Goal: Task Accomplishment & Management: Manage account settings

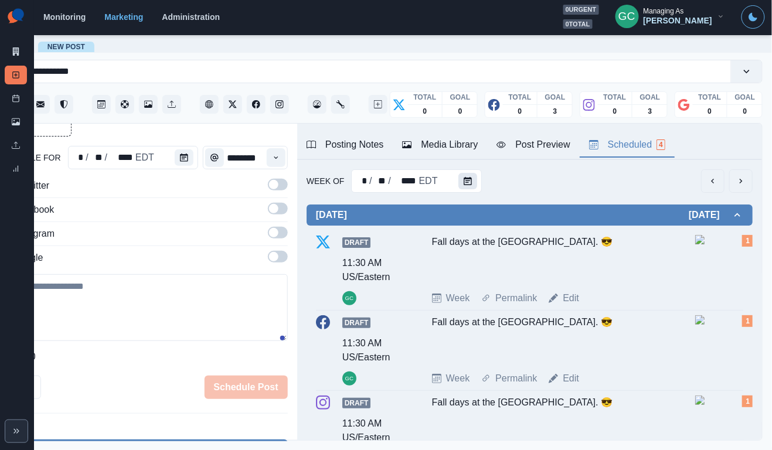
scroll to position [0, 56]
click at [182, 155] on icon "Calendar" at bounding box center [184, 158] width 8 height 8
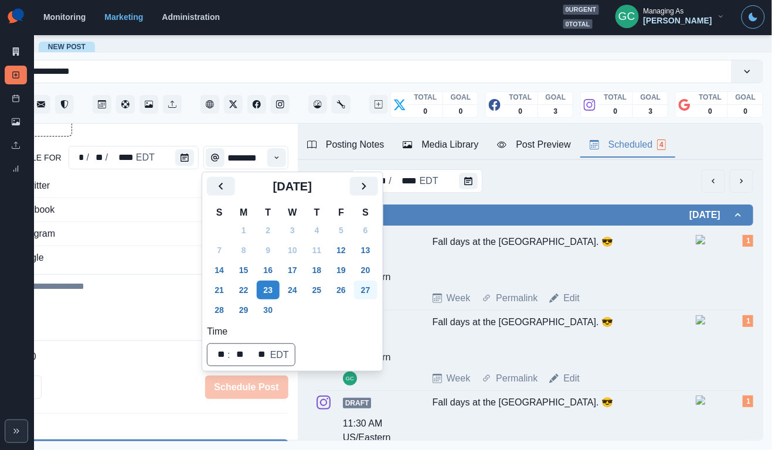
click at [376, 292] on button "27" at bounding box center [365, 290] width 23 height 19
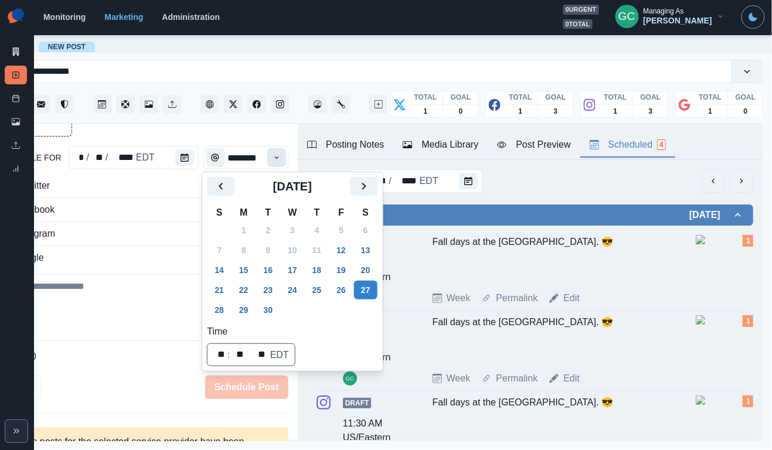
click at [277, 157] on icon "Time" at bounding box center [276, 158] width 8 height 8
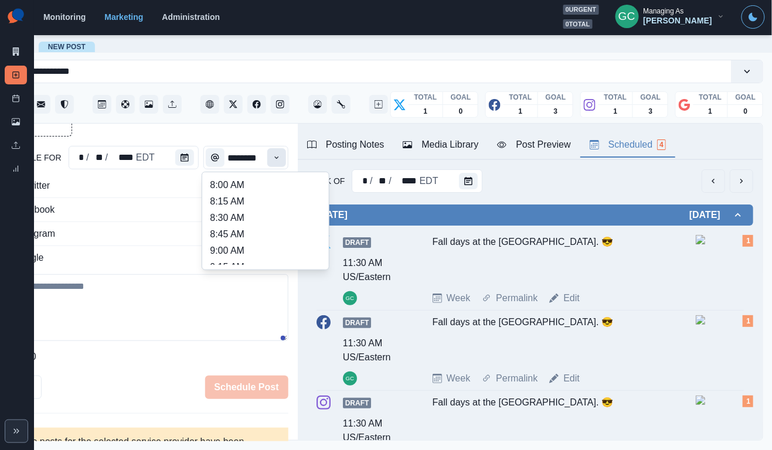
click at [277, 157] on icon "Time" at bounding box center [276, 158] width 8 height 8
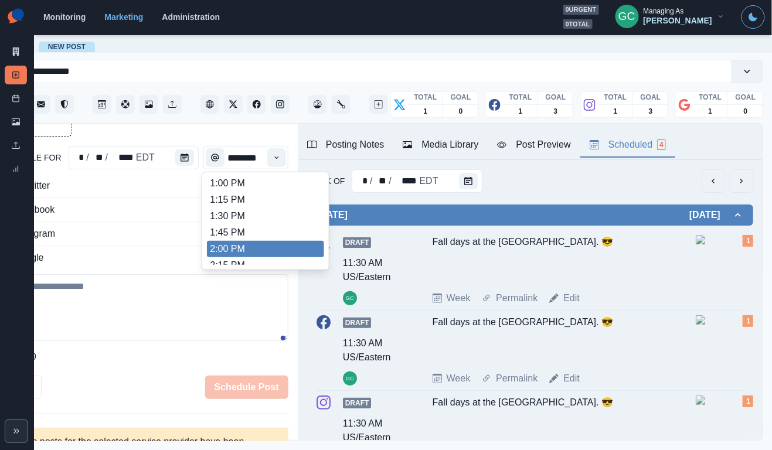
click at [263, 233] on li "1:45 PM" at bounding box center [265, 232] width 117 height 16
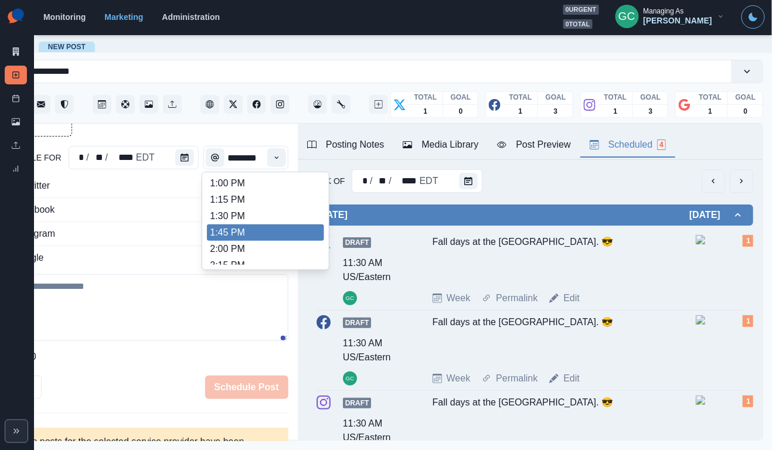
click at [266, 238] on li "1:45 PM" at bounding box center [265, 232] width 117 height 16
type input "*******"
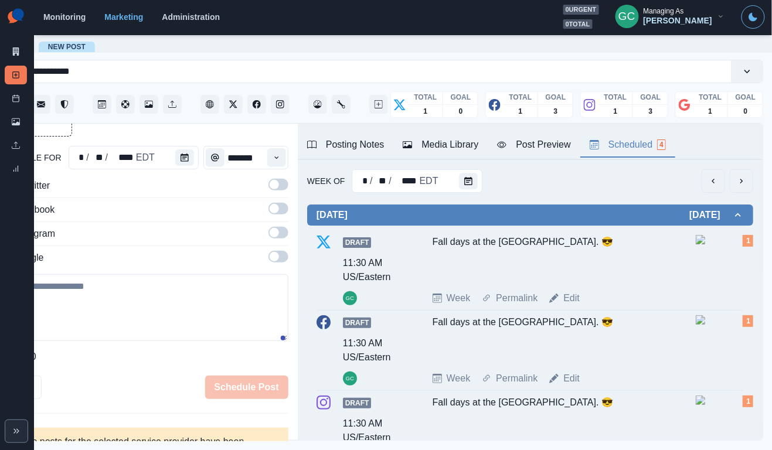
click at [274, 257] on span at bounding box center [274, 256] width 9 height 9
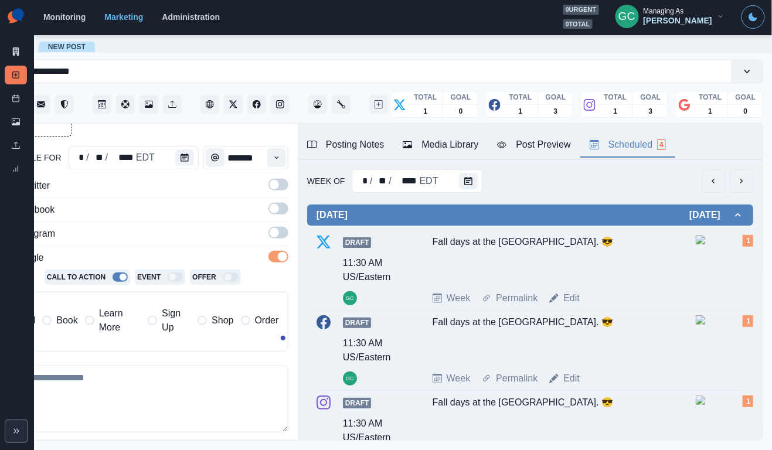
click at [275, 222] on hr at bounding box center [142, 221] width 291 height 1
click at [276, 231] on span at bounding box center [274, 232] width 9 height 9
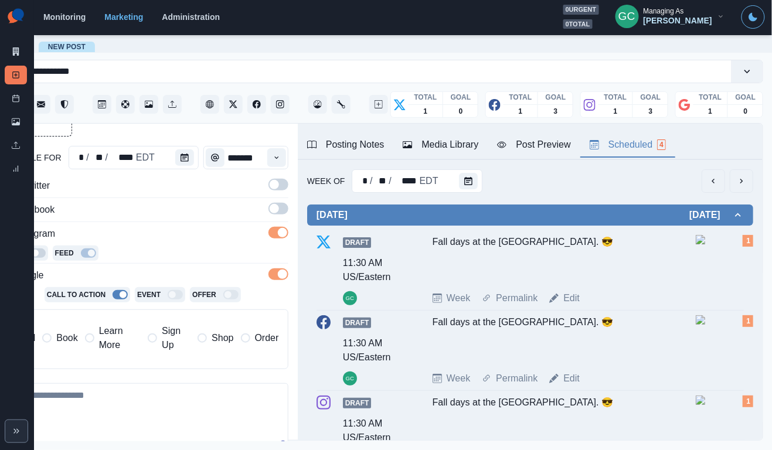
click at [276, 207] on span at bounding box center [274, 208] width 9 height 9
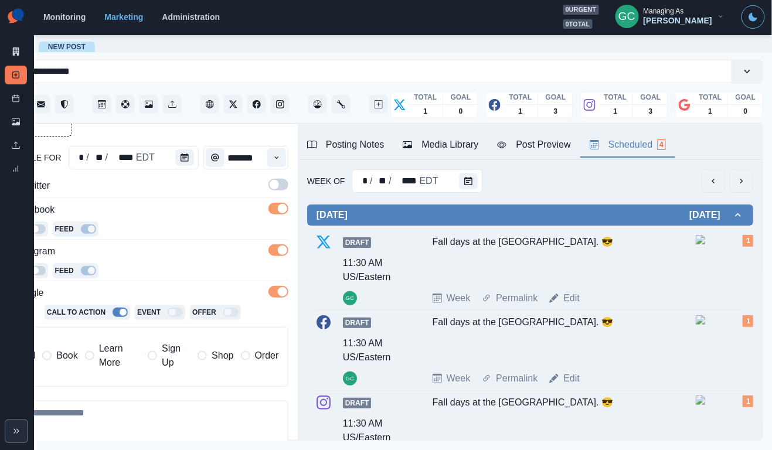
click at [275, 183] on span at bounding box center [274, 184] width 9 height 9
click at [94, 357] on label "Learn More" at bounding box center [113, 356] width 56 height 28
click at [433, 139] on div "Media Library" at bounding box center [441, 145] width 76 height 14
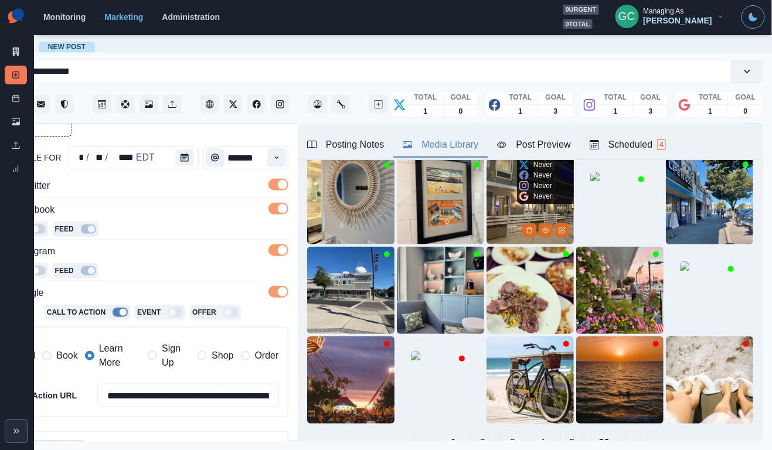
scroll to position [71, 0]
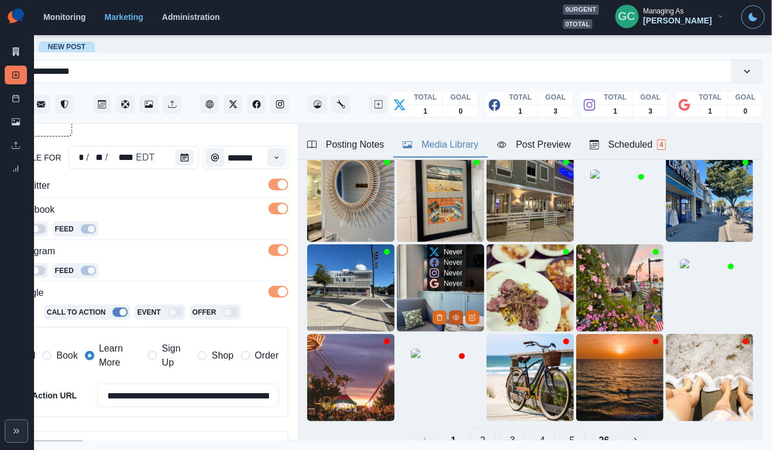
click at [453, 316] on icon "View Media" at bounding box center [455, 317] width 7 height 7
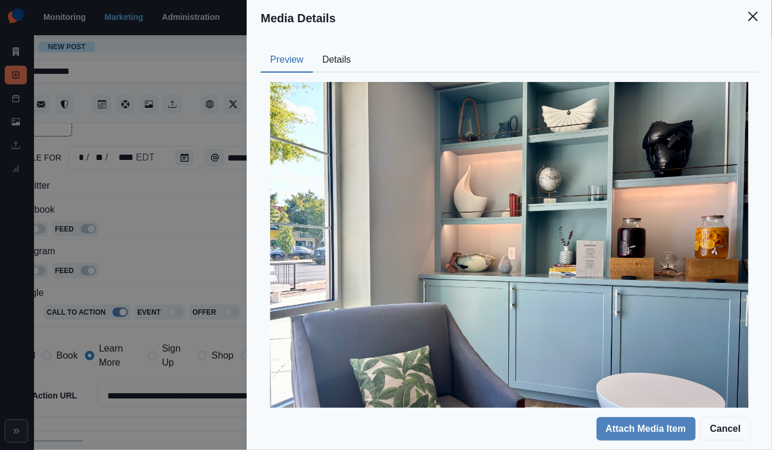
click at [345, 69] on button "Details" at bounding box center [336, 60] width 47 height 25
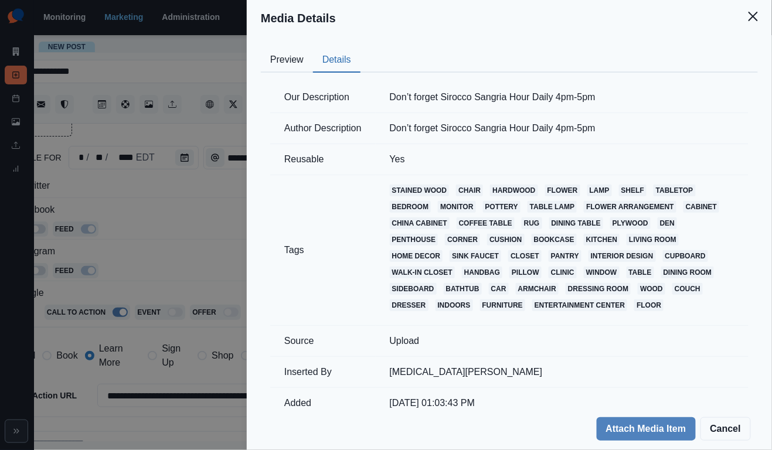
click at [410, 97] on td "Don’t forget Sirocco Sangria Hour Daily 4pm-5pm" at bounding box center [562, 97] width 373 height 31
copy td "Don’t forget Sirocco Sangria Hour Daily 4pm-5pm"
click at [190, 244] on div "Media Details Preview Details Our Description Don’t forget Sirocco Sangria Hour…" at bounding box center [386, 225] width 772 height 450
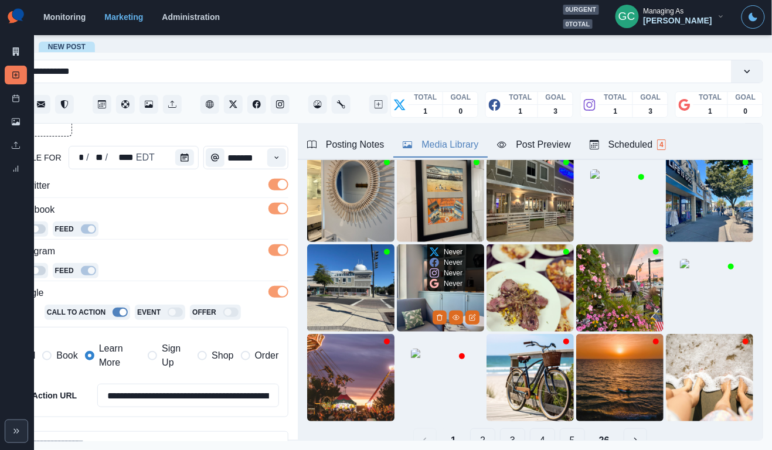
click at [403, 292] on img at bounding box center [440, 287] width 87 height 87
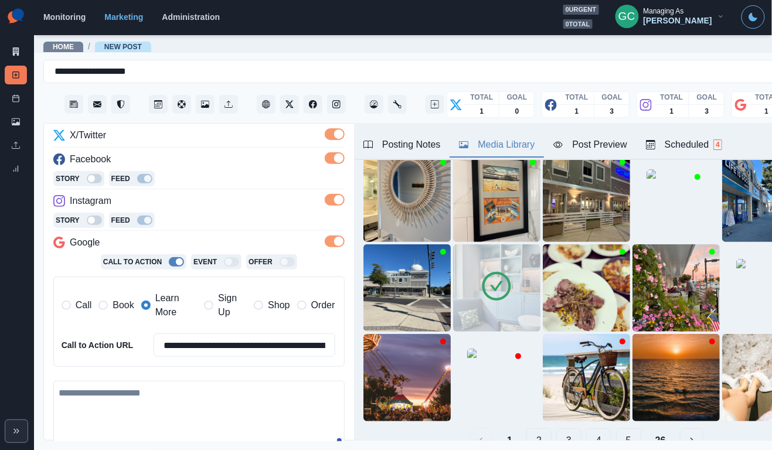
scroll to position [182, 0]
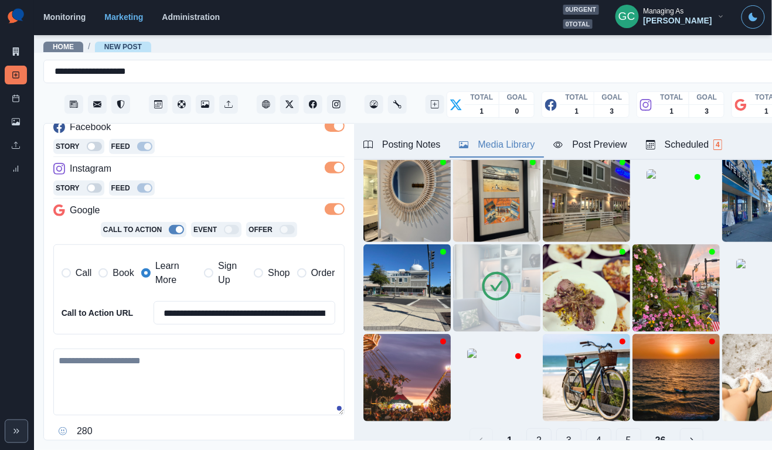
click at [154, 360] on textarea at bounding box center [198, 382] width 291 height 67
paste textarea "**********"
click at [77, 360] on textarea "**********" at bounding box center [198, 383] width 291 height 69
click at [306, 362] on textarea "**********" at bounding box center [198, 383] width 291 height 69
click at [232, 364] on textarea "**********" at bounding box center [198, 383] width 291 height 69
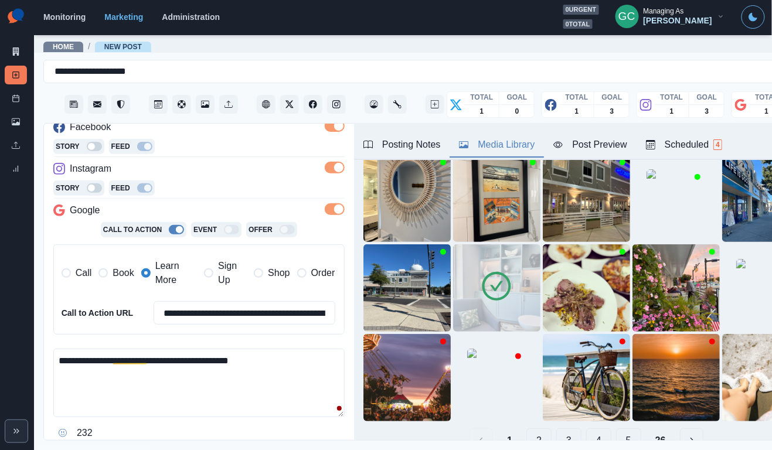
click at [233, 357] on textarea "**********" at bounding box center [198, 383] width 291 height 69
click at [278, 363] on textarea "**********" at bounding box center [198, 383] width 291 height 69
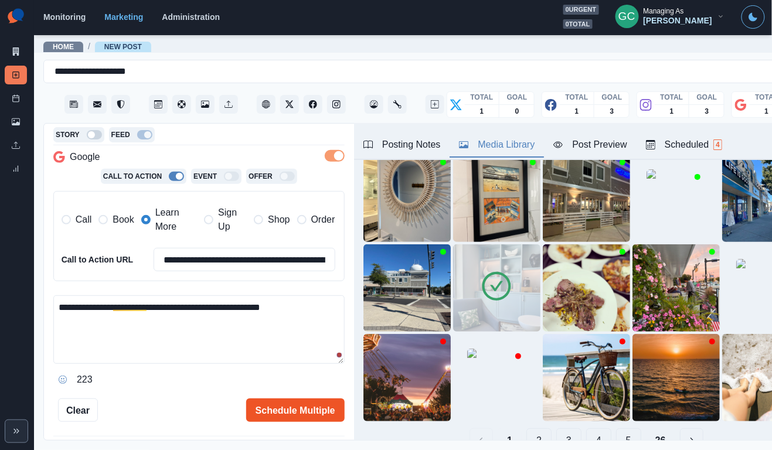
type textarea "**********"
click at [295, 405] on button "Schedule Multiple" at bounding box center [295, 409] width 98 height 23
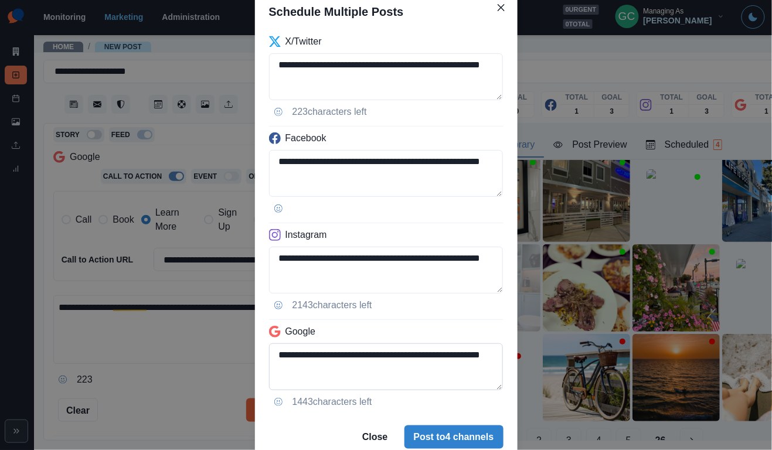
scroll to position [89, 0]
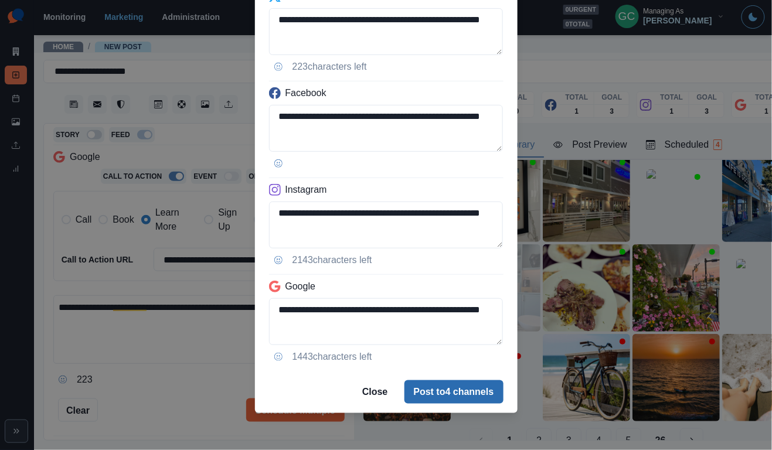
click at [472, 388] on button "Post to 4 channels" at bounding box center [453, 391] width 99 height 23
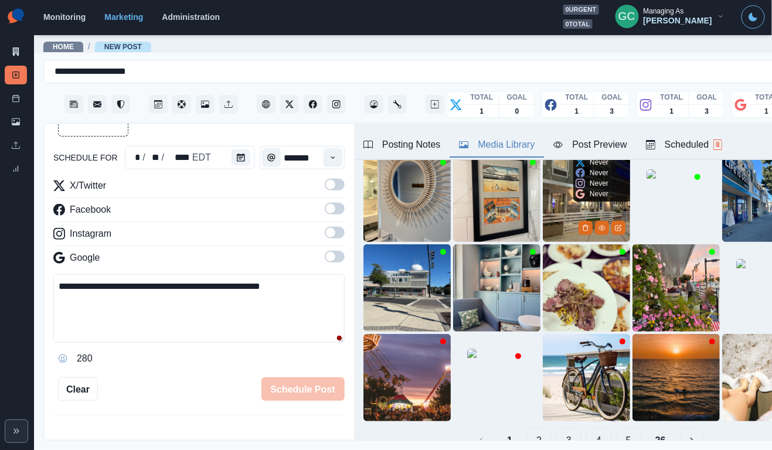
scroll to position [0, 0]
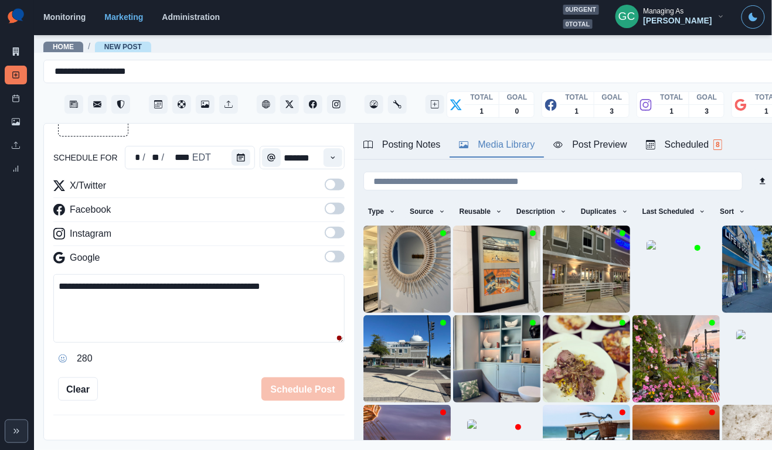
click at [731, 139] on button "Scheduled 8" at bounding box center [683, 145] width 95 height 25
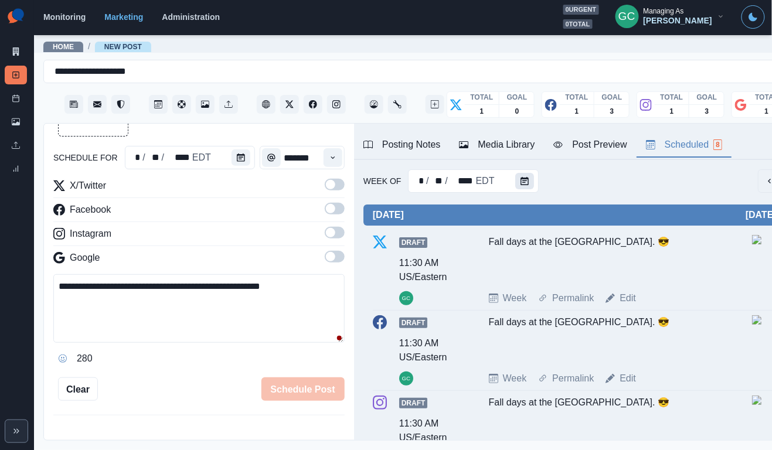
click at [522, 178] on icon "Calendar" at bounding box center [524, 181] width 8 height 8
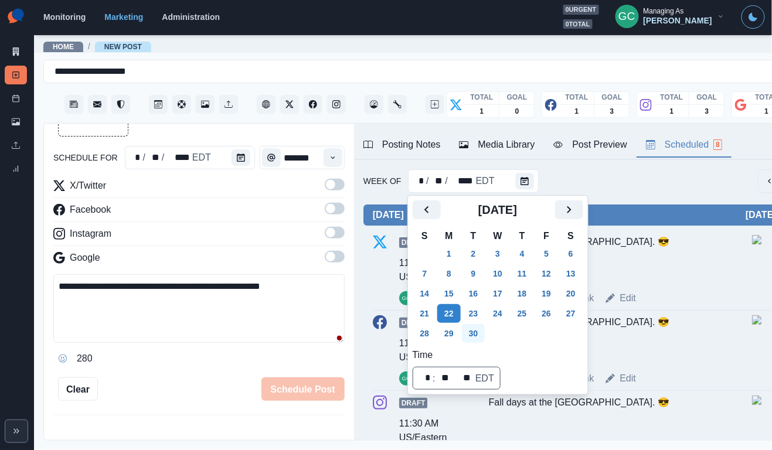
click at [479, 336] on button "30" at bounding box center [473, 333] width 23 height 19
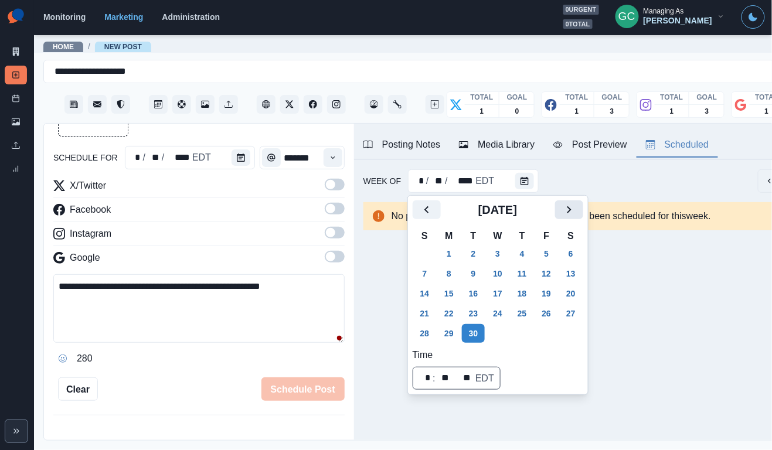
click at [576, 210] on icon "Next" at bounding box center [569, 210] width 14 height 14
click at [509, 255] on button "1" at bounding box center [497, 253] width 23 height 19
click at [241, 162] on button "Calendar" at bounding box center [240, 157] width 19 height 16
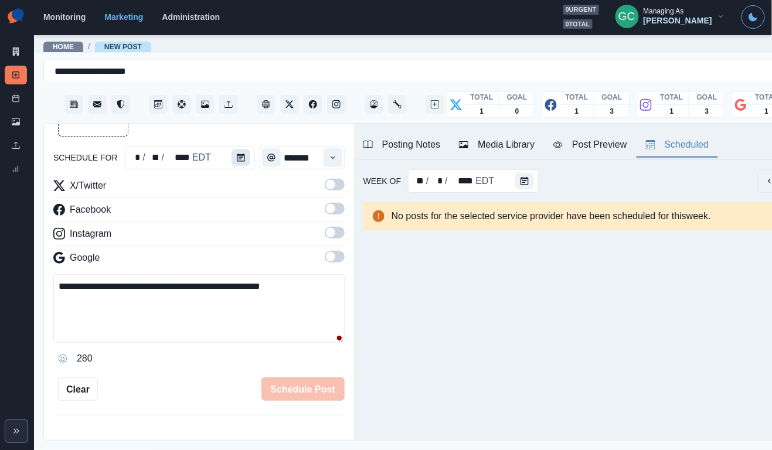
click at [241, 162] on button "Calendar" at bounding box center [240, 157] width 19 height 16
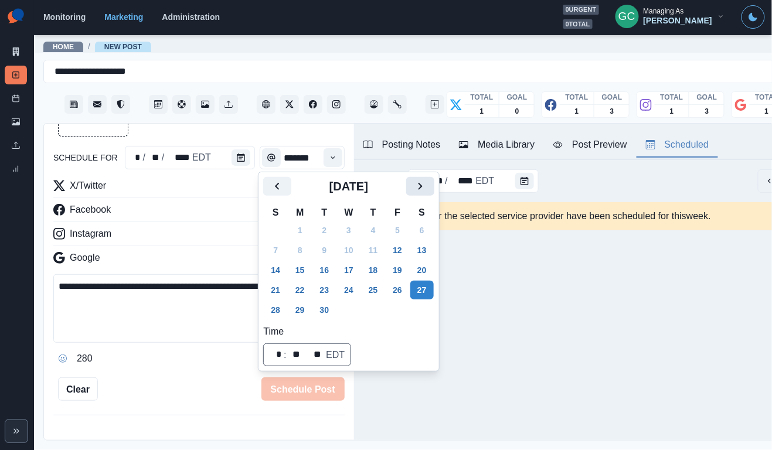
click at [427, 184] on icon "Next" at bounding box center [420, 186] width 14 height 14
click at [357, 230] on button "1" at bounding box center [348, 230] width 23 height 19
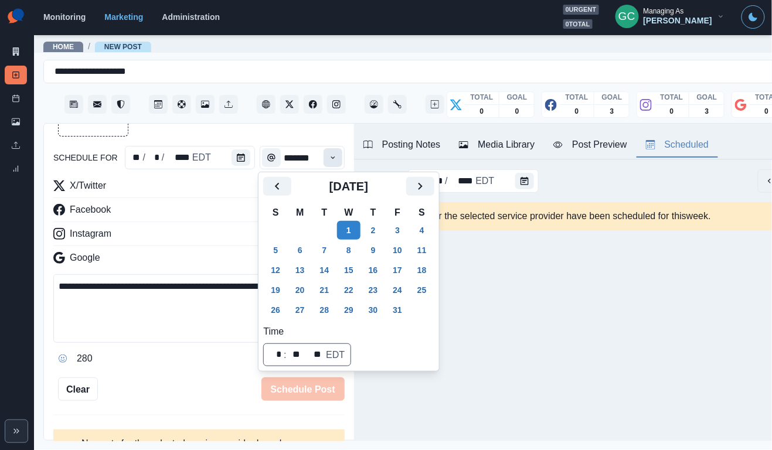
click at [333, 148] on button "Time" at bounding box center [332, 157] width 19 height 19
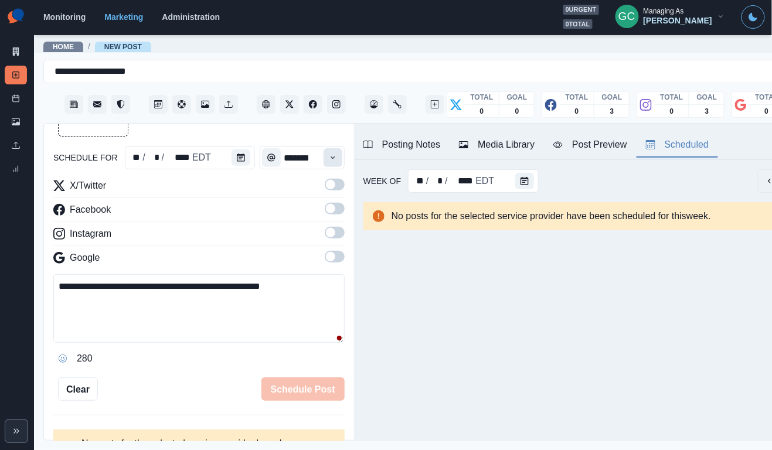
click at [333, 148] on button "Time" at bounding box center [332, 157] width 19 height 19
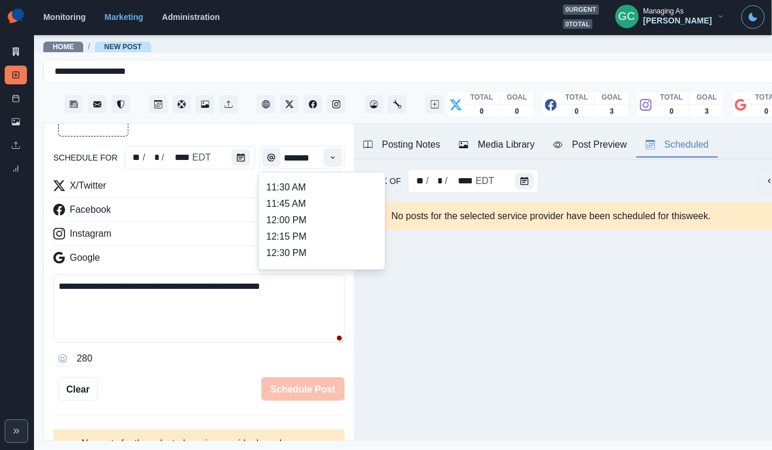
scroll to position [227, 0]
click at [298, 229] on li "12:00 PM" at bounding box center [321, 221] width 117 height 16
type input "********"
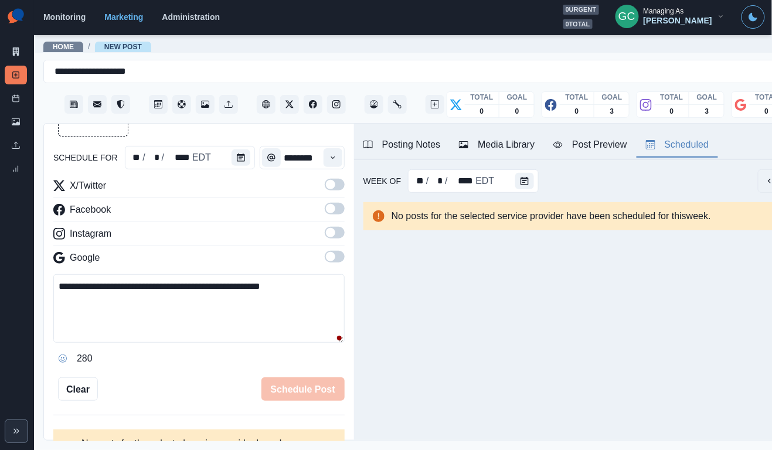
click at [329, 261] on span at bounding box center [330, 256] width 9 height 9
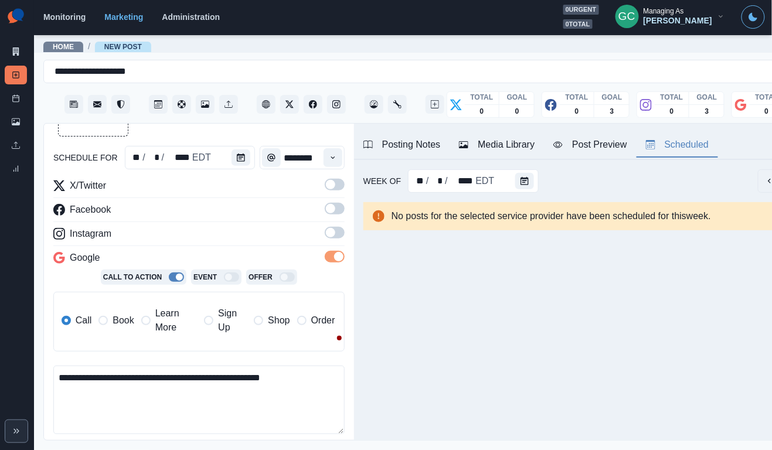
click at [339, 240] on label at bounding box center [335, 236] width 20 height 19
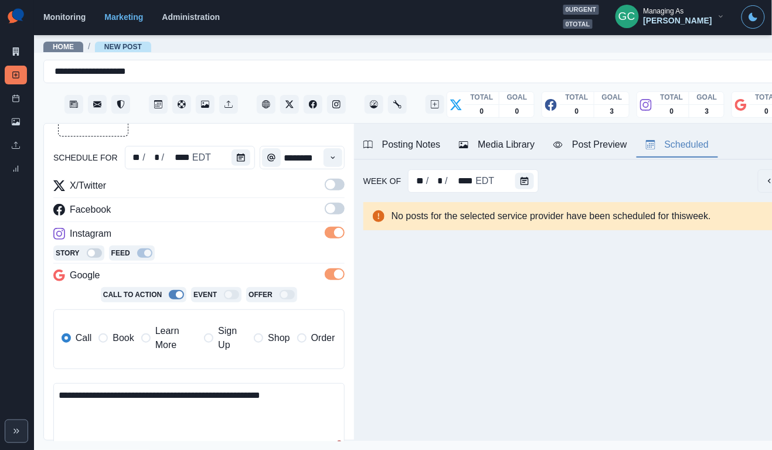
click at [339, 203] on span at bounding box center [335, 209] width 20 height 12
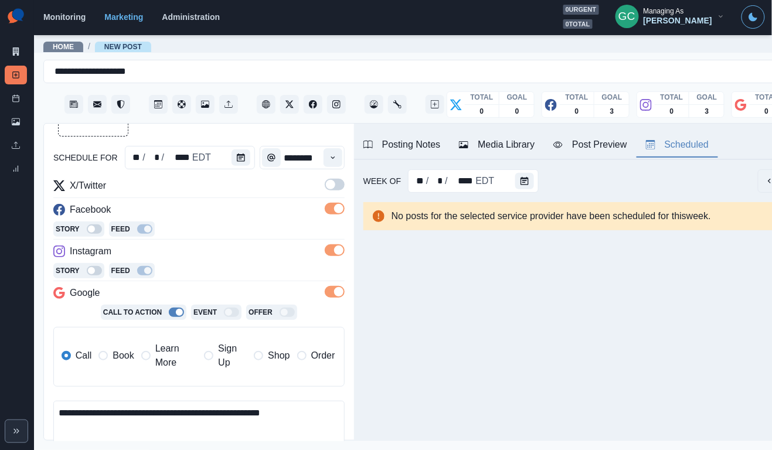
click at [334, 189] on span at bounding box center [335, 185] width 20 height 12
click at [178, 357] on span "Learn More" at bounding box center [176, 356] width 42 height 28
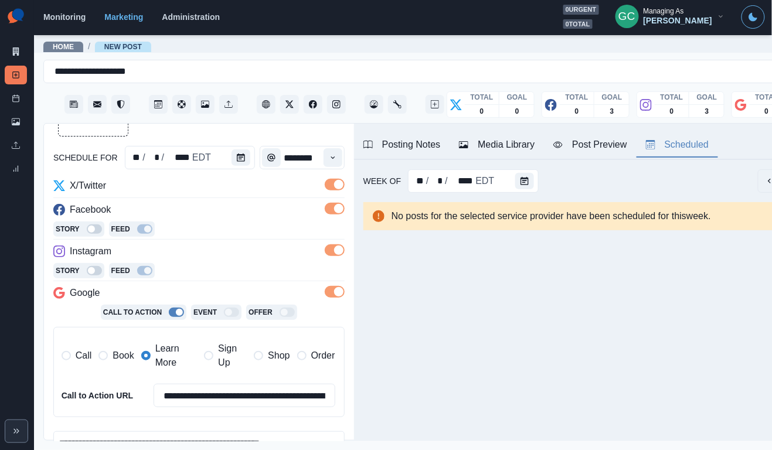
click at [509, 139] on div "Media Library" at bounding box center [497, 145] width 76 height 14
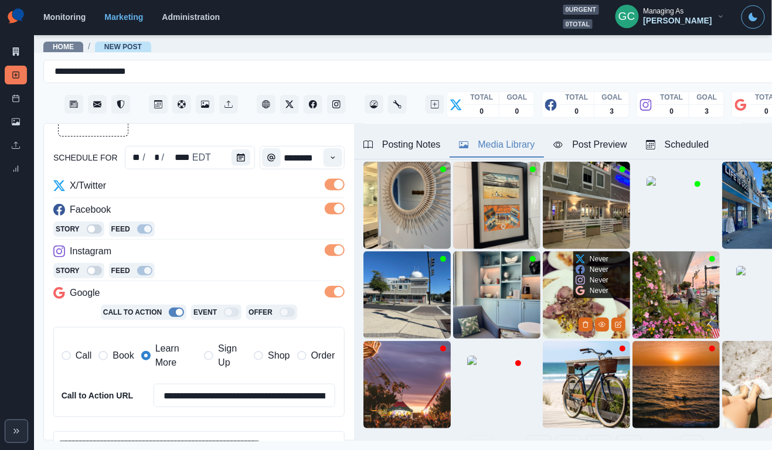
scroll to position [71, 0]
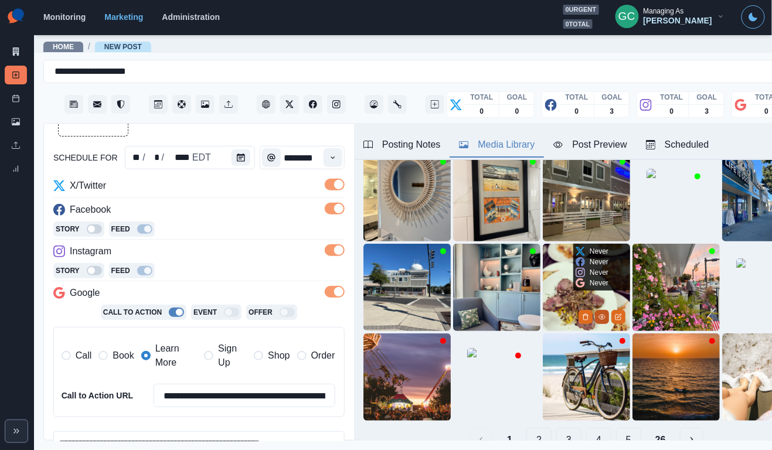
click at [604, 314] on icon "View Media" at bounding box center [601, 316] width 7 height 7
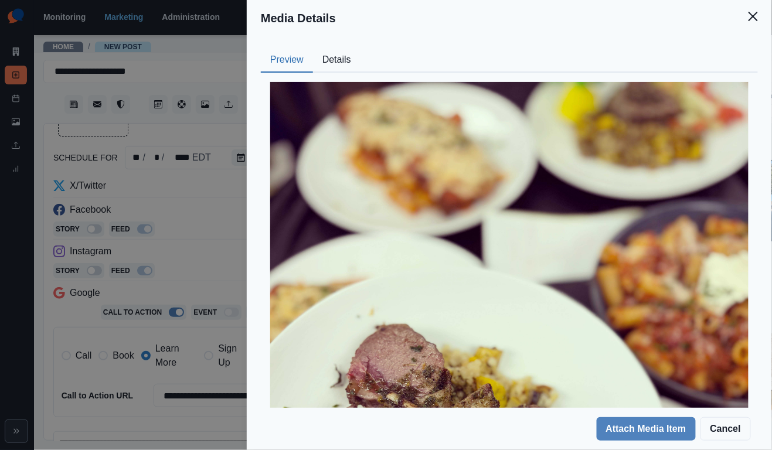
click at [333, 49] on button "Details" at bounding box center [336, 60] width 47 height 25
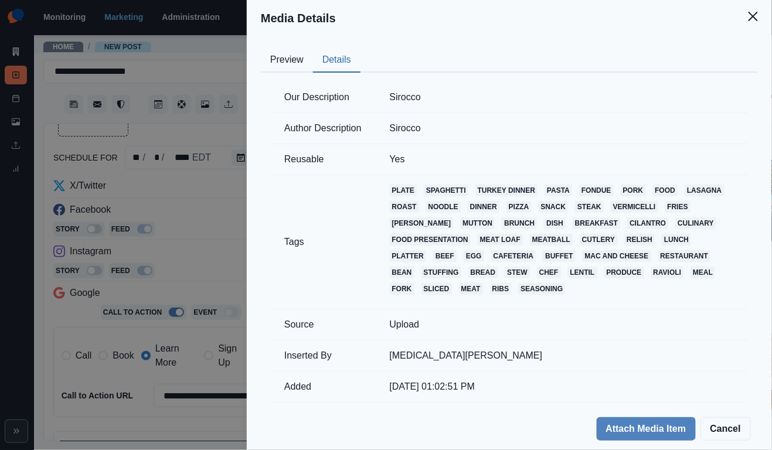
click at [286, 68] on button "Preview" at bounding box center [287, 60] width 52 height 25
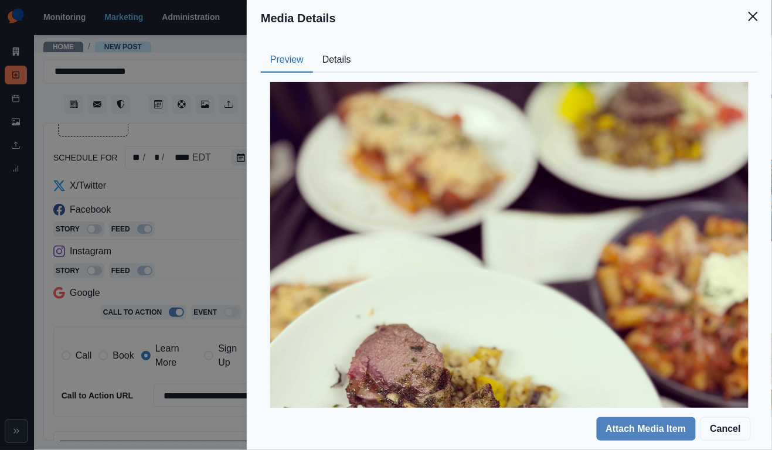
click at [229, 194] on div "Media Details Preview Details Our Description Sirocco Author Description Sirocc…" at bounding box center [386, 225] width 772 height 450
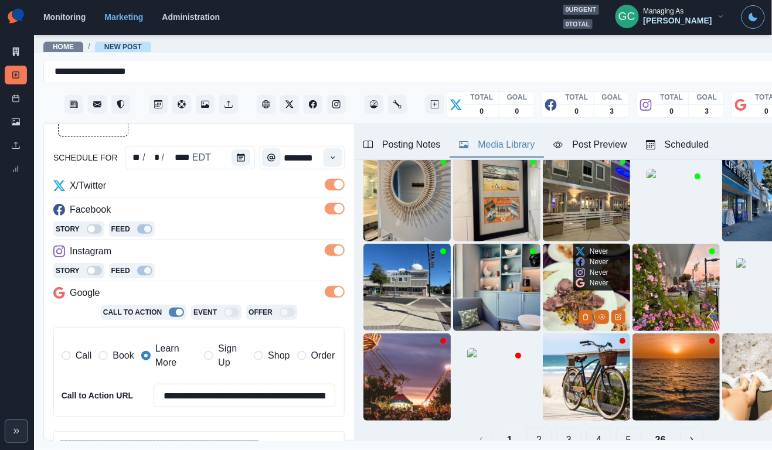
click at [558, 292] on img at bounding box center [586, 287] width 87 height 87
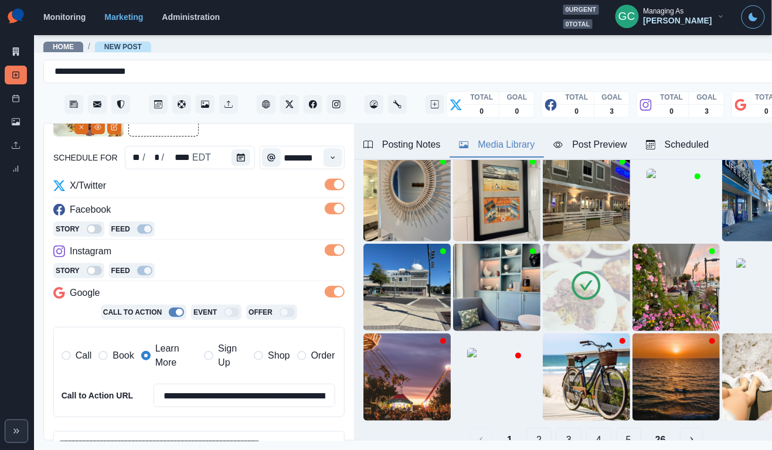
click at [415, 138] on div "Posting Notes" at bounding box center [401, 145] width 77 height 14
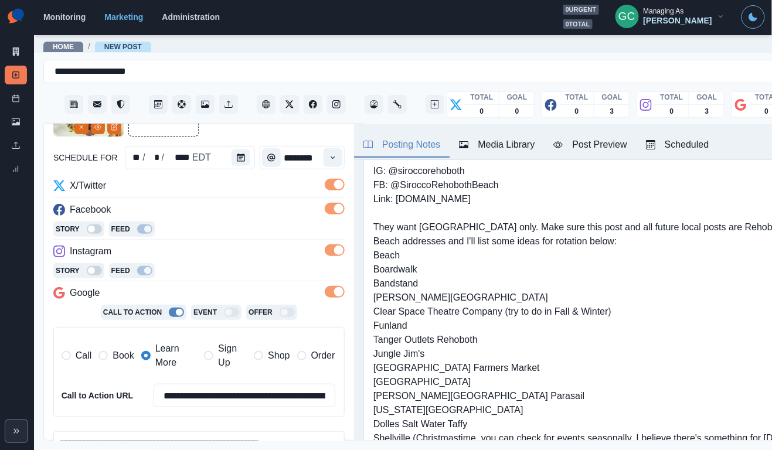
scroll to position [52, 0]
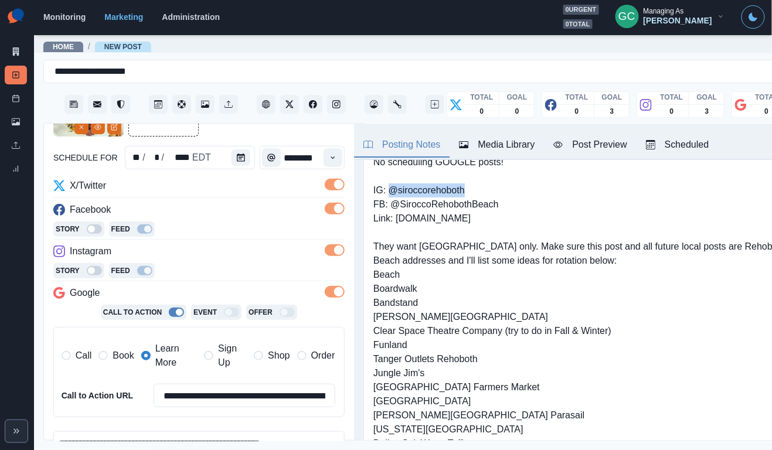
drag, startPoint x: 391, startPoint y: 196, endPoint x: 499, endPoint y: 196, distance: 107.2
click at [499, 196] on pre "Shortened Link: [DOMAIN_NAME][URL] No scheduling GOOGLE posts! IG: @siroccoreho…" at bounding box center [586, 303] width 426 height 352
copy pre "@siroccorehoboth"
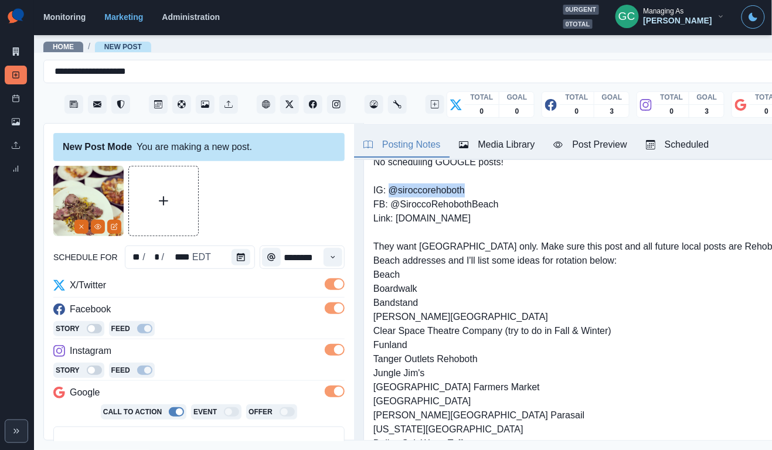
scroll to position [0, 0]
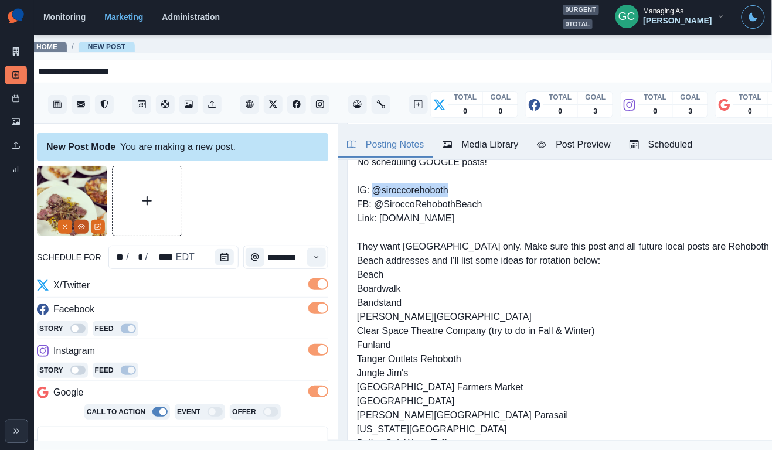
click at [83, 227] on icon "View Media" at bounding box center [81, 226] width 7 height 7
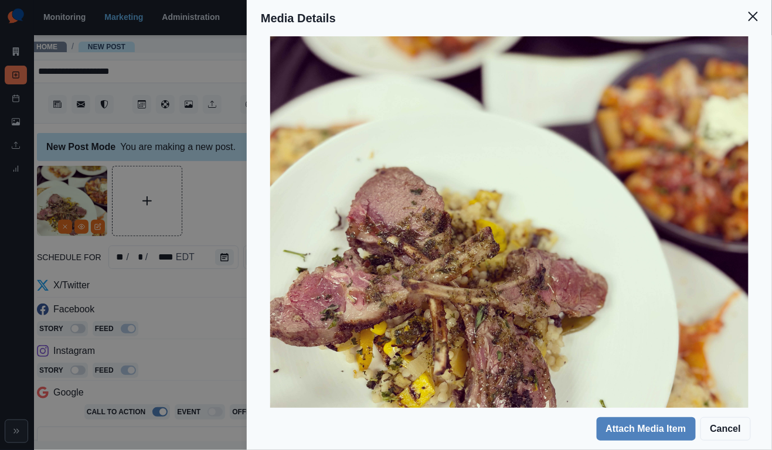
scroll to position [178, 0]
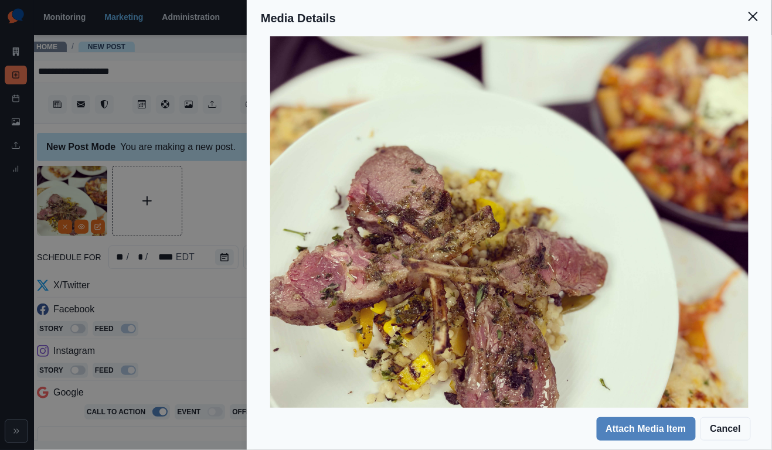
click at [151, 268] on div "Media Details Preview Details Our Description Sirocco Author Description Sirocc…" at bounding box center [386, 225] width 772 height 450
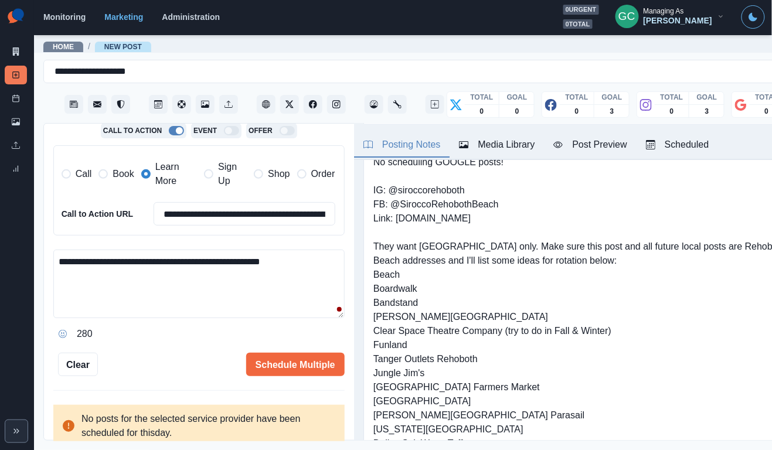
scroll to position [288, 0]
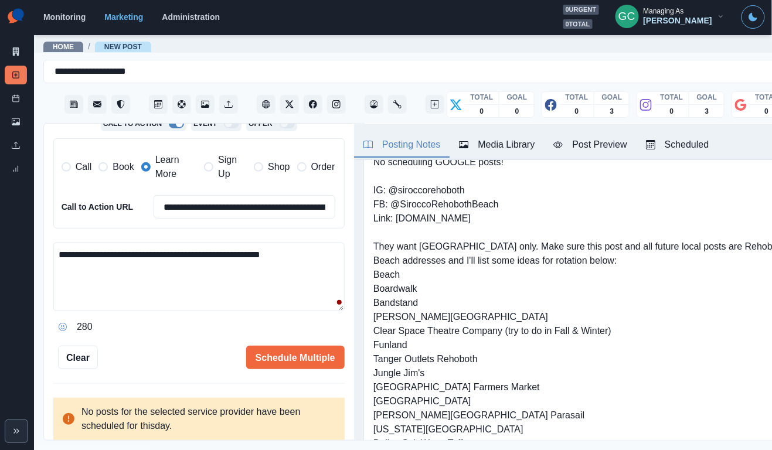
click at [153, 278] on textarea "**********" at bounding box center [198, 277] width 291 height 69
paste textarea "**********"
click at [210, 270] on textarea "**********" at bounding box center [198, 277] width 291 height 69
drag, startPoint x: 393, startPoint y: 207, endPoint x: 538, endPoint y: 206, distance: 144.7
click at [538, 206] on pre "Shortened Link: [DOMAIN_NAME][URL] No scheduling GOOGLE posts! IG: @siroccoreho…" at bounding box center [586, 303] width 426 height 352
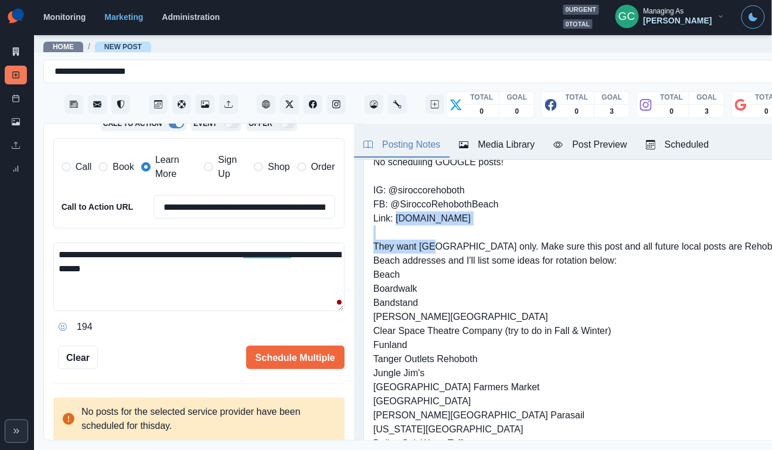
drag, startPoint x: 397, startPoint y: 223, endPoint x: 572, endPoint y: 222, distance: 175.8
click at [572, 222] on pre "Shortened Link: [DOMAIN_NAME][URL] No scheduling GOOGLE posts! IG: @siroccoreho…" at bounding box center [586, 303] width 426 height 352
copy pre "www.siroccorehobothbeach.com"
click at [237, 299] on textarea "**********" at bounding box center [198, 277] width 291 height 69
paste textarea "**********"
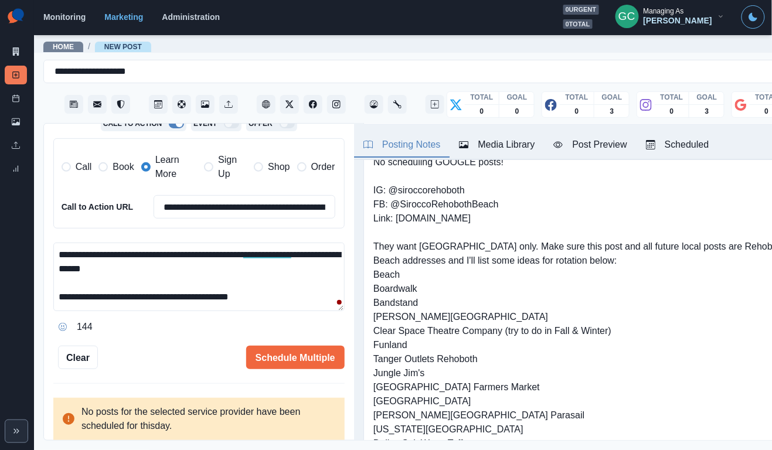
type textarea "**********"
drag, startPoint x: 396, startPoint y: 206, endPoint x: 512, endPoint y: 205, distance: 116.0
click at [512, 205] on pre "Shortened Link: [DOMAIN_NAME][URL] No scheduling GOOGLE posts! IG: @siroccoreho…" at bounding box center [586, 303] width 426 height 352
drag, startPoint x: 395, startPoint y: 206, endPoint x: 606, endPoint y: 198, distance: 211.1
click at [606, 198] on pre "Shortened Link: [DOMAIN_NAME][URL] No scheduling GOOGLE posts! IG: @siroccoreho…" at bounding box center [586, 303] width 426 height 352
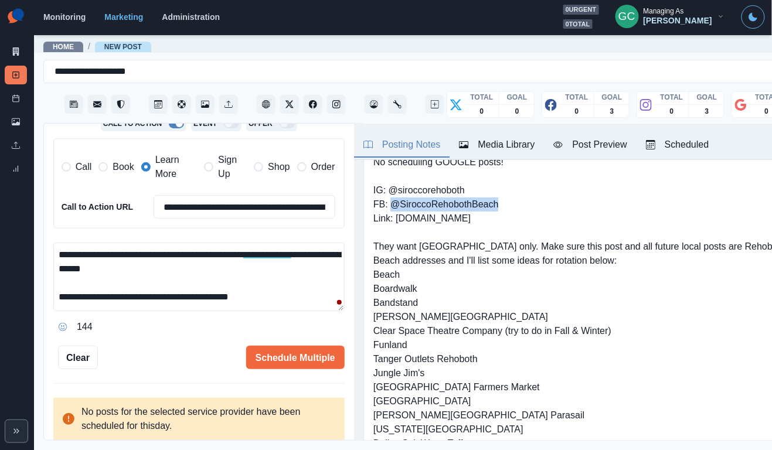
copy pre "@SiroccoRehobothBeach"
drag, startPoint x: 150, startPoint y: 295, endPoint x: 176, endPoint y: 349, distance: 60.0
click at [173, 346] on div "**********" at bounding box center [198, 124] width 291 height 492
click at [257, 209] on input "**********" at bounding box center [245, 206] width 182 height 23
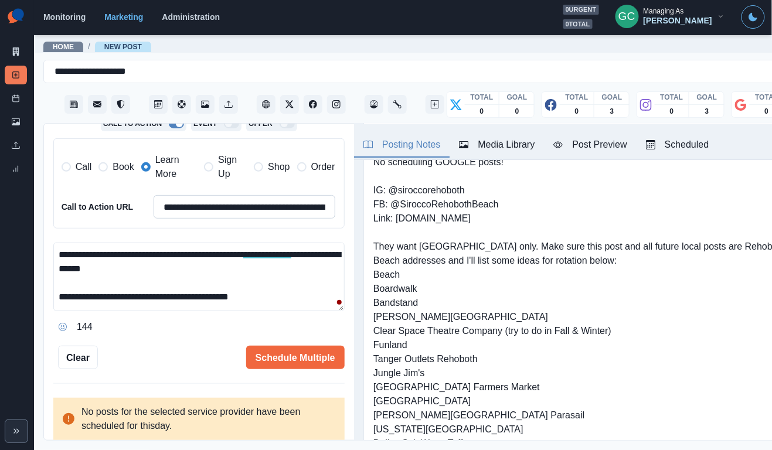
click at [257, 209] on input "**********" at bounding box center [245, 206] width 182 height 23
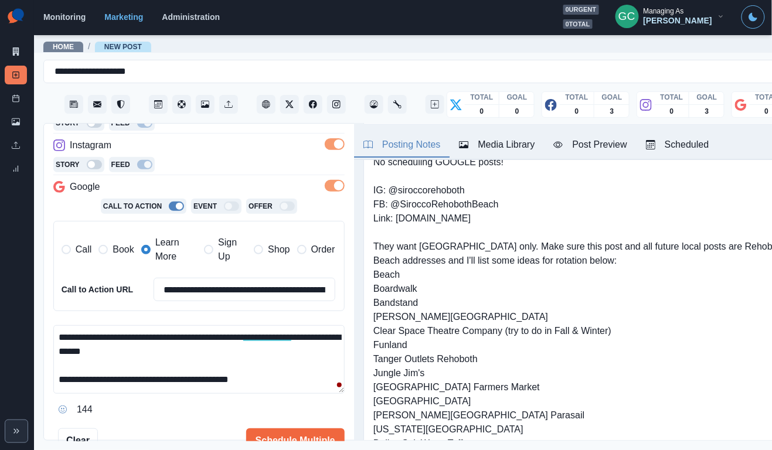
click at [333, 183] on span at bounding box center [335, 186] width 20 height 12
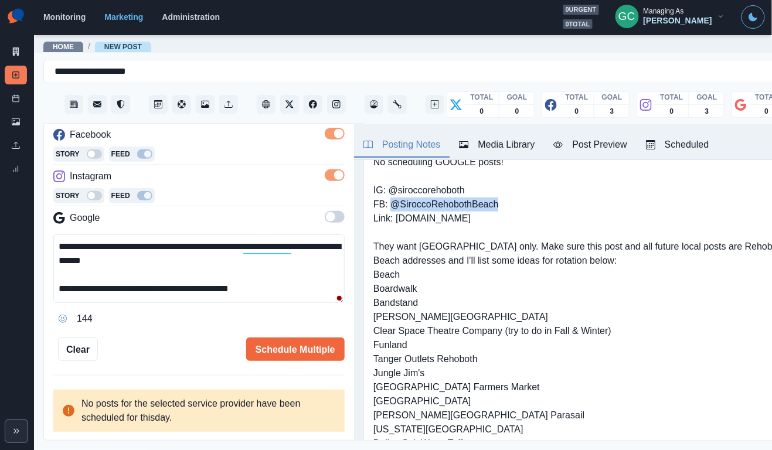
drag, startPoint x: 393, startPoint y: 206, endPoint x: 514, endPoint y: 206, distance: 121.3
click at [514, 206] on pre "Shortened Link: [DOMAIN_NAME][URL] No scheduling GOOGLE posts! IG: @siroccoreho…" at bounding box center [586, 303] width 426 height 352
copy pre "@SiroccoRehobothBeach"
click at [314, 349] on button "Schedule Multiple" at bounding box center [295, 348] width 98 height 23
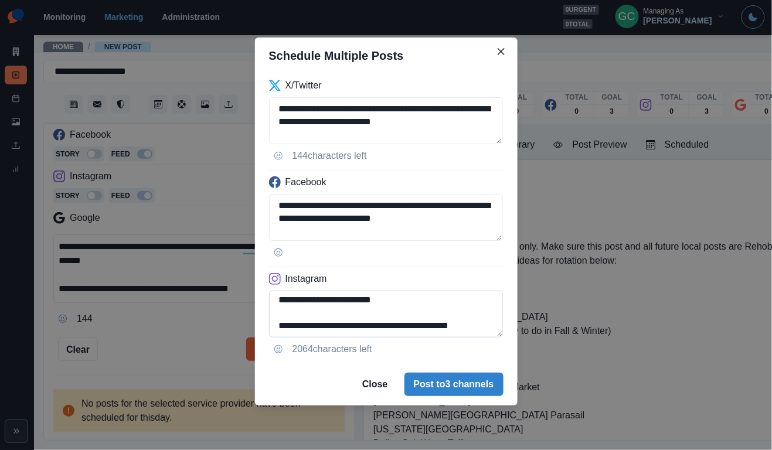
scroll to position [29, 0]
drag, startPoint x: 384, startPoint y: 318, endPoint x: 473, endPoint y: 330, distance: 90.0
click at [473, 330] on textarea "**********" at bounding box center [386, 314] width 234 height 47
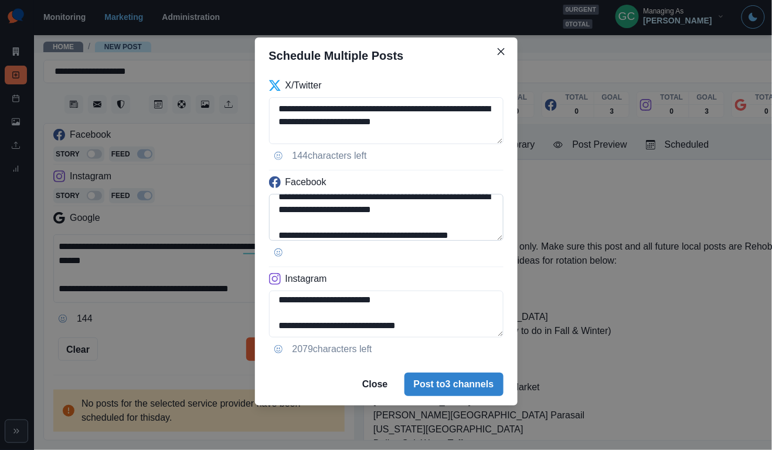
type textarea "**********"
drag, startPoint x: 381, startPoint y: 213, endPoint x: 483, endPoint y: 213, distance: 101.4
click at [483, 213] on textarea "**********" at bounding box center [386, 217] width 234 height 47
paste textarea "***"
type textarea "**********"
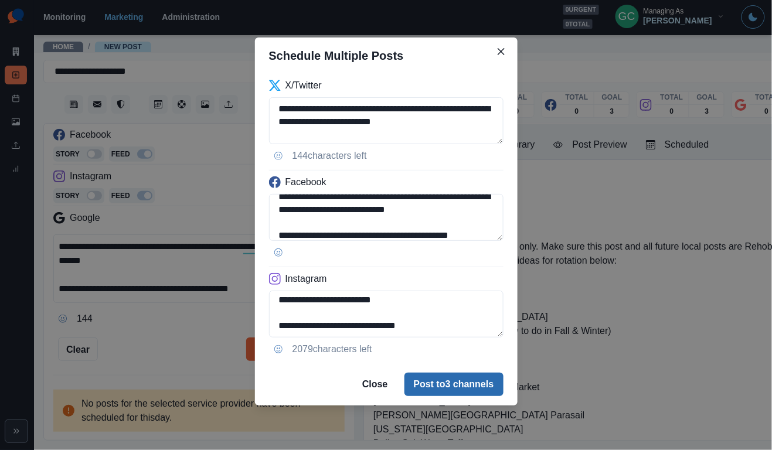
click at [432, 386] on button "Post to 3 channels" at bounding box center [453, 384] width 99 height 23
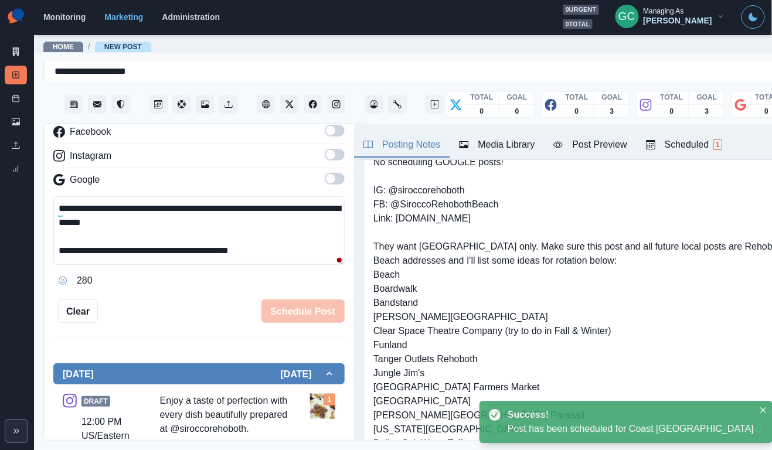
scroll to position [100, 0]
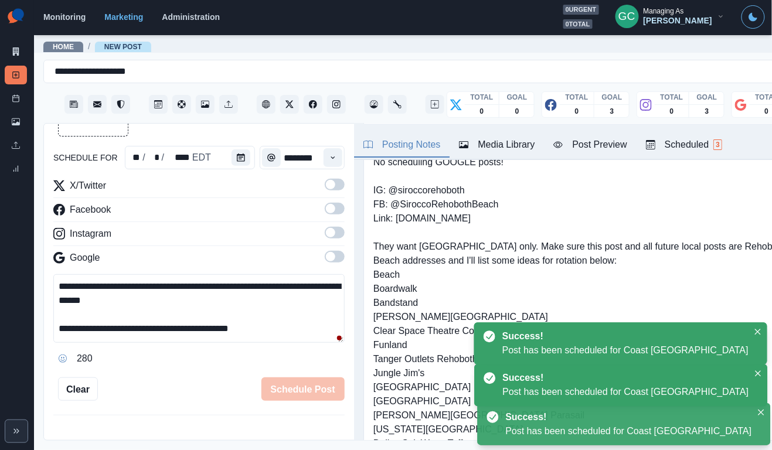
click at [666, 149] on div "Scheduled 3" at bounding box center [684, 145] width 76 height 14
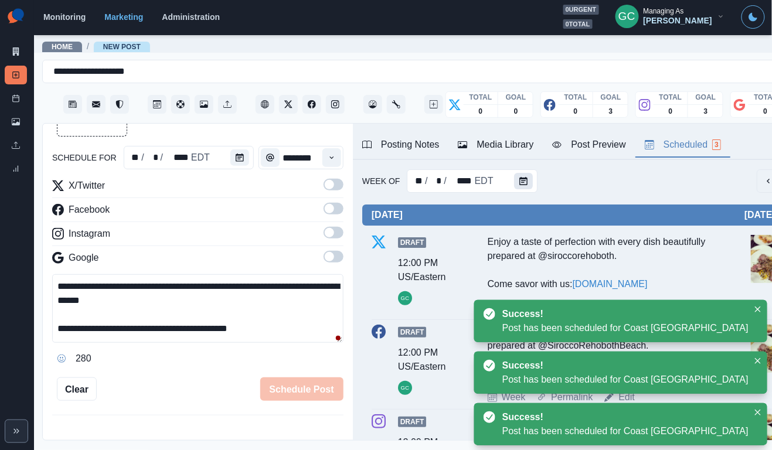
scroll to position [0, 0]
click at [534, 186] on div at bounding box center [525, 180] width 23 height 23
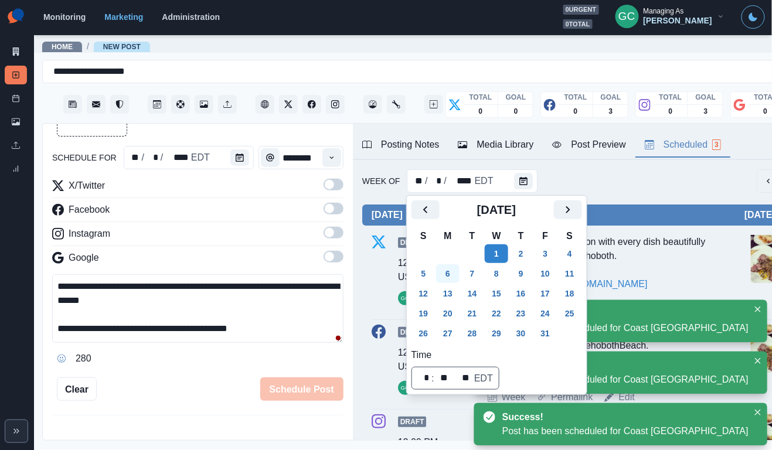
click at [445, 272] on button "6" at bounding box center [447, 273] width 23 height 19
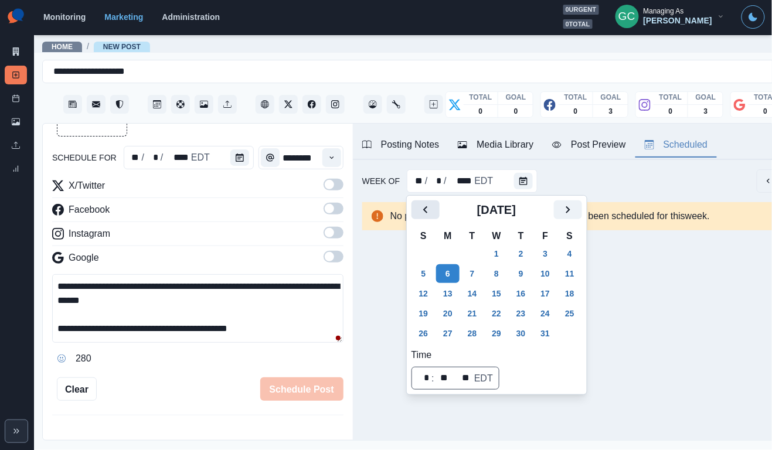
click at [421, 208] on icon "Previous" at bounding box center [425, 210] width 14 height 14
click at [443, 330] on button "29" at bounding box center [447, 333] width 23 height 19
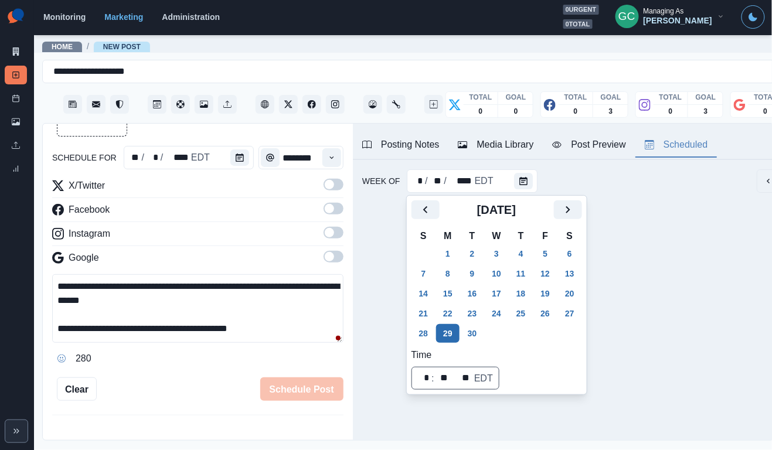
scroll to position [0, 1]
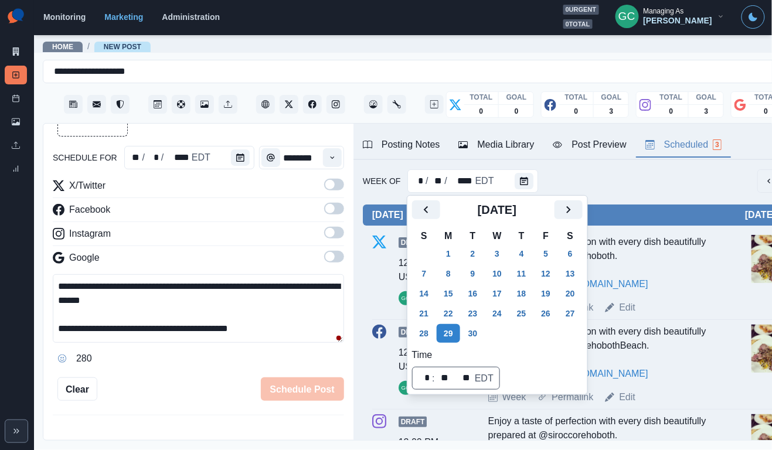
click at [645, 288] on div "Enjoy a taste of perfection with every dish beautifully prepared at @siroccoreh…" at bounding box center [604, 263] width 232 height 56
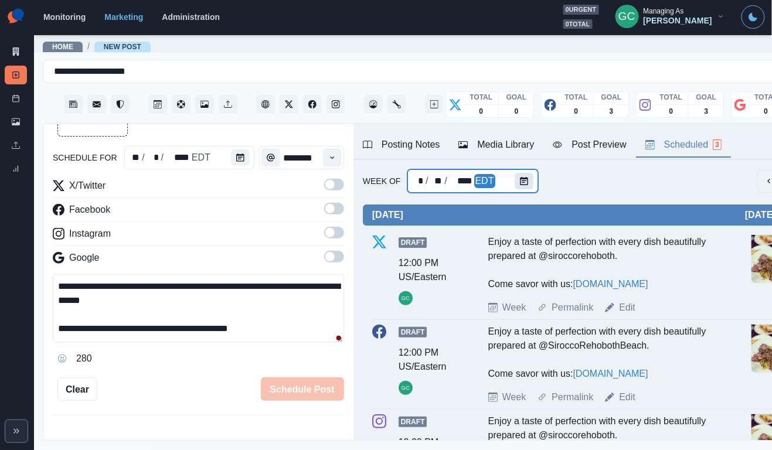
scroll to position [0, 0]
click at [523, 173] on button "Calendar" at bounding box center [523, 181] width 19 height 16
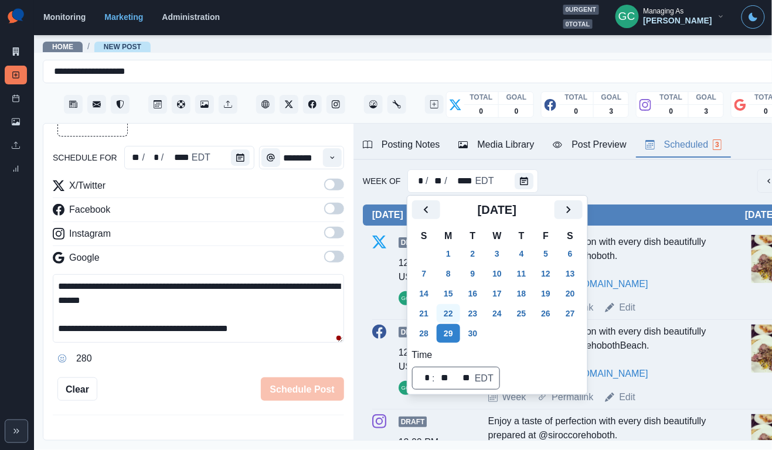
click at [455, 308] on button "22" at bounding box center [447, 313] width 23 height 19
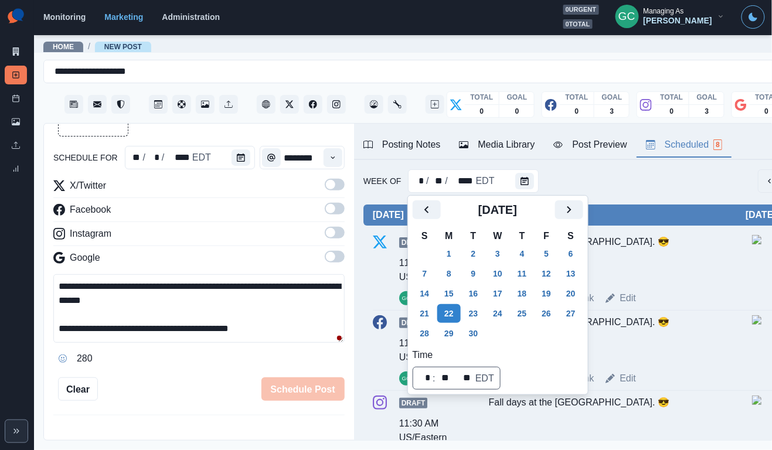
click at [697, 281] on div "Fall days at the pool & sundeck. 😎" at bounding box center [605, 258] width 232 height 47
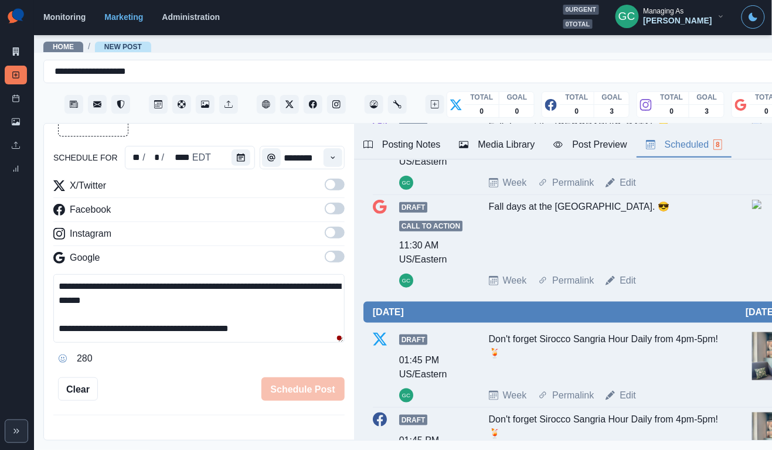
scroll to position [288, 0]
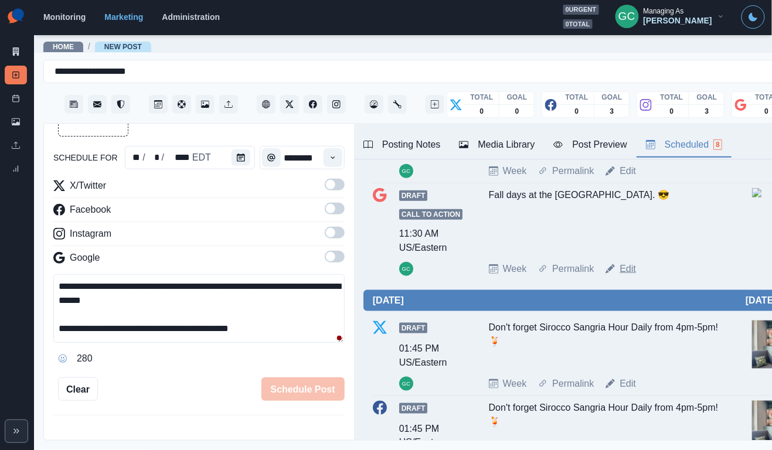
click at [628, 274] on link "Edit" at bounding box center [627, 269] width 16 height 14
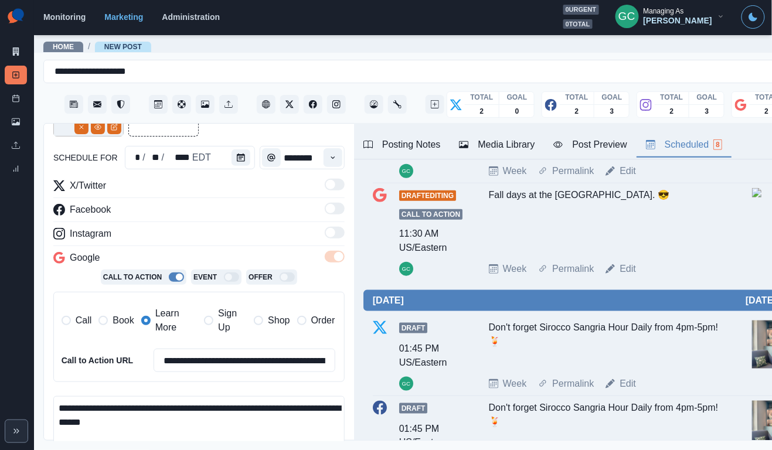
scroll to position [217, 0]
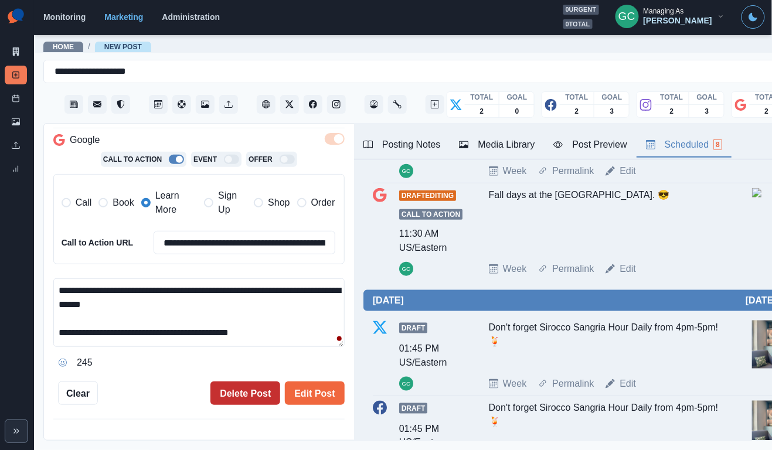
click at [248, 387] on button "Delete Post" at bounding box center [245, 392] width 70 height 23
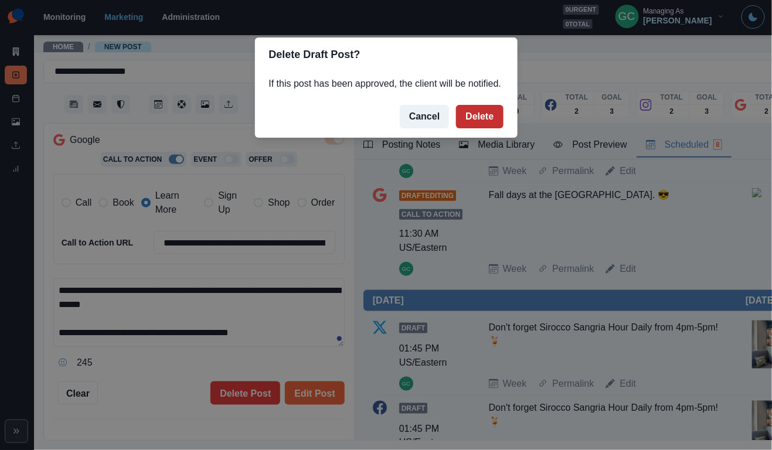
click at [485, 127] on button "Delete" at bounding box center [479, 116] width 47 height 23
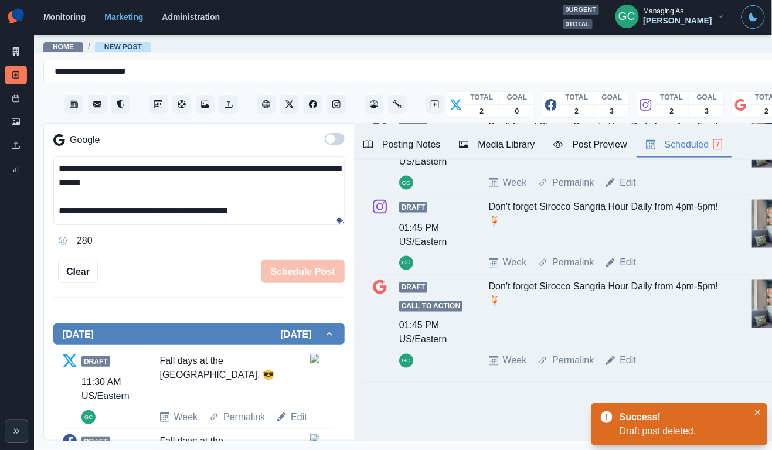
scroll to position [487, 0]
click at [622, 352] on div "Draft Call to Action 01:45 PM US/Eastern GC Don't forget Sirocco Sangria Hour D…" at bounding box center [586, 324] width 427 height 88
click at [620, 364] on link "Edit" at bounding box center [627, 361] width 16 height 14
type input "*******"
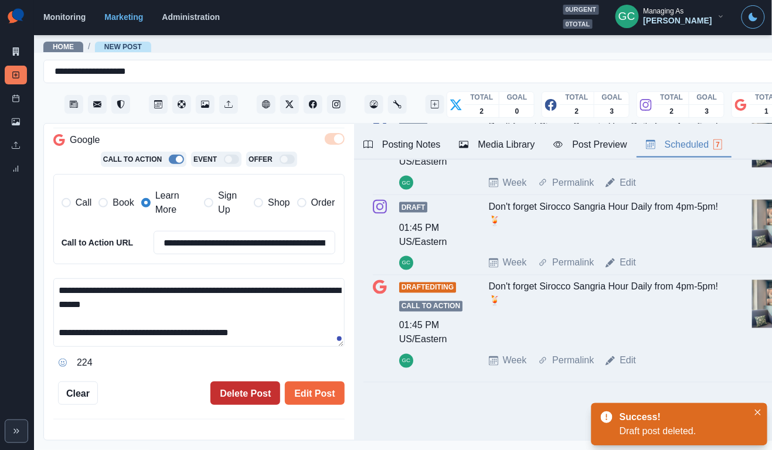
click at [231, 400] on button "Delete Post" at bounding box center [245, 392] width 70 height 23
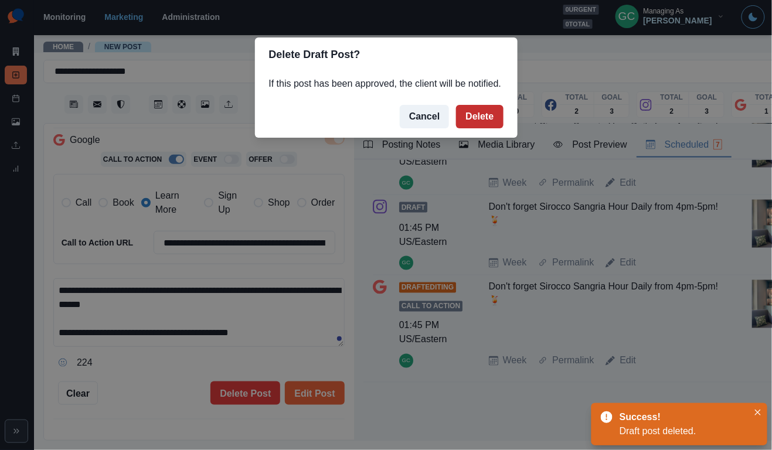
click at [490, 128] on button "Delete" at bounding box center [479, 116] width 47 height 23
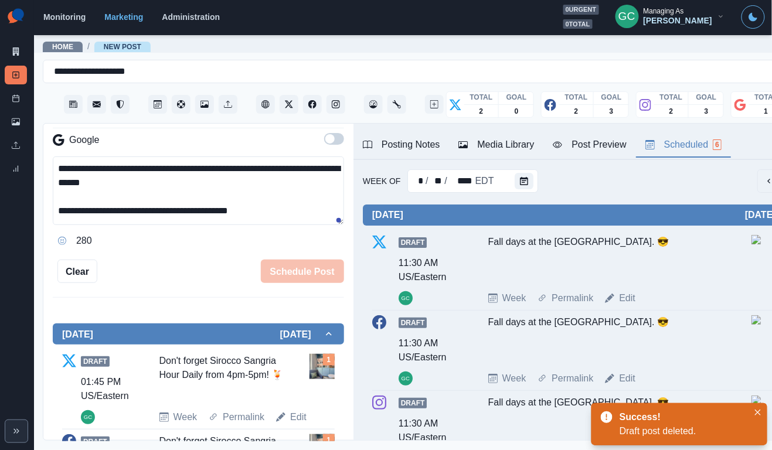
click at [413, 138] on div "Posting Notes" at bounding box center [401, 145] width 77 height 14
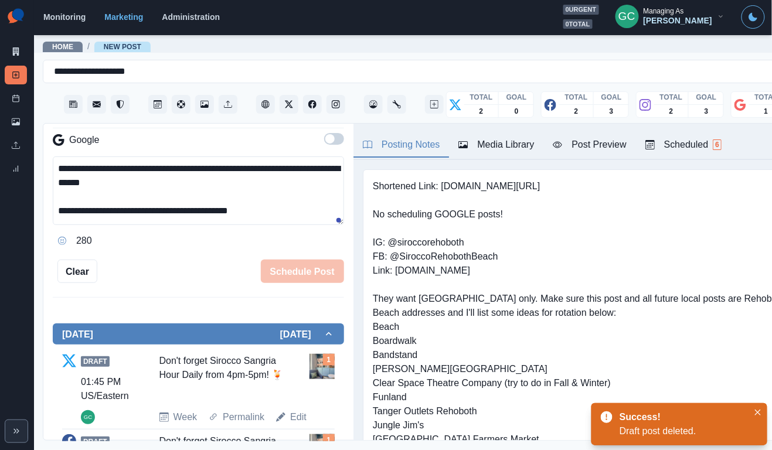
click at [687, 139] on div "Scheduled 6" at bounding box center [683, 145] width 76 height 14
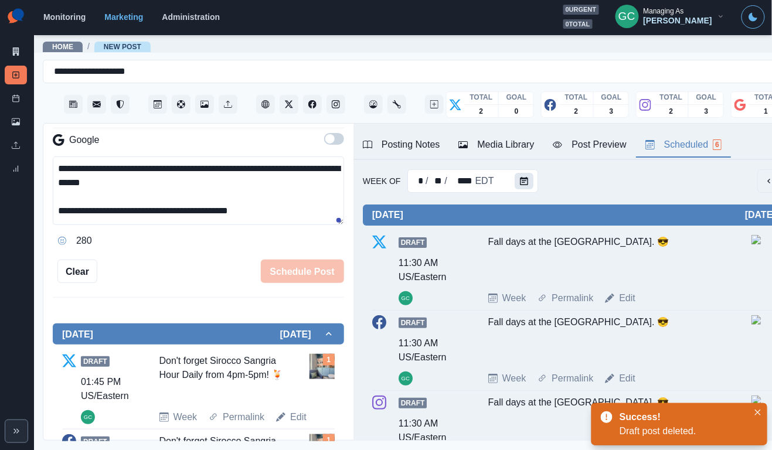
click at [528, 181] on button "Calendar" at bounding box center [523, 181] width 19 height 16
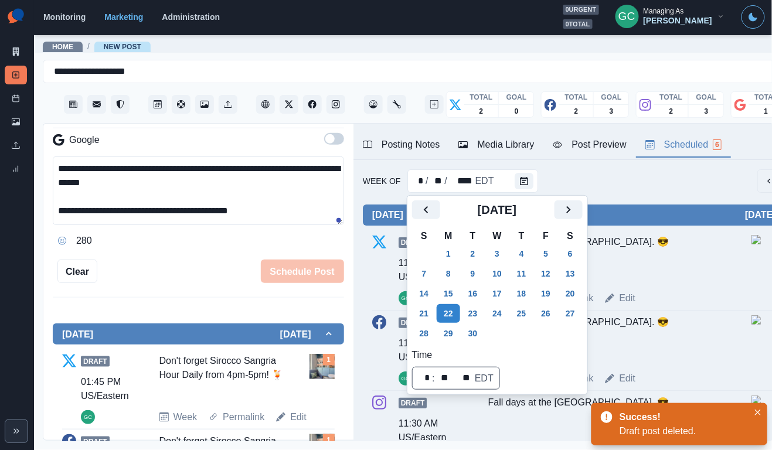
click at [411, 157] on button "Posting Notes" at bounding box center [401, 145] width 96 height 25
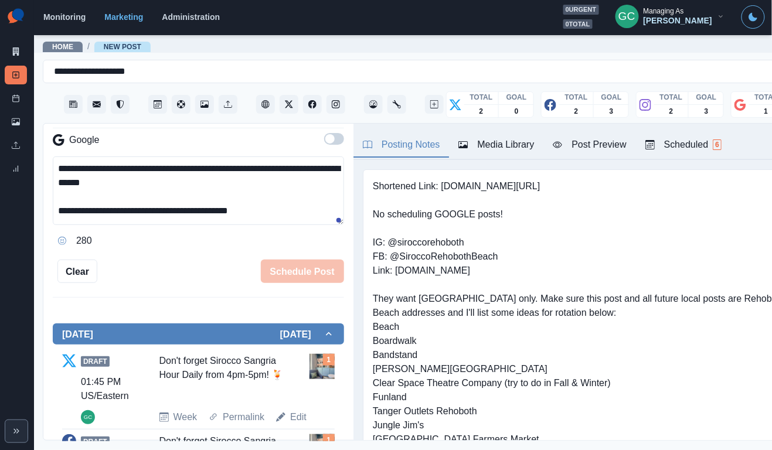
drag, startPoint x: 700, startPoint y: 145, endPoint x: 705, endPoint y: 140, distance: 6.6
click at [700, 145] on div "Scheduled 6" at bounding box center [683, 145] width 76 height 14
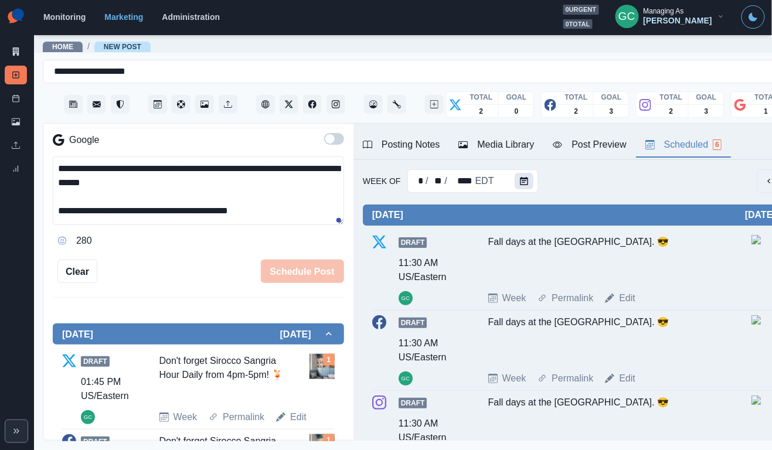
click at [526, 180] on button "Calendar" at bounding box center [523, 181] width 19 height 16
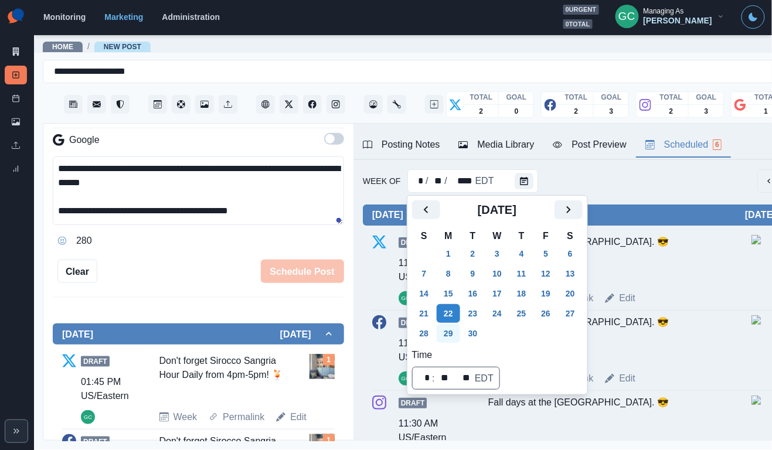
click at [448, 331] on button "29" at bounding box center [447, 333] width 23 height 19
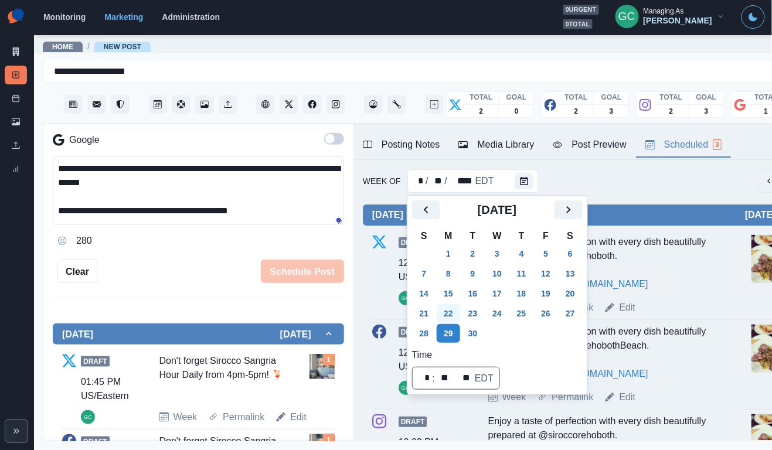
click at [444, 314] on button "22" at bounding box center [447, 313] width 23 height 19
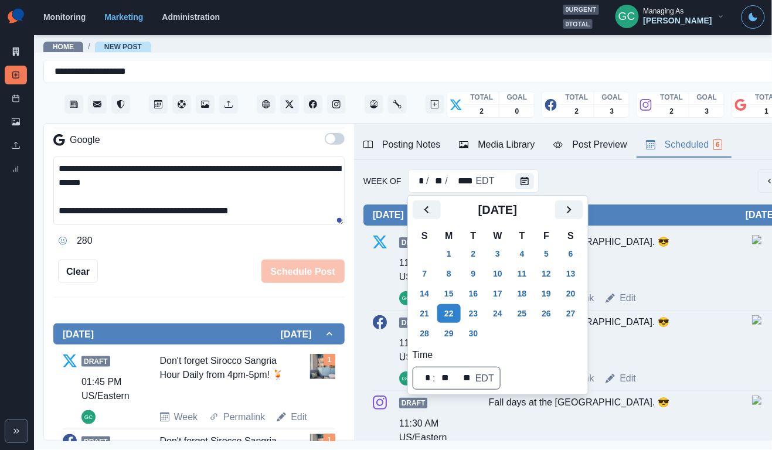
click at [179, 259] on div "**********" at bounding box center [198, 115] width 291 height 335
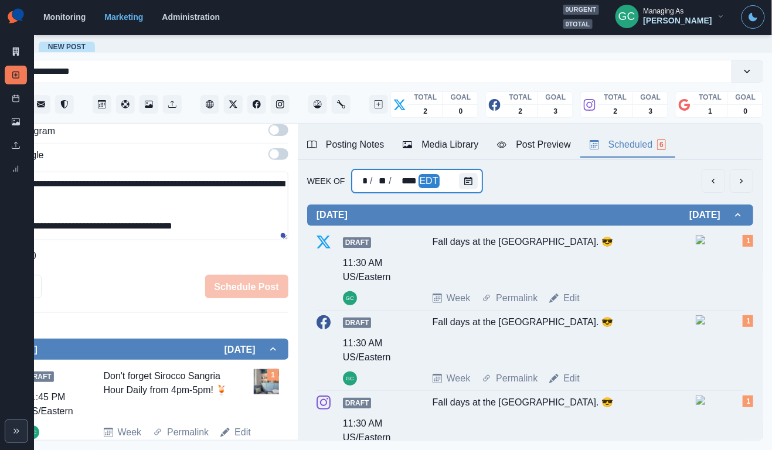
click at [474, 173] on div at bounding box center [470, 180] width 23 height 23
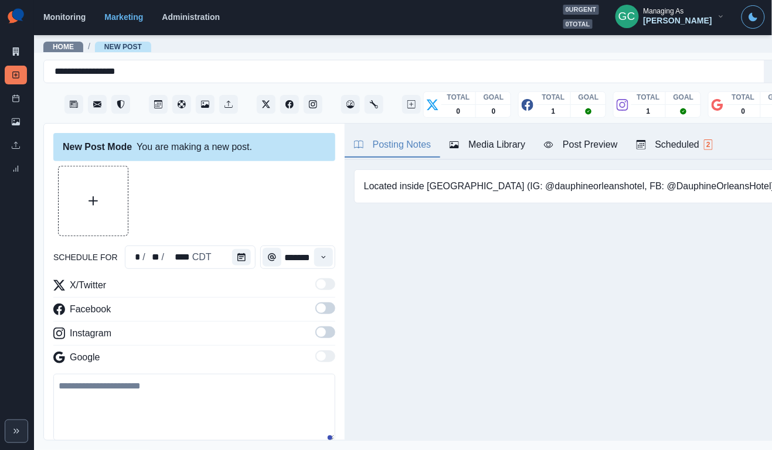
click at [681, 136] on button "Scheduled 2" at bounding box center [674, 145] width 95 height 25
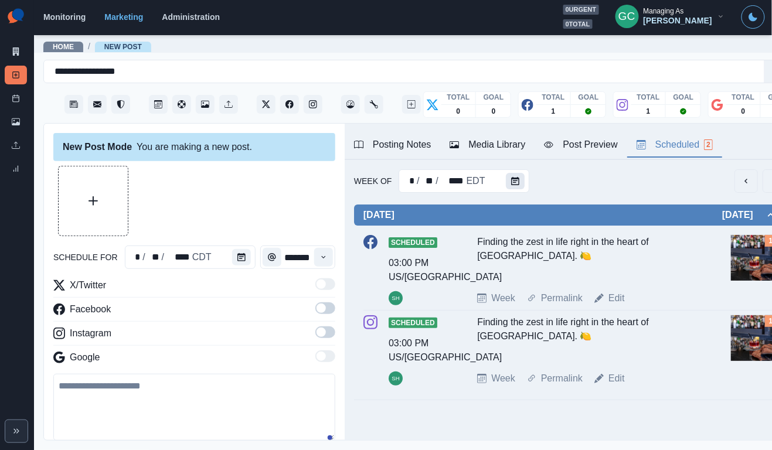
click at [521, 179] on button "Calendar" at bounding box center [515, 181] width 19 height 16
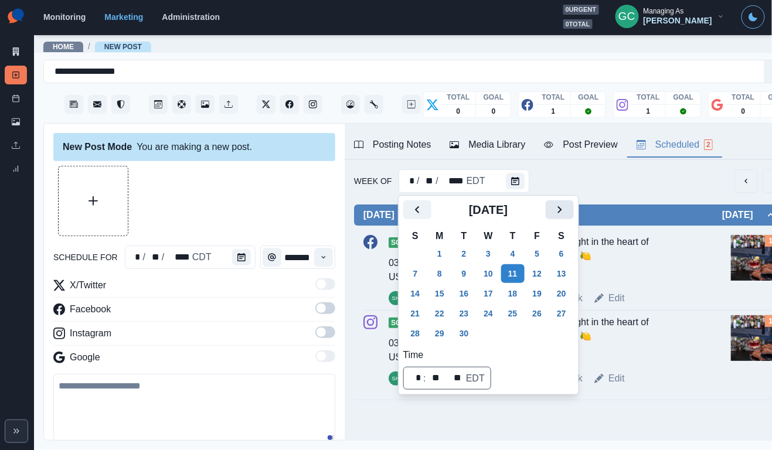
click at [567, 213] on icon "Next" at bounding box center [559, 210] width 14 height 14
click at [439, 329] on button "27" at bounding box center [439, 333] width 23 height 19
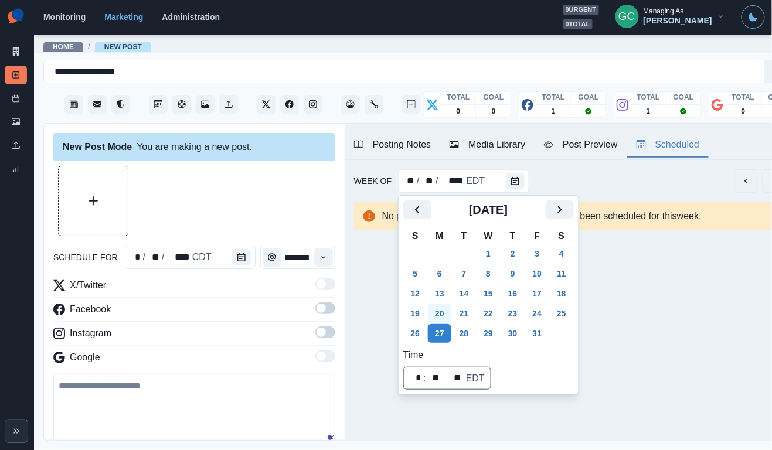
click at [439, 316] on button "20" at bounding box center [439, 313] width 23 height 19
click at [444, 287] on button "13" at bounding box center [439, 293] width 23 height 19
click at [444, 278] on button "6" at bounding box center [439, 273] width 23 height 19
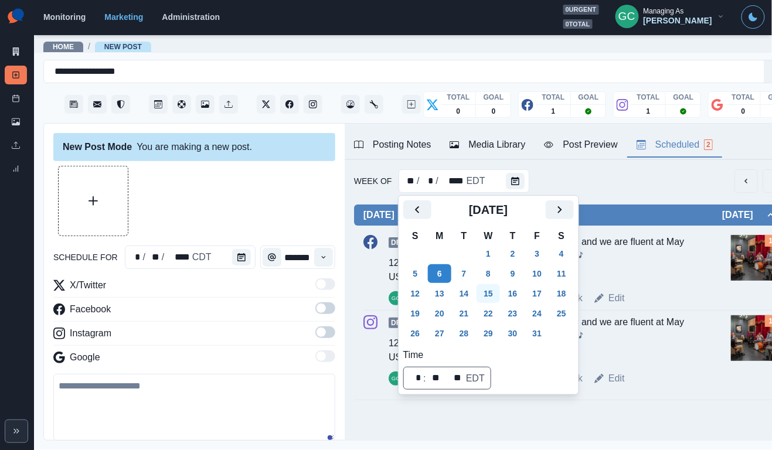
click at [500, 295] on button "15" at bounding box center [487, 293] width 23 height 19
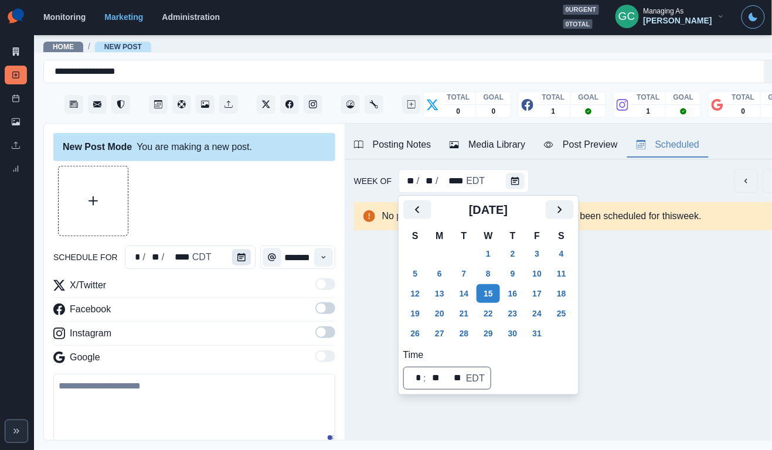
click at [234, 260] on button "Calendar" at bounding box center [241, 257] width 19 height 16
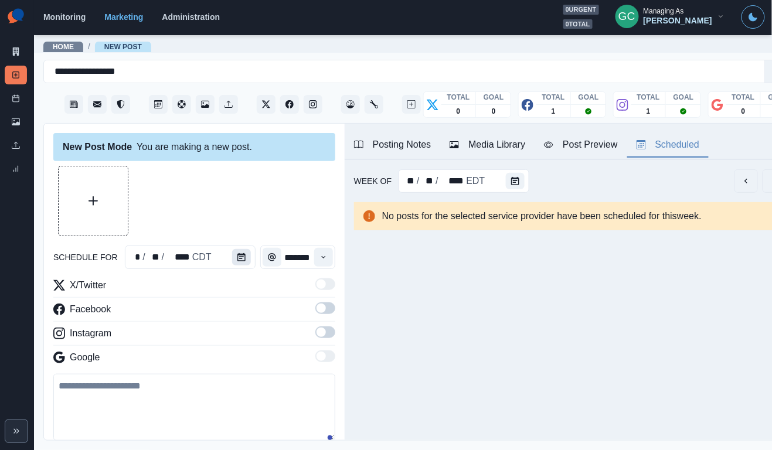
click at [234, 260] on button "Calendar" at bounding box center [241, 257] width 19 height 16
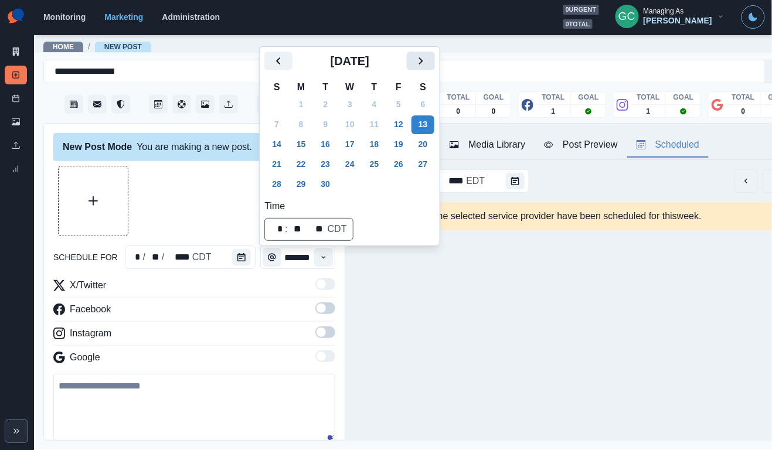
click at [428, 56] on icon "Next" at bounding box center [421, 61] width 14 height 14
click at [356, 148] on button "15" at bounding box center [349, 144] width 23 height 19
click at [337, 255] on div "New Post Mode You are making a new post. schedule for ** / ** / **** CDT ******…" at bounding box center [194, 283] width 301 height 318
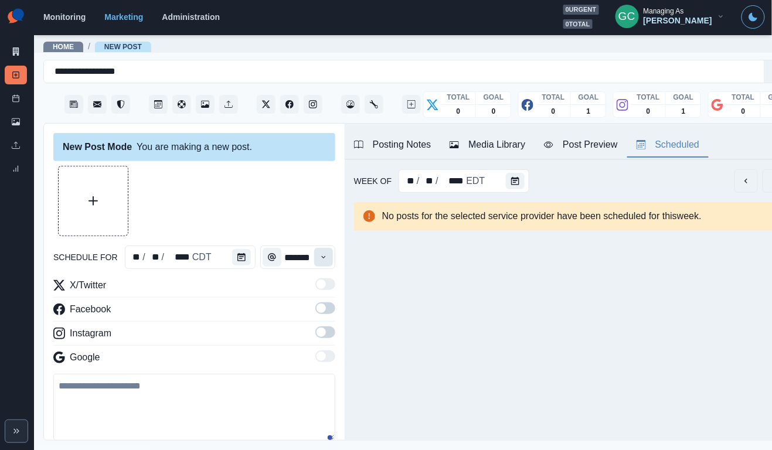
click at [322, 256] on icon "Time" at bounding box center [323, 257] width 8 height 8
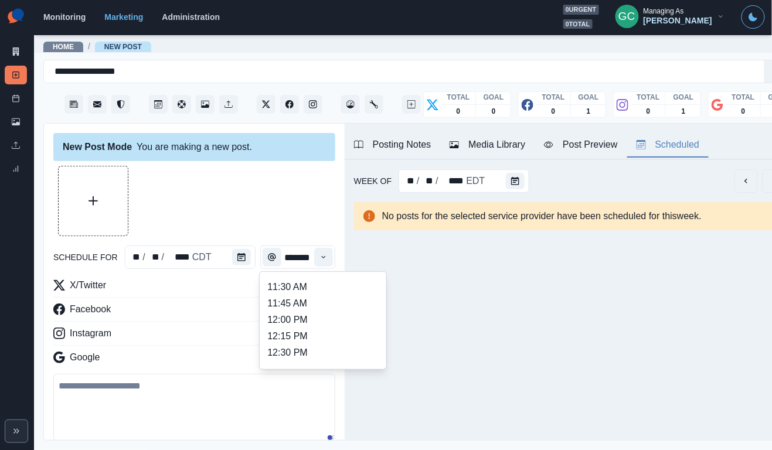
scroll to position [227, 0]
click at [294, 321] on li "12:00 PM" at bounding box center [322, 320] width 117 height 16
type input "********"
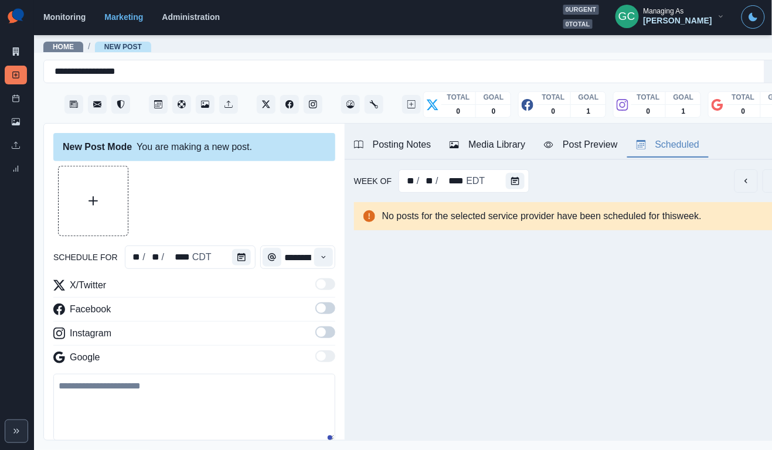
click at [335, 330] on div "New Post Mode You are making a new post. schedule for ** / ** / **** CDT ******…" at bounding box center [194, 283] width 301 height 318
click at [331, 306] on span at bounding box center [325, 308] width 20 height 12
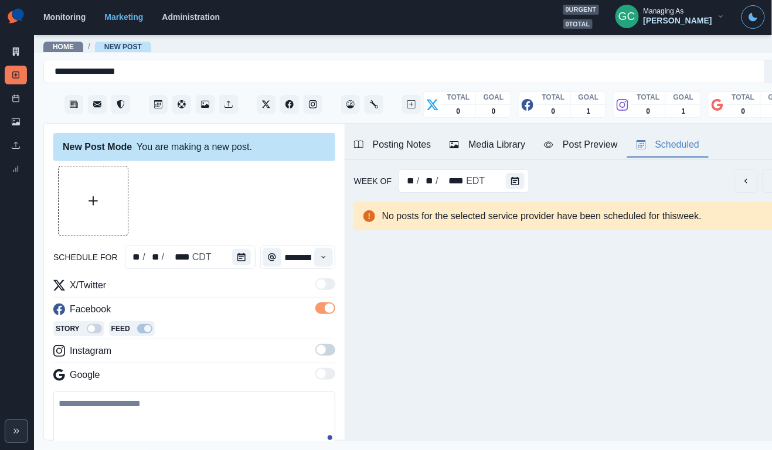
click at [330, 349] on span at bounding box center [325, 350] width 20 height 12
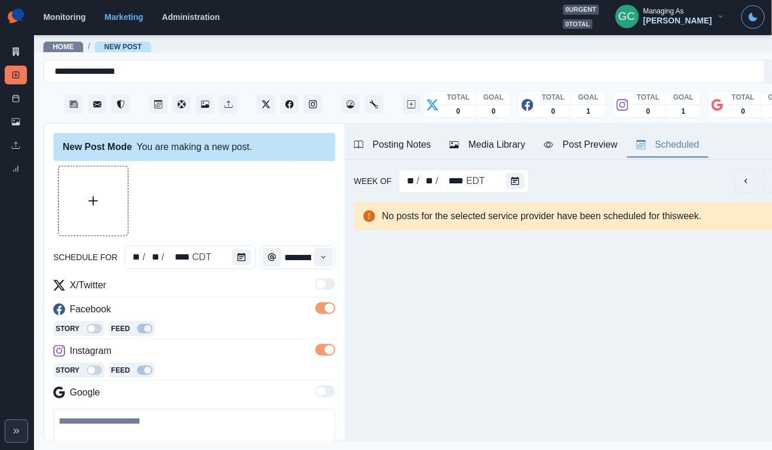
click at [422, 158] on div "Posting Notes Media Library Post Preview Scheduled" at bounding box center [570, 142] width 451 height 36
click at [487, 154] on button "Media Library" at bounding box center [487, 145] width 94 height 25
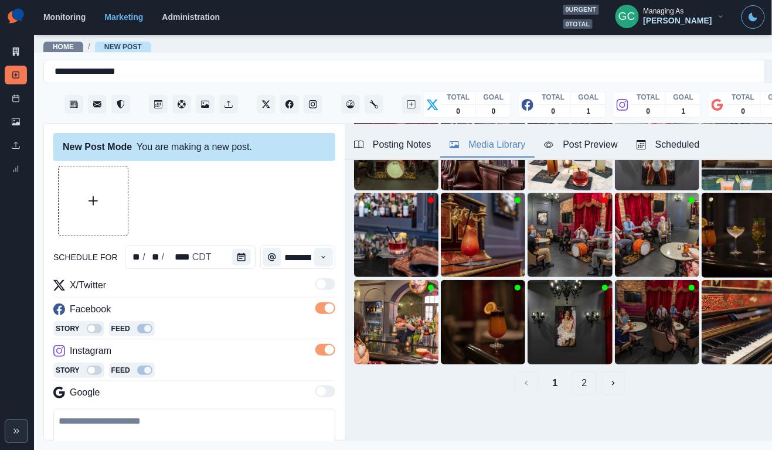
click at [581, 390] on button "2" at bounding box center [583, 382] width 25 height 23
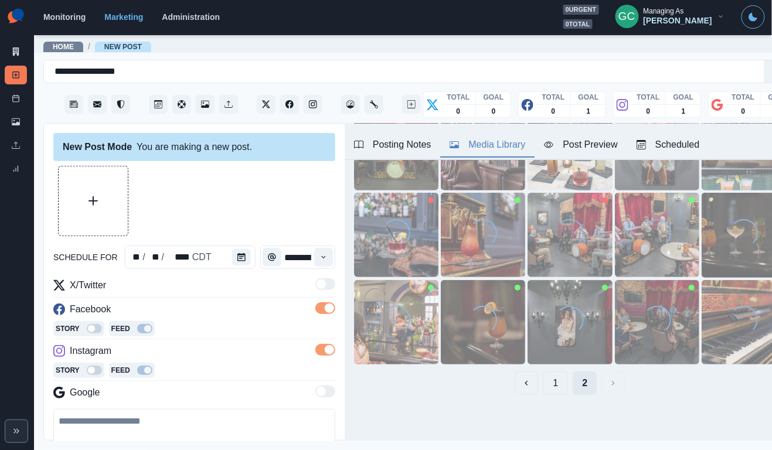
scroll to position [42, 0]
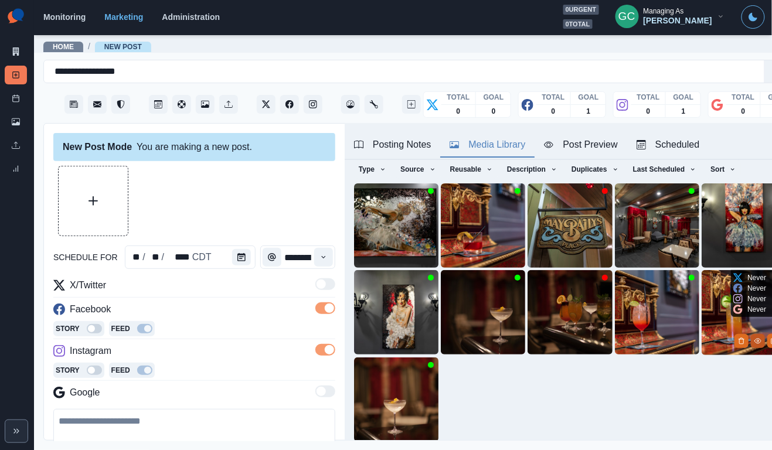
click at [757, 341] on circle "View Media" at bounding box center [757, 341] width 2 height 2
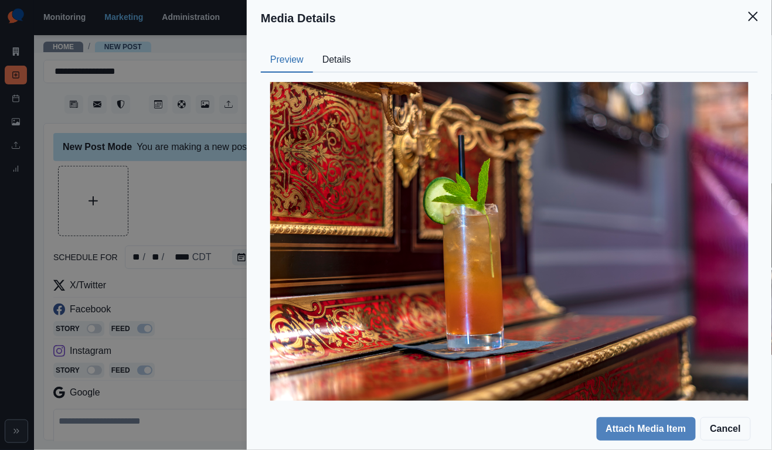
click at [331, 67] on button "Details" at bounding box center [336, 60] width 47 height 25
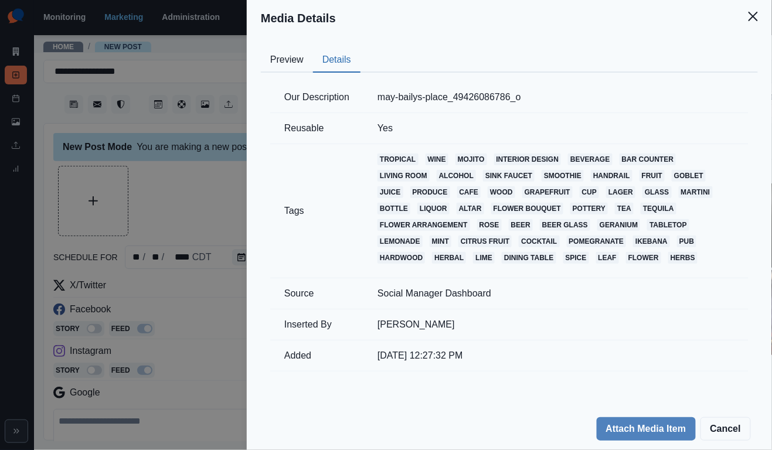
click at [299, 67] on button "Preview" at bounding box center [287, 60] width 52 height 25
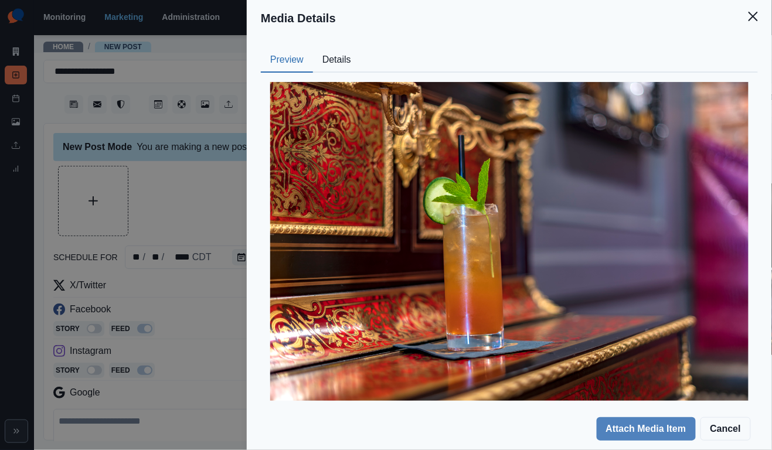
click at [240, 204] on div "Media Details Preview Details Our Description may-bailys-place_49426086786_o Re…" at bounding box center [386, 225] width 772 height 450
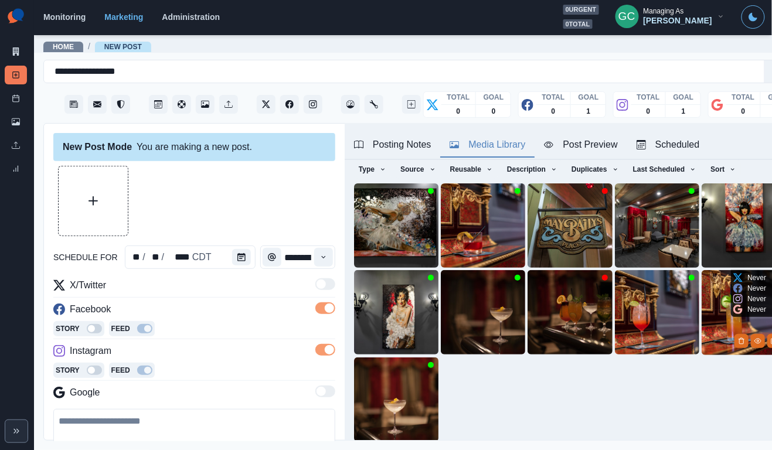
click at [723, 298] on img at bounding box center [743, 312] width 84 height 84
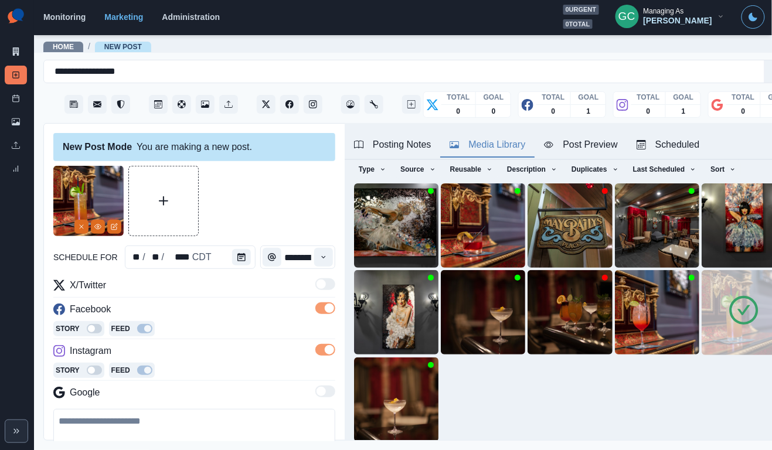
click at [667, 143] on div "Scheduled" at bounding box center [667, 145] width 63 height 14
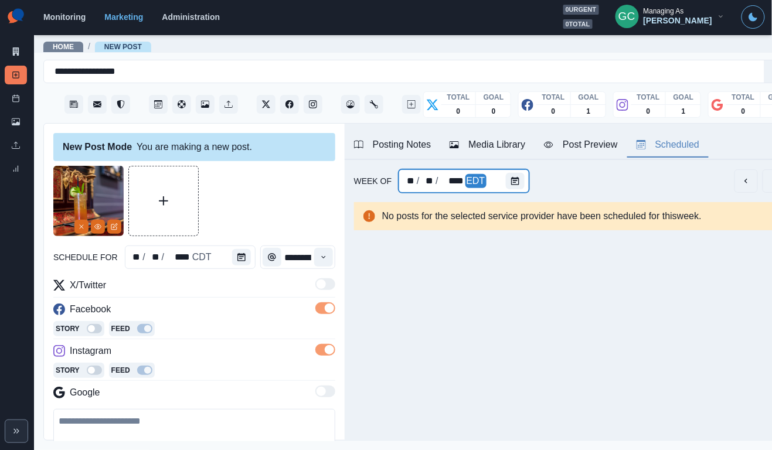
click at [513, 190] on div at bounding box center [517, 180] width 23 height 23
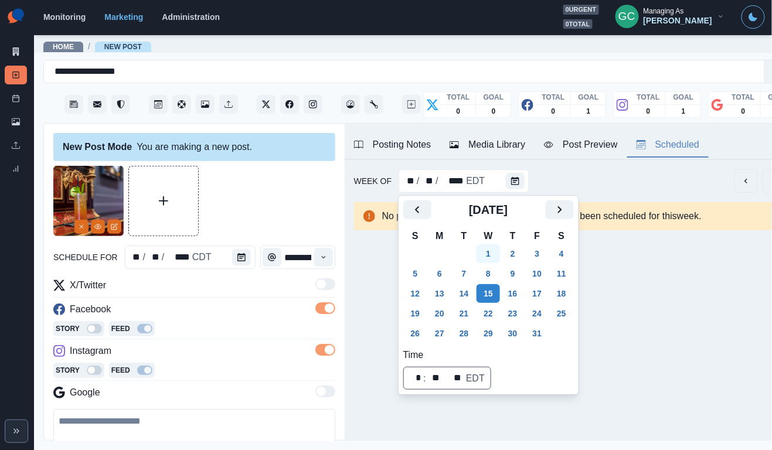
click at [493, 253] on button "1" at bounding box center [487, 253] width 23 height 19
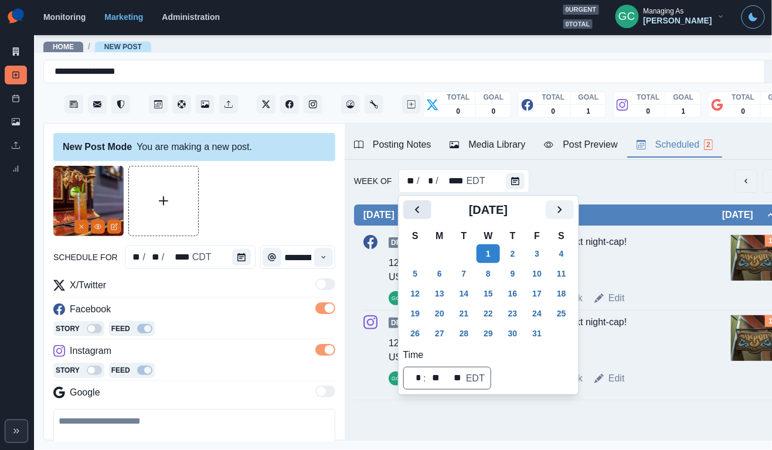
click at [419, 210] on icon "Previous" at bounding box center [417, 210] width 14 height 14
click at [464, 332] on button "30" at bounding box center [463, 333] width 23 height 19
click at [465, 311] on button "23" at bounding box center [463, 313] width 23 height 19
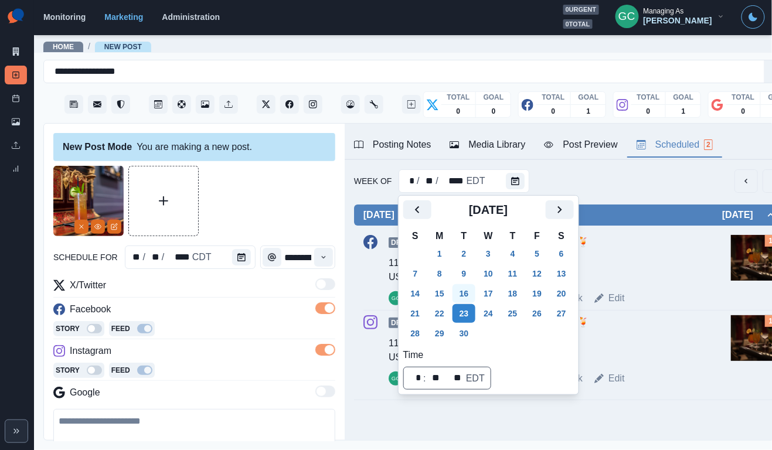
click at [466, 295] on button "16" at bounding box center [463, 293] width 23 height 19
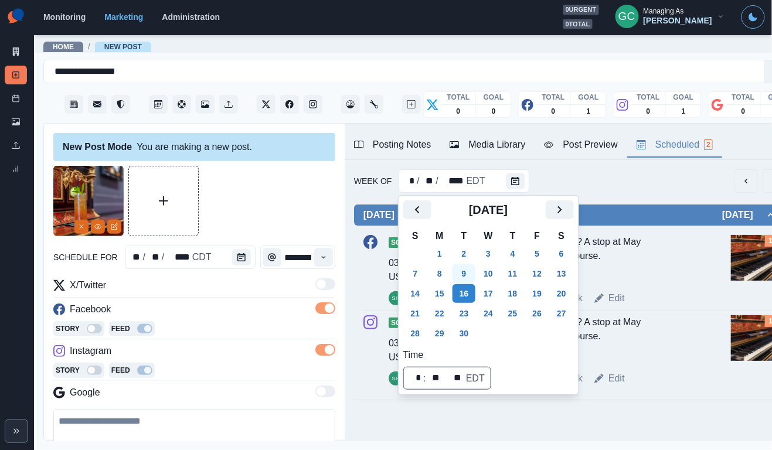
click at [466, 282] on button "9" at bounding box center [463, 273] width 23 height 19
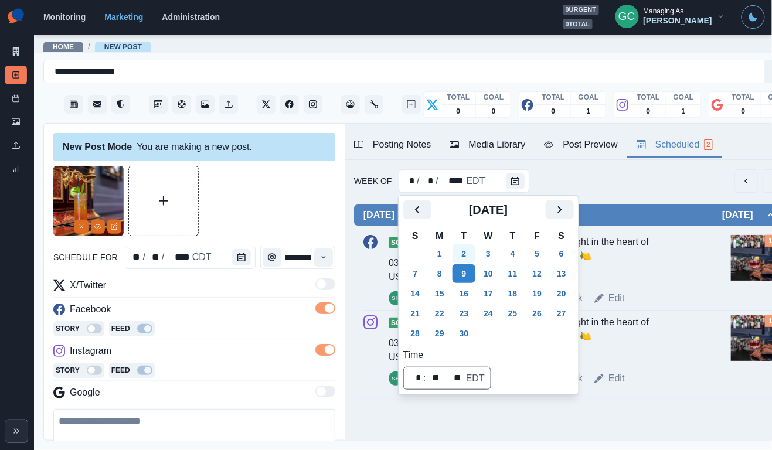
click at [465, 258] on button "2" at bounding box center [463, 253] width 23 height 19
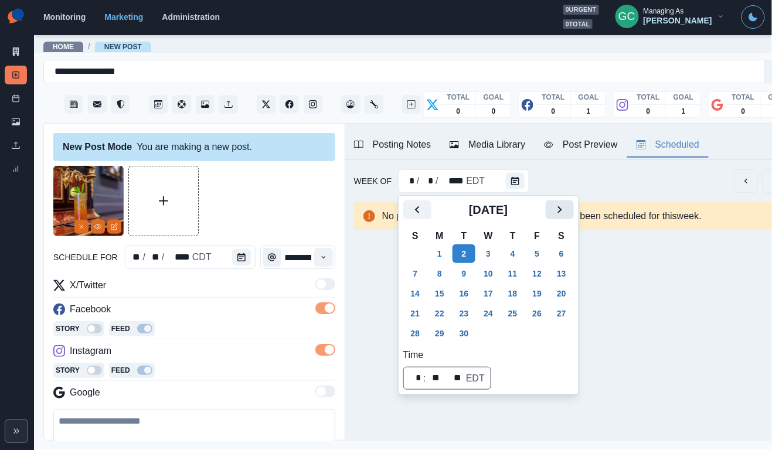
click at [567, 210] on icon "Next" at bounding box center [559, 210] width 14 height 14
click at [533, 271] on button "10" at bounding box center [537, 273] width 23 height 19
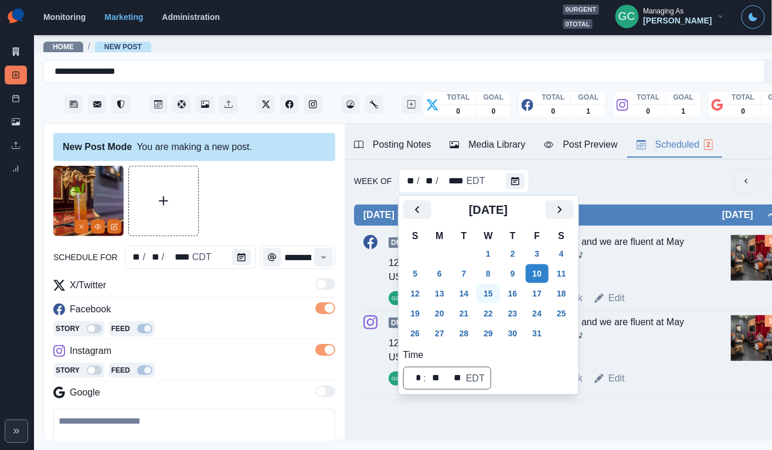
click at [486, 302] on button "15" at bounding box center [487, 293] width 23 height 19
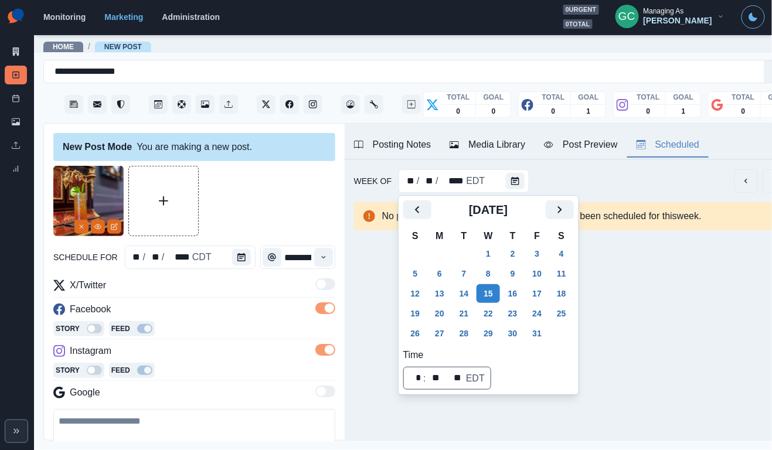
click at [282, 334] on div "Story Feed" at bounding box center [194, 330] width 282 height 18
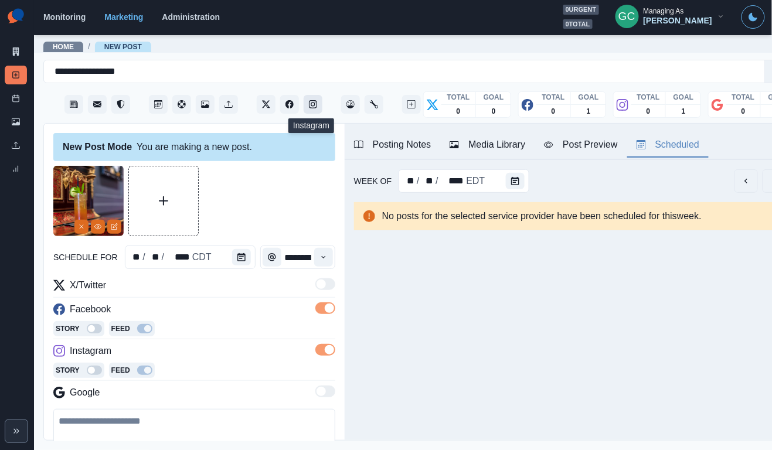
click at [309, 103] on icon "Instagram" at bounding box center [313, 104] width 8 height 8
click at [247, 255] on button "Calendar" at bounding box center [241, 257] width 19 height 16
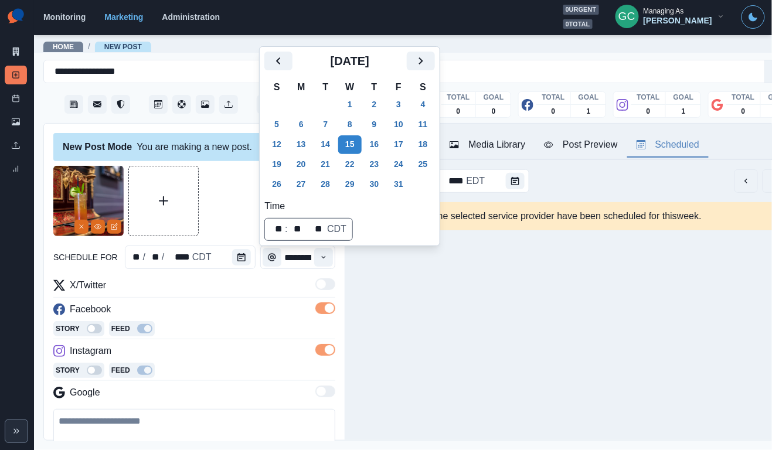
click at [238, 186] on div at bounding box center [194, 201] width 282 height 70
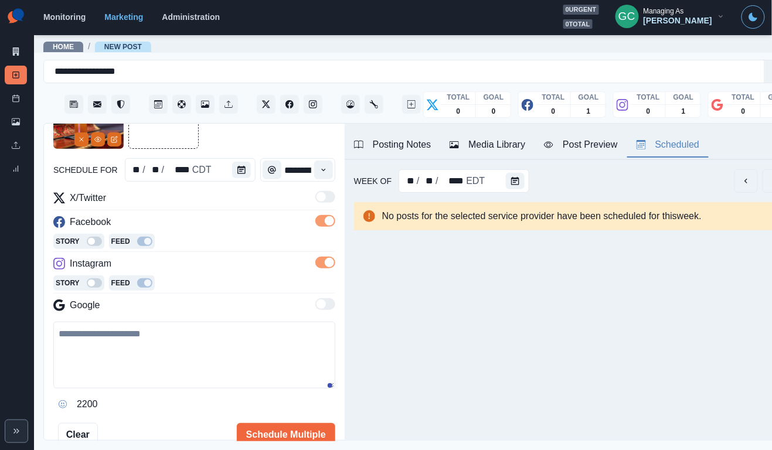
scroll to position [135, 0]
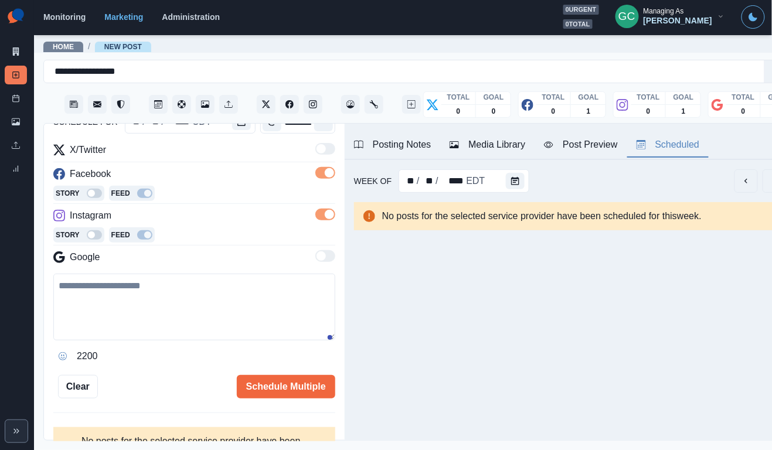
click at [213, 337] on textarea at bounding box center [194, 307] width 282 height 67
paste textarea "**********"
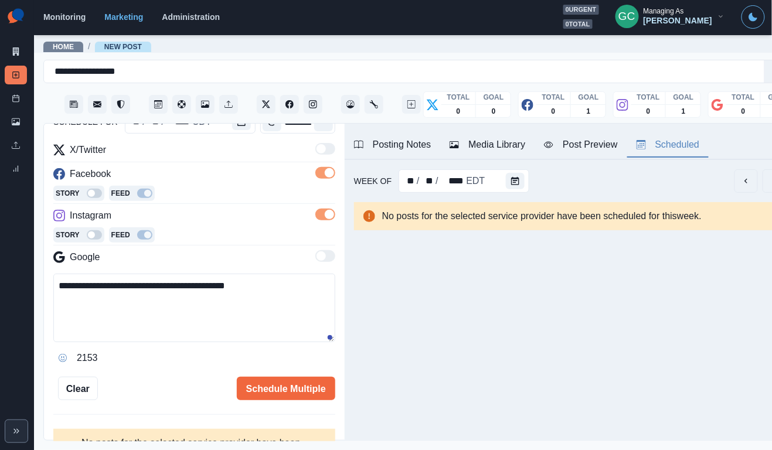
click at [240, 321] on textarea "**********" at bounding box center [194, 308] width 282 height 69
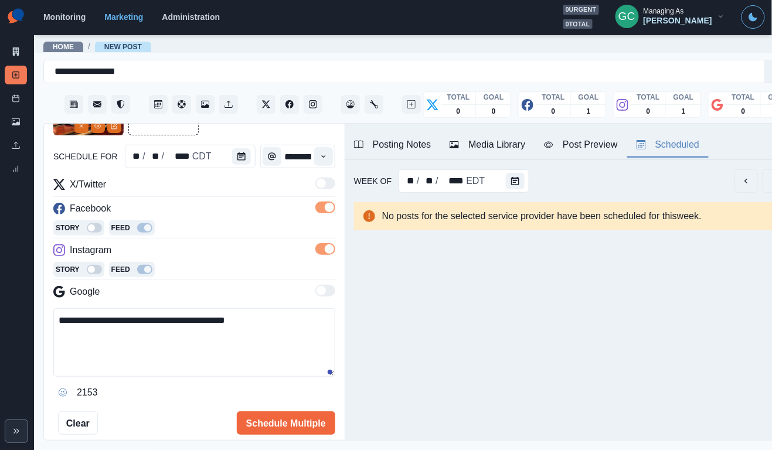
scroll to position [103, 0]
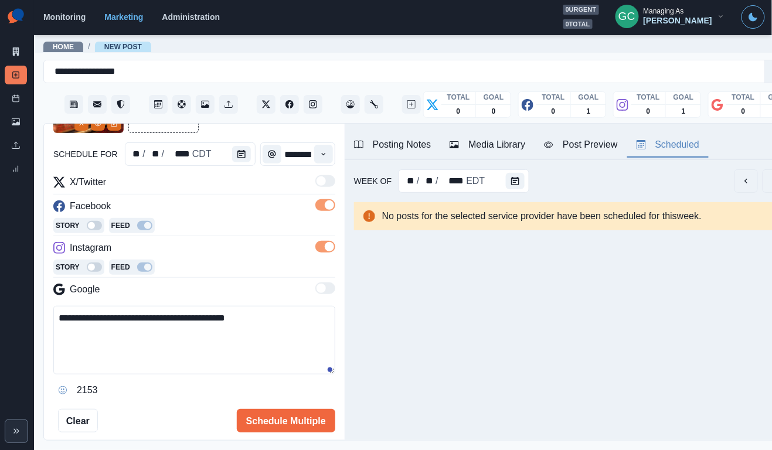
click at [207, 322] on textarea "**********" at bounding box center [194, 340] width 282 height 69
type textarea "**********"
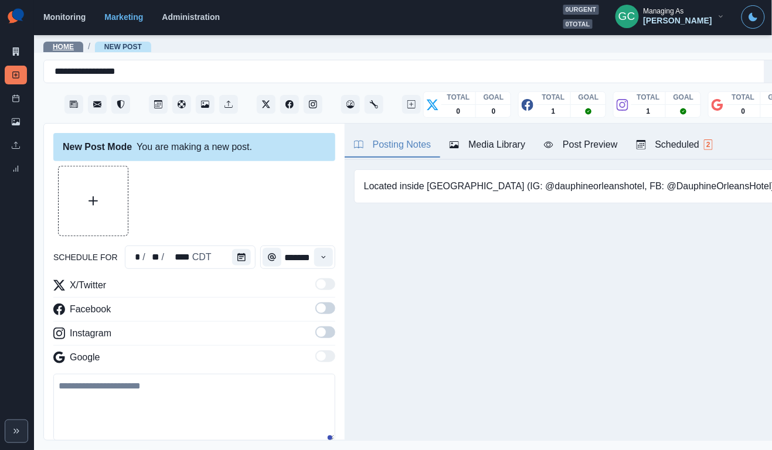
click at [66, 48] on link "Home" at bounding box center [63, 47] width 21 height 8
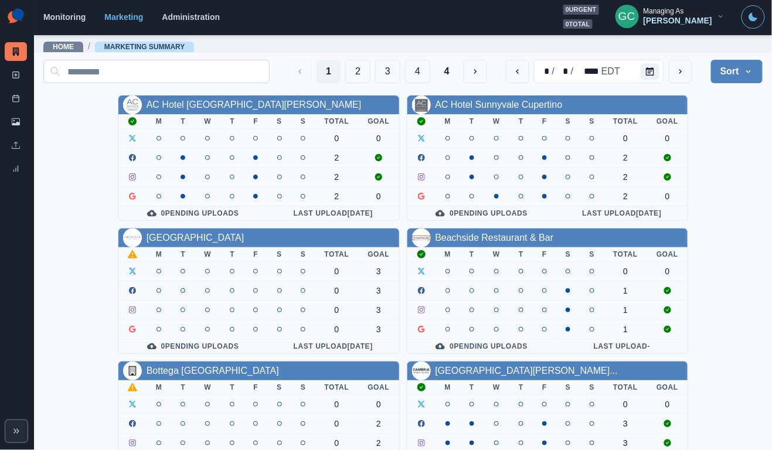
click at [146, 62] on input at bounding box center [156, 71] width 226 height 23
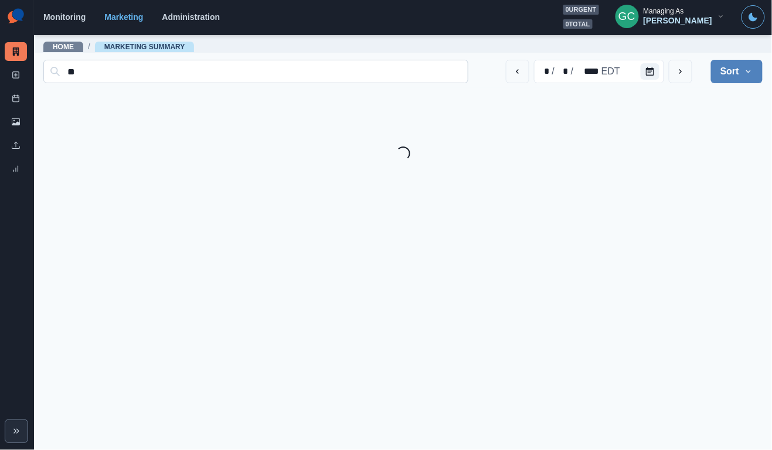
type input "***"
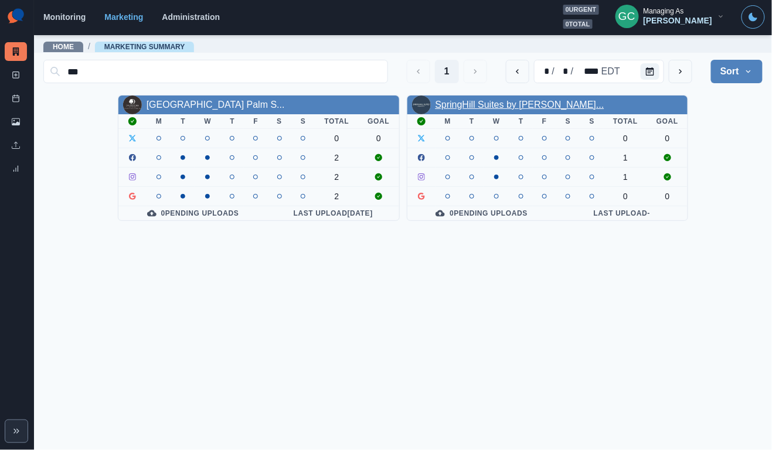
click at [468, 100] on link "SpringHill Suites by Marriott..." at bounding box center [519, 105] width 169 height 10
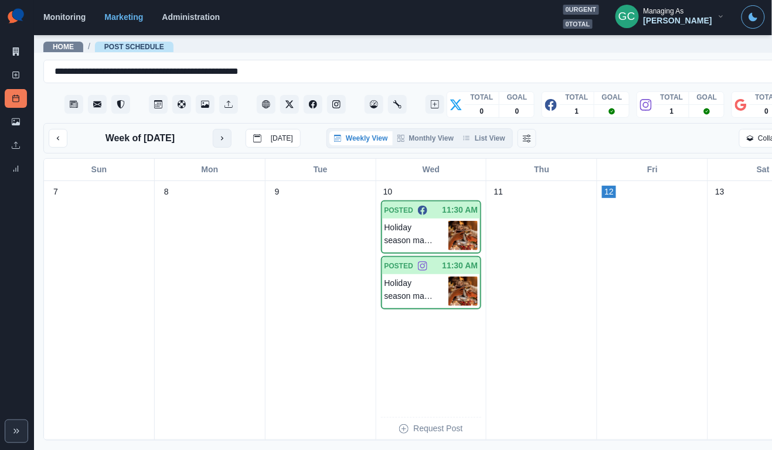
click at [226, 139] on icon "next month" at bounding box center [222, 138] width 8 height 8
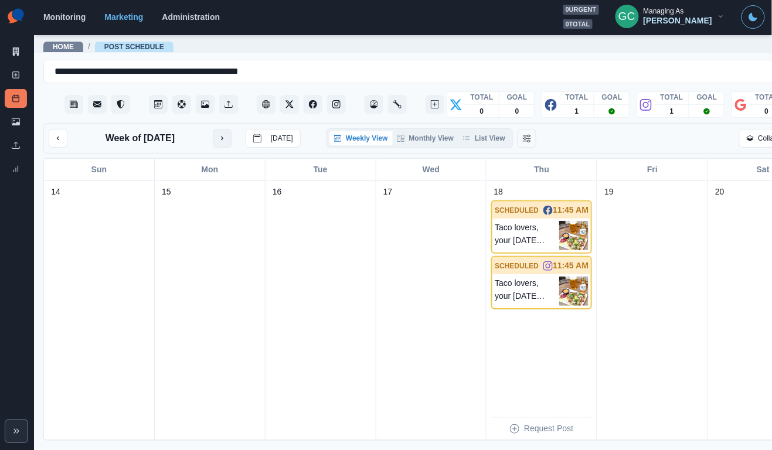
click at [226, 139] on icon "next month" at bounding box center [222, 138] width 8 height 8
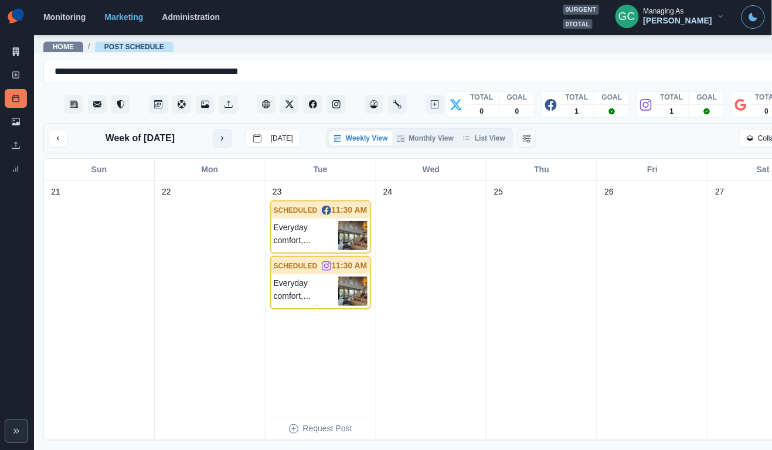
click at [226, 139] on icon "next month" at bounding box center [222, 138] width 8 height 8
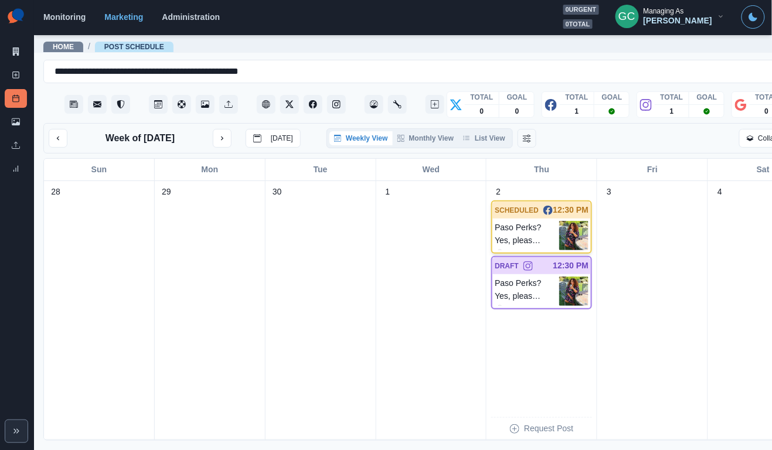
click at [565, 240] on img at bounding box center [573, 235] width 29 height 29
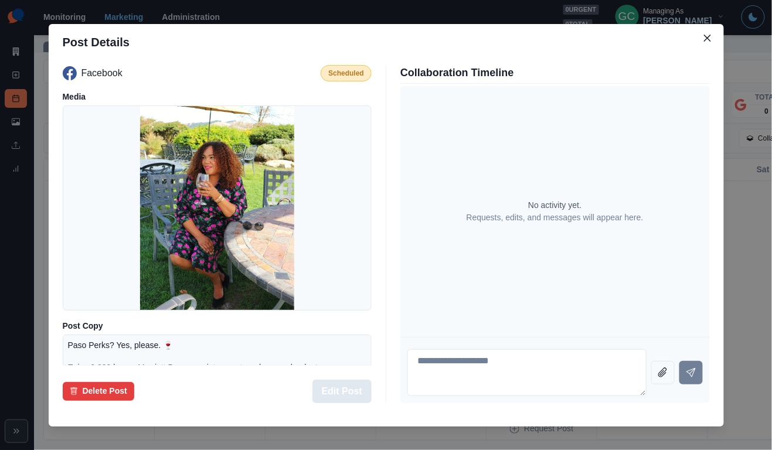
click at [349, 395] on button "Edit Post" at bounding box center [341, 391] width 59 height 23
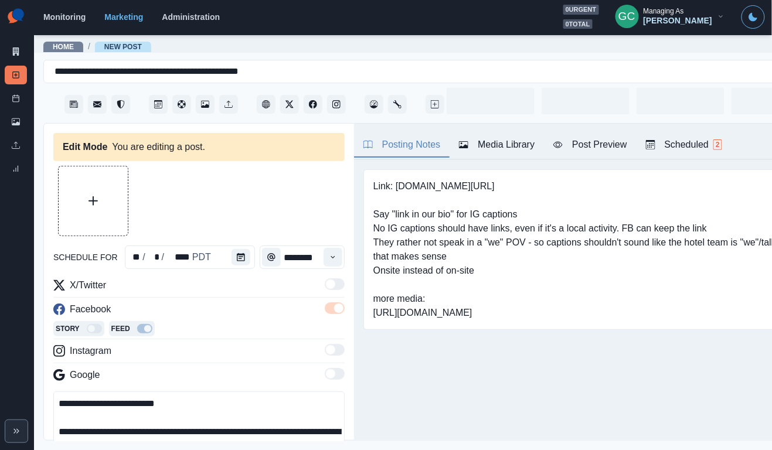
type input "********"
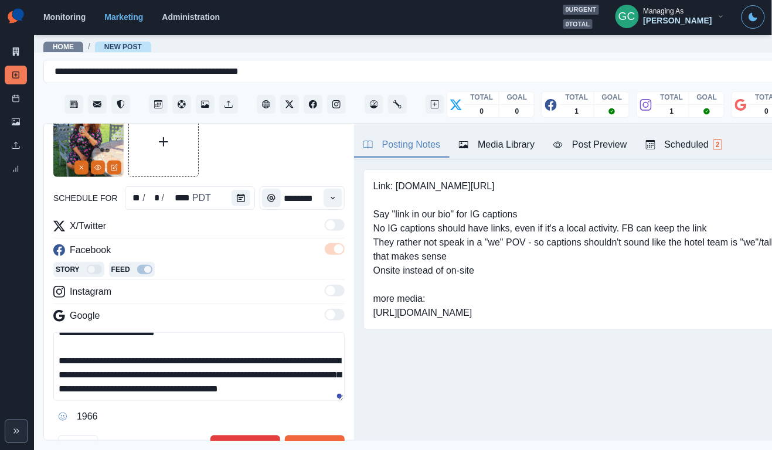
scroll to position [29, 0]
drag, startPoint x: 60, startPoint y: 350, endPoint x: 110, endPoint y: 424, distance: 89.4
click at [111, 425] on div "**********" at bounding box center [198, 379] width 291 height 94
click at [295, 380] on textarea "**********" at bounding box center [198, 366] width 291 height 69
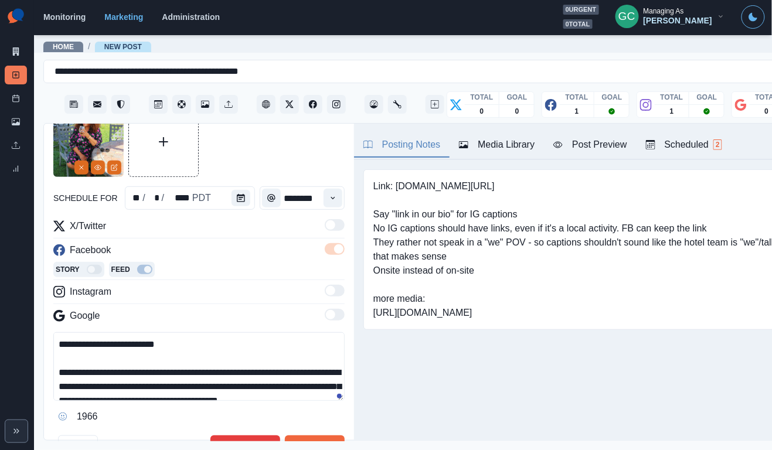
scroll to position [0, 0]
drag, startPoint x: 328, startPoint y: 377, endPoint x: 69, endPoint y: 294, distance: 272.2
click at [69, 294] on div "**********" at bounding box center [198, 322] width 291 height 207
paste textarea
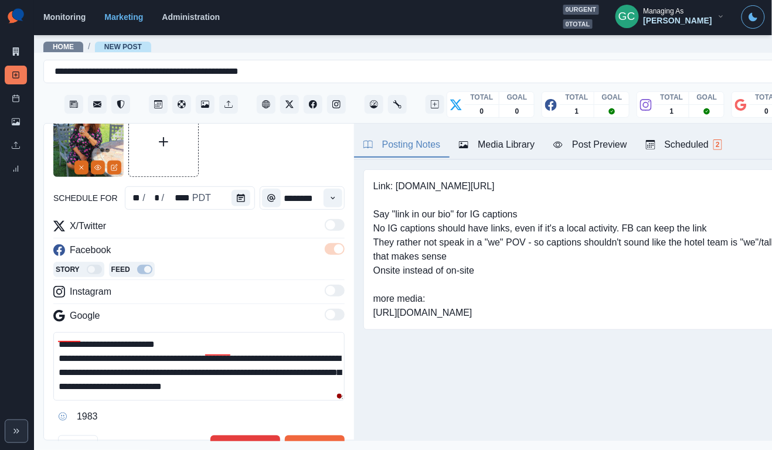
scroll to position [14, 0]
drag, startPoint x: 75, startPoint y: 391, endPoint x: 103, endPoint y: 415, distance: 36.5
click at [103, 415] on div "**********" at bounding box center [198, 379] width 291 height 94
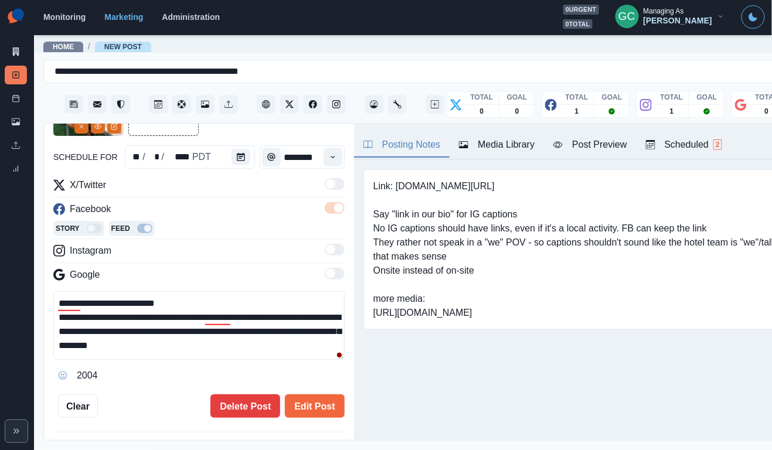
scroll to position [108, 0]
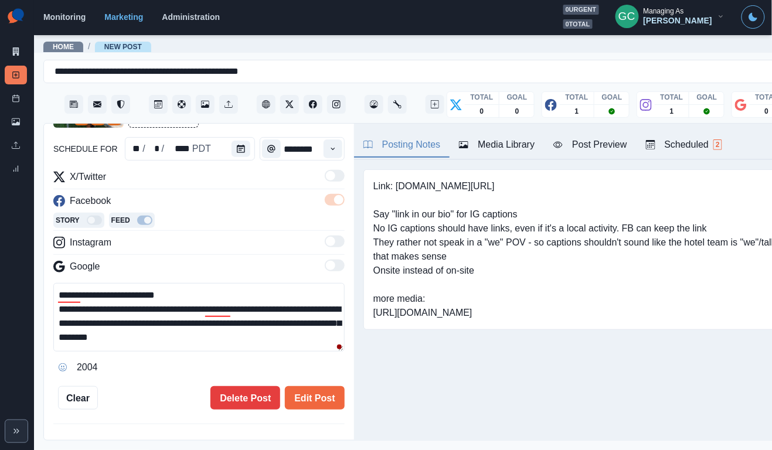
click at [187, 338] on textarea "**********" at bounding box center [198, 317] width 291 height 69
paste textarea "**********"
drag, startPoint x: 292, startPoint y: 340, endPoint x: 318, endPoint y: 384, distance: 50.9
click at [318, 384] on div "**********" at bounding box center [198, 233] width 291 height 352
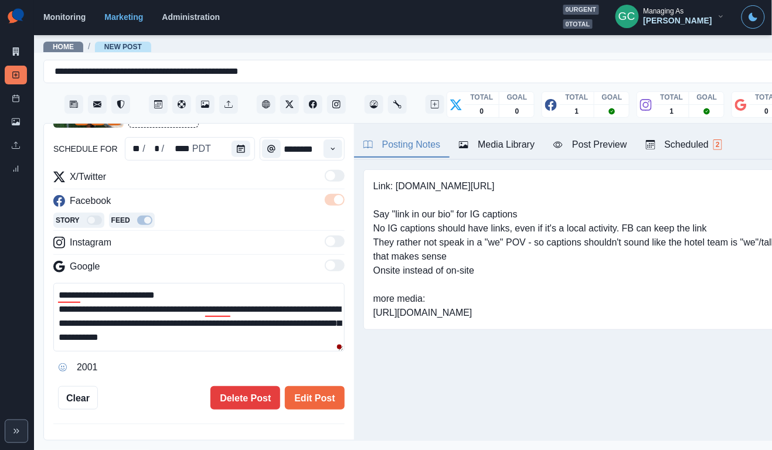
click at [201, 298] on textarea "**********" at bounding box center [198, 317] width 291 height 69
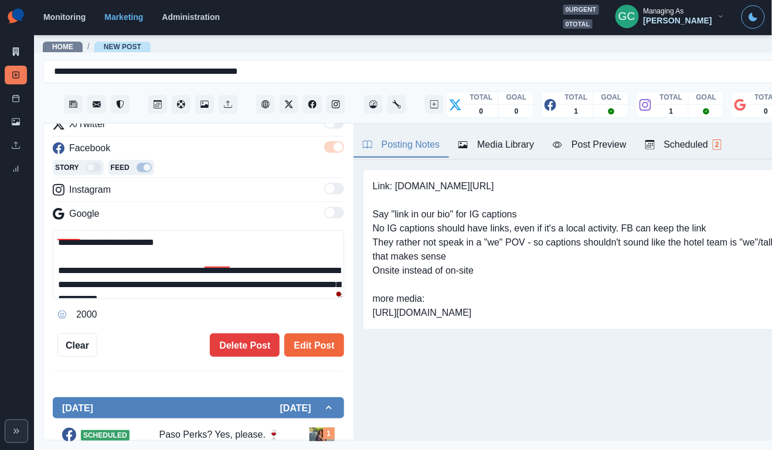
drag, startPoint x: 186, startPoint y: 288, endPoint x: 34, endPoint y: 197, distance: 177.3
click at [34, 197] on main "**********" at bounding box center [430, 242] width 794 height 416
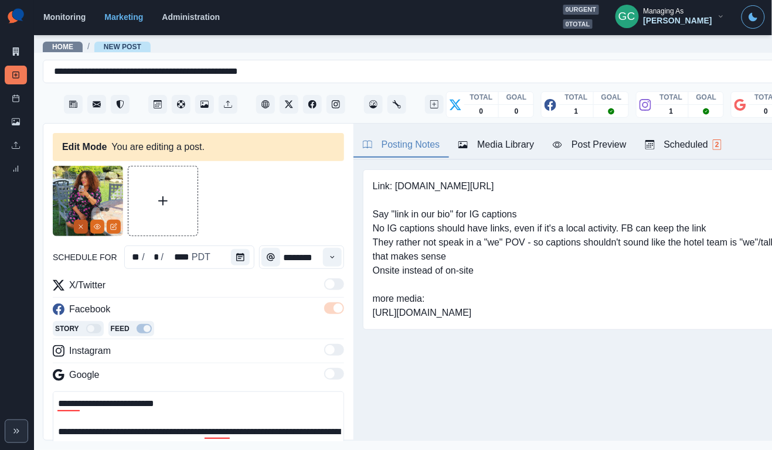
type textarea "**********"
click at [77, 228] on icon "Remove" at bounding box center [80, 226] width 7 height 7
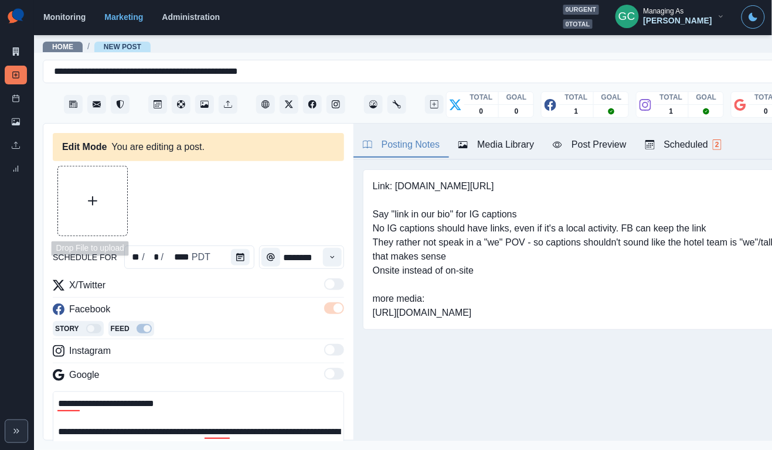
click at [77, 206] on button "Upload Media" at bounding box center [92, 200] width 69 height 69
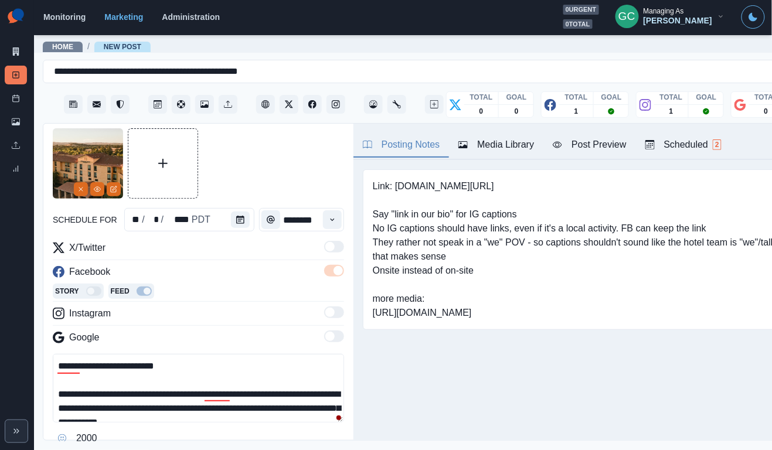
scroll to position [42, 0]
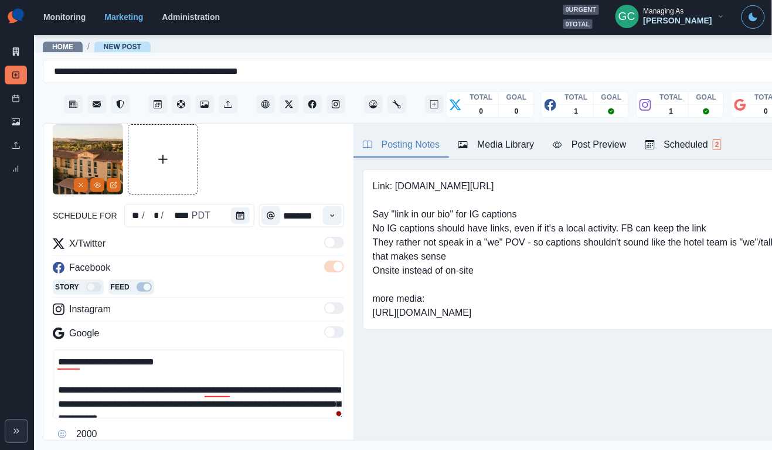
drag, startPoint x: 185, startPoint y: 410, endPoint x: 26, endPoint y: 319, distance: 182.6
click at [26, 319] on div "**********" at bounding box center [385, 225] width 772 height 450
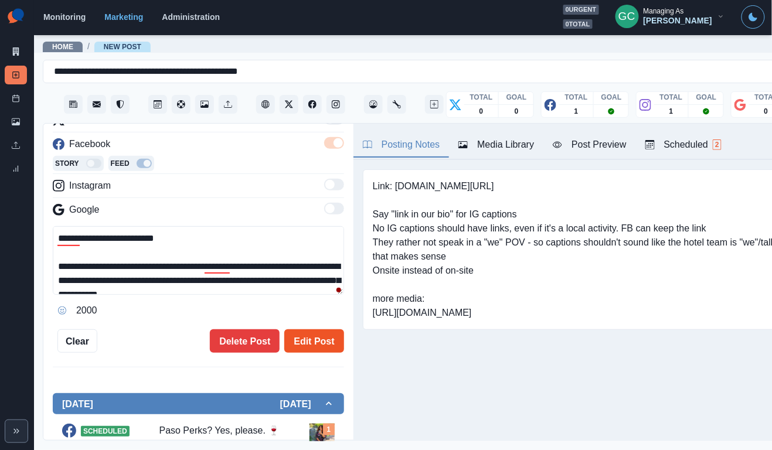
click at [318, 344] on button "Edit Post" at bounding box center [313, 340] width 59 height 23
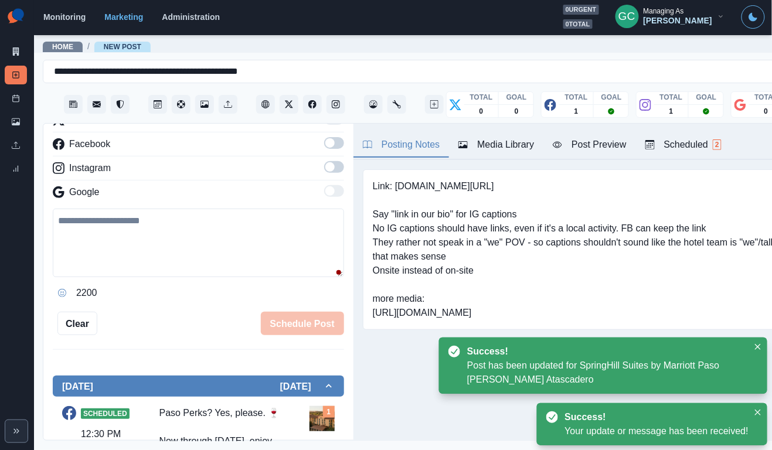
click at [719, 129] on div "Posting Notes Media Library Post Preview Scheduled 2" at bounding box center [585, 142] width 465 height 36
click at [697, 149] on div "Scheduled 2" at bounding box center [683, 145] width 76 height 14
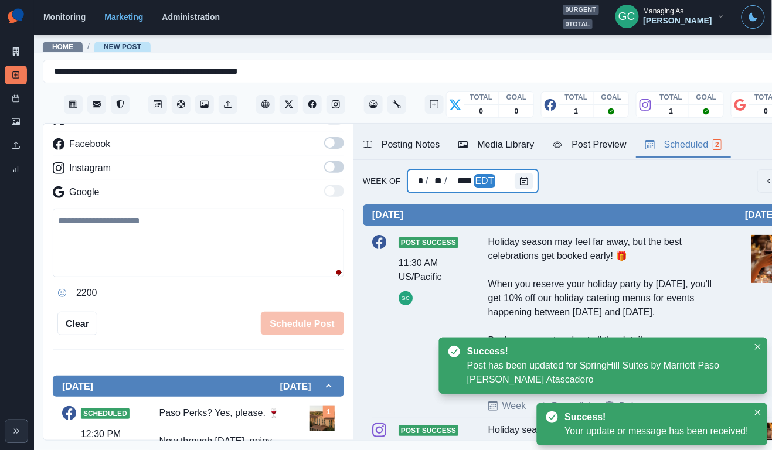
click at [510, 182] on div "* / ** / **** EDT" at bounding box center [472, 180] width 130 height 23
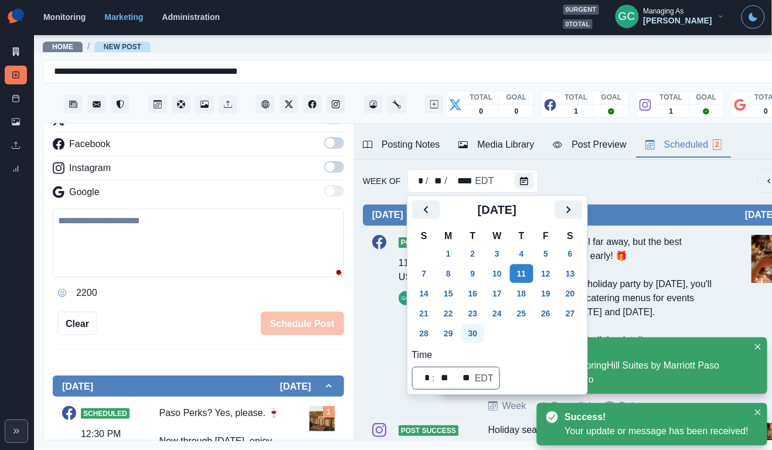
click at [466, 328] on button "30" at bounding box center [472, 333] width 23 height 19
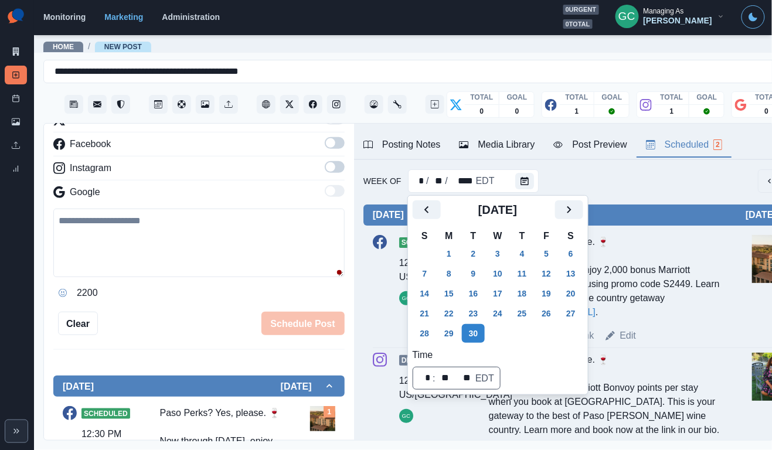
click at [657, 247] on div "Paso Perks? Yes, please. 🍷 Now through November 15, enjoy 2,000 bonus Marriott …" at bounding box center [605, 277] width 232 height 84
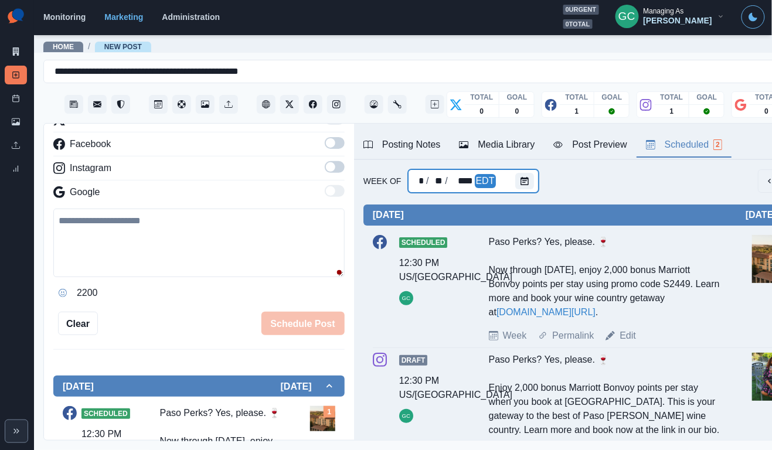
click at [530, 173] on div at bounding box center [526, 180] width 23 height 23
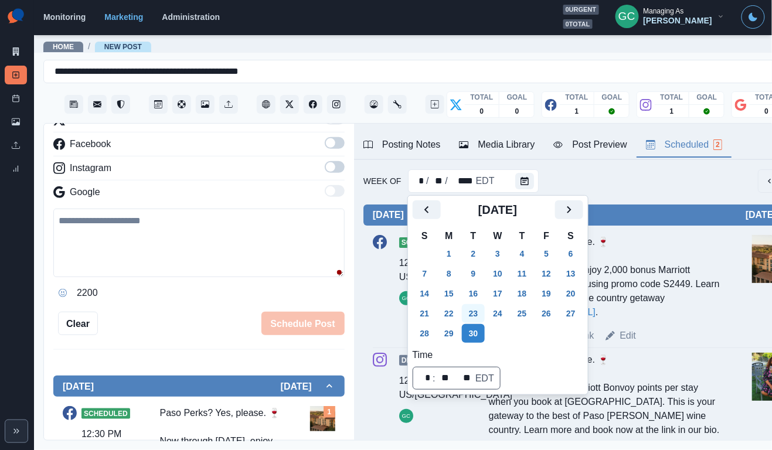
click at [478, 318] on button "23" at bounding box center [473, 313] width 23 height 19
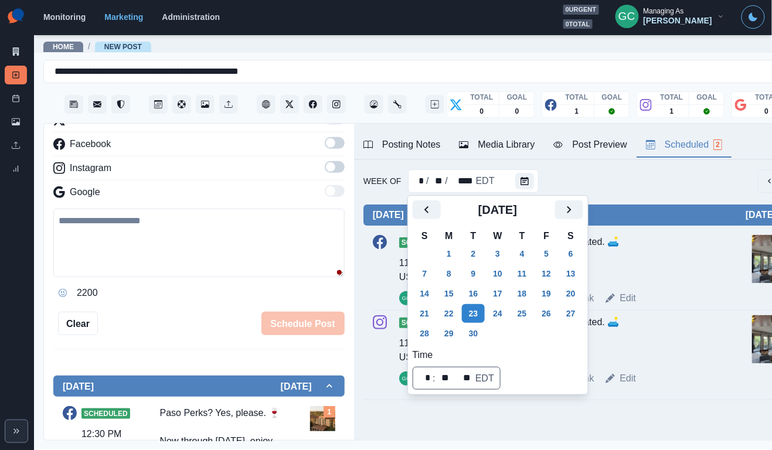
scroll to position [13, 0]
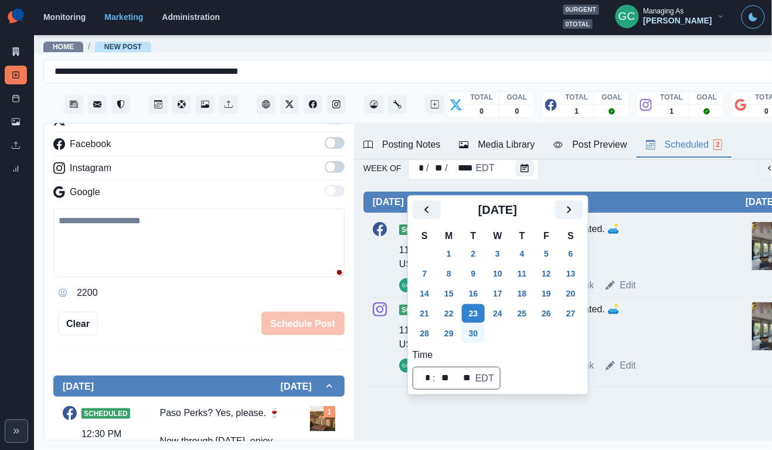
click at [485, 329] on button "30" at bounding box center [473, 333] width 23 height 19
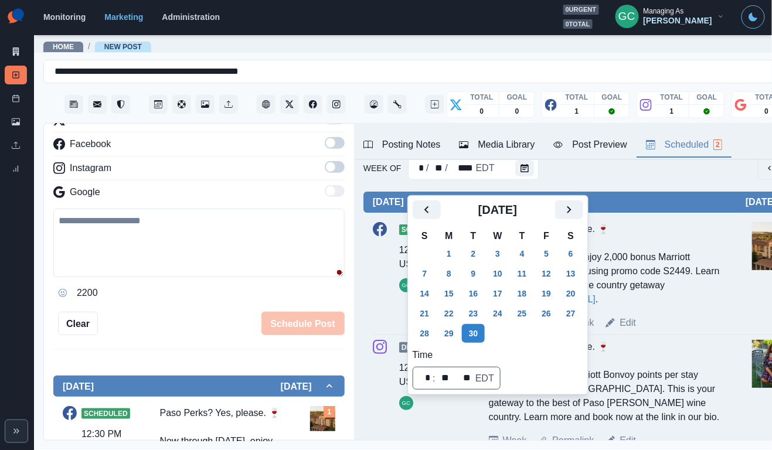
click at [676, 326] on div "Week Permalink Edit" at bounding box center [618, 323] width 258 height 14
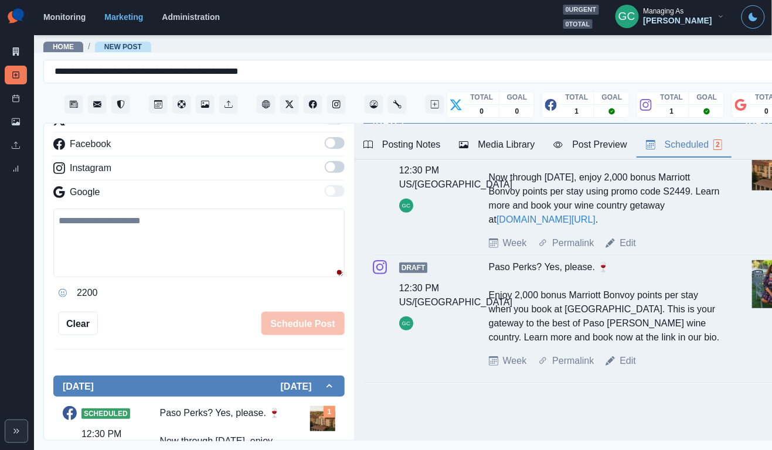
scroll to position [112, 0]
click at [631, 364] on link "Edit" at bounding box center [627, 361] width 16 height 14
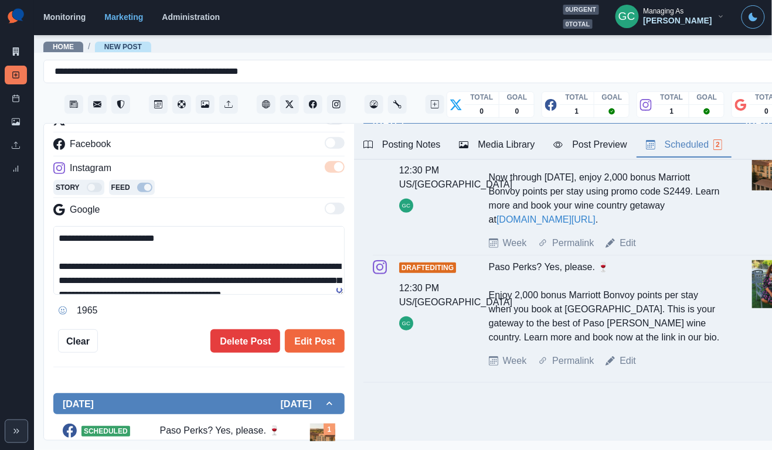
scroll to position [24, 0]
drag, startPoint x: 200, startPoint y: 291, endPoint x: 45, endPoint y: 162, distance: 202.2
click at [45, 162] on div "**********" at bounding box center [199, 283] width 310 height 318
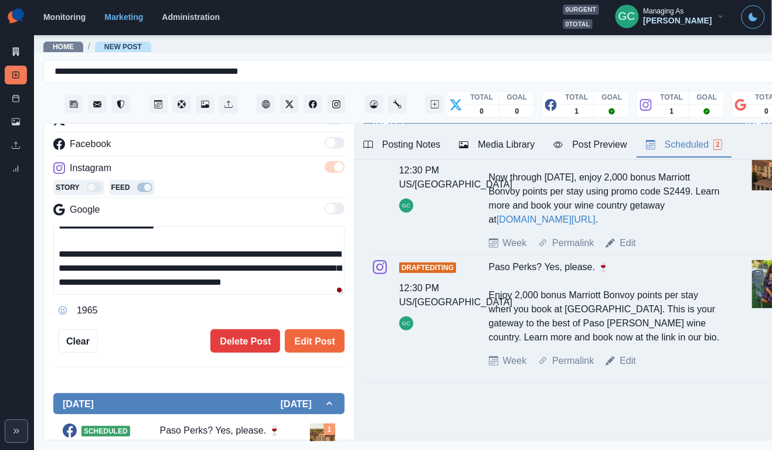
click at [111, 283] on textarea "**********" at bounding box center [198, 260] width 291 height 69
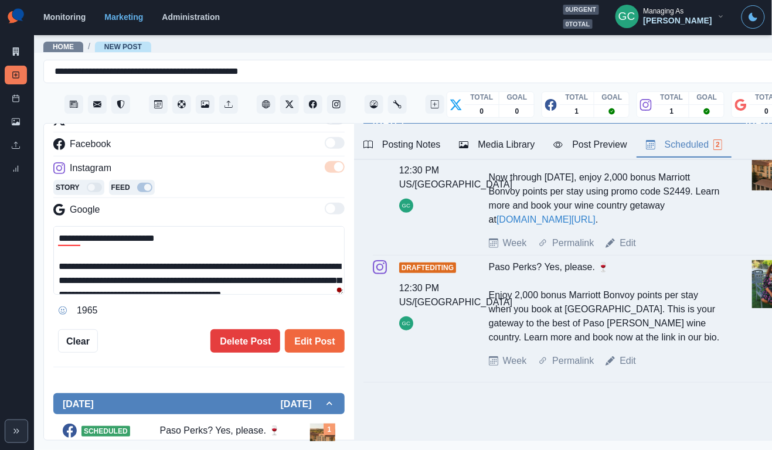
drag, startPoint x: 322, startPoint y: 269, endPoint x: 79, endPoint y: 181, distance: 258.0
click at [79, 182] on div "**********" at bounding box center [198, 216] width 291 height 207
paste textarea
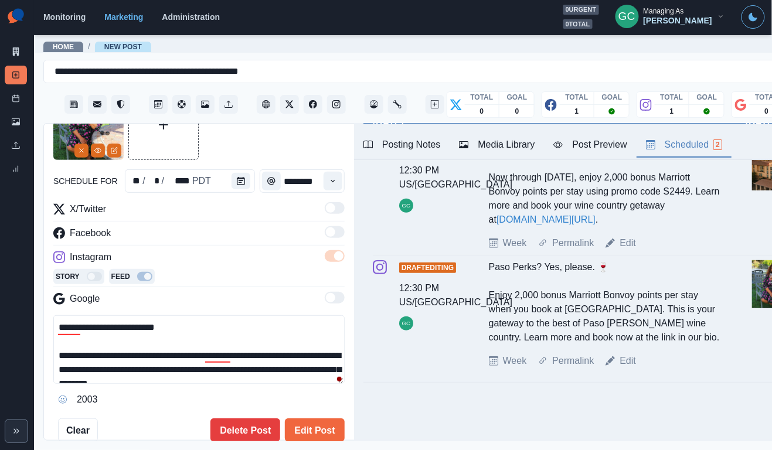
scroll to position [-9, 0]
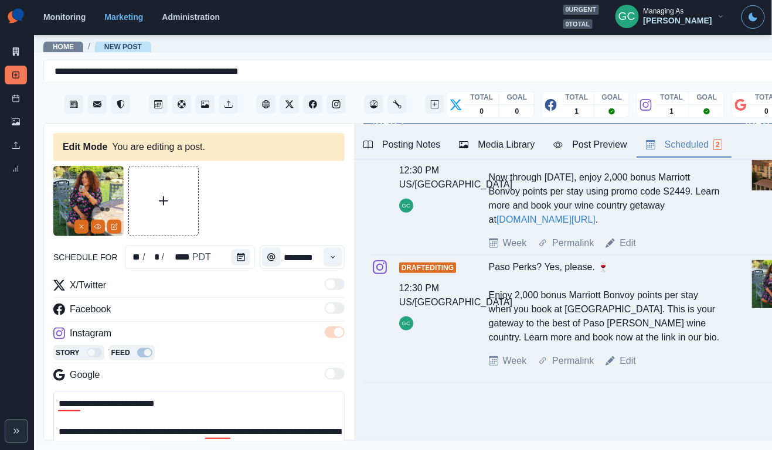
type textarea "**********"
click at [67, 231] on img at bounding box center [88, 201] width 70 height 70
click at [74, 231] on div at bounding box center [88, 201] width 70 height 70
click at [80, 228] on line "Remove" at bounding box center [82, 227] width 4 height 4
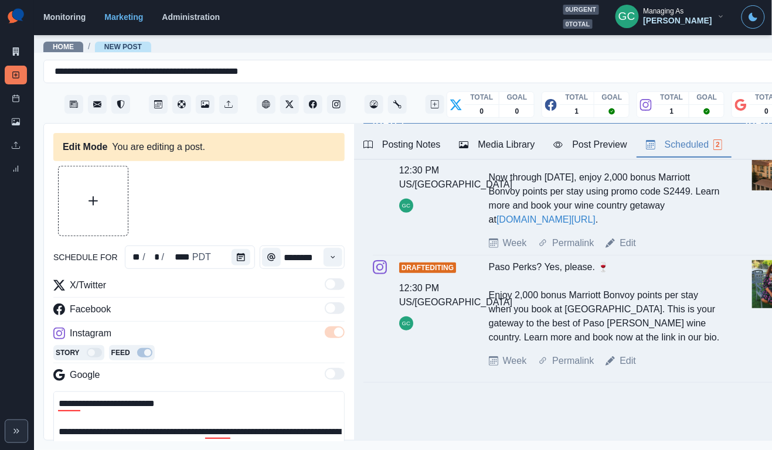
click at [486, 145] on div "Media Library" at bounding box center [497, 145] width 76 height 14
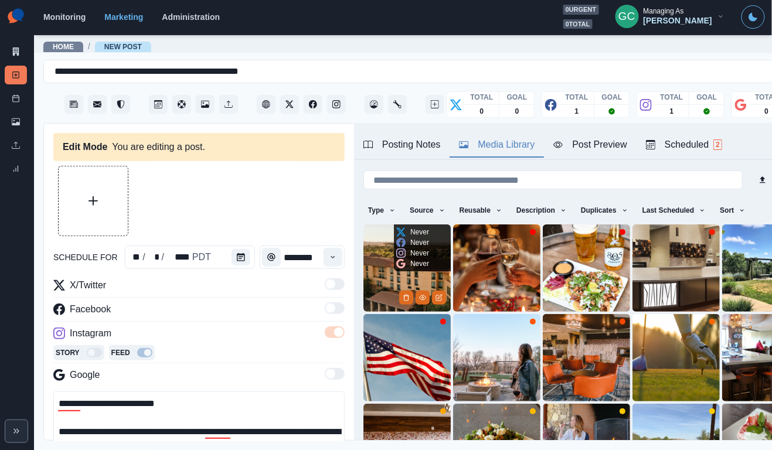
click at [380, 250] on img at bounding box center [406, 267] width 87 height 87
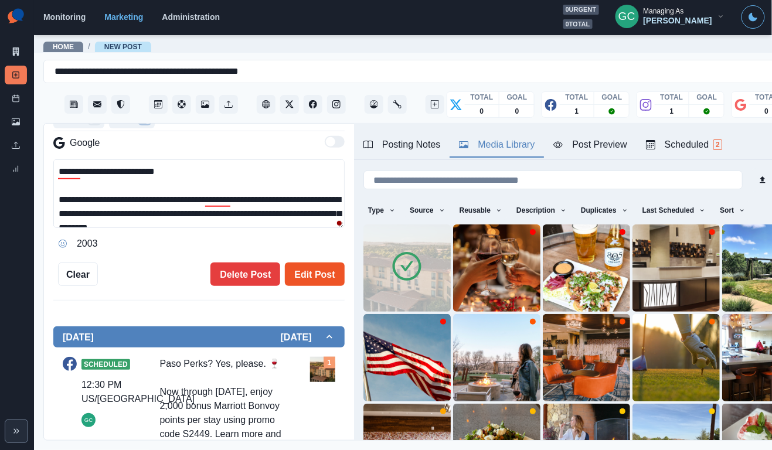
click at [336, 279] on button "Edit Post" at bounding box center [314, 273] width 59 height 23
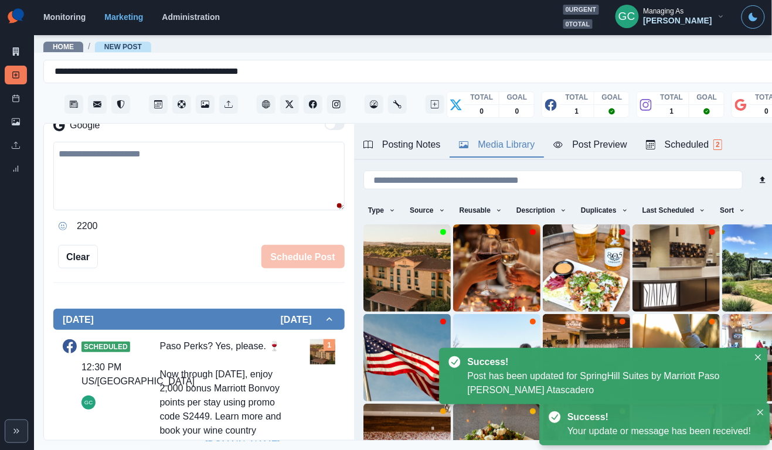
click at [677, 141] on div "Scheduled 2" at bounding box center [684, 145] width 76 height 14
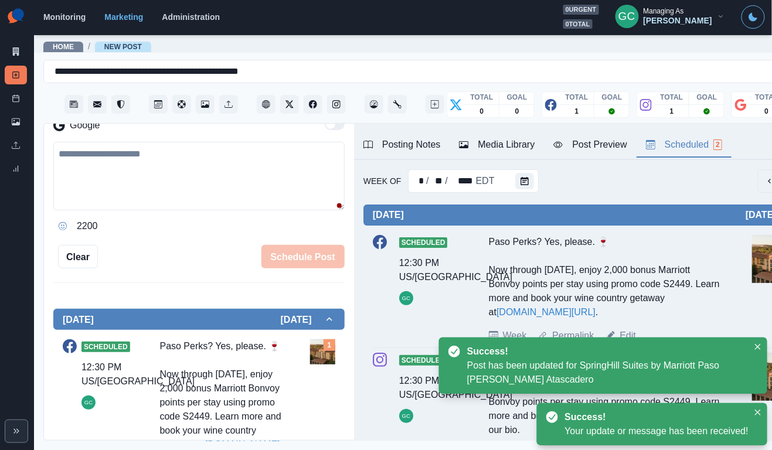
click at [521, 194] on div "Thursday October 02, 2025 Scheduled 12:30 PM US/Pacific GC Paso Perks? Yes, ple…" at bounding box center [586, 340] width 446 height 294
click at [524, 182] on icon "Calendar" at bounding box center [524, 181] width 8 height 8
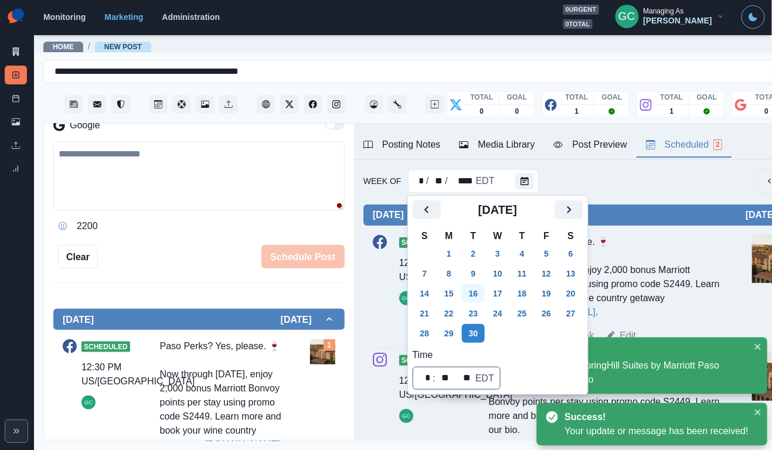
click at [481, 297] on button "16" at bounding box center [473, 293] width 23 height 19
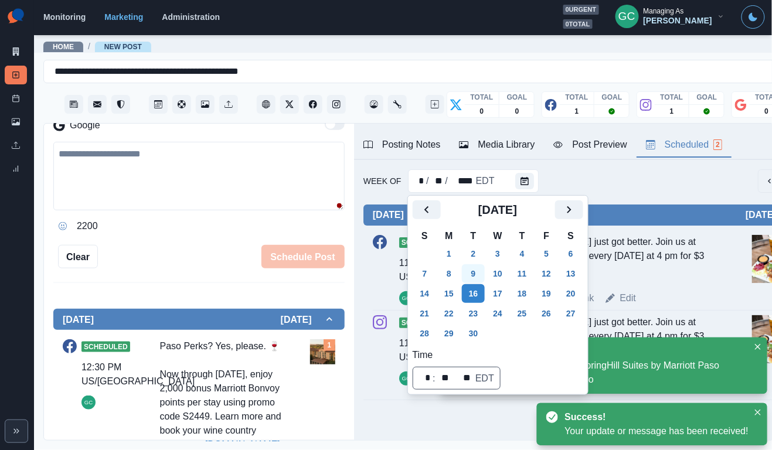
click at [478, 276] on button "9" at bounding box center [473, 273] width 23 height 19
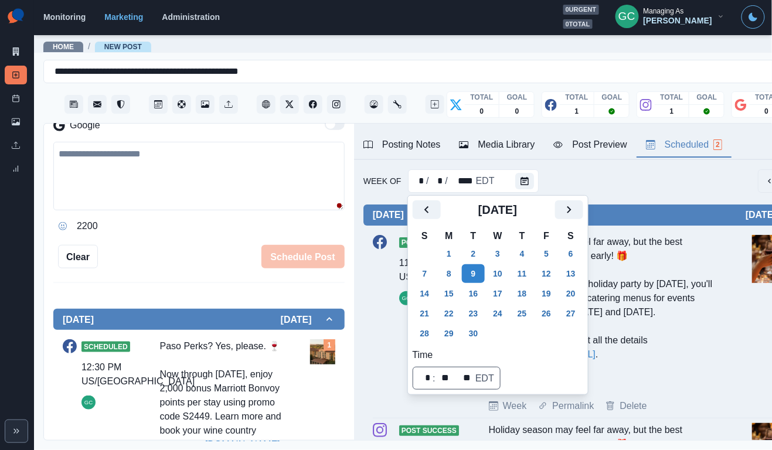
click at [657, 197] on div "Wednesday September 10, 2025 Post Success 11:30 AM US/Pacific GC Holiday season…" at bounding box center [586, 410] width 446 height 435
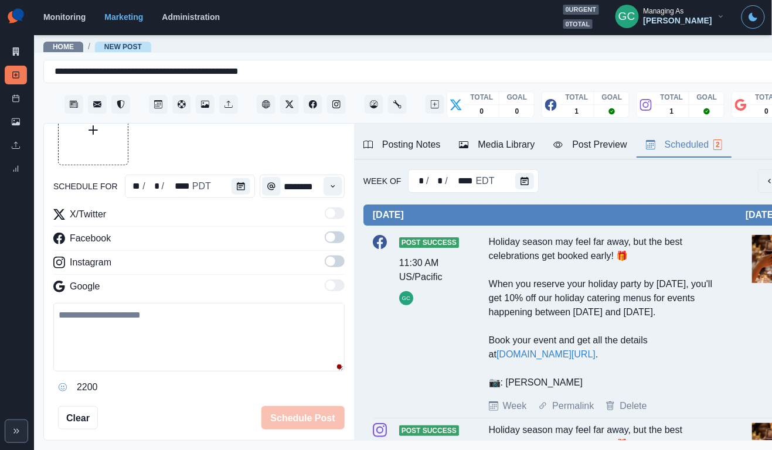
scroll to position [30, 0]
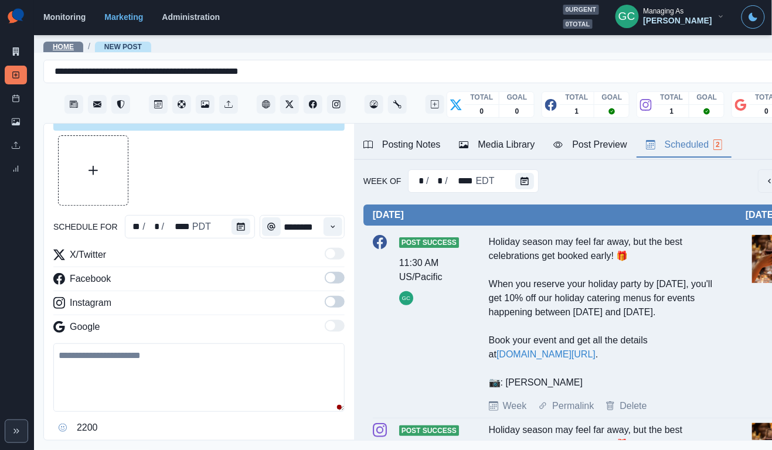
click at [68, 44] on link "Home" at bounding box center [63, 47] width 21 height 8
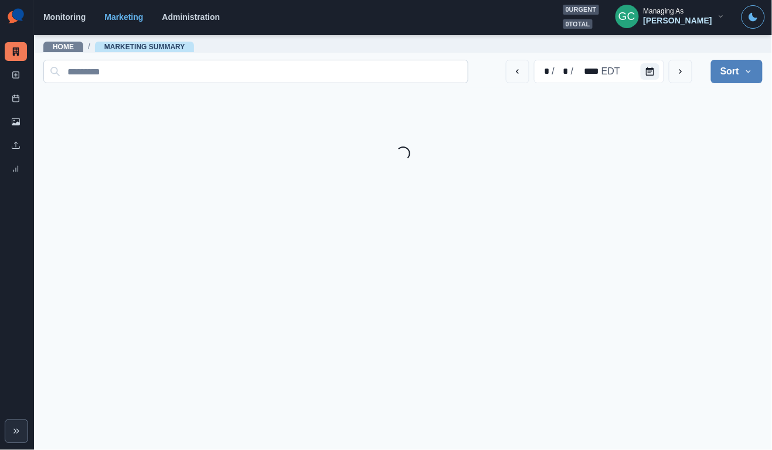
click at [186, 75] on input at bounding box center [255, 71] width 425 height 23
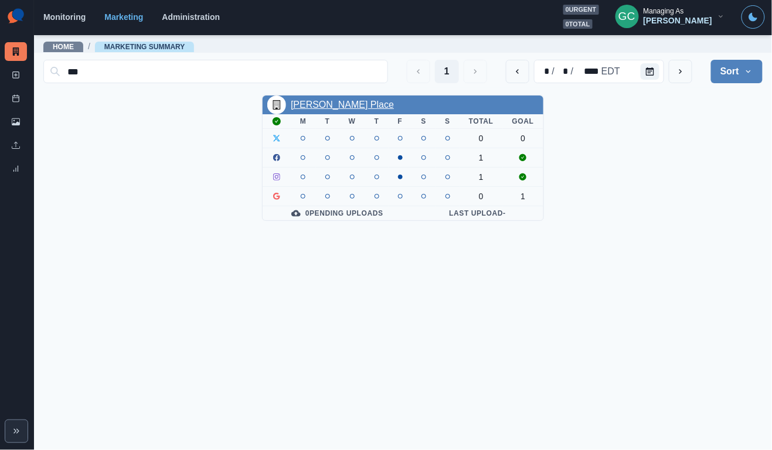
type input "***"
click at [330, 105] on link "[PERSON_NAME] Place" at bounding box center [342, 105] width 103 height 10
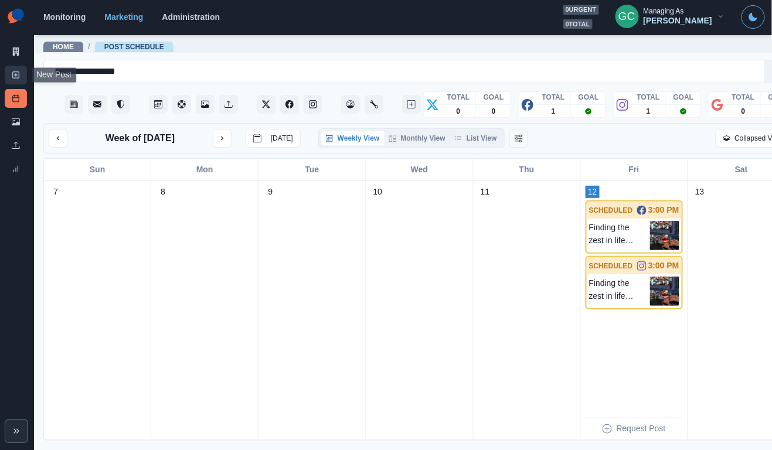
click at [18, 76] on icon at bounding box center [16, 75] width 8 height 8
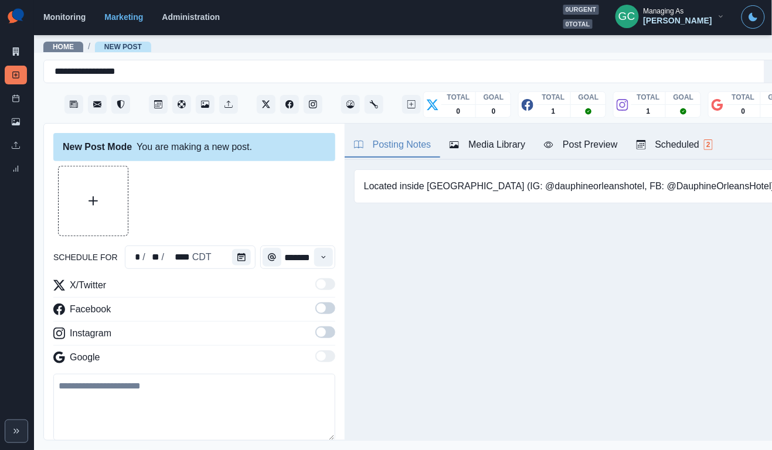
click at [708, 157] on button "Scheduled 2" at bounding box center [674, 145] width 95 height 25
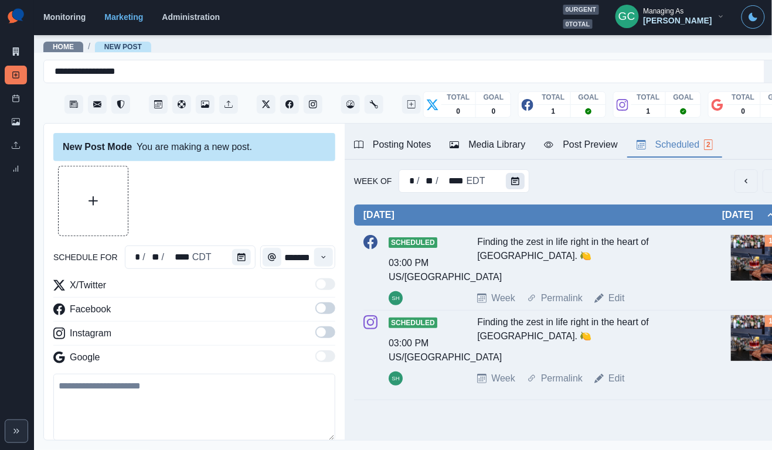
click at [517, 184] on icon "Calendar" at bounding box center [515, 181] width 8 height 8
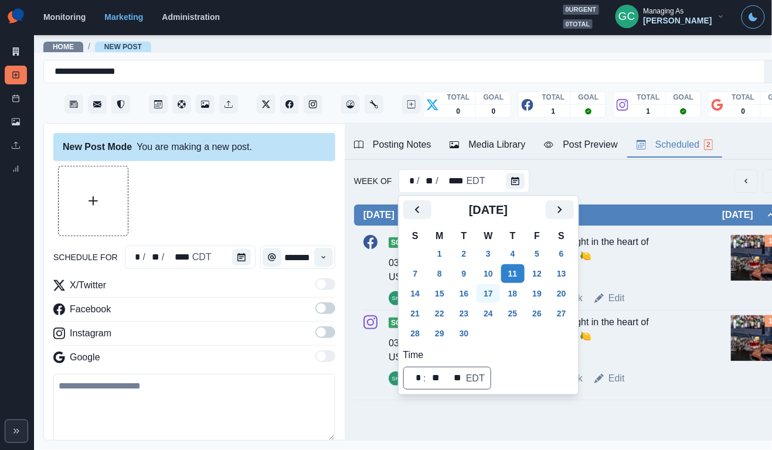
click at [485, 291] on button "17" at bounding box center [487, 293] width 23 height 19
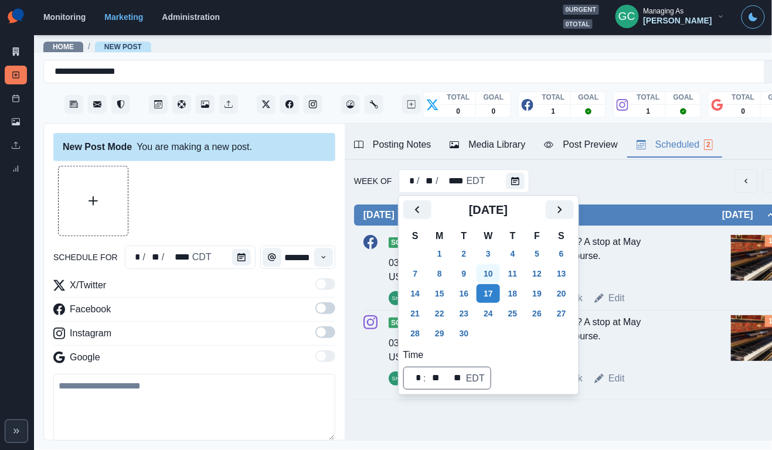
click at [487, 279] on button "10" at bounding box center [487, 273] width 23 height 19
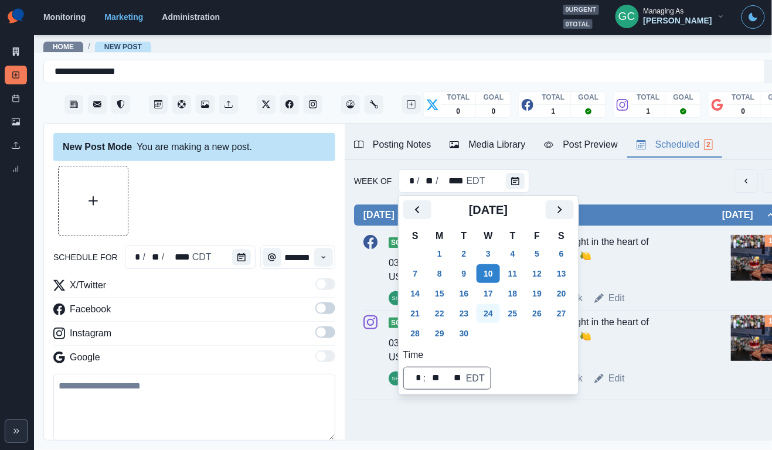
click at [482, 304] on button "24" at bounding box center [487, 313] width 23 height 19
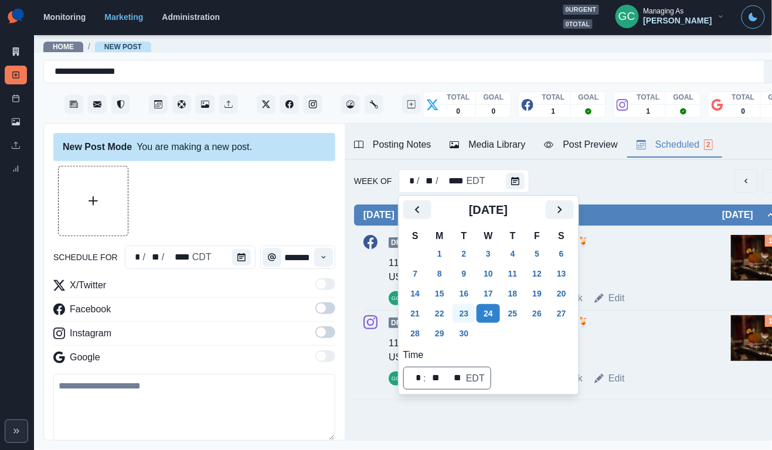
click at [464, 322] on button "23" at bounding box center [463, 313] width 23 height 19
click at [465, 339] on button "30" at bounding box center [463, 333] width 23 height 19
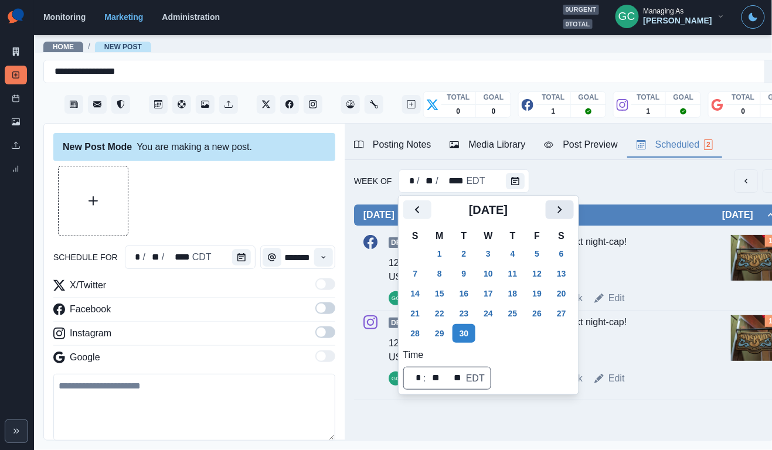
click at [567, 213] on icon "Next" at bounding box center [559, 210] width 14 height 14
click at [468, 275] on button "7" at bounding box center [463, 273] width 23 height 19
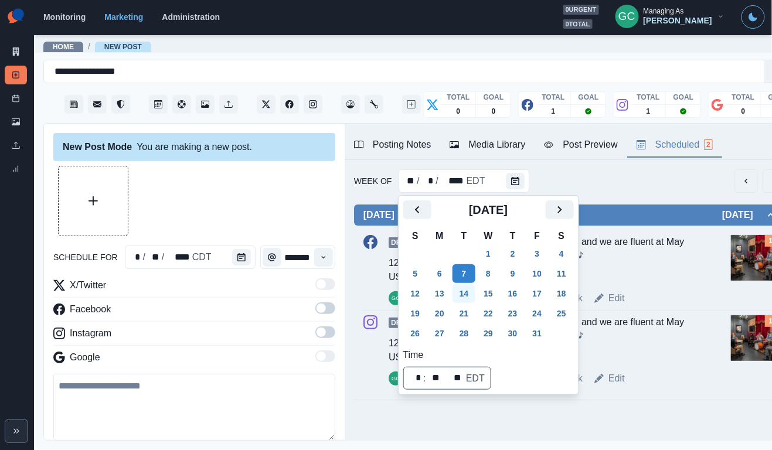
click at [466, 292] on button "14" at bounding box center [463, 293] width 23 height 19
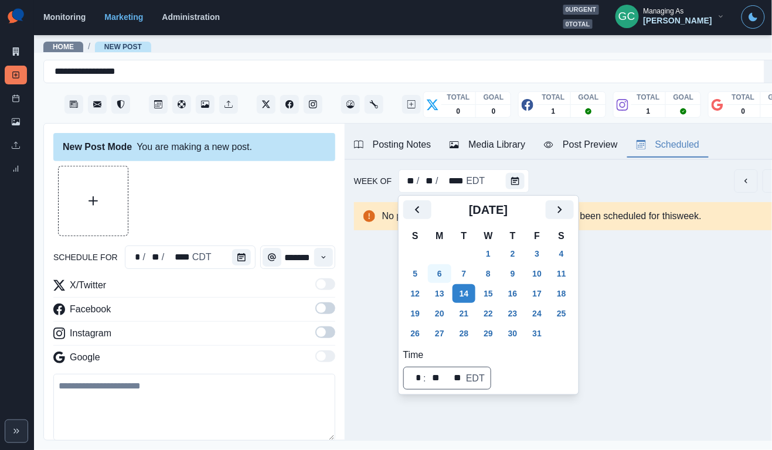
click at [435, 270] on button "6" at bounding box center [439, 273] width 23 height 19
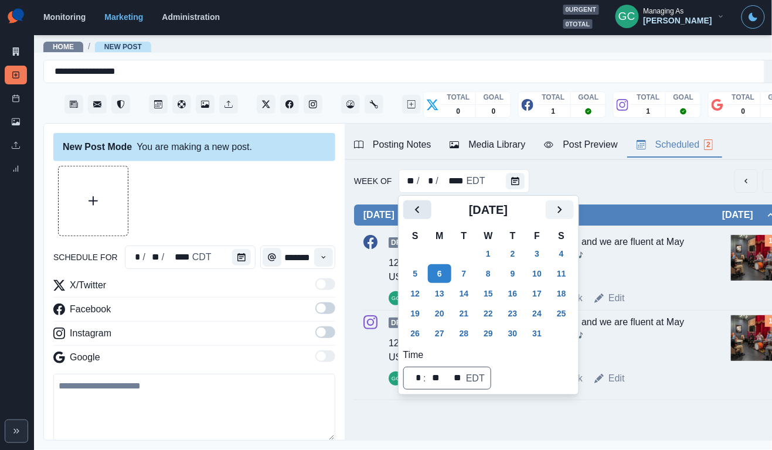
click at [416, 204] on icon "Previous" at bounding box center [417, 210] width 14 height 14
click at [466, 255] on button "2" at bounding box center [463, 253] width 23 height 19
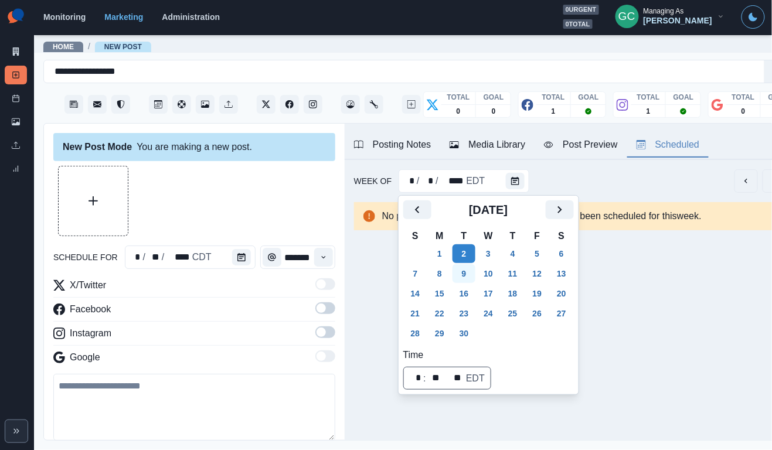
click at [467, 274] on button "9" at bounding box center [463, 273] width 23 height 19
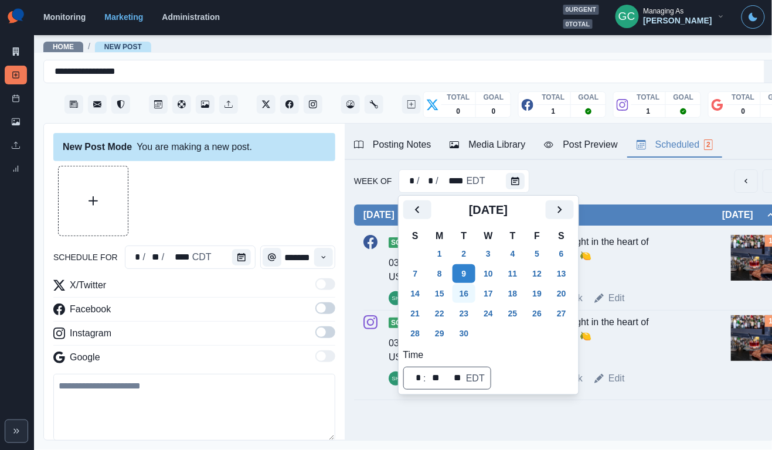
click at [468, 291] on button "16" at bounding box center [463, 293] width 23 height 19
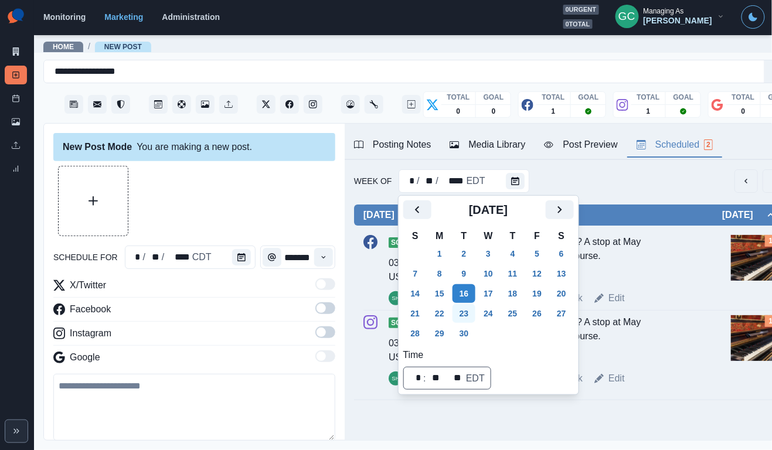
click at [470, 311] on button "23" at bounding box center [463, 313] width 23 height 19
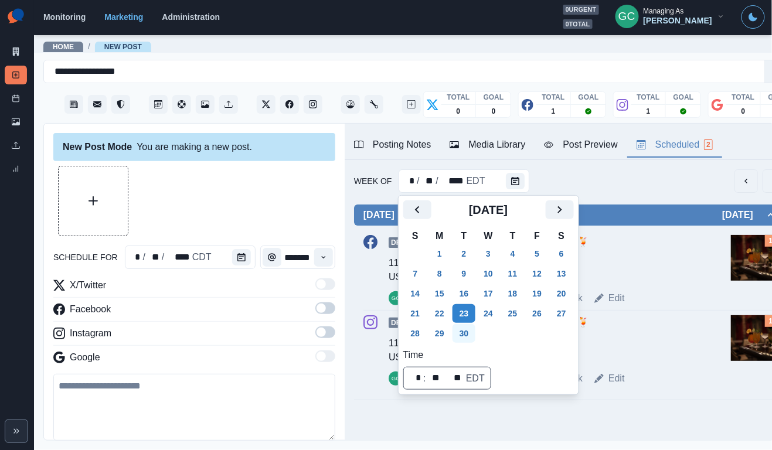
click at [476, 331] on button "30" at bounding box center [463, 333] width 23 height 19
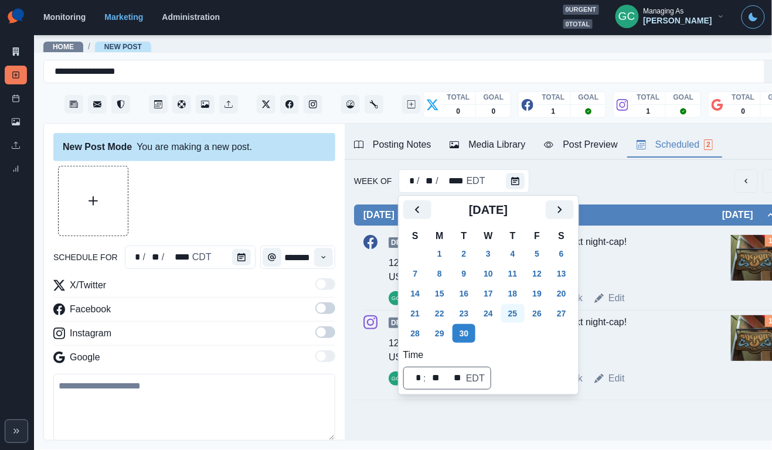
click at [524, 309] on button "25" at bounding box center [512, 313] width 23 height 19
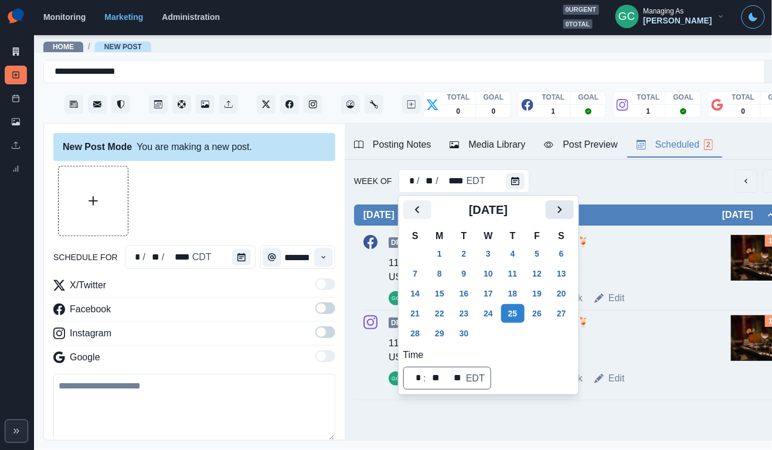
click at [567, 208] on icon "Next" at bounding box center [559, 210] width 14 height 14
click at [426, 204] on button "Previous" at bounding box center [417, 209] width 28 height 19
click at [464, 270] on button "9" at bounding box center [463, 273] width 23 height 19
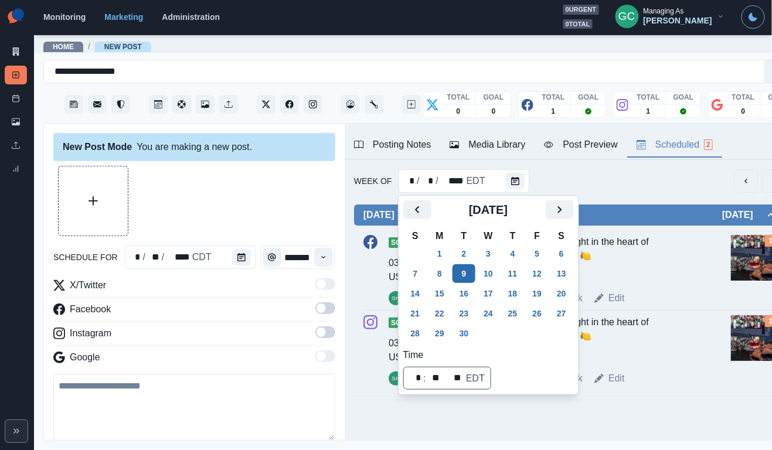
click at [465, 281] on button "9" at bounding box center [463, 273] width 23 height 19
click at [469, 286] on button "16" at bounding box center [463, 293] width 23 height 19
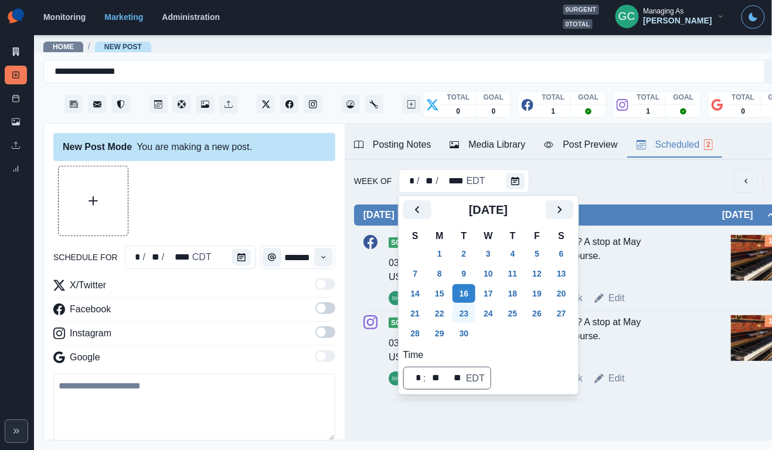
click at [468, 319] on button "23" at bounding box center [463, 313] width 23 height 19
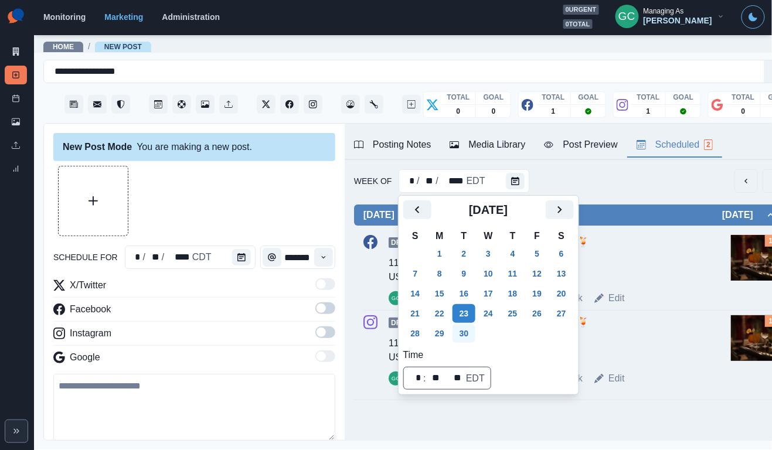
click at [469, 336] on button "30" at bounding box center [463, 333] width 23 height 19
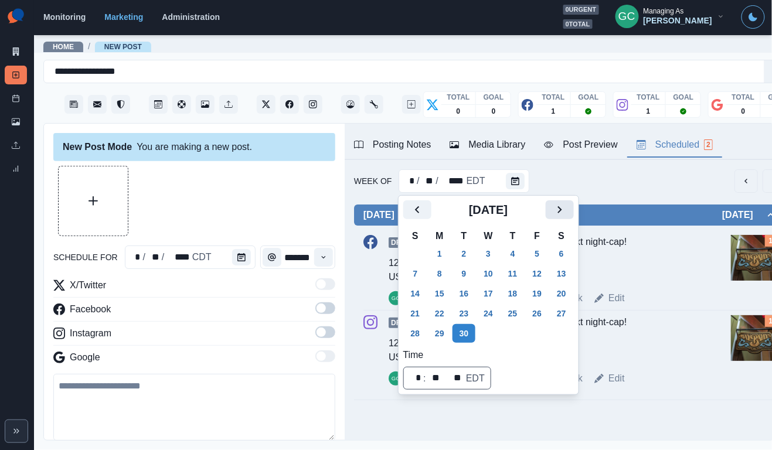
click at [574, 215] on button "Next" at bounding box center [559, 209] width 28 height 19
click at [456, 275] on button "7" at bounding box center [463, 273] width 23 height 19
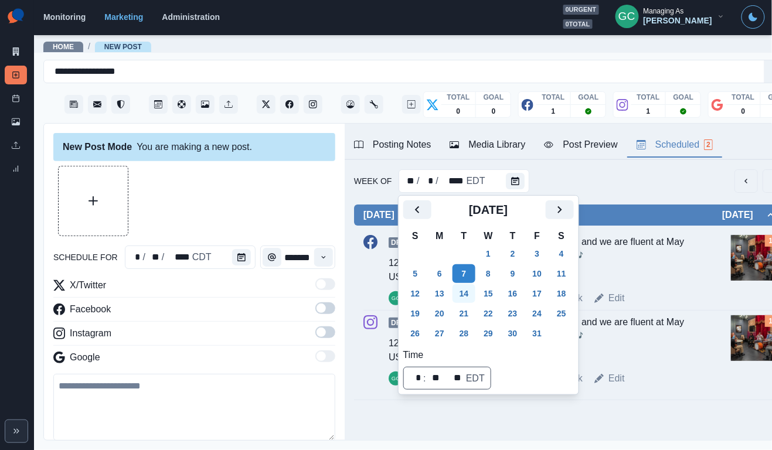
click at [466, 291] on button "14" at bounding box center [463, 293] width 23 height 19
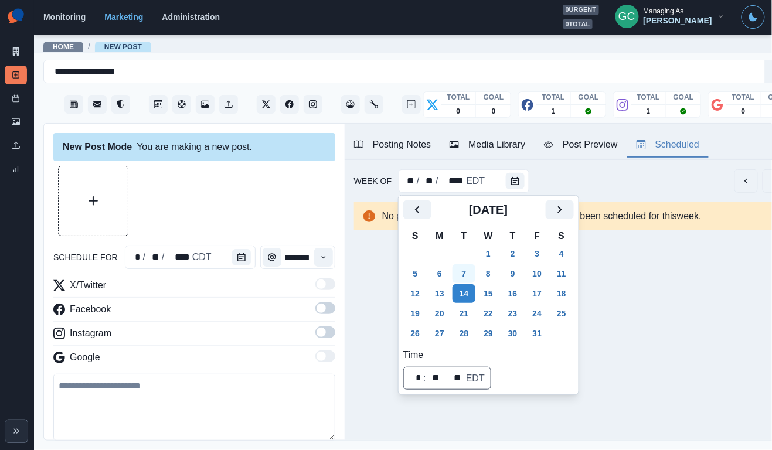
click at [463, 274] on button "7" at bounding box center [463, 273] width 23 height 19
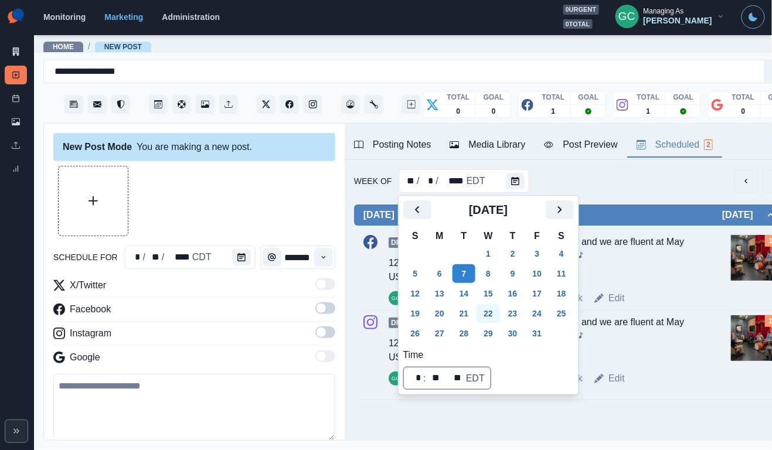
click at [498, 313] on button "22" at bounding box center [487, 313] width 23 height 19
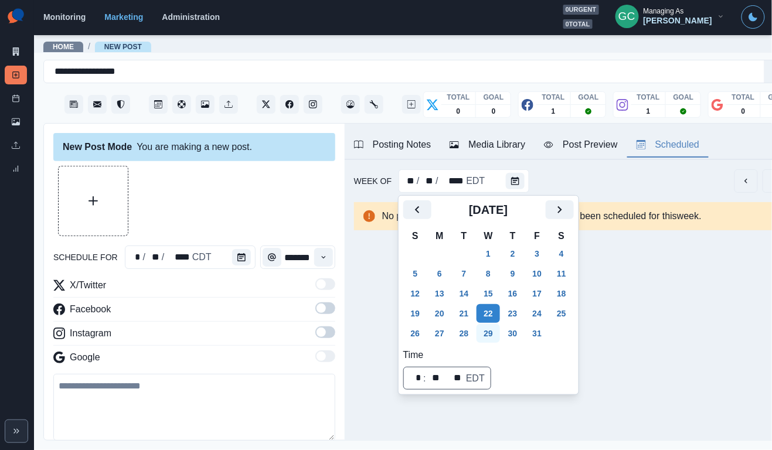
click at [496, 330] on button "29" at bounding box center [487, 333] width 23 height 19
click at [495, 295] on button "15" at bounding box center [487, 293] width 23 height 19
click at [254, 257] on div at bounding box center [243, 256] width 23 height 23
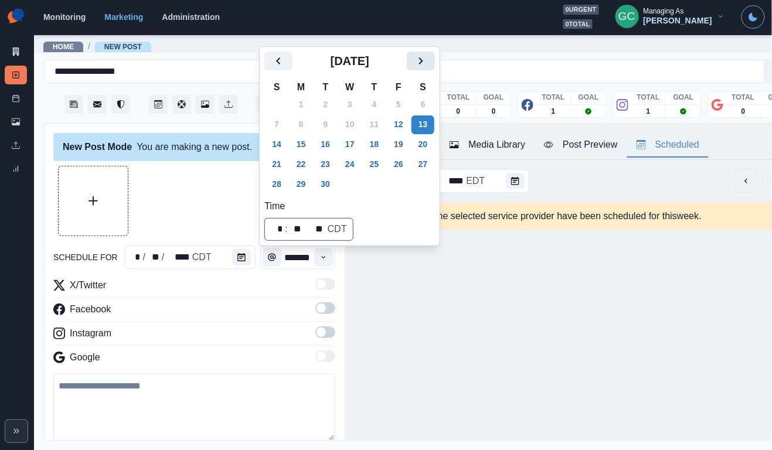
click at [428, 64] on icon "Next" at bounding box center [421, 61] width 14 height 14
click at [356, 145] on button "15" at bounding box center [349, 144] width 23 height 19
click at [526, 185] on div at bounding box center [517, 180] width 23 height 23
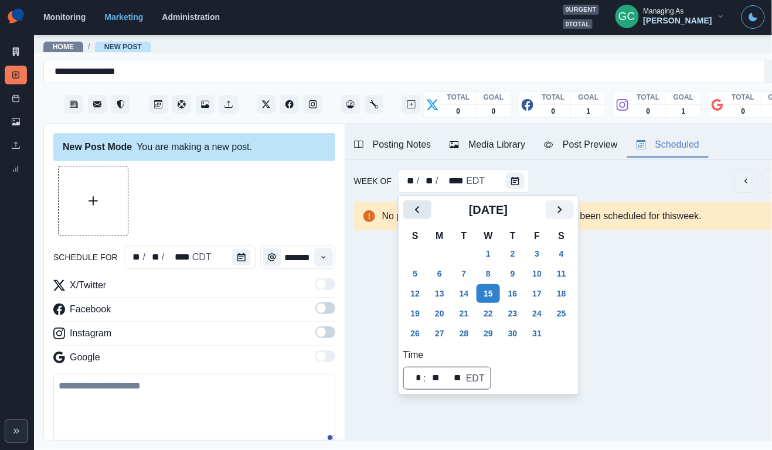
click at [411, 208] on icon "Previous" at bounding box center [417, 210] width 14 height 14
click at [476, 278] on button "9" at bounding box center [463, 273] width 23 height 19
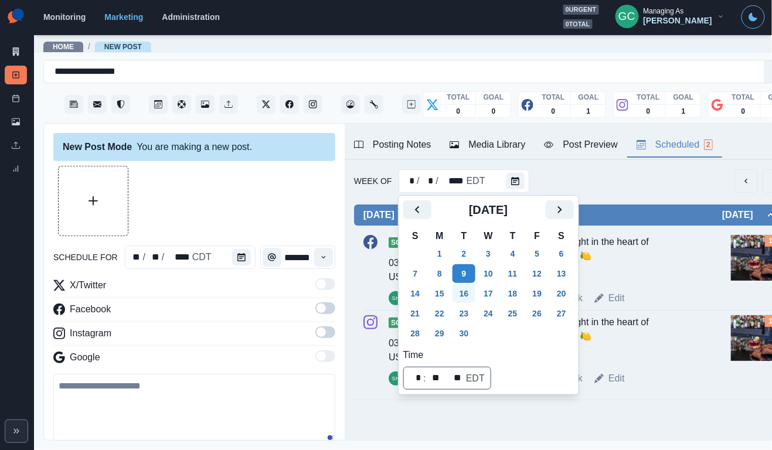
click at [466, 294] on button "16" at bounding box center [463, 293] width 23 height 19
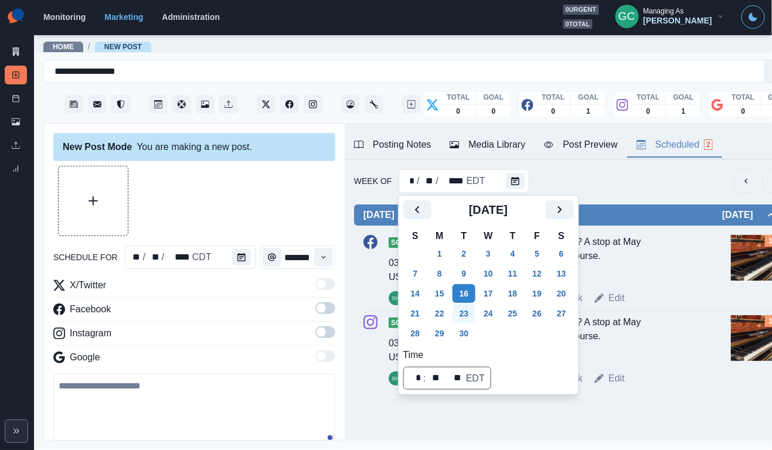
click at [466, 309] on button "23" at bounding box center [463, 313] width 23 height 19
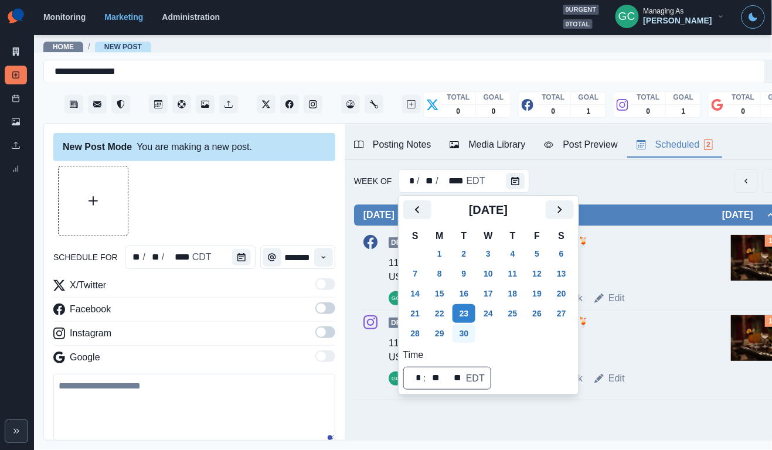
click at [467, 324] on button "30" at bounding box center [463, 333] width 23 height 19
click at [567, 213] on icon "Next" at bounding box center [559, 210] width 14 height 14
click at [492, 294] on button "15" at bounding box center [487, 293] width 23 height 19
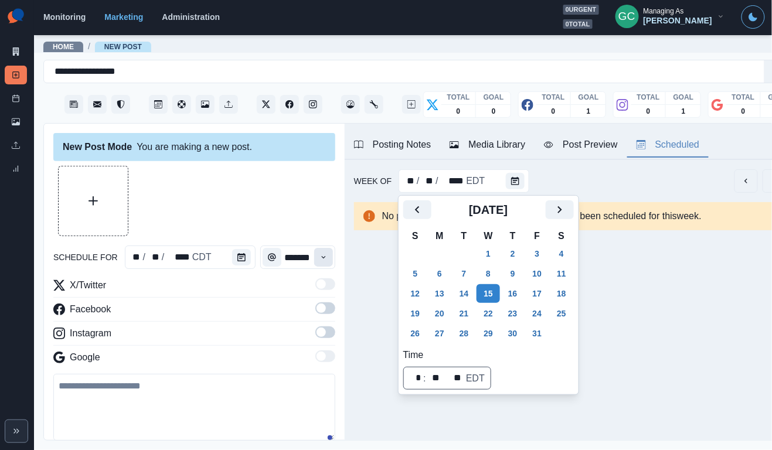
click at [322, 257] on icon "Time" at bounding box center [323, 257] width 4 height 2
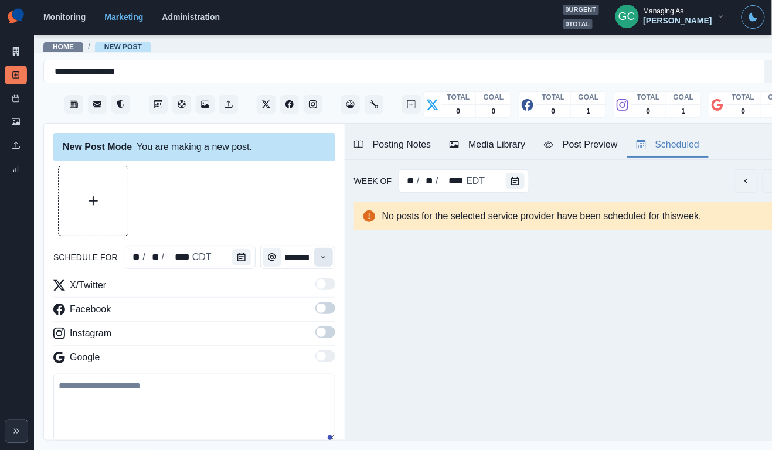
click at [322, 257] on icon "Time" at bounding box center [323, 257] width 4 height 2
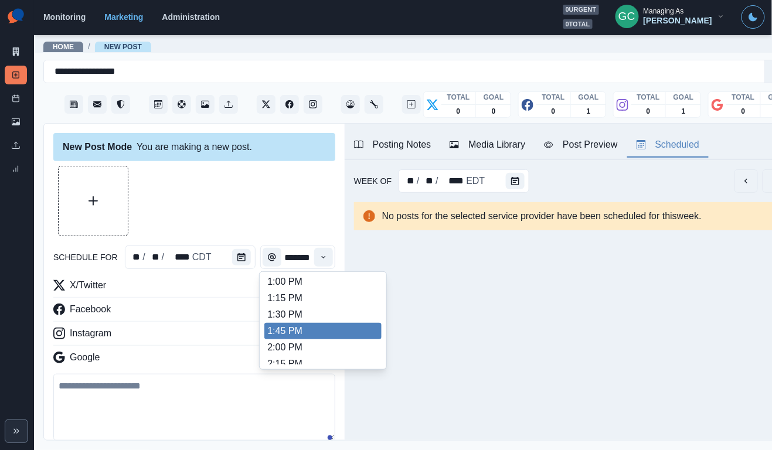
scroll to position [375, 0]
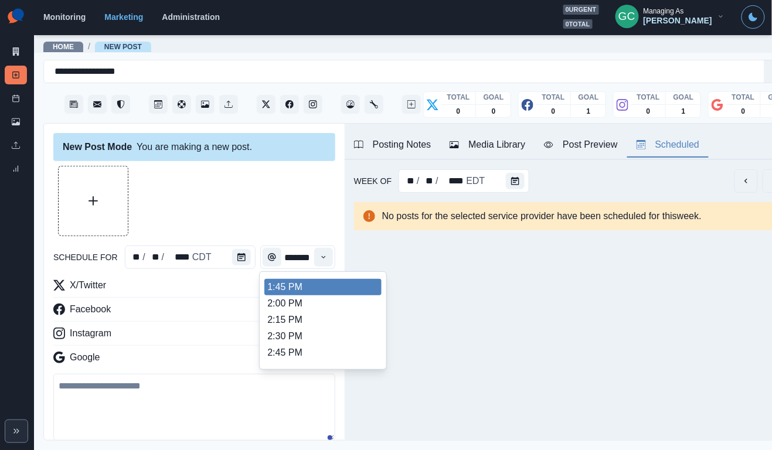
click at [300, 338] on li "2:30 PM" at bounding box center [322, 336] width 117 height 16
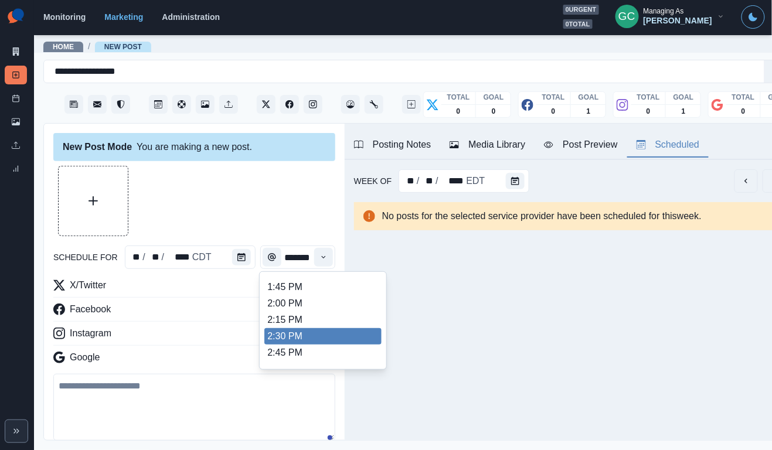
click at [307, 345] on li "2:30 PM" at bounding box center [322, 336] width 117 height 16
type input "*******"
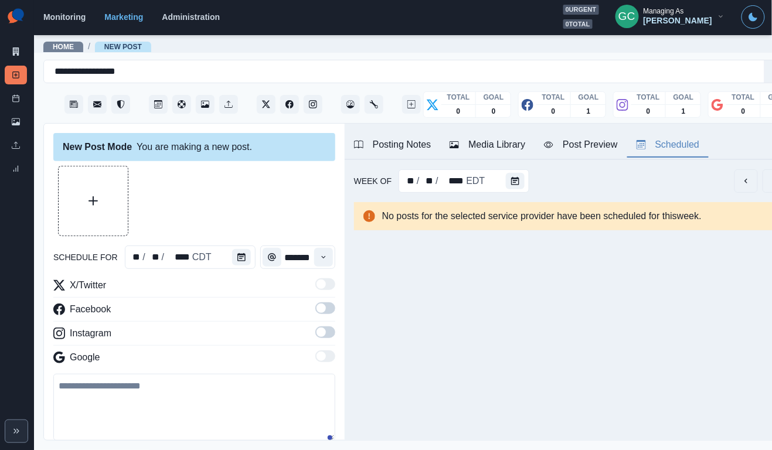
click at [325, 357] on span at bounding box center [320, 356] width 9 height 9
click at [325, 342] on label at bounding box center [325, 335] width 20 height 19
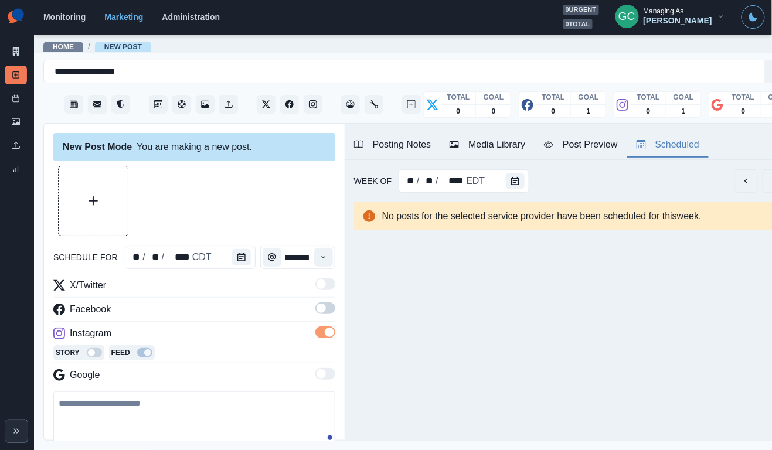
click at [328, 313] on span at bounding box center [325, 308] width 20 height 12
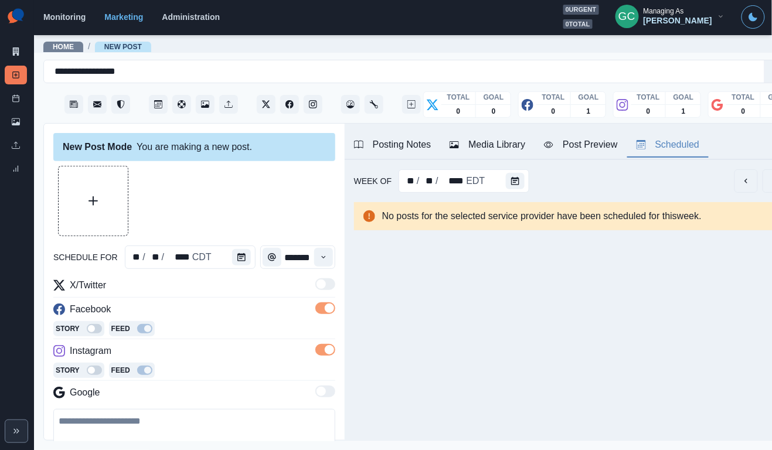
click at [517, 144] on div "Media Library" at bounding box center [487, 145] width 76 height 14
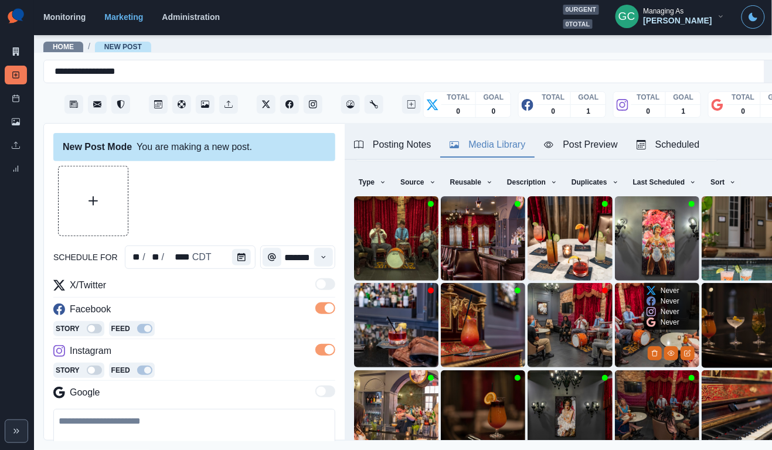
scroll to position [30, 0]
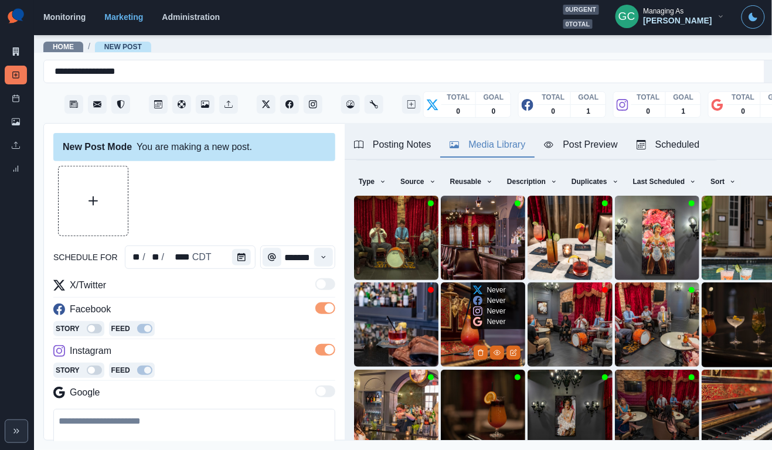
click at [473, 335] on img at bounding box center [483, 324] width 84 height 84
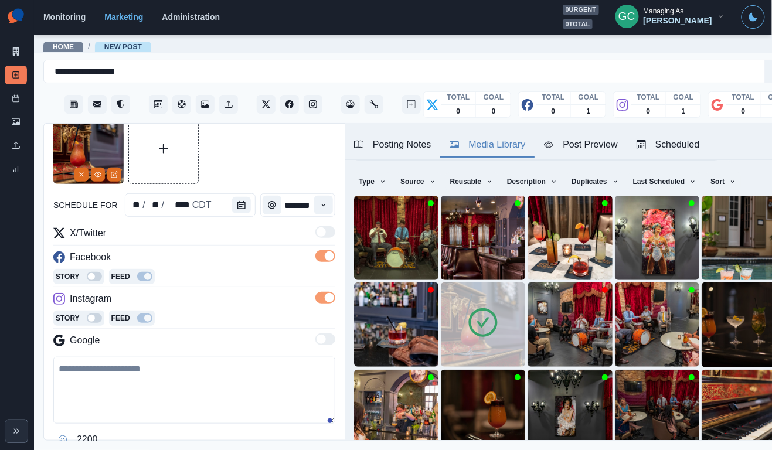
scroll to position [83, 0]
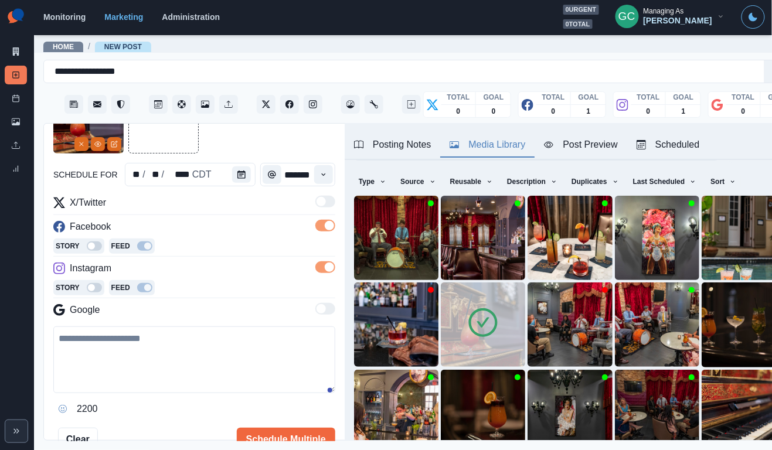
click at [150, 377] on textarea at bounding box center [194, 359] width 282 height 67
paste textarea "**********"
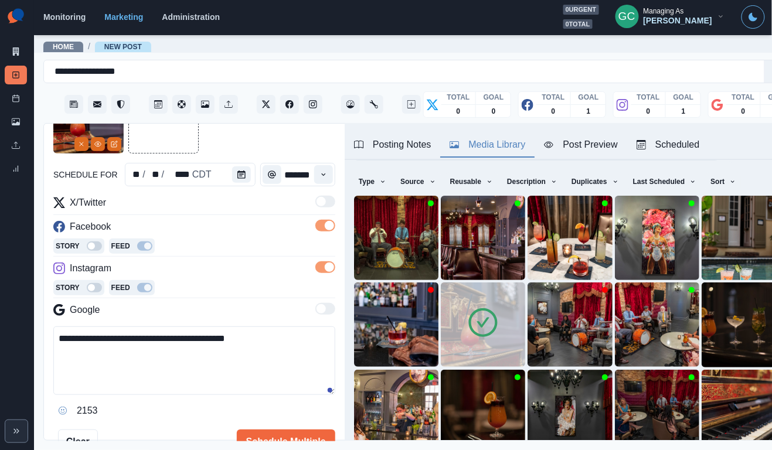
click at [71, 345] on textarea "**********" at bounding box center [194, 360] width 282 height 69
click at [248, 338] on textarea "**********" at bounding box center [194, 360] width 282 height 69
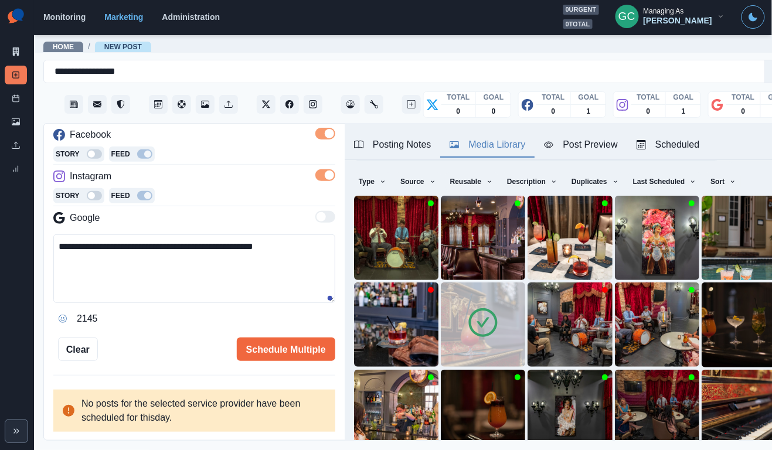
scroll to position [178, 0]
type textarea "**********"
click at [271, 342] on button "Schedule Multiple" at bounding box center [286, 348] width 98 height 23
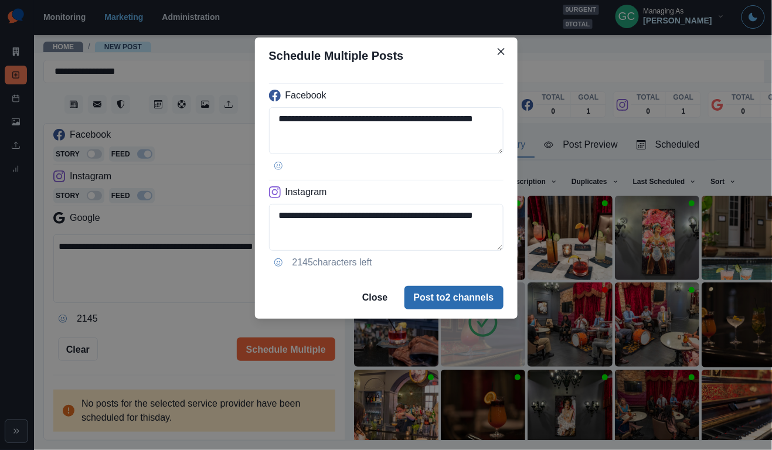
click at [442, 300] on button "Post to 2 channels" at bounding box center [453, 297] width 99 height 23
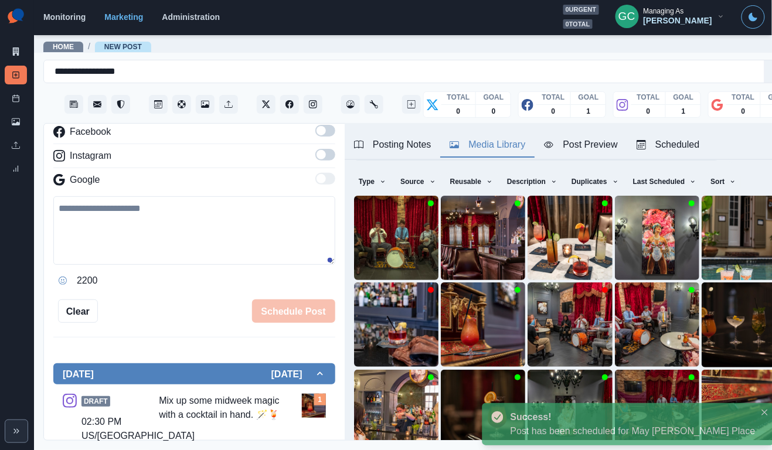
scroll to position [100, 0]
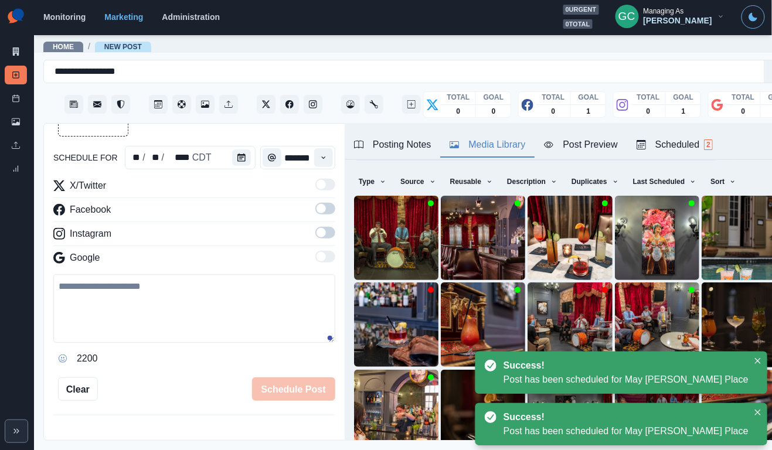
click at [702, 139] on div "Scheduled 2" at bounding box center [674, 145] width 76 height 14
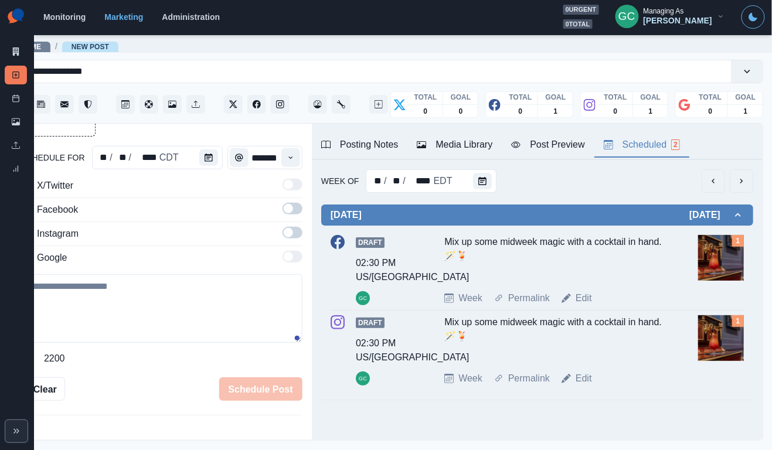
scroll to position [0, 0]
click at [294, 233] on span at bounding box center [292, 233] width 20 height 12
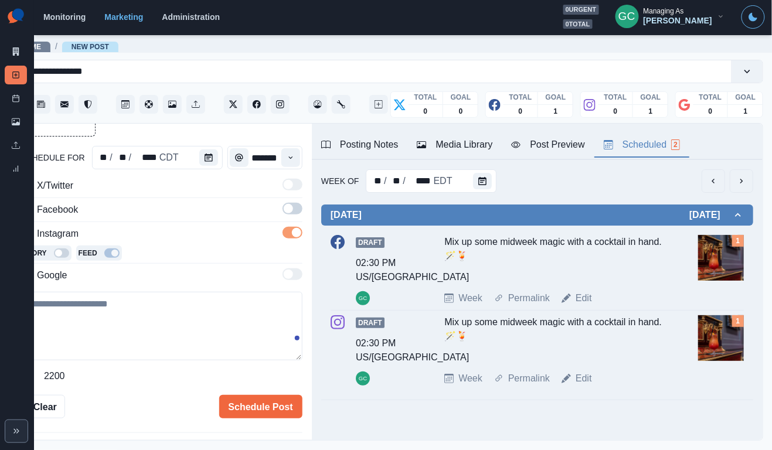
click at [295, 206] on span at bounding box center [292, 209] width 20 height 12
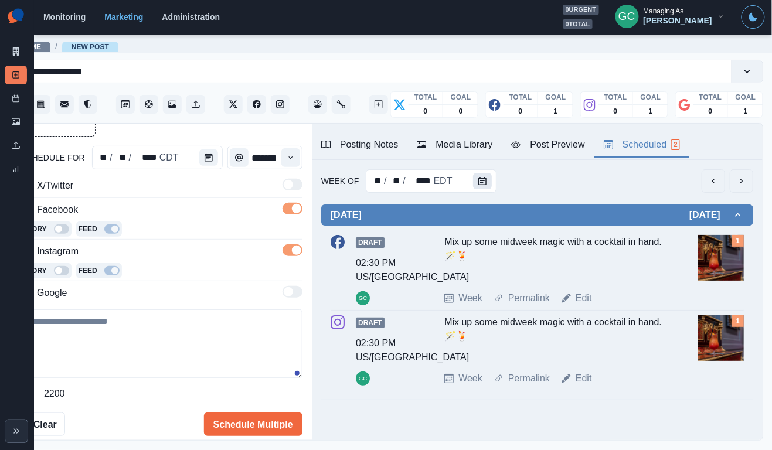
click at [483, 181] on icon "Calendar" at bounding box center [482, 181] width 8 height 8
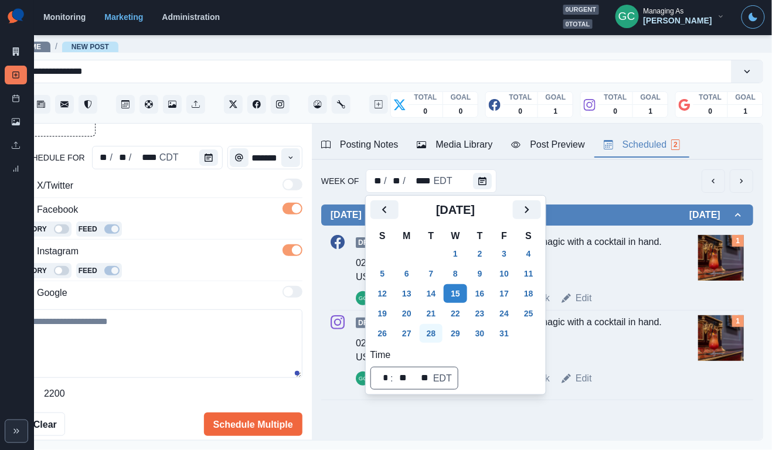
click at [442, 335] on button "28" at bounding box center [430, 333] width 23 height 19
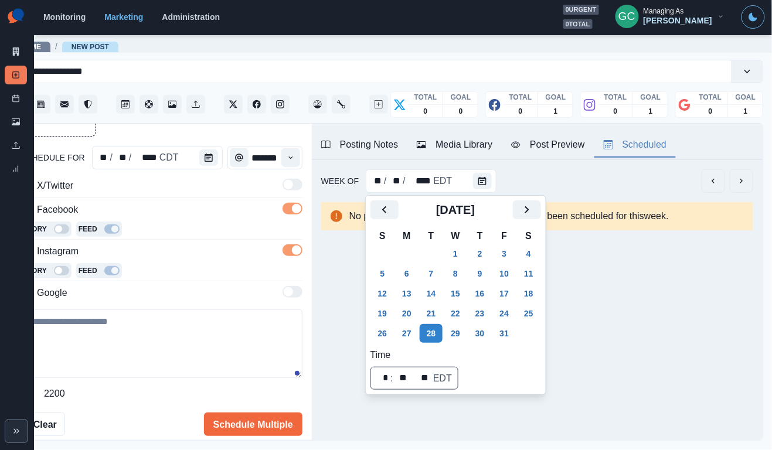
click at [202, 167] on div at bounding box center [210, 157] width 23 height 23
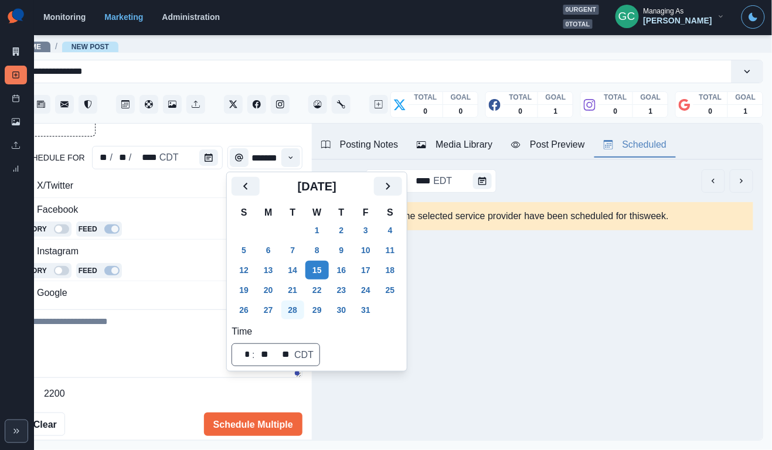
click at [294, 309] on button "28" at bounding box center [292, 310] width 23 height 19
click at [292, 156] on icon "Time" at bounding box center [291, 158] width 8 height 8
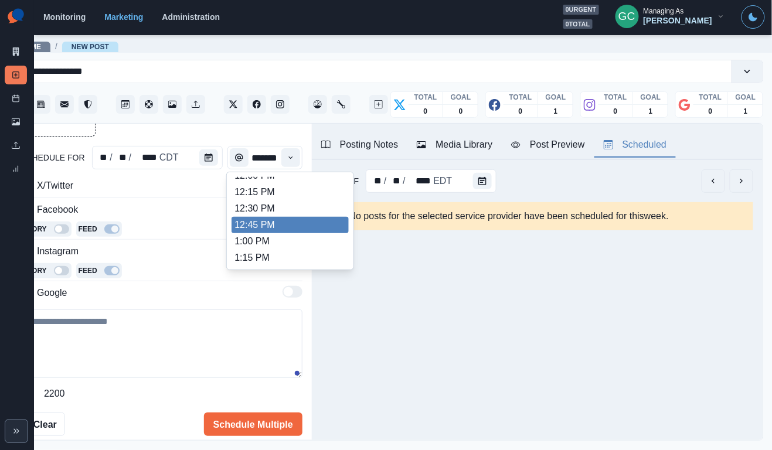
scroll to position [271, 0]
click at [292, 229] on li "12:45 PM" at bounding box center [289, 225] width 117 height 16
type input "********"
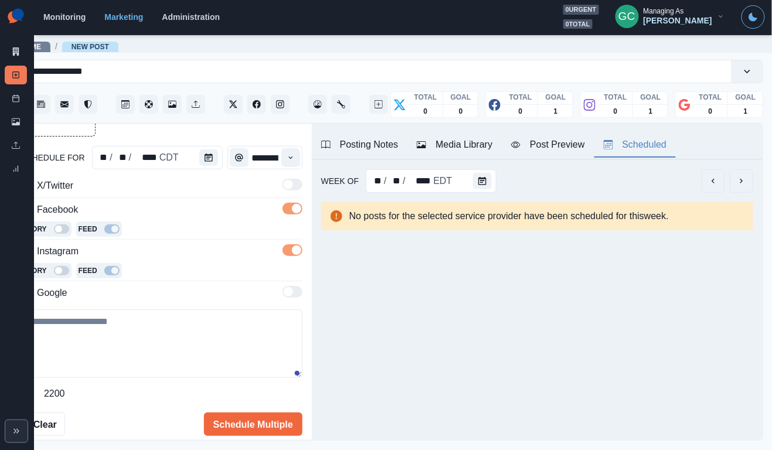
click at [459, 137] on button "Media Library" at bounding box center [454, 145] width 94 height 25
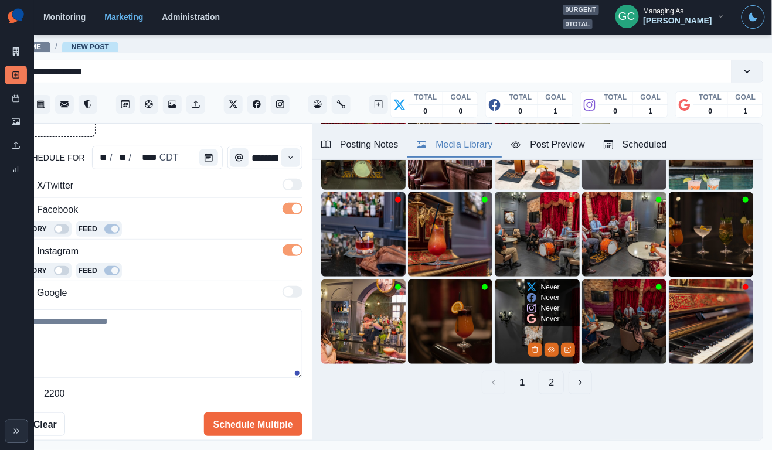
scroll to position [120, 0]
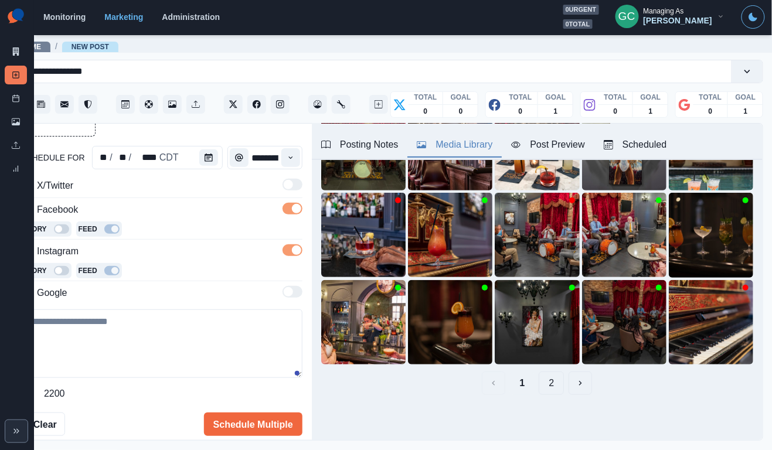
click at [550, 380] on button "2" at bounding box center [550, 382] width 25 height 23
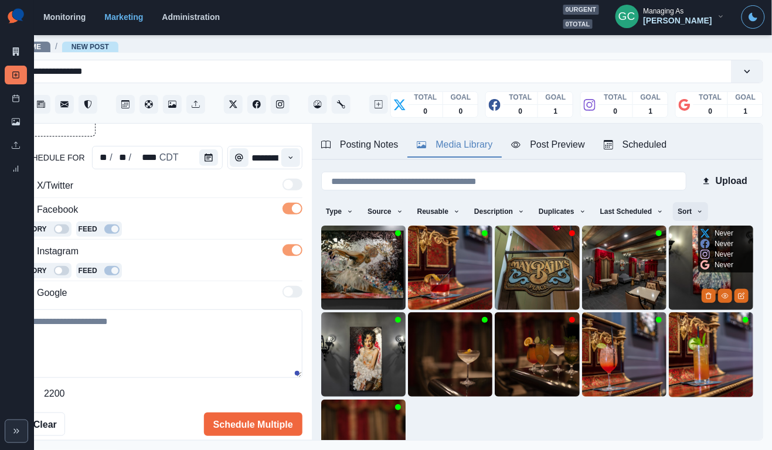
scroll to position [0, 0]
click at [696, 210] on button "Sort" at bounding box center [690, 211] width 35 height 19
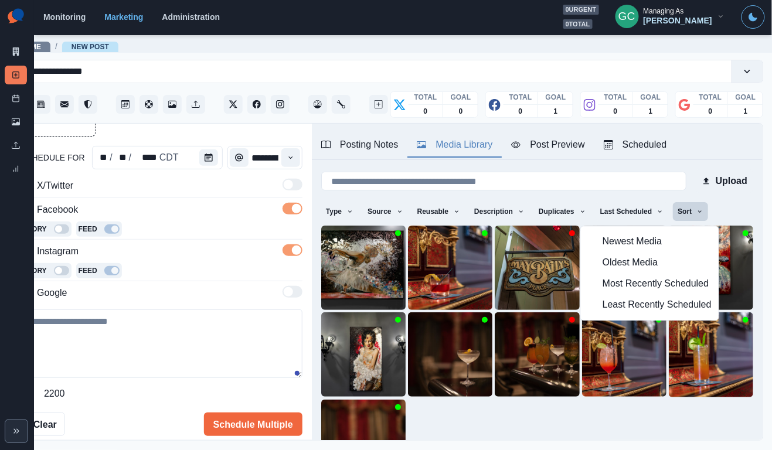
click at [642, 305] on span "Least Recently Scheduled" at bounding box center [656, 305] width 109 height 14
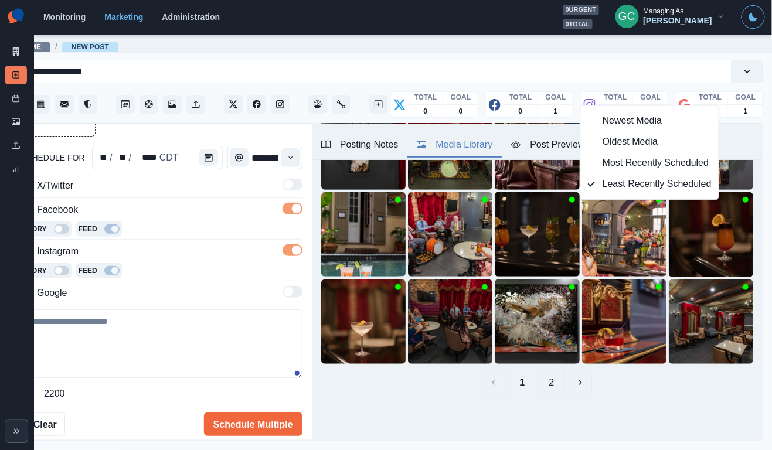
scroll to position [120, 0]
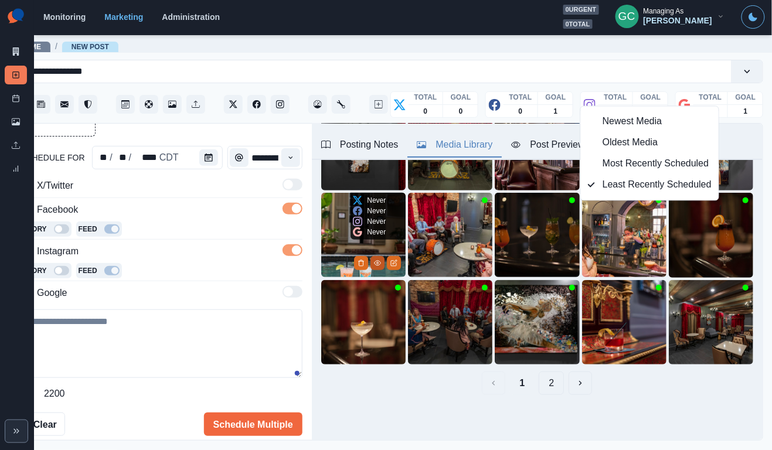
click at [378, 263] on icon "View Media" at bounding box center [377, 263] width 7 height 7
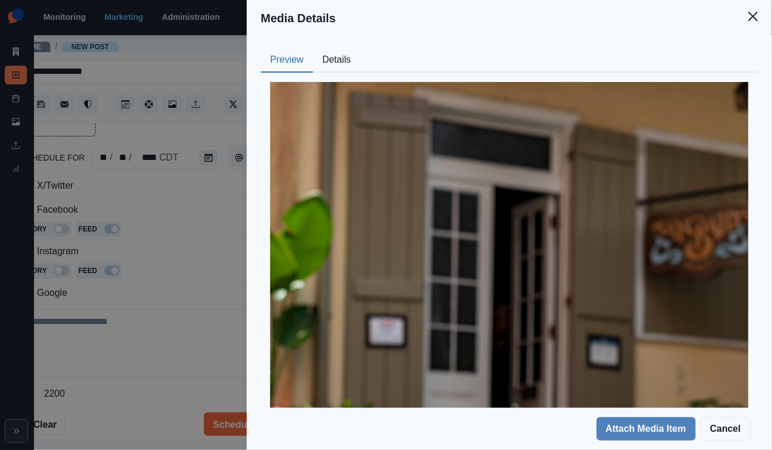
click at [353, 56] on button "Details" at bounding box center [336, 60] width 47 height 25
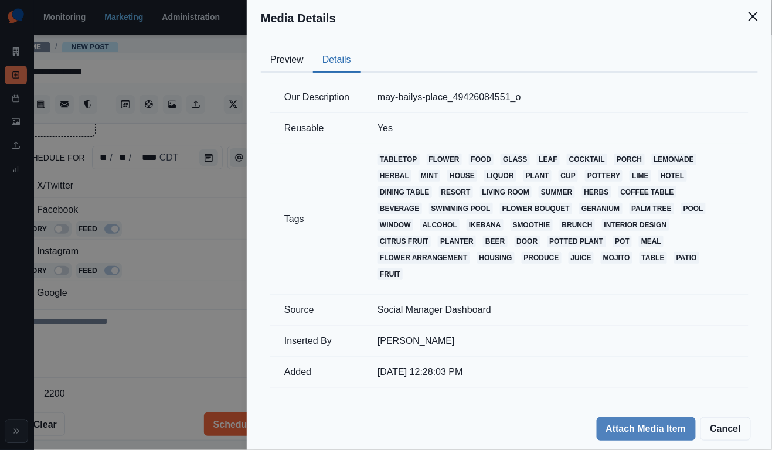
click at [286, 71] on button "Preview" at bounding box center [287, 60] width 52 height 25
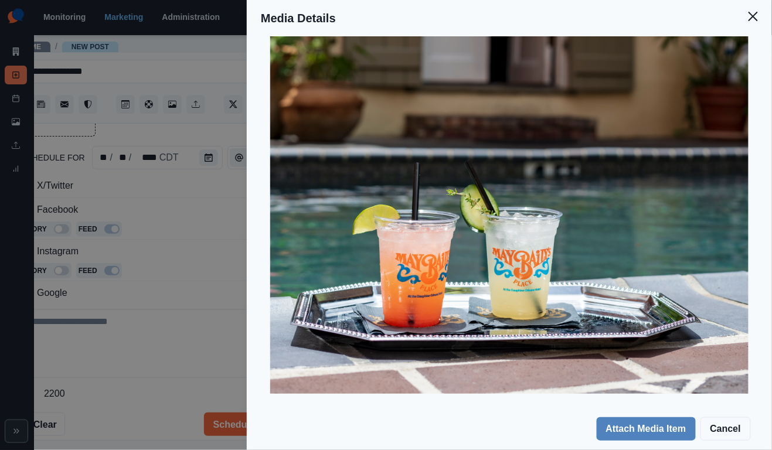
click at [213, 214] on div "Media Details Preview Details Our Description may-bailys-place_49426084551_o Re…" at bounding box center [386, 225] width 772 height 450
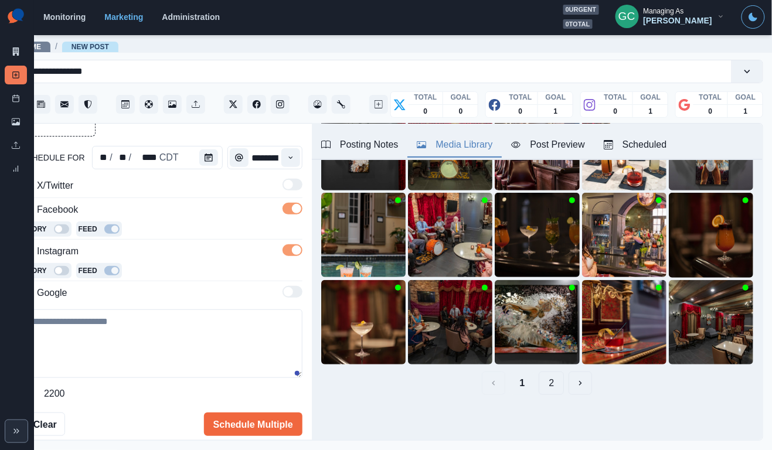
scroll to position [36, 0]
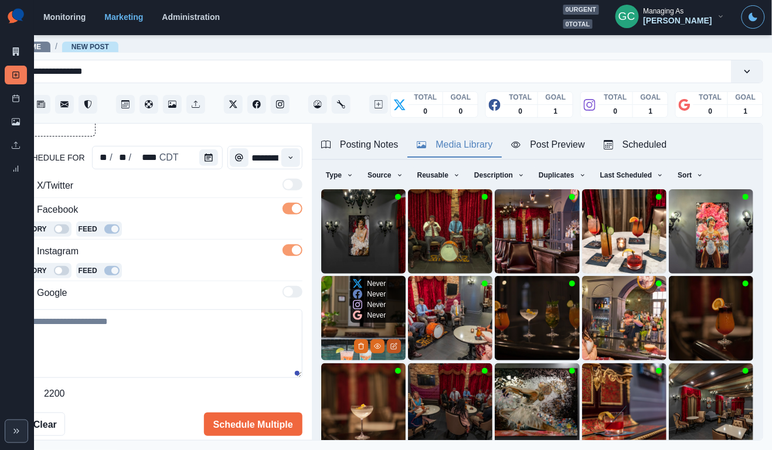
click at [395, 350] on button "Edit Media" at bounding box center [394, 346] width 14 height 14
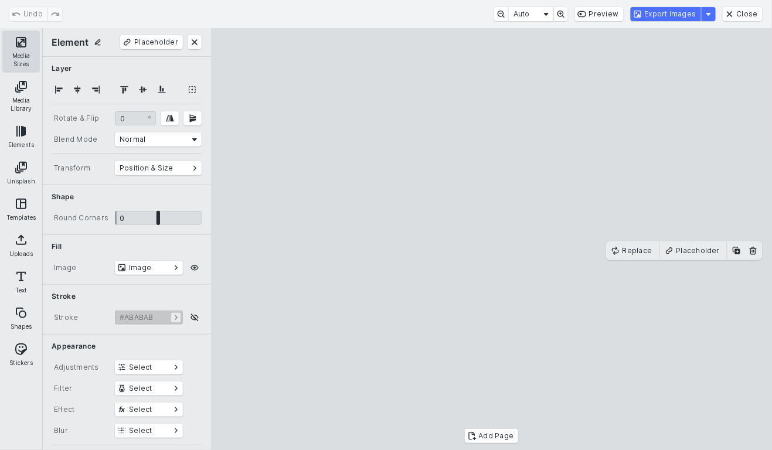
click at [5, 47] on button "Media Sizes" at bounding box center [20, 51] width 37 height 42
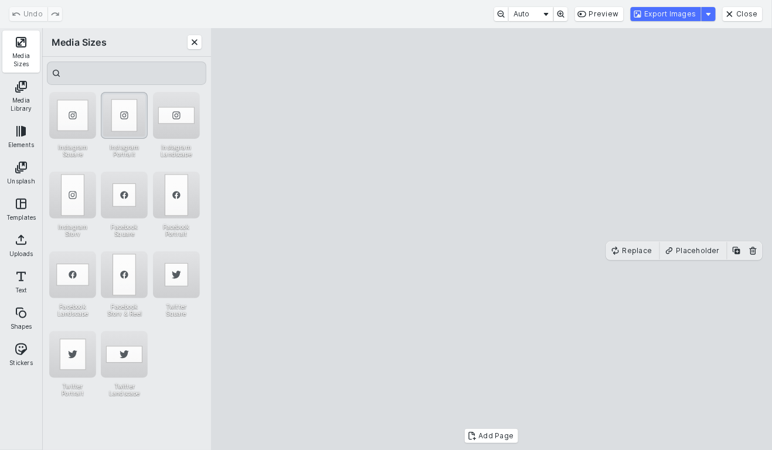
click at [122, 115] on div "Instagram Portrait" at bounding box center [124, 115] width 47 height 47
drag, startPoint x: 482, startPoint y: 276, endPoint x: 482, endPoint y: 262, distance: 14.1
click at [492, 239] on cesdk-canvas "Editor canvas" at bounding box center [492, 239] width 0 height 0
drag, startPoint x: 489, startPoint y: 393, endPoint x: 490, endPoint y: 427, distance: 34.0
click at [492, 239] on cesdk-canvas "Editor canvas" at bounding box center [492, 239] width 0 height 0
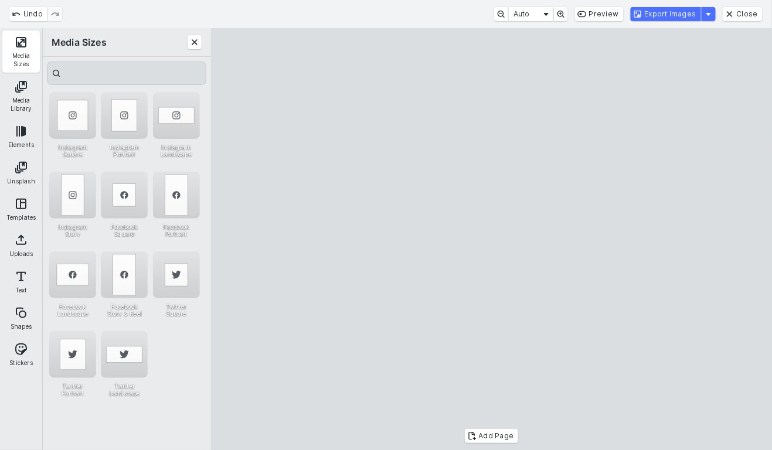
click at [492, 239] on cesdk-canvas "Editor canvas" at bounding box center [492, 239] width 0 height 0
click at [677, 11] on button "Export Images" at bounding box center [665, 14] width 70 height 14
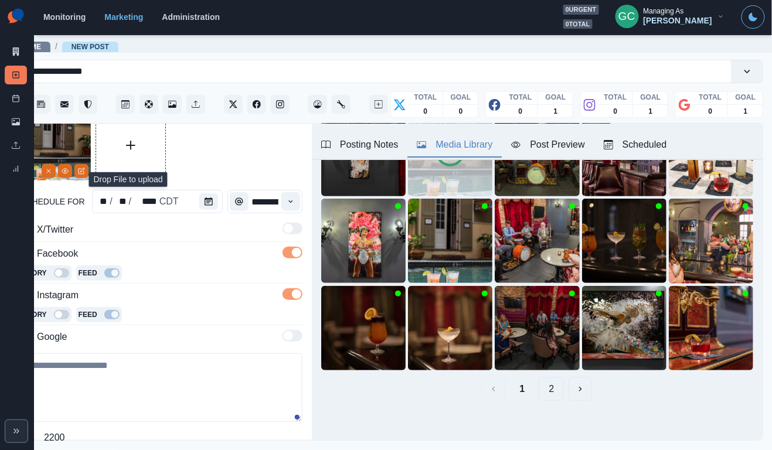
scroll to position [69, 0]
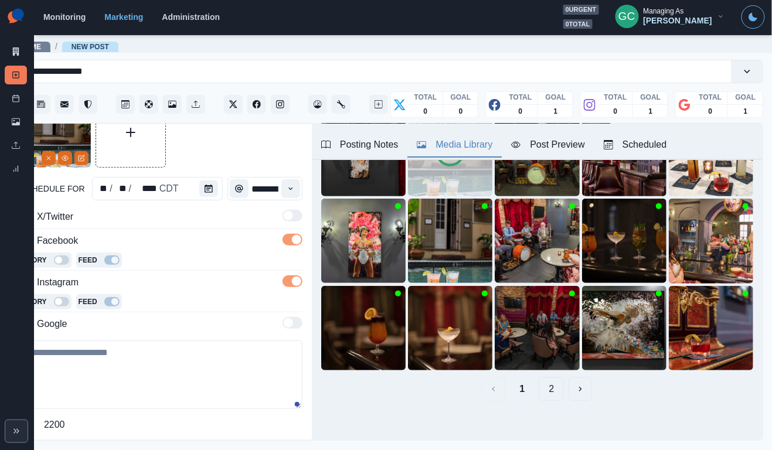
click at [114, 353] on textarea at bounding box center [162, 374] width 282 height 69
paste textarea "**********"
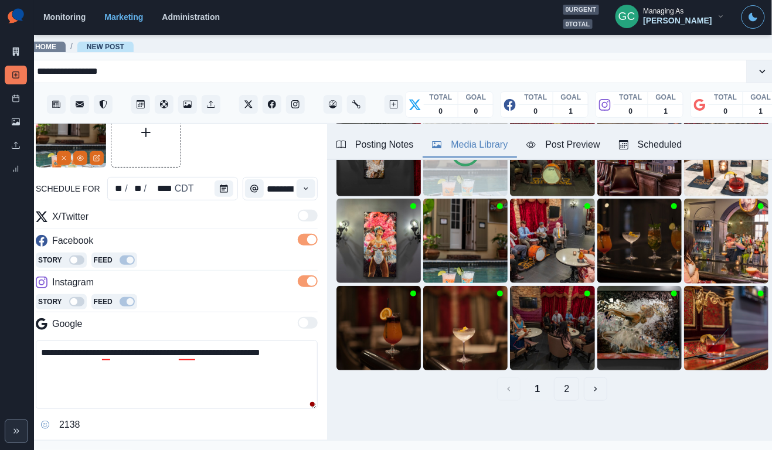
scroll to position [0, 18]
click at [97, 353] on textarea "**********" at bounding box center [177, 374] width 282 height 69
click at [239, 370] on textarea "**********" at bounding box center [177, 374] width 282 height 69
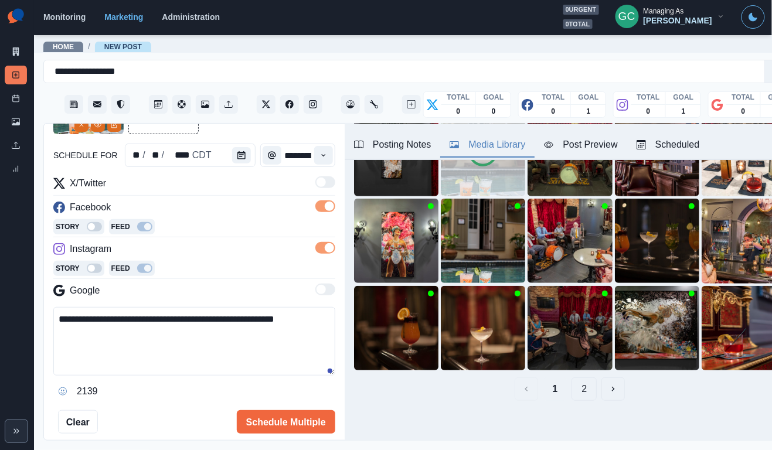
scroll to position [111, 0]
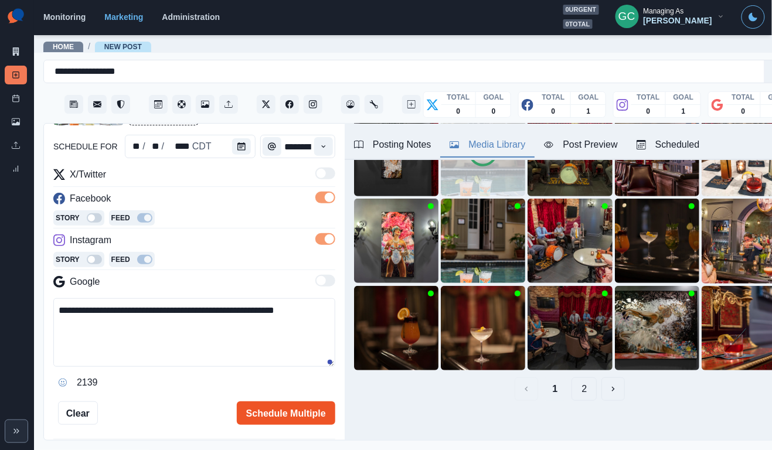
type textarea "**********"
click at [279, 404] on button "Schedule Multiple" at bounding box center [286, 412] width 98 height 23
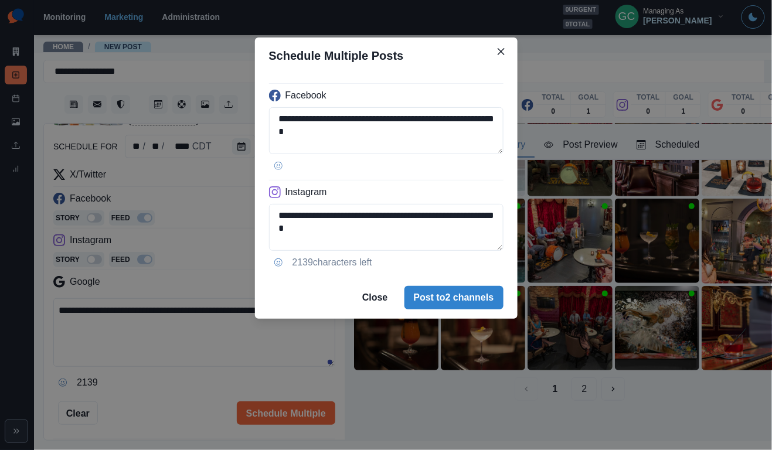
click at [144, 190] on div "**********" at bounding box center [386, 225] width 772 height 450
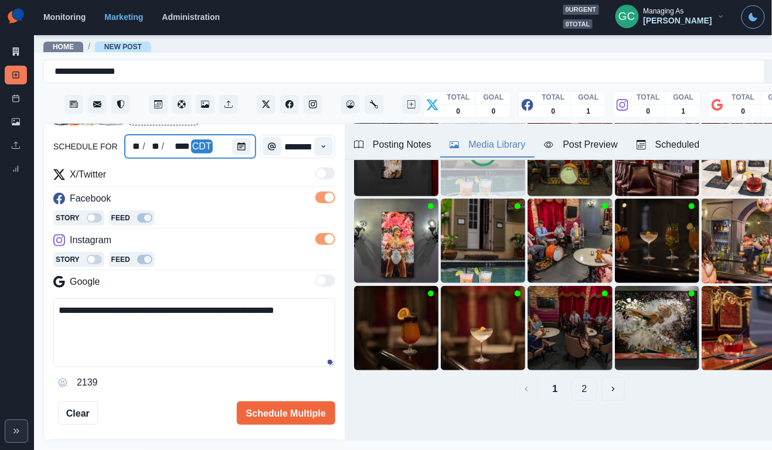
click at [241, 155] on div at bounding box center [243, 146] width 23 height 23
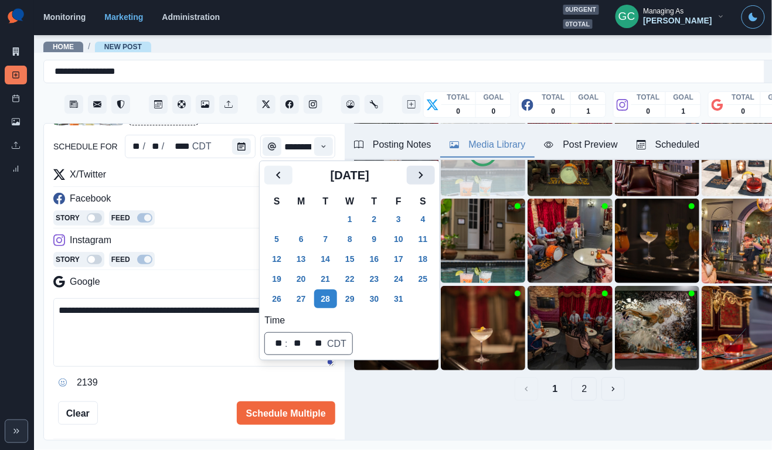
click at [428, 175] on icon "Next" at bounding box center [421, 175] width 14 height 14
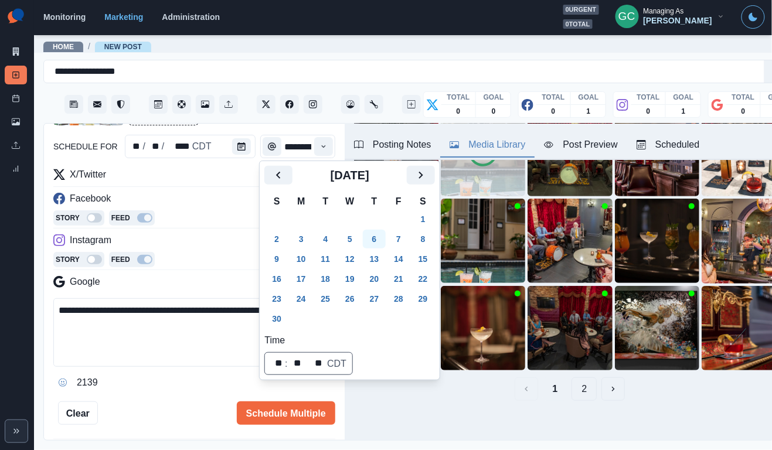
click at [380, 234] on button "6" at bounding box center [374, 239] width 23 height 19
click at [290, 421] on button "Schedule Multiple" at bounding box center [286, 412] width 98 height 23
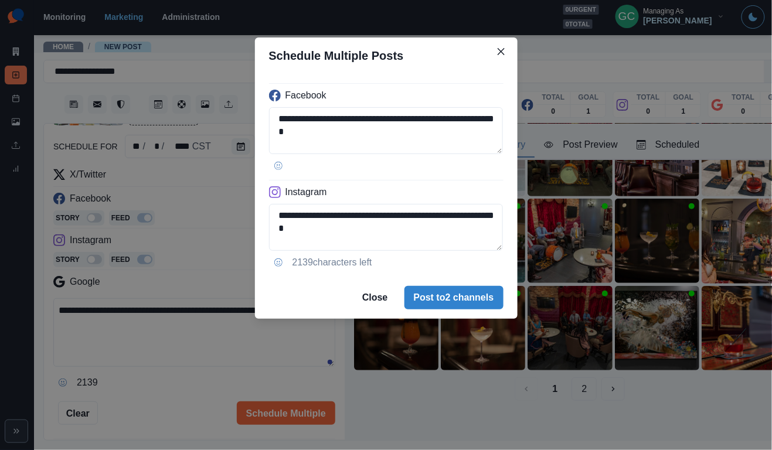
click at [448, 279] on footer "Close Post to 2 channels" at bounding box center [386, 298] width 262 height 42
click at [441, 294] on button "Post to 2 channels" at bounding box center [453, 297] width 99 height 23
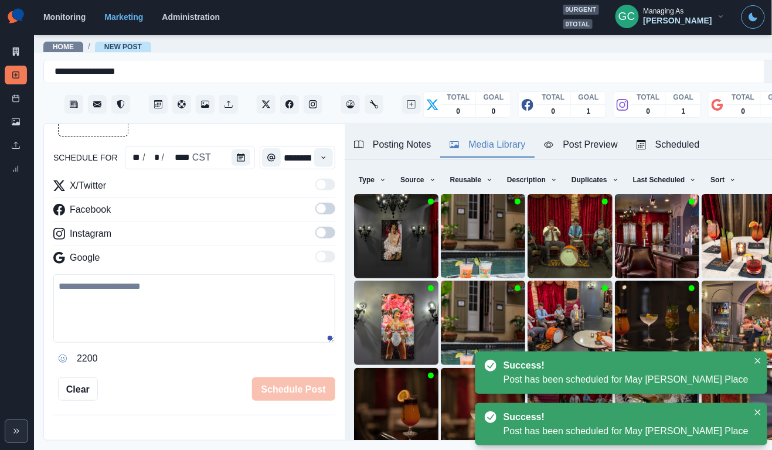
scroll to position [17, 0]
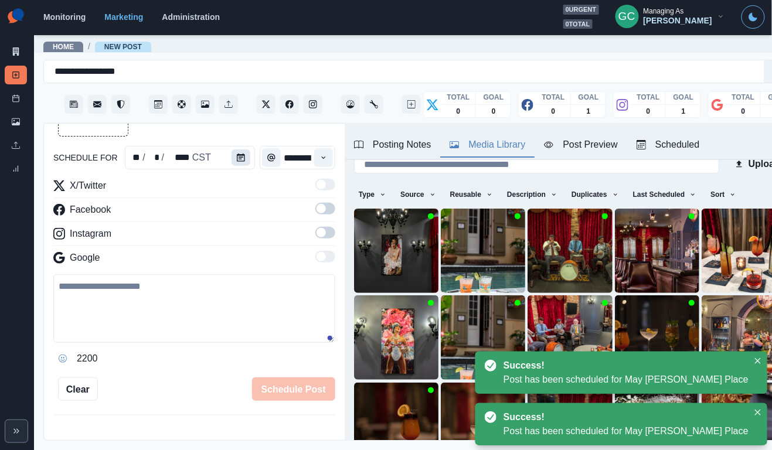
click at [234, 159] on button "Calendar" at bounding box center [240, 157] width 19 height 16
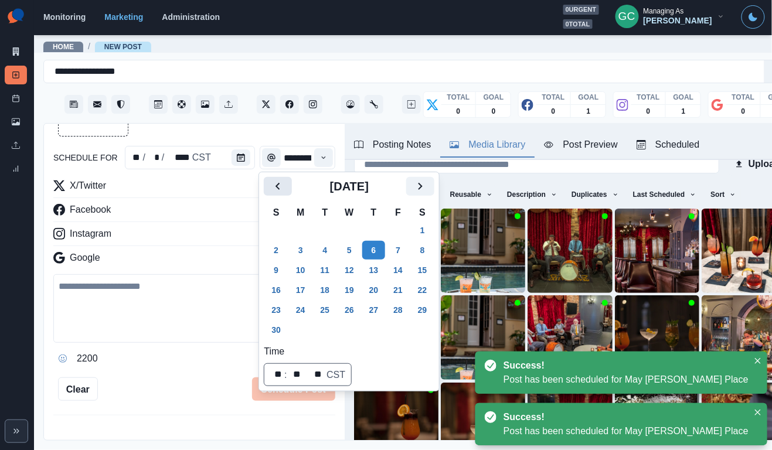
click at [282, 196] on button "Previous" at bounding box center [278, 186] width 28 height 19
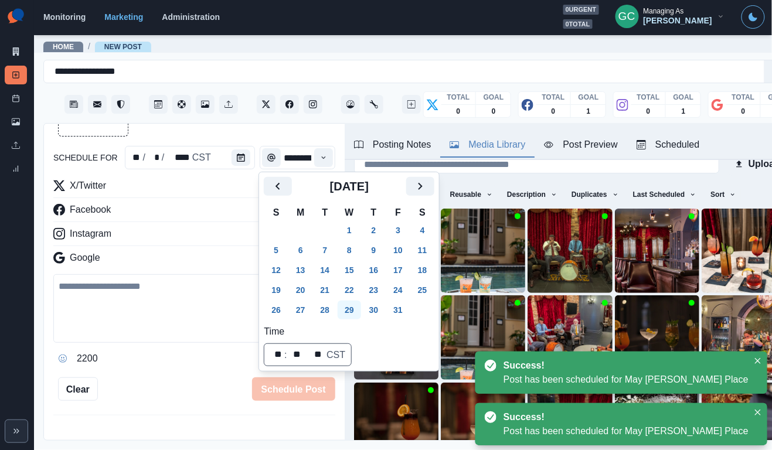
click at [359, 311] on button "29" at bounding box center [348, 310] width 23 height 19
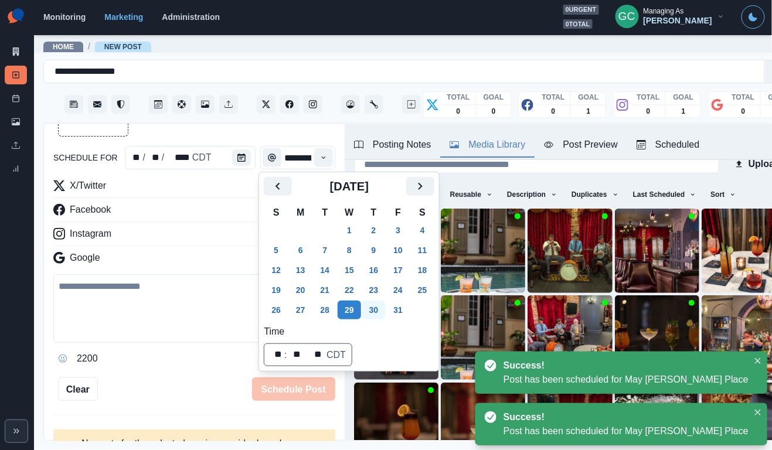
click at [382, 309] on button "30" at bounding box center [373, 310] width 23 height 19
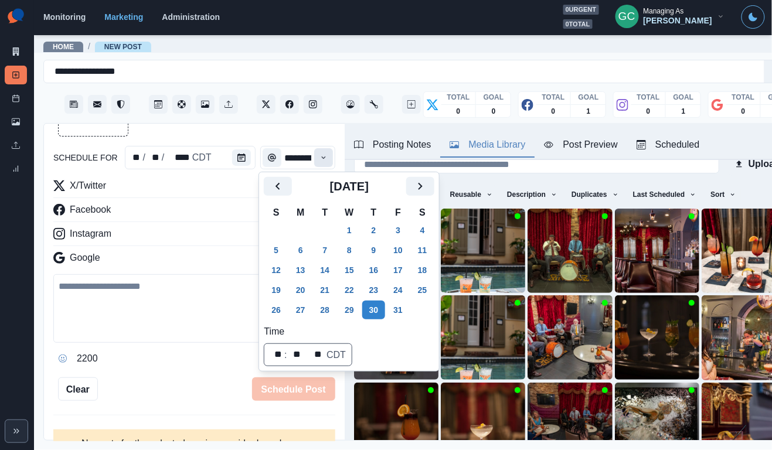
click at [320, 159] on icon "Time" at bounding box center [323, 158] width 8 height 8
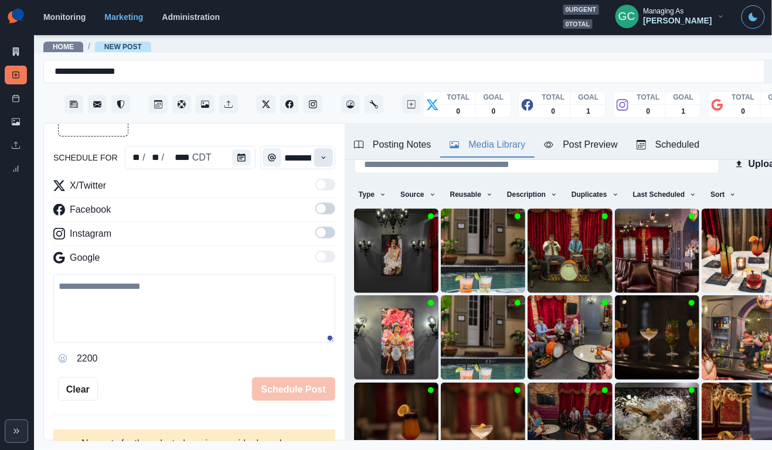
click at [320, 159] on icon "Time" at bounding box center [323, 158] width 8 height 8
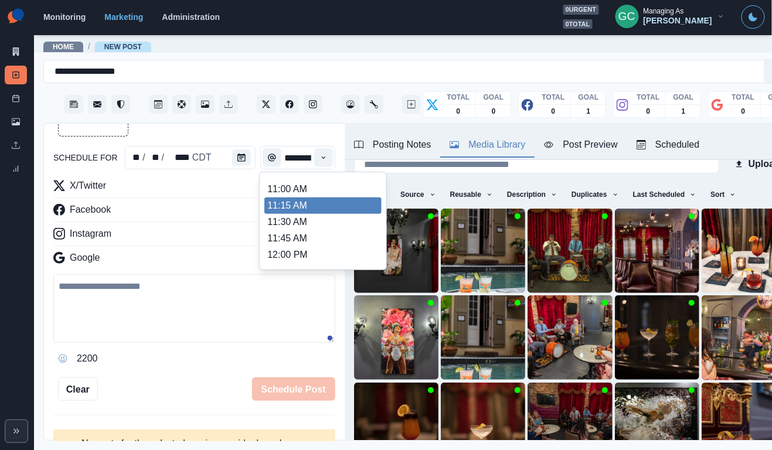
scroll to position [192, 0]
click at [300, 227] on li "11:30 AM" at bounding box center [322, 222] width 117 height 16
type input "********"
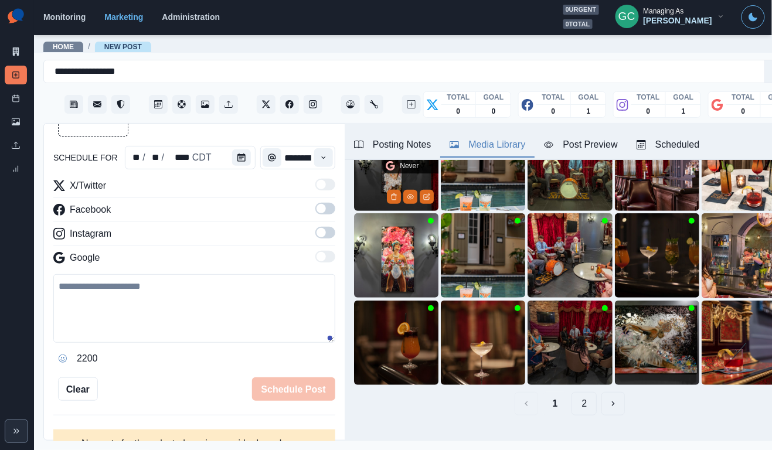
scroll to position [102, 0]
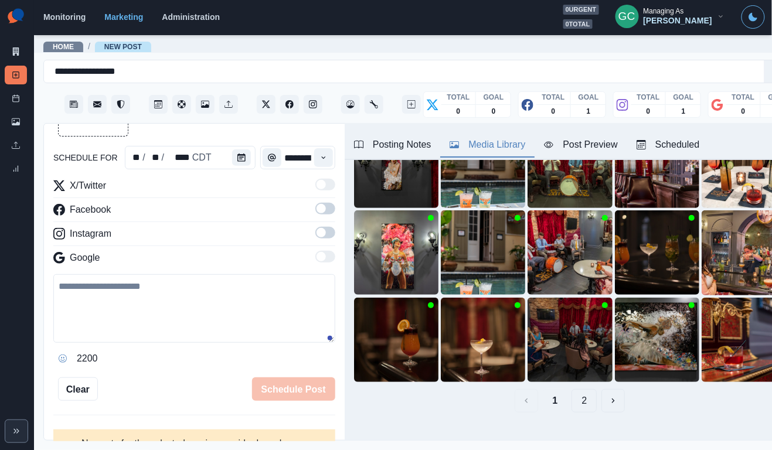
click at [581, 394] on button "2" at bounding box center [583, 400] width 25 height 23
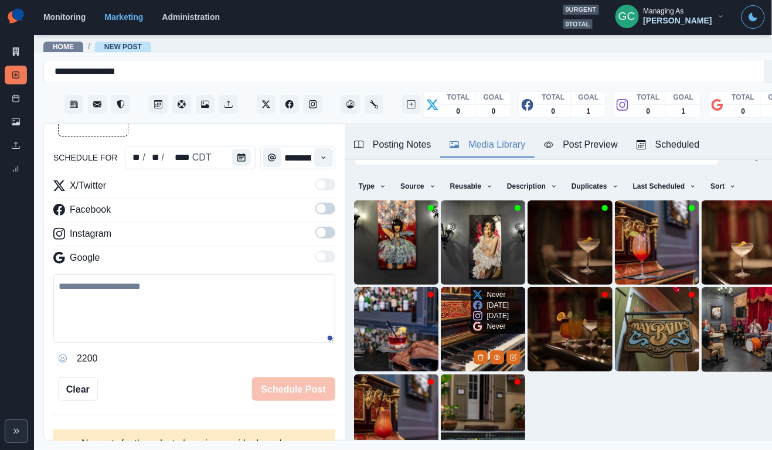
scroll to position [16, 0]
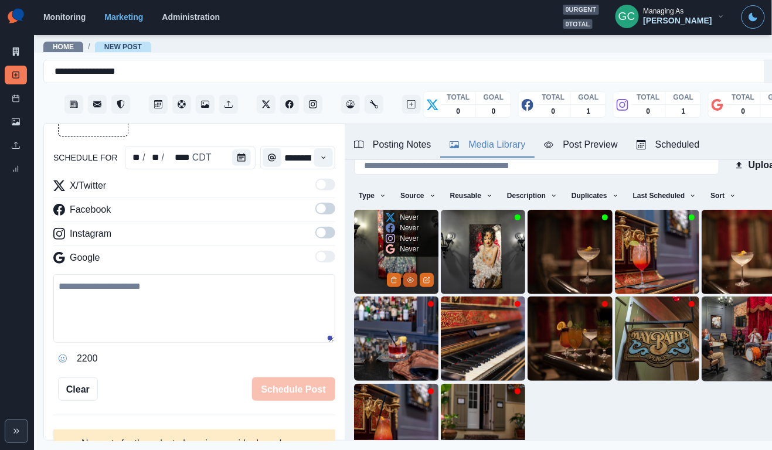
click at [411, 282] on icon "View Media" at bounding box center [410, 280] width 7 height 7
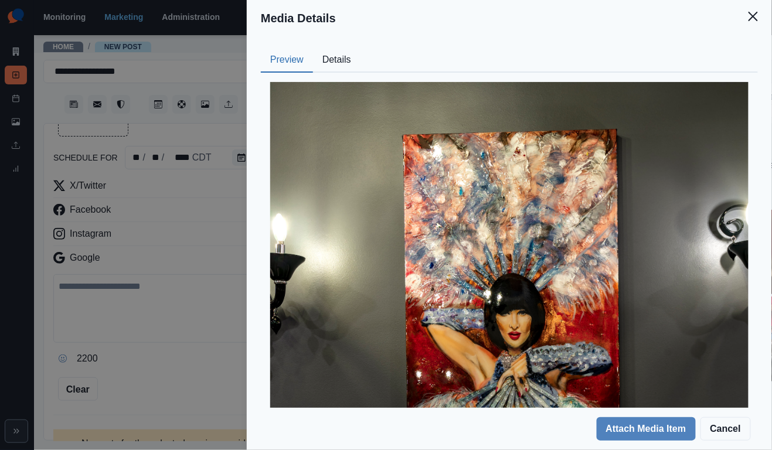
click at [334, 62] on button "Details" at bounding box center [336, 60] width 47 height 25
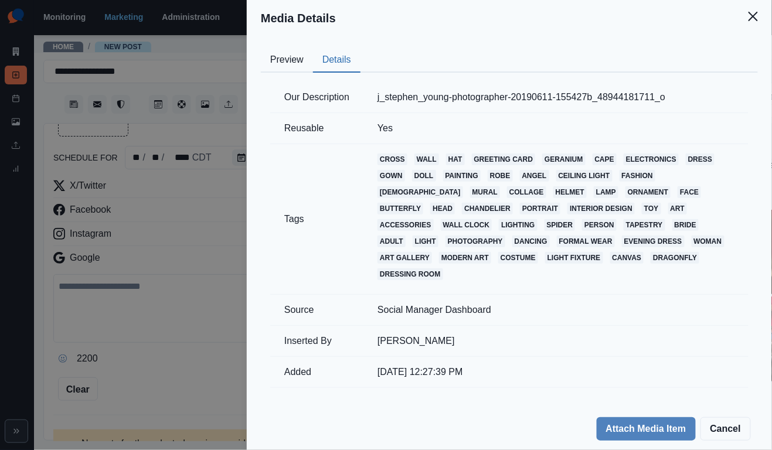
click at [298, 61] on button "Preview" at bounding box center [287, 60] width 52 height 25
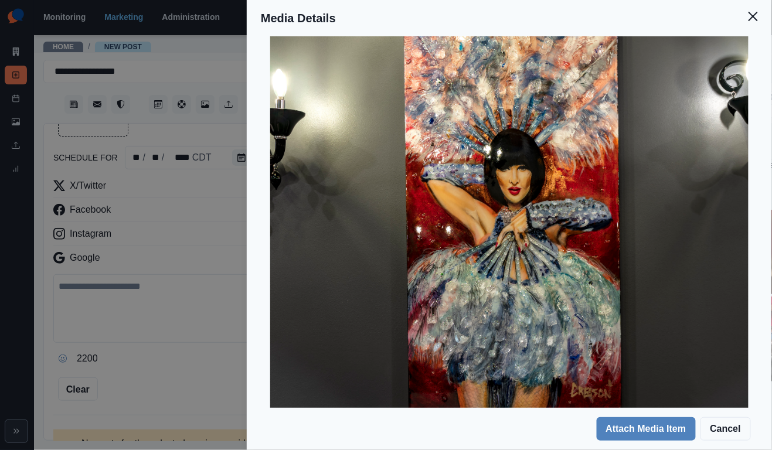
scroll to position [150, 0]
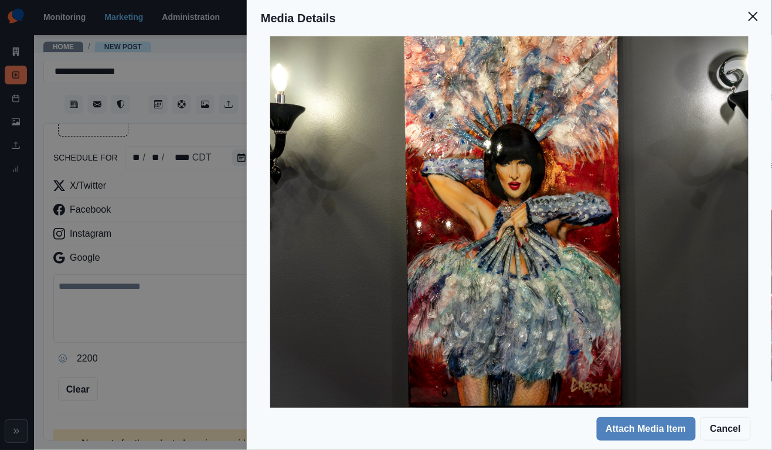
click at [217, 244] on div "Media Details Preview Details Our Description j_stephen_young-photographer-2019…" at bounding box center [386, 225] width 772 height 450
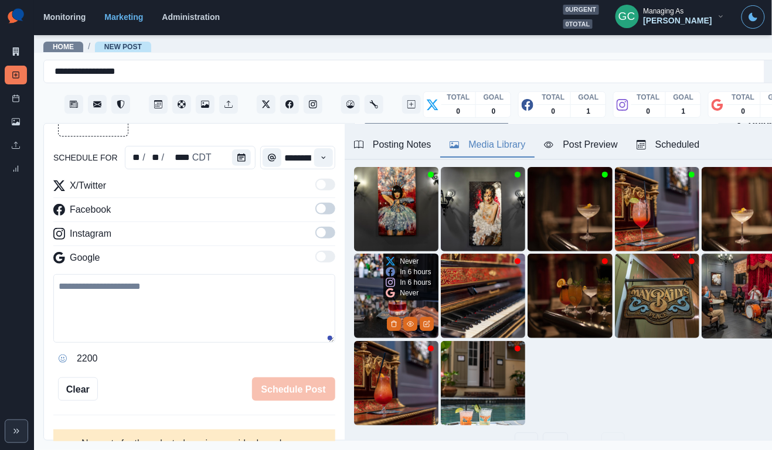
scroll to position [61, 0]
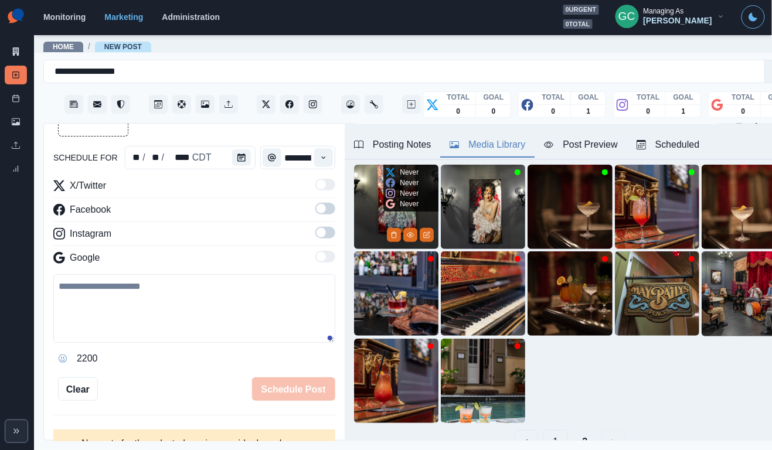
click at [379, 222] on img at bounding box center [396, 207] width 84 height 84
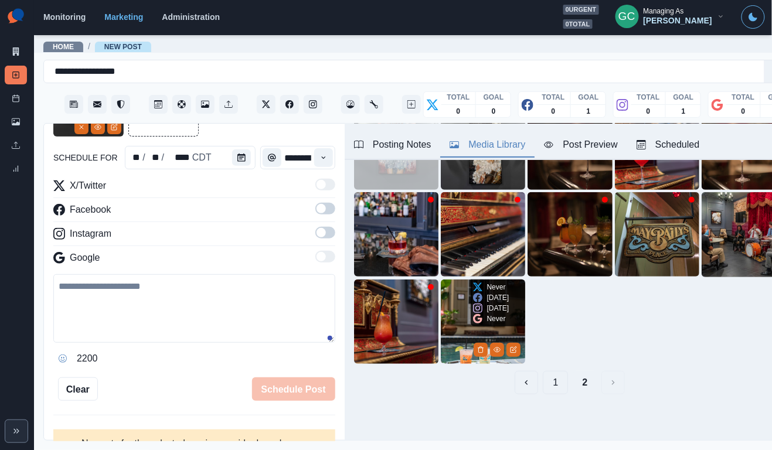
scroll to position [120, 0]
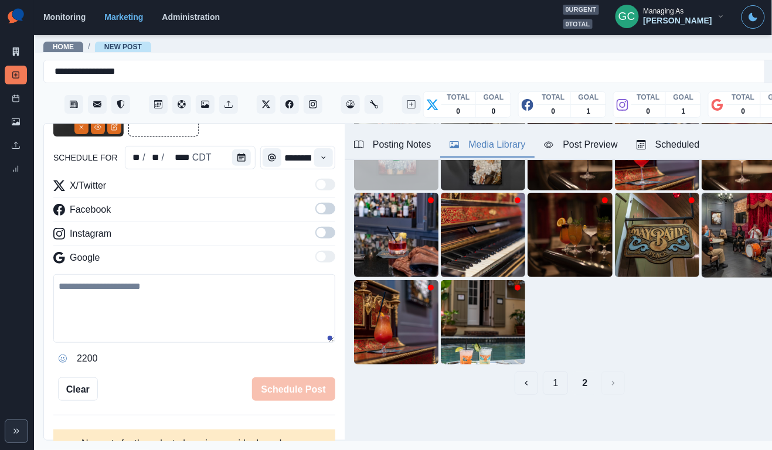
click at [550, 383] on button "1" at bounding box center [555, 382] width 25 height 23
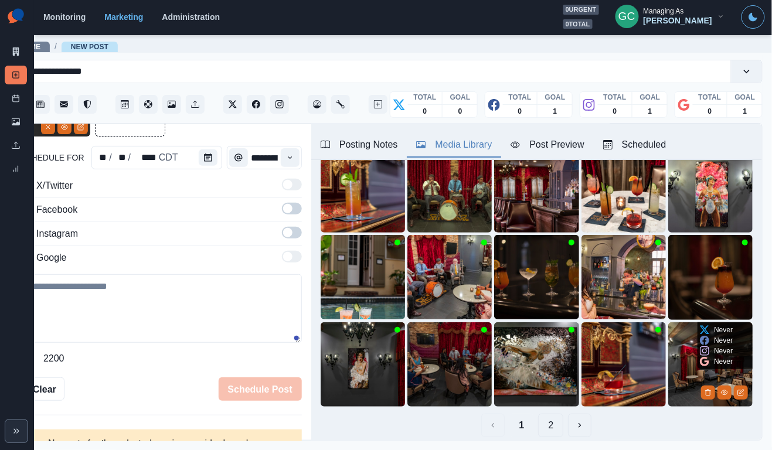
scroll to position [0, 33]
click at [694, 373] on img at bounding box center [711, 364] width 84 height 84
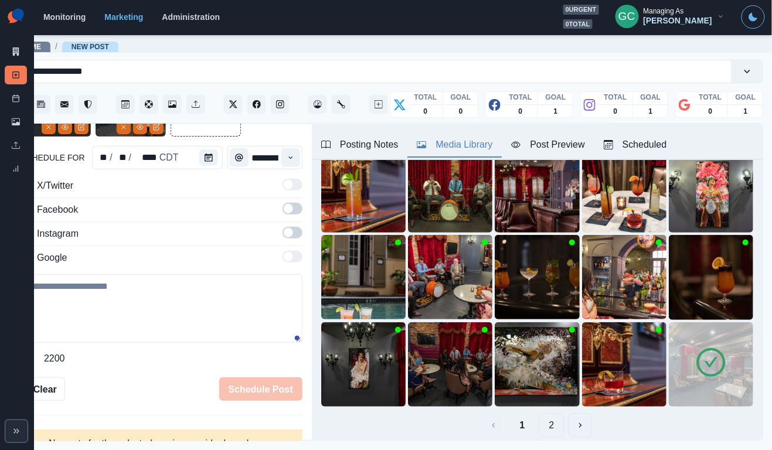
scroll to position [0, 0]
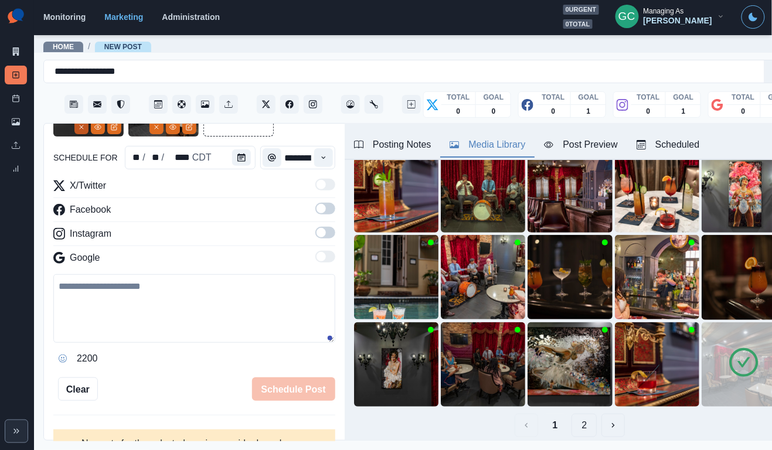
click at [81, 127] on icon "Remove" at bounding box center [81, 127] width 7 height 7
click at [147, 322] on textarea at bounding box center [194, 308] width 282 height 69
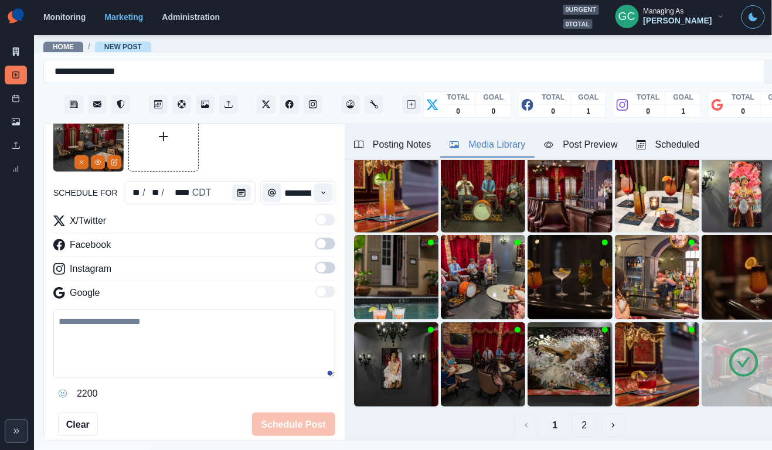
scroll to position [47, 0]
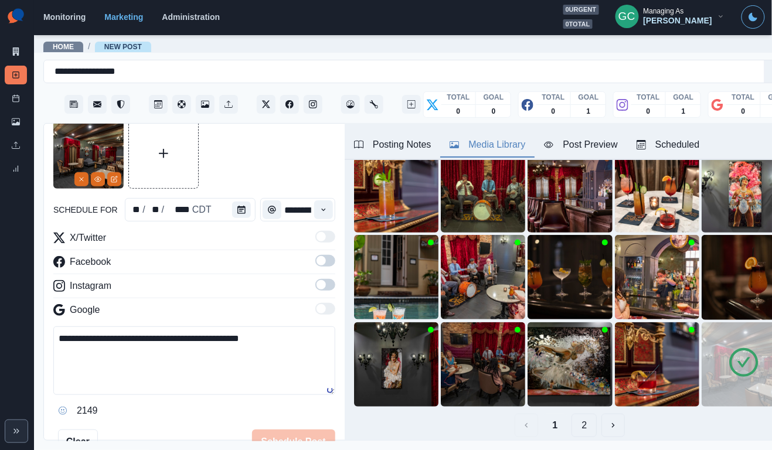
type textarea "**********"
drag, startPoint x: 118, startPoint y: 366, endPoint x: 40, endPoint y: 295, distance: 105.3
click at [40, 295] on main "**********" at bounding box center [419, 242] width 771 height 416
paste textarea "**********"
click at [135, 342] on textarea "**********" at bounding box center [194, 360] width 282 height 69
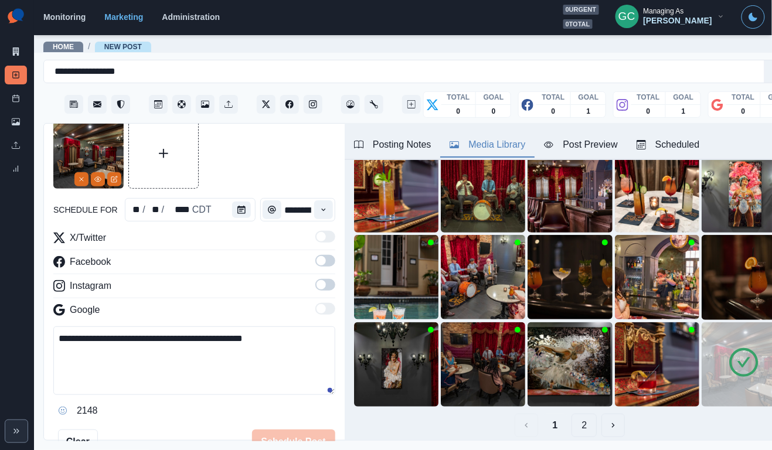
click at [135, 342] on textarea "**********" at bounding box center [194, 360] width 282 height 69
click at [295, 346] on textarea "**********" at bounding box center [194, 360] width 282 height 69
click at [244, 343] on textarea "**********" at bounding box center [194, 360] width 282 height 69
click at [267, 344] on textarea "**********" at bounding box center [194, 360] width 282 height 69
click at [170, 345] on textarea "**********" at bounding box center [194, 360] width 282 height 69
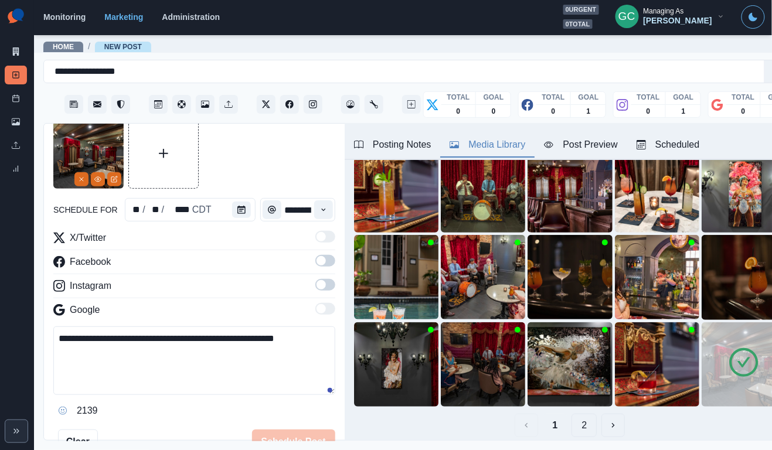
click at [174, 360] on textarea "**********" at bounding box center [194, 360] width 282 height 69
click at [173, 356] on div "an enchanting" at bounding box center [205, 356] width 64 height 19
click at [170, 371] on textarea "**********" at bounding box center [194, 360] width 282 height 69
click at [169, 346] on textarea "**********" at bounding box center [194, 360] width 282 height 69
drag, startPoint x: 104, startPoint y: 356, endPoint x: 0, endPoint y: 354, distance: 104.3
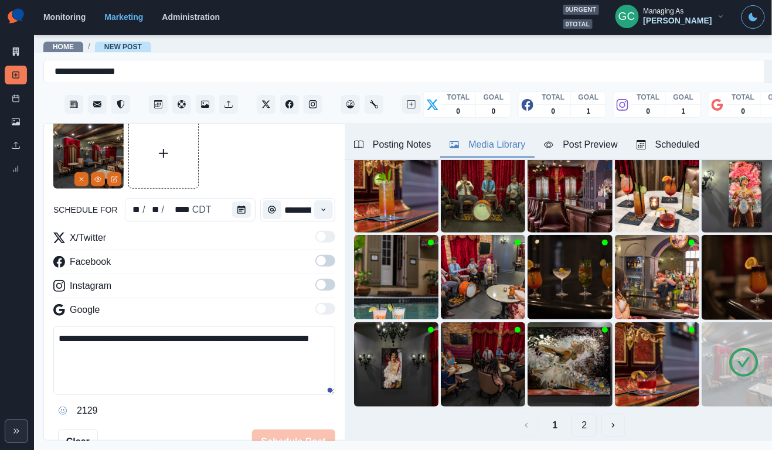
click at [0, 354] on div "**********" at bounding box center [386, 225] width 772 height 450
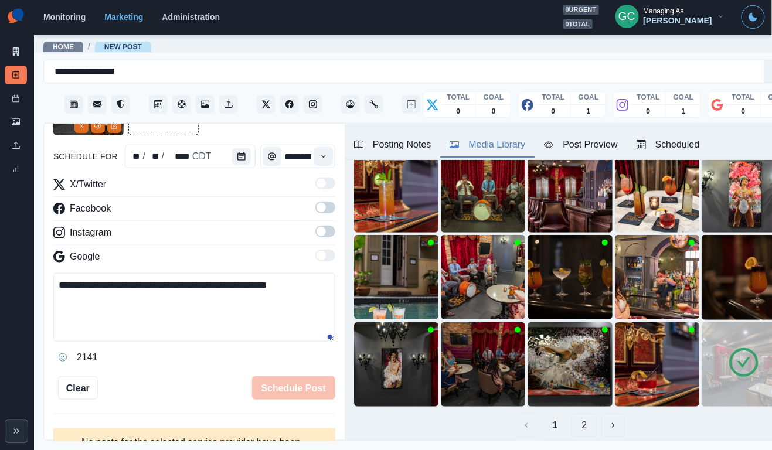
scroll to position [115, 0]
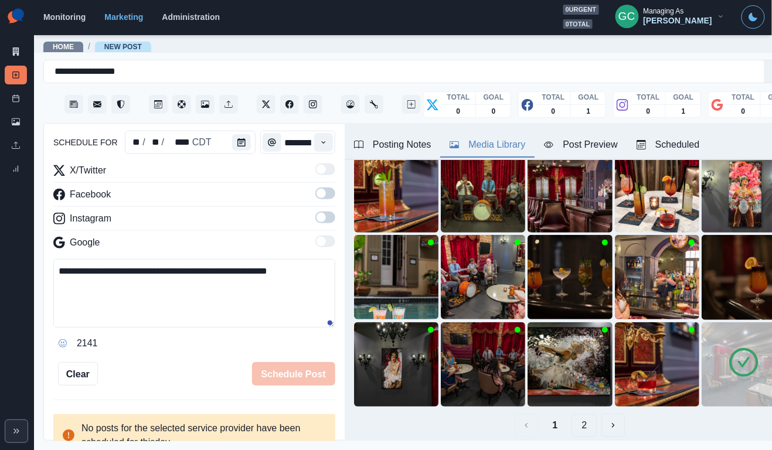
type textarea "**********"
click at [323, 214] on span at bounding box center [320, 217] width 9 height 9
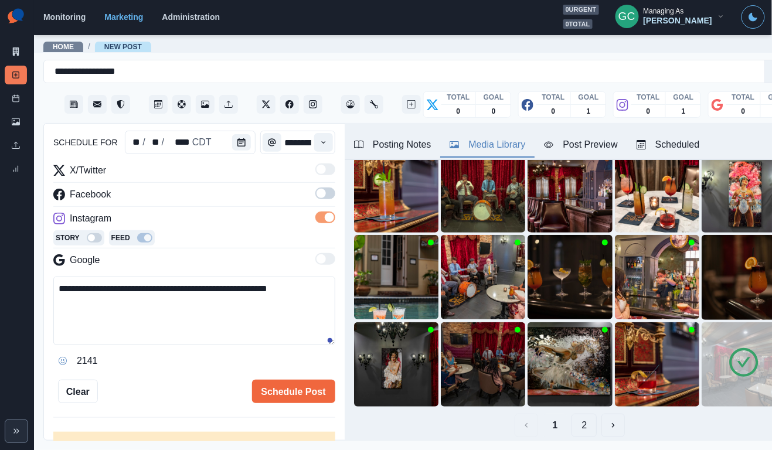
click at [331, 193] on span at bounding box center [325, 193] width 20 height 12
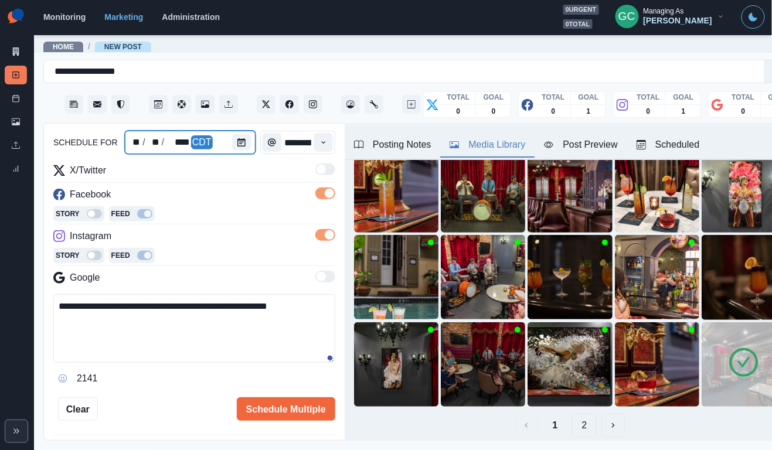
click at [244, 135] on div at bounding box center [243, 142] width 23 height 23
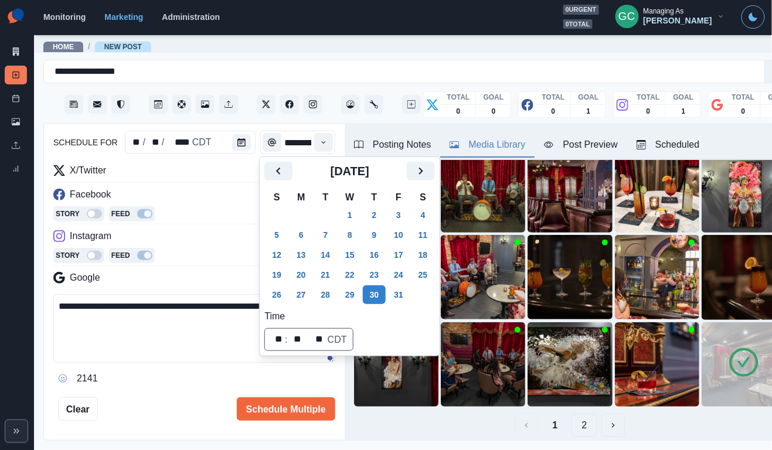
click at [232, 245] on div "Instagram" at bounding box center [194, 238] width 282 height 19
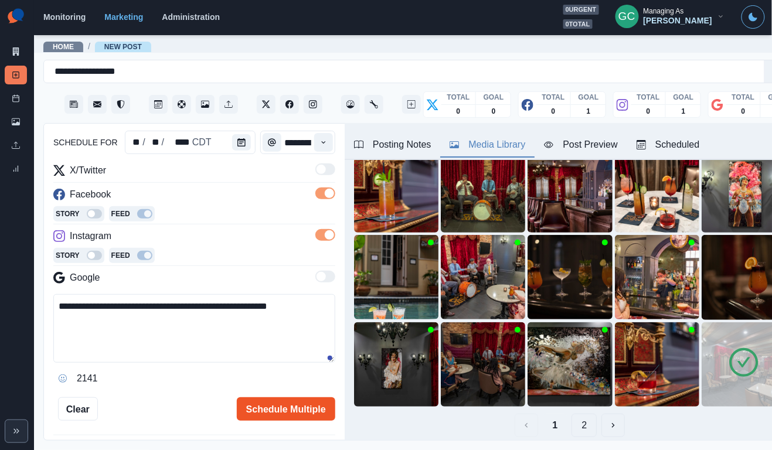
click at [291, 414] on button "Schedule Multiple" at bounding box center [286, 408] width 98 height 23
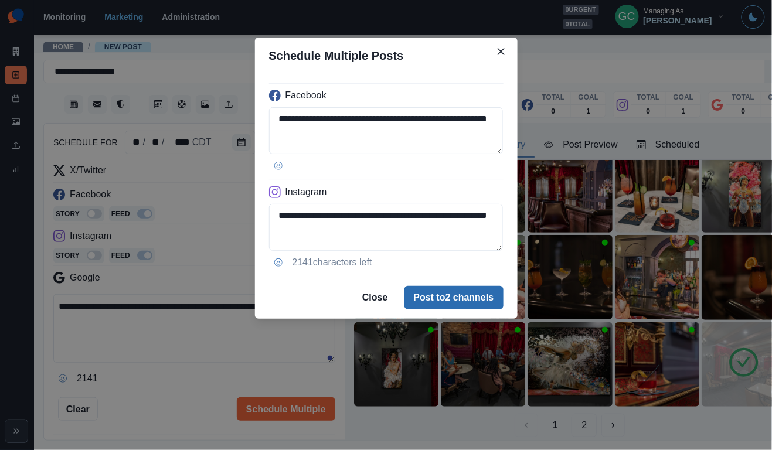
click at [469, 300] on button "Post to 2 channels" at bounding box center [453, 297] width 99 height 23
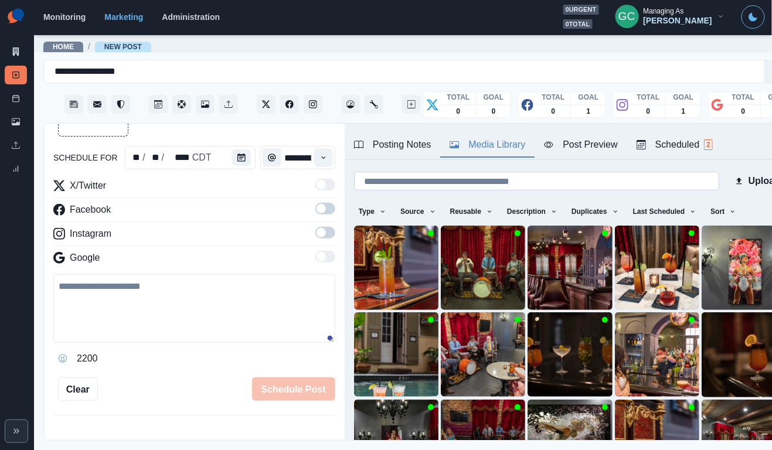
scroll to position [0, 0]
click at [731, 206] on button "Sort" at bounding box center [722, 211] width 35 height 19
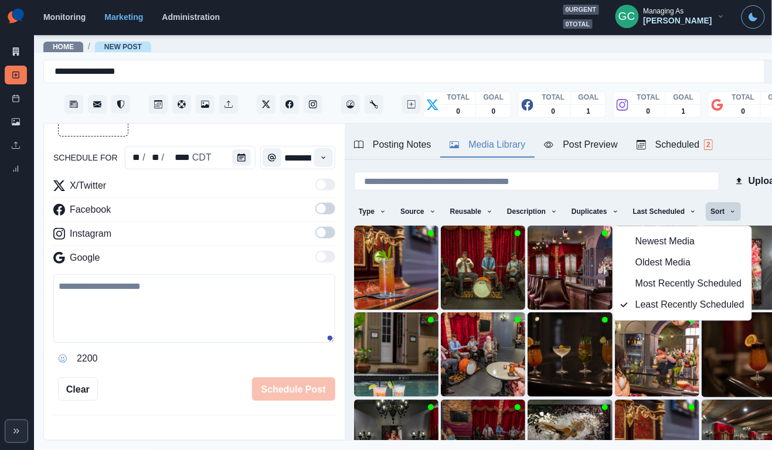
click at [641, 303] on span "Least Recently Scheduled" at bounding box center [689, 305] width 109 height 14
click at [644, 291] on span "Most Recently Scheduled" at bounding box center [689, 284] width 109 height 14
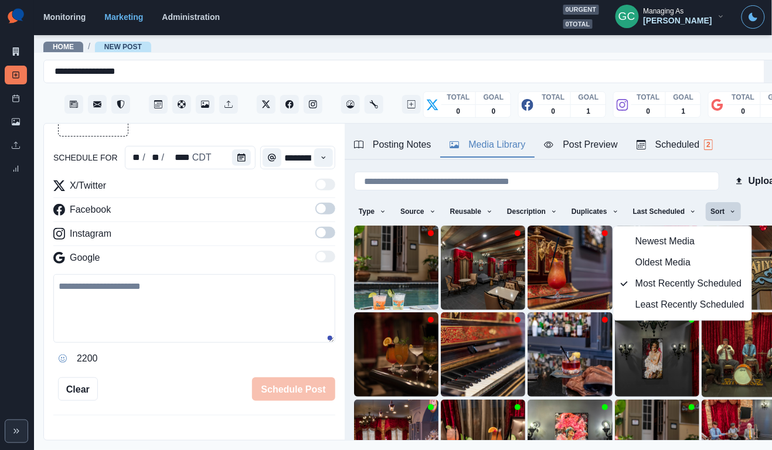
click at [643, 304] on span "Least Recently Scheduled" at bounding box center [689, 305] width 109 height 14
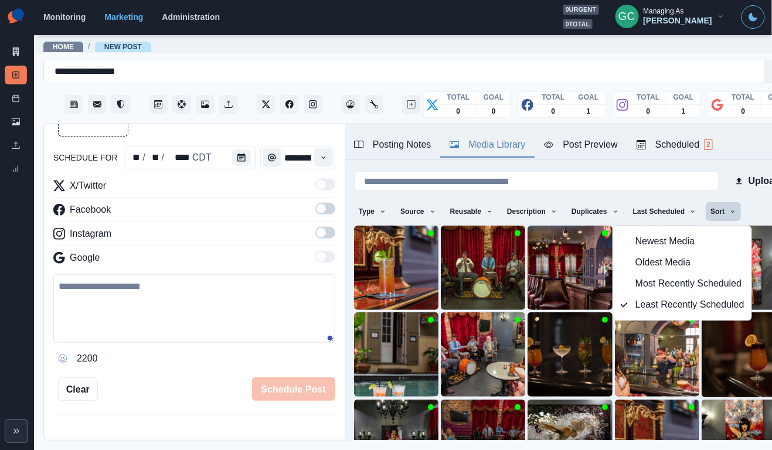
click at [696, 151] on div "Scheduled 2" at bounding box center [674, 145] width 76 height 14
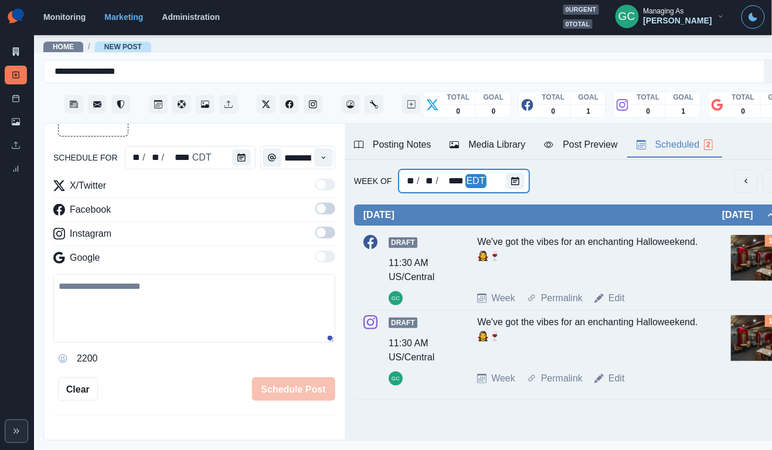
click at [511, 189] on div at bounding box center [517, 180] width 23 height 23
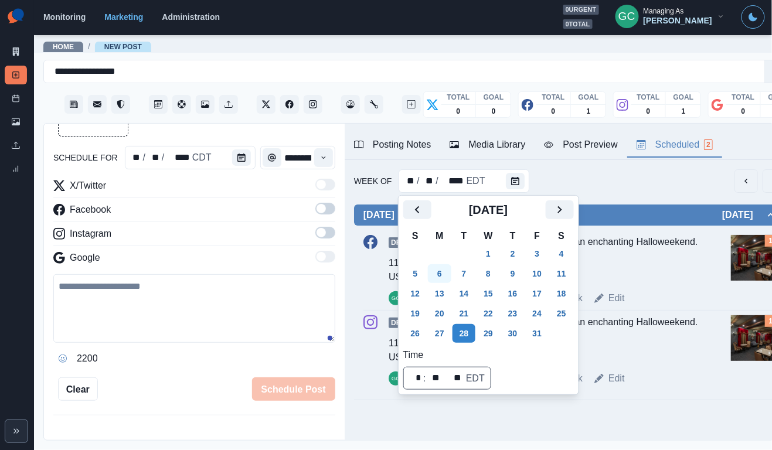
click at [443, 280] on button "6" at bounding box center [439, 273] width 23 height 19
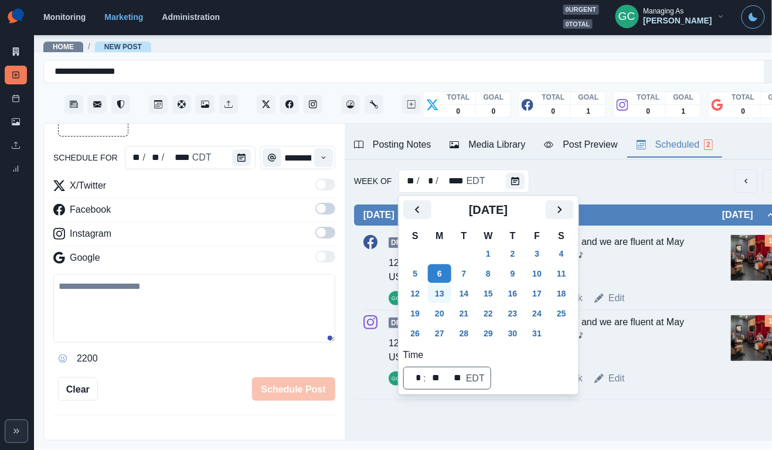
click at [443, 295] on button "13" at bounding box center [439, 293] width 23 height 19
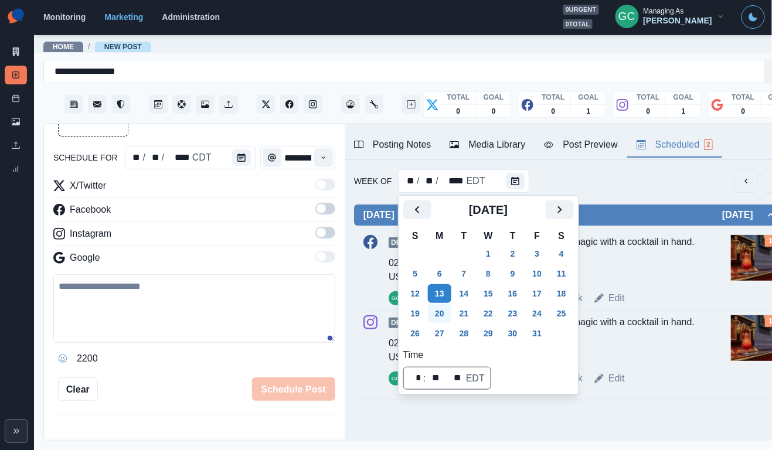
click at [446, 313] on button "20" at bounding box center [439, 313] width 23 height 19
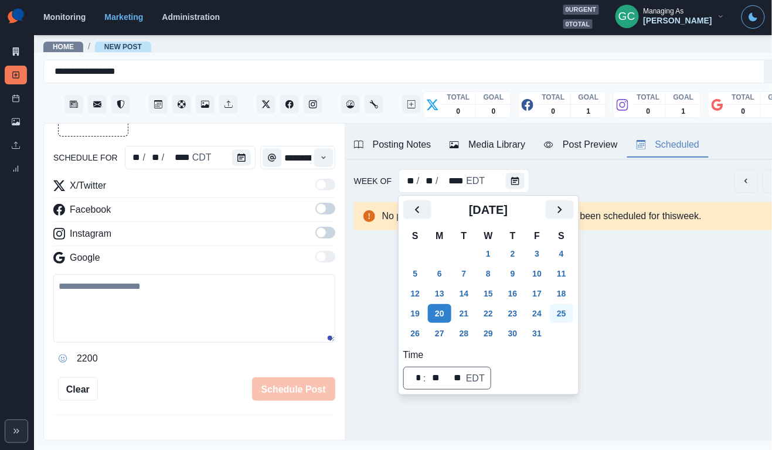
click at [571, 310] on button "25" at bounding box center [561, 313] width 23 height 19
click at [233, 155] on button "Calendar" at bounding box center [241, 157] width 19 height 16
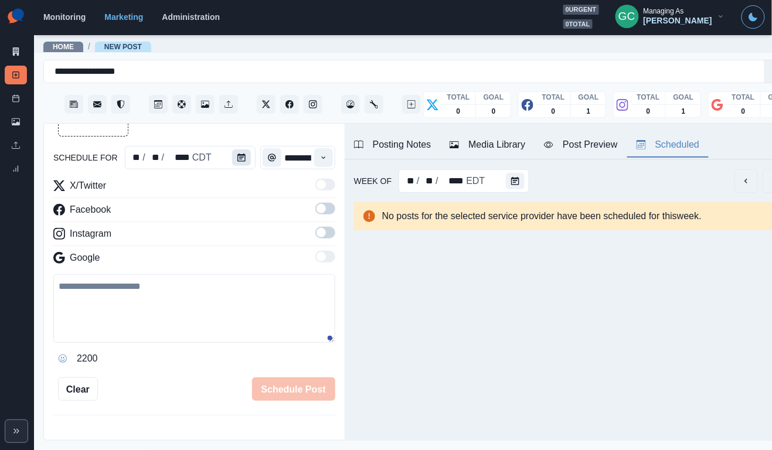
click at [233, 155] on button "Calendar" at bounding box center [241, 157] width 19 height 16
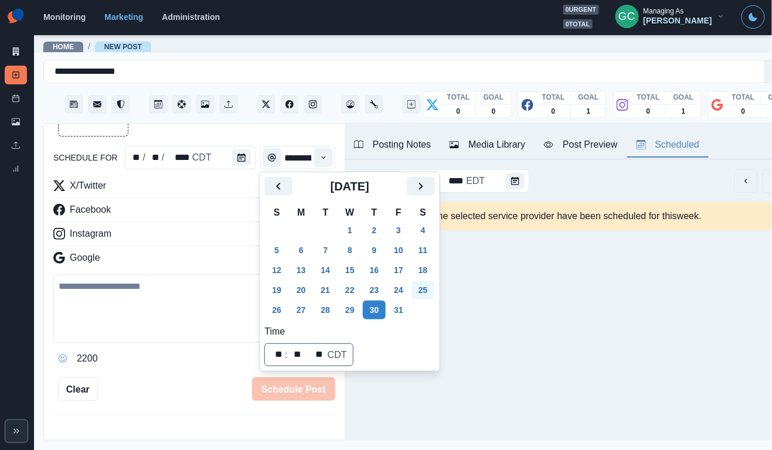
click at [431, 284] on button "25" at bounding box center [422, 290] width 23 height 19
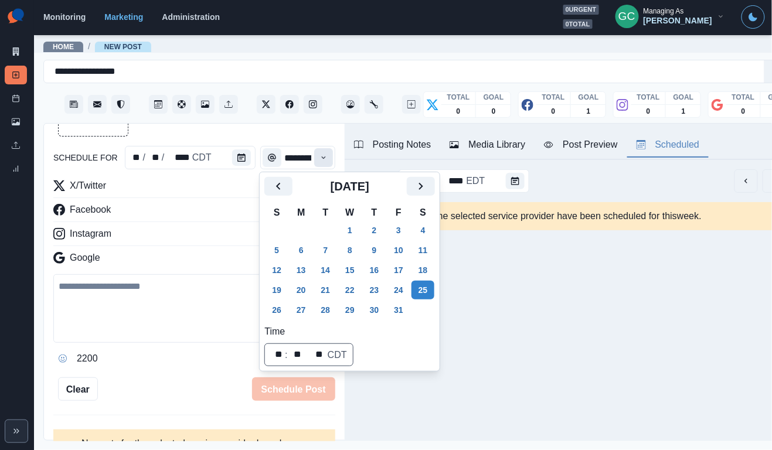
click at [327, 155] on button "Time" at bounding box center [323, 157] width 19 height 19
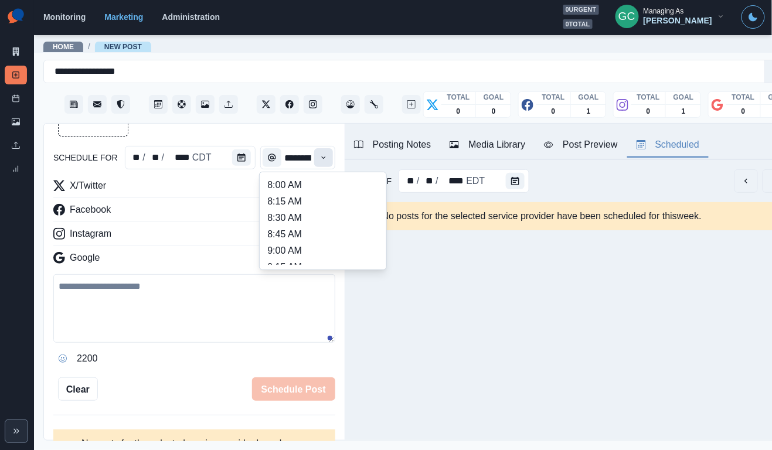
click at [328, 155] on button "Time" at bounding box center [323, 157] width 19 height 19
click at [318, 220] on li "2:00 PM" at bounding box center [322, 218] width 117 height 16
type input "*******"
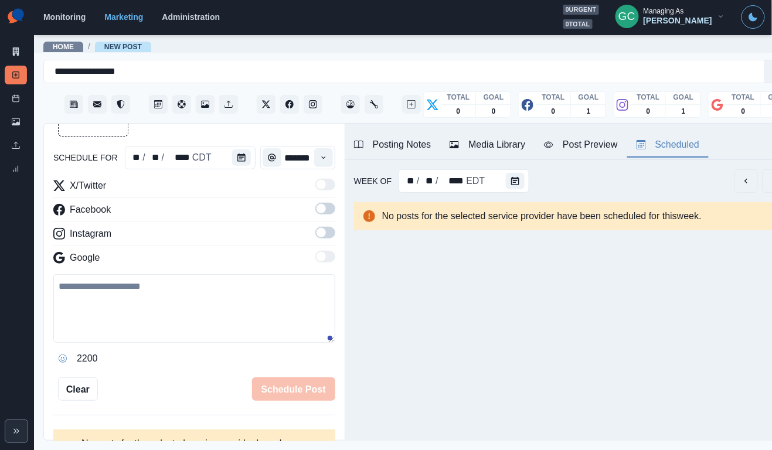
click at [332, 235] on span at bounding box center [325, 233] width 20 height 12
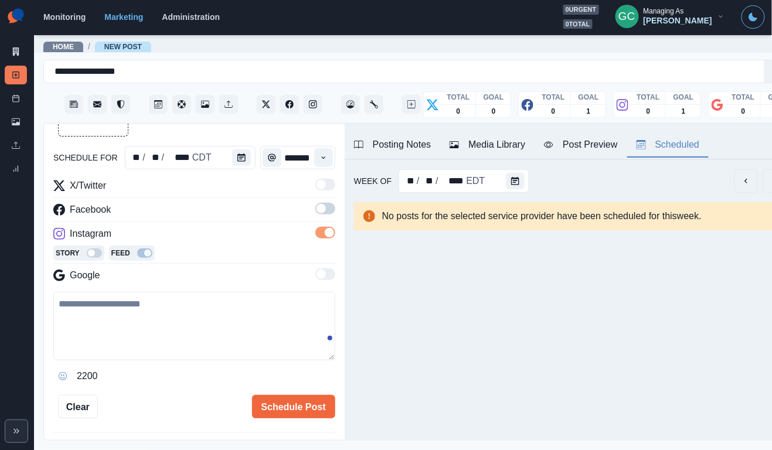
click at [332, 220] on label at bounding box center [325, 212] width 20 height 19
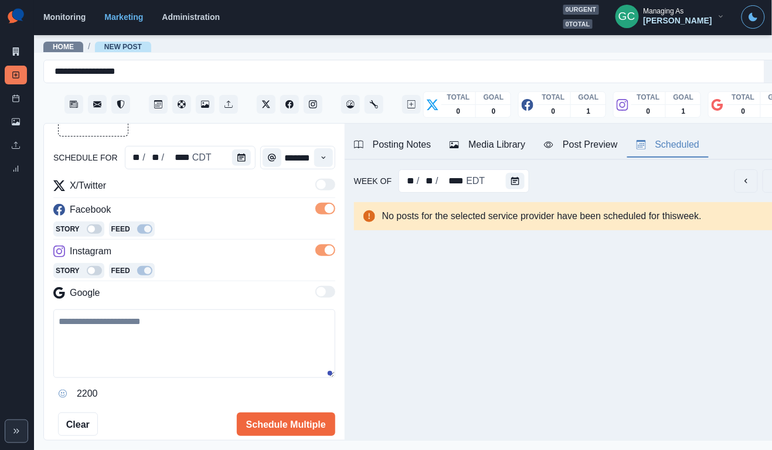
click at [482, 149] on div "Media Library" at bounding box center [487, 145] width 76 height 14
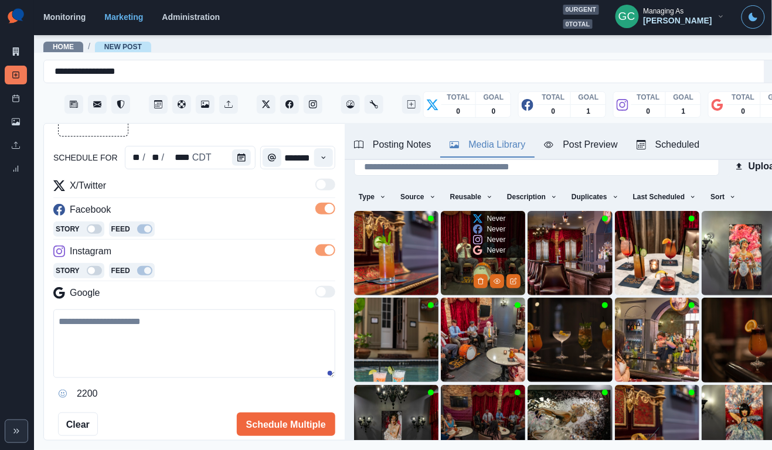
scroll to position [16, 0]
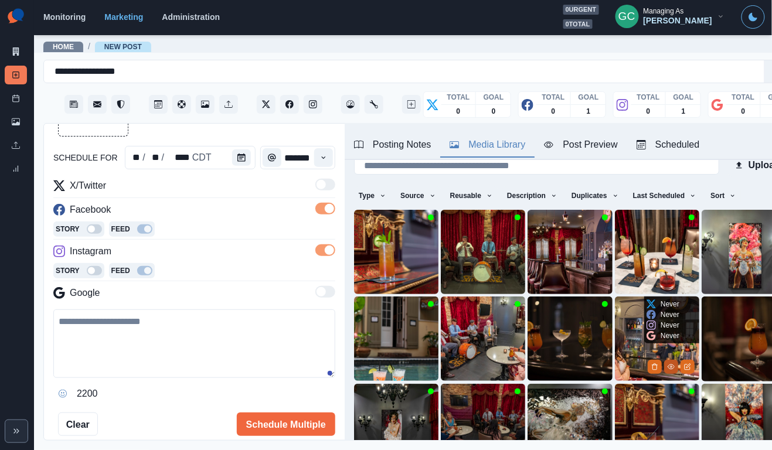
click at [670, 370] on icon "View Media" at bounding box center [670, 366] width 7 height 7
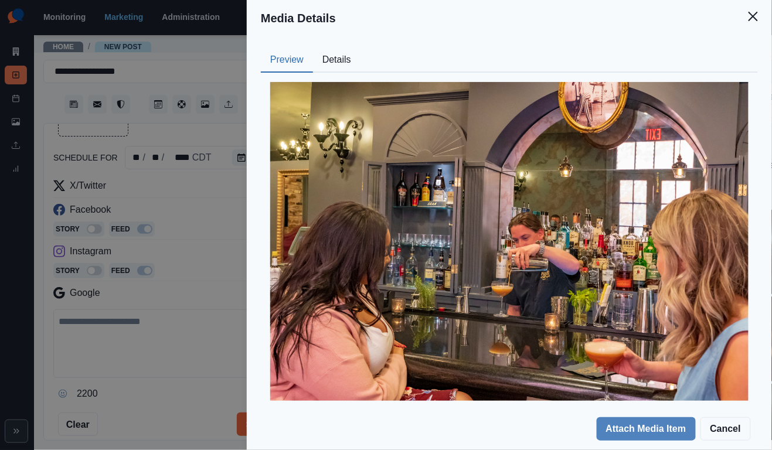
click at [338, 67] on button "Details" at bounding box center [336, 60] width 47 height 25
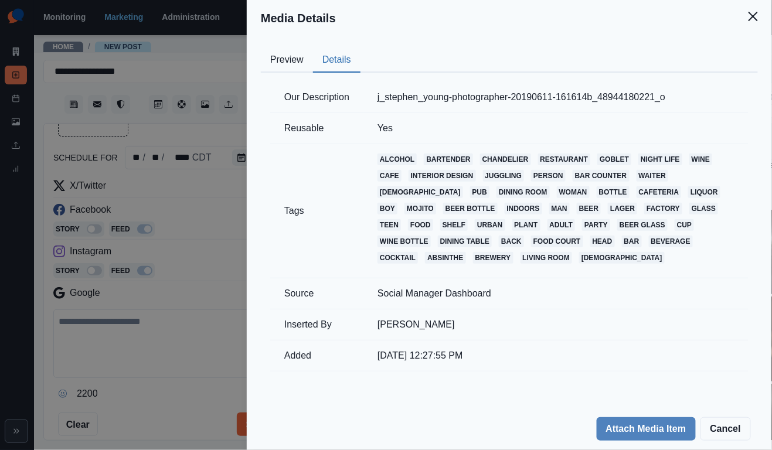
click at [276, 60] on button "Preview" at bounding box center [287, 60] width 52 height 25
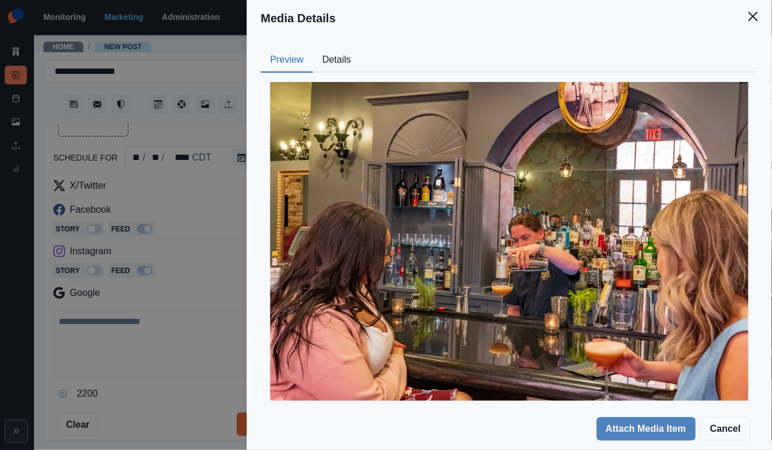
click at [325, 58] on button "Details" at bounding box center [336, 60] width 47 height 25
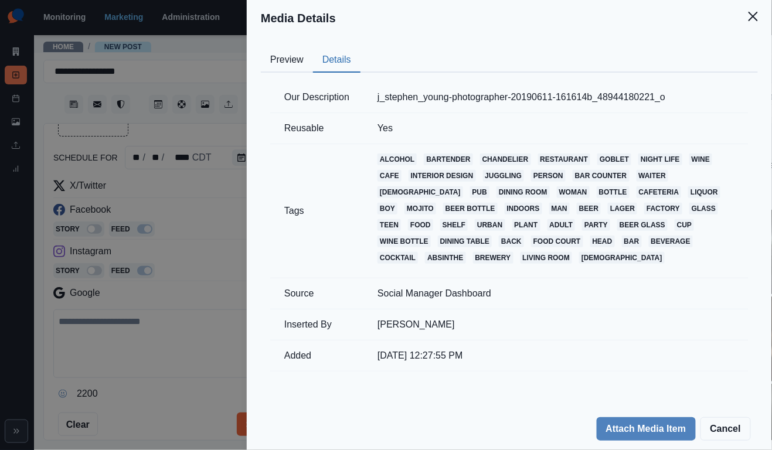
click at [301, 61] on button "Preview" at bounding box center [287, 60] width 52 height 25
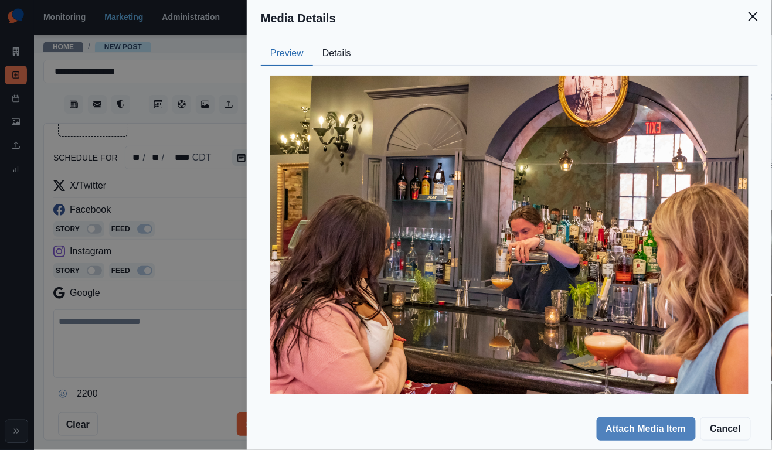
scroll to position [6, 0]
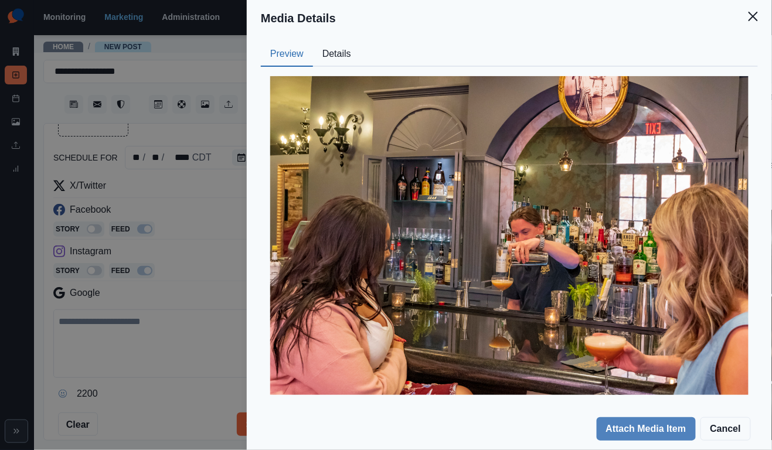
click at [204, 200] on div "Media Details Preview Details Our Description j_stephen_young-photographer-2019…" at bounding box center [386, 225] width 772 height 450
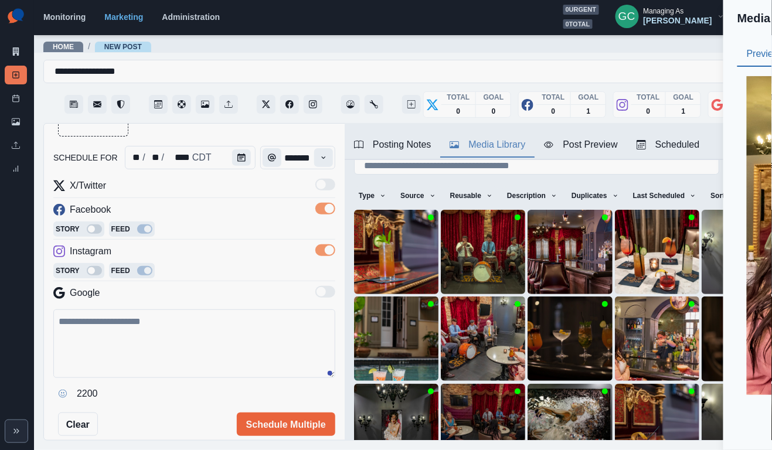
scroll to position [36, 0]
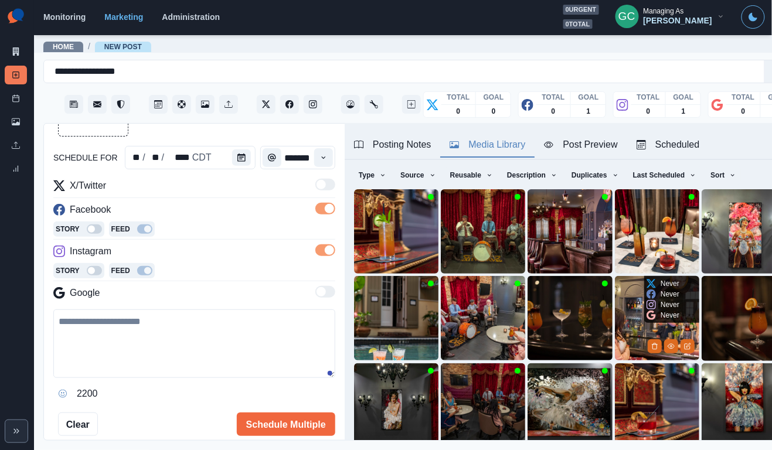
click at [633, 339] on img at bounding box center [657, 318] width 84 height 84
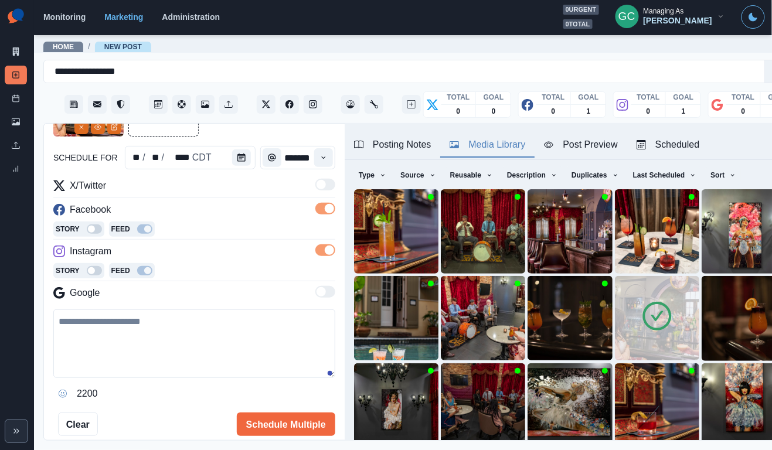
click at [116, 357] on textarea at bounding box center [194, 343] width 282 height 69
paste textarea "**********"
click at [174, 346] on textarea "**********" at bounding box center [194, 343] width 282 height 69
paste textarea "*"
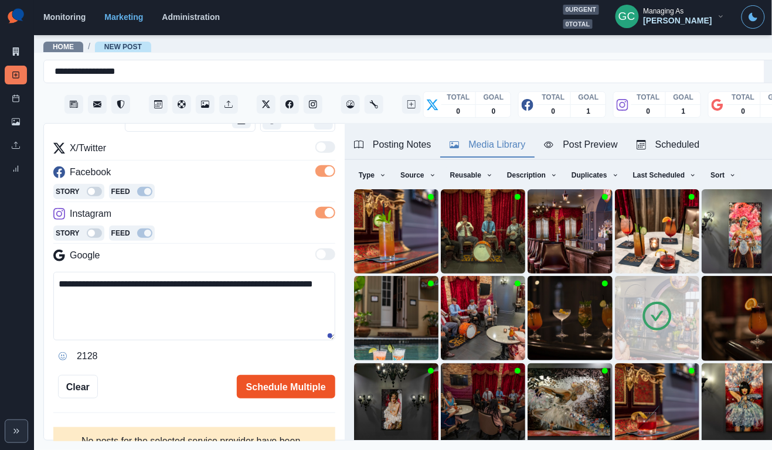
type textarea "**********"
click at [284, 386] on button "Schedule Multiple" at bounding box center [286, 386] width 98 height 23
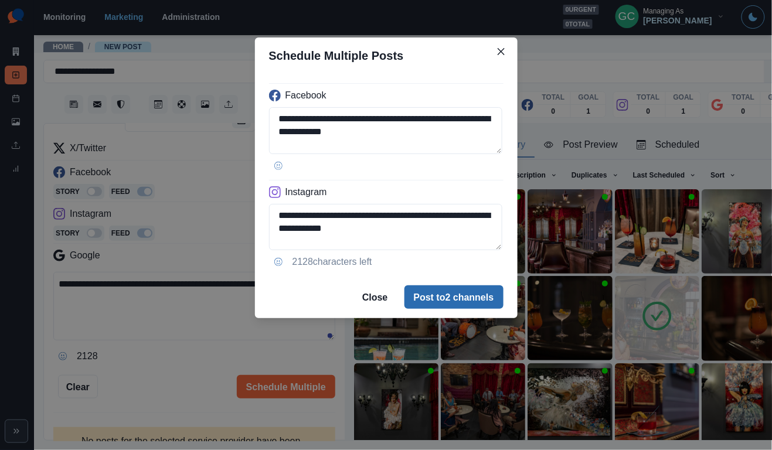
click at [422, 291] on button "Post to 2 channels" at bounding box center [453, 296] width 99 height 23
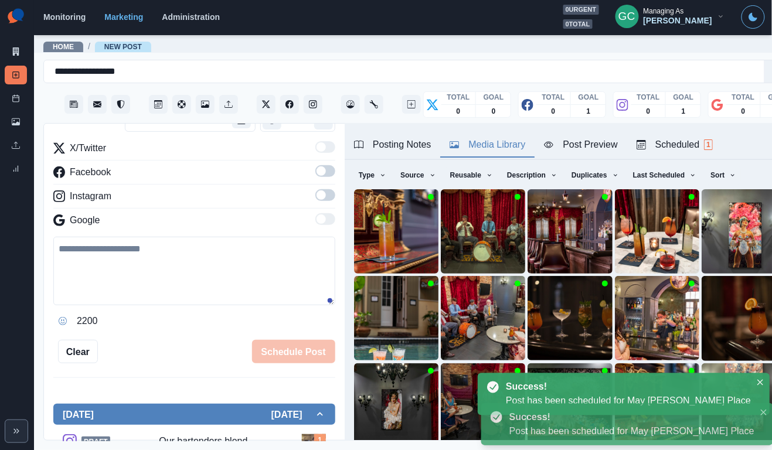
scroll to position [100, 0]
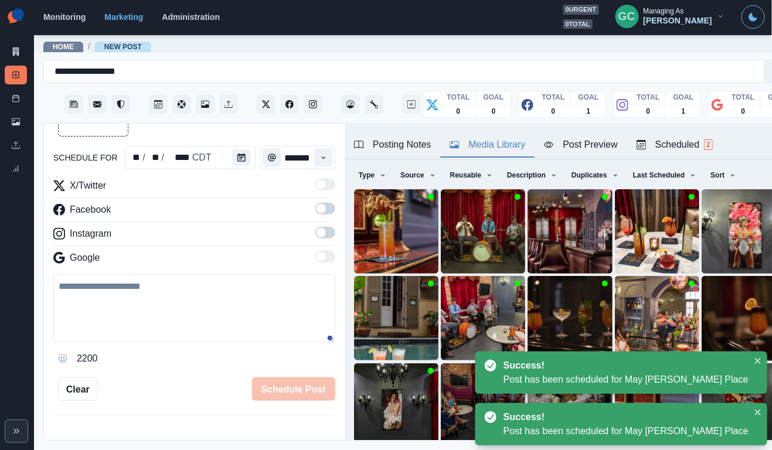
click at [697, 145] on div "Scheduled 2" at bounding box center [674, 145] width 76 height 14
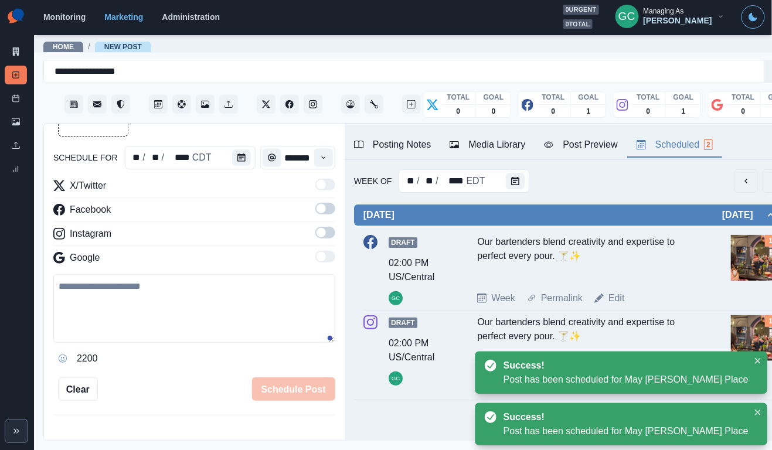
scroll to position [0, 0]
click at [520, 172] on div at bounding box center [517, 180] width 23 height 23
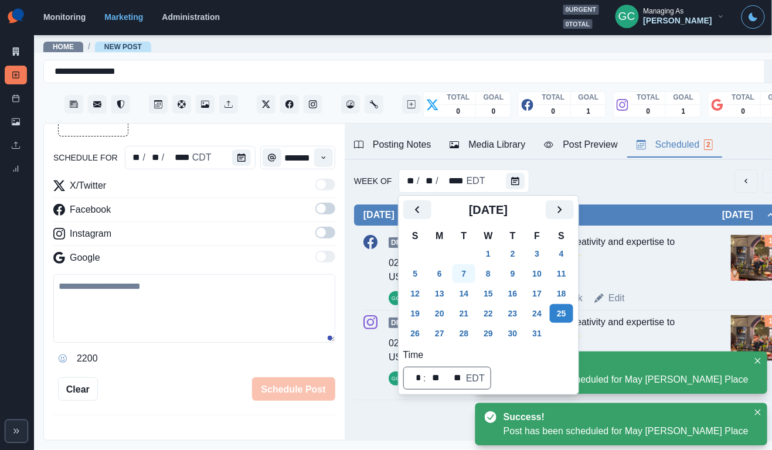
click at [456, 270] on button "7" at bounding box center [463, 273] width 23 height 19
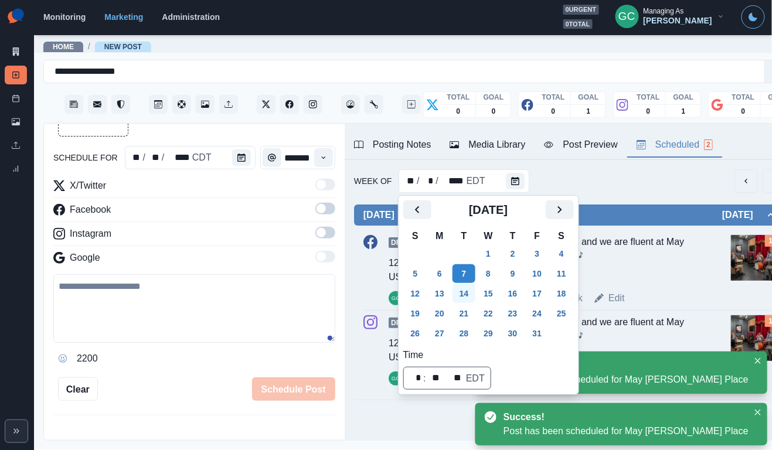
click at [468, 297] on button "14" at bounding box center [463, 293] width 23 height 19
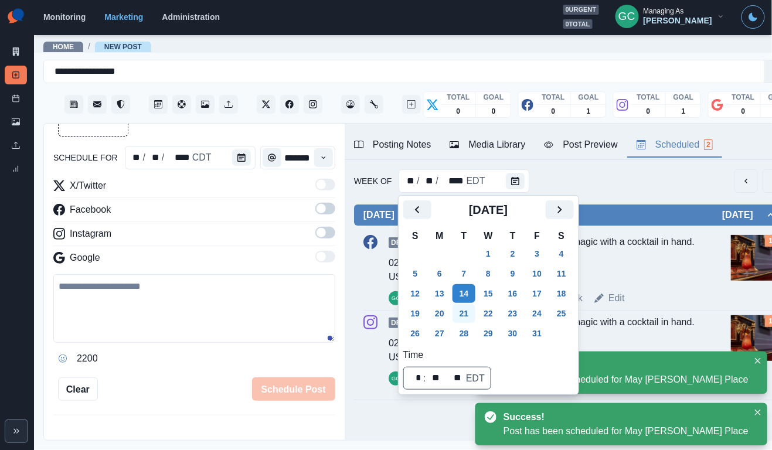
click at [472, 319] on button "21" at bounding box center [463, 313] width 23 height 19
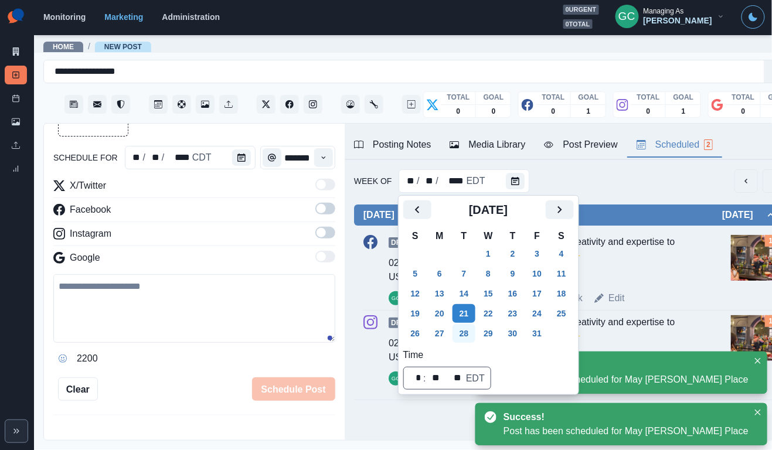
click at [472, 335] on button "28" at bounding box center [463, 333] width 23 height 19
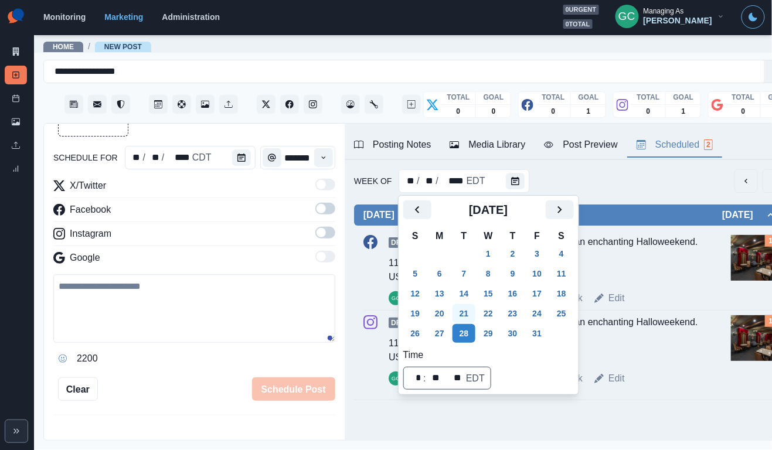
click at [476, 308] on button "21" at bounding box center [463, 313] width 23 height 19
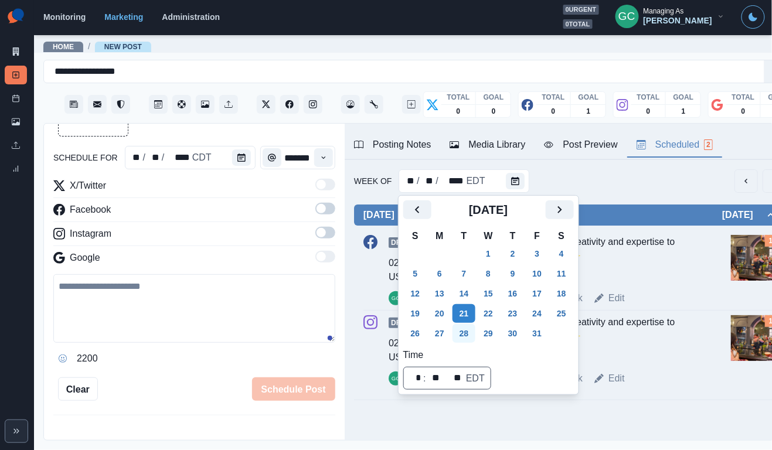
click at [467, 329] on button "28" at bounding box center [463, 333] width 23 height 19
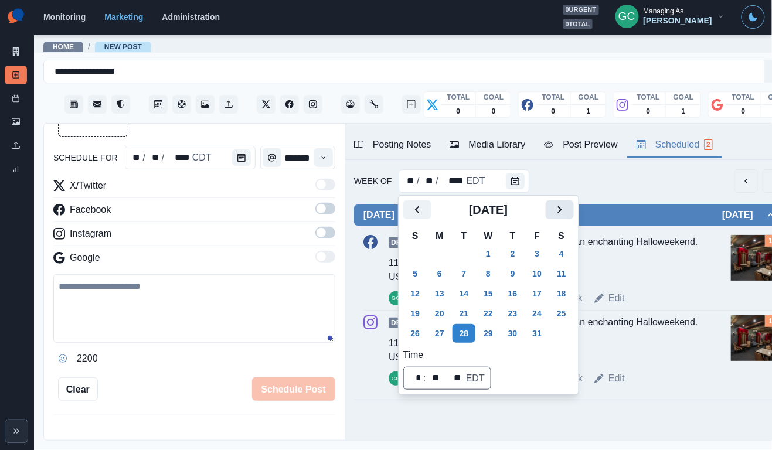
click at [565, 206] on icon "Next" at bounding box center [559, 210] width 14 height 14
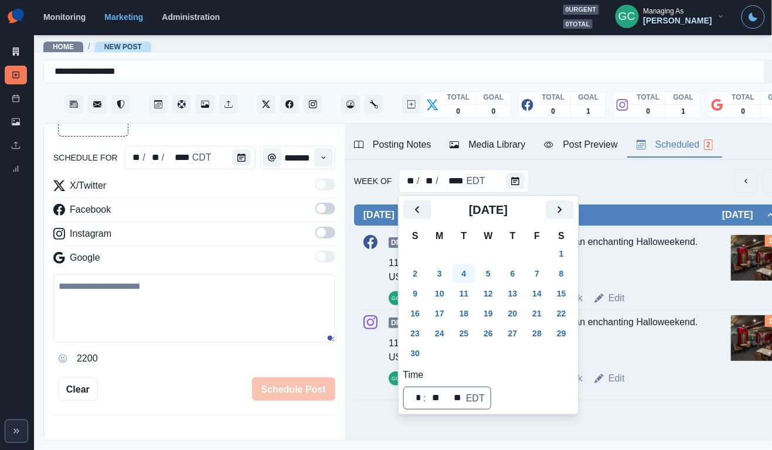
click at [467, 271] on button "4" at bounding box center [463, 273] width 23 height 19
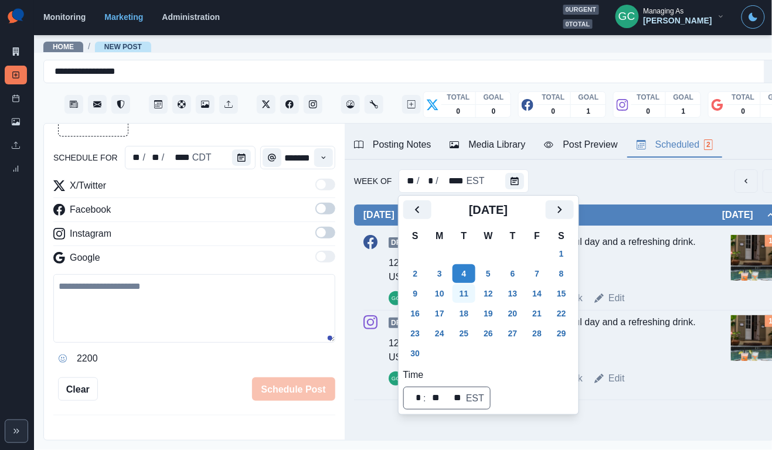
click at [467, 290] on button "11" at bounding box center [463, 293] width 23 height 19
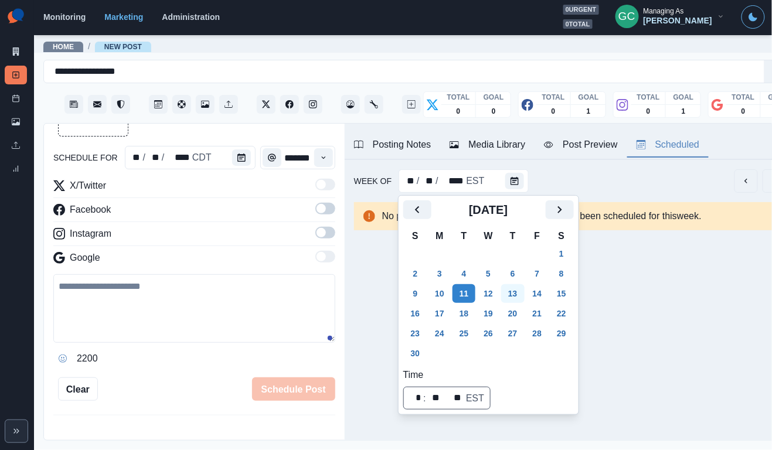
click at [524, 292] on button "13" at bounding box center [512, 293] width 23 height 19
click at [521, 264] on button "6" at bounding box center [512, 273] width 23 height 19
click at [521, 278] on button "6" at bounding box center [512, 273] width 23 height 19
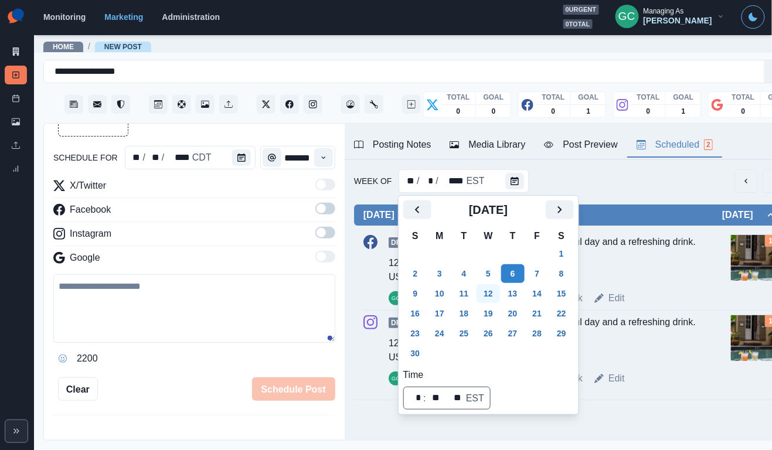
click at [500, 295] on button "12" at bounding box center [487, 293] width 23 height 19
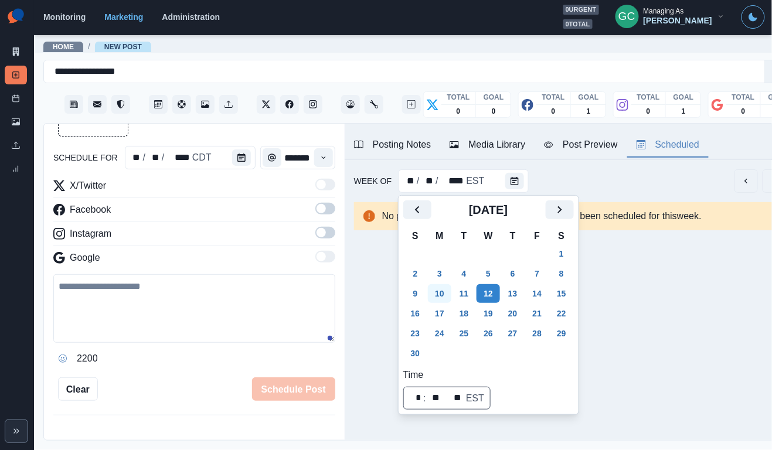
click at [446, 295] on button "10" at bounding box center [439, 293] width 23 height 19
click at [239, 161] on icon "Calendar" at bounding box center [241, 158] width 8 height 8
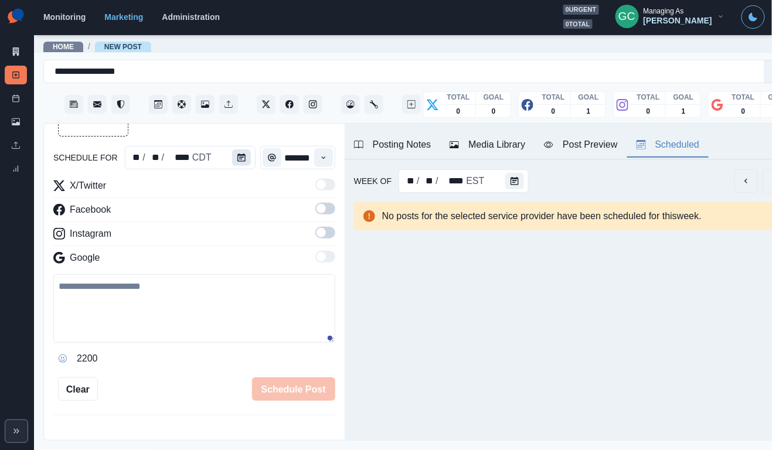
click at [239, 161] on icon "Calendar" at bounding box center [241, 158] width 8 height 8
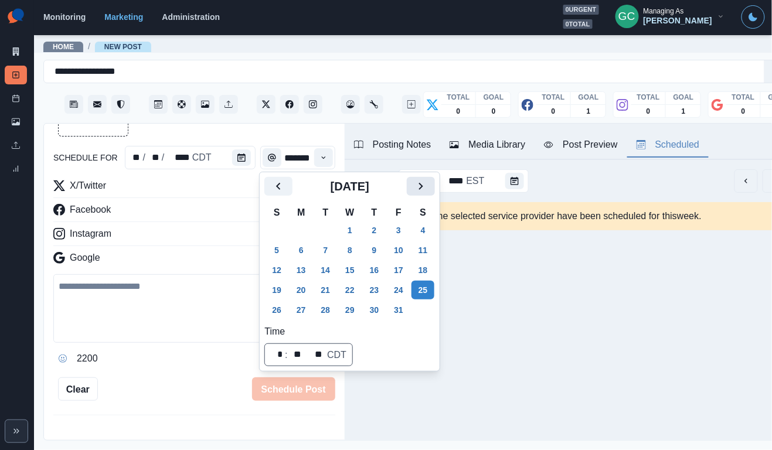
click at [428, 185] on icon "Next" at bounding box center [421, 186] width 14 height 14
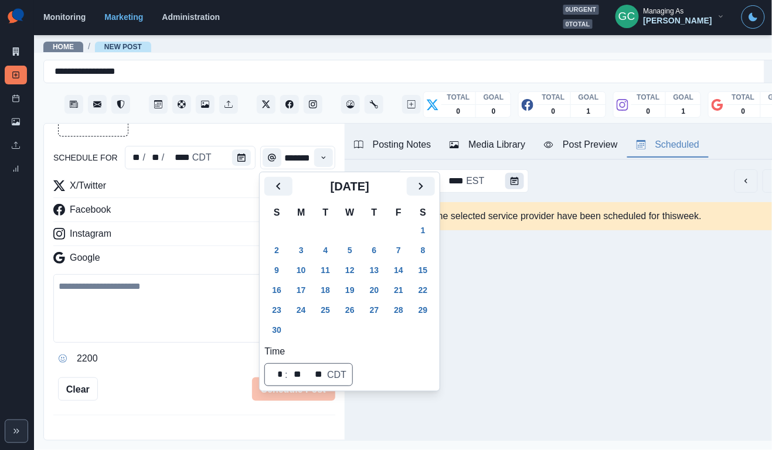
click at [505, 182] on button "Calendar" at bounding box center [514, 181] width 19 height 16
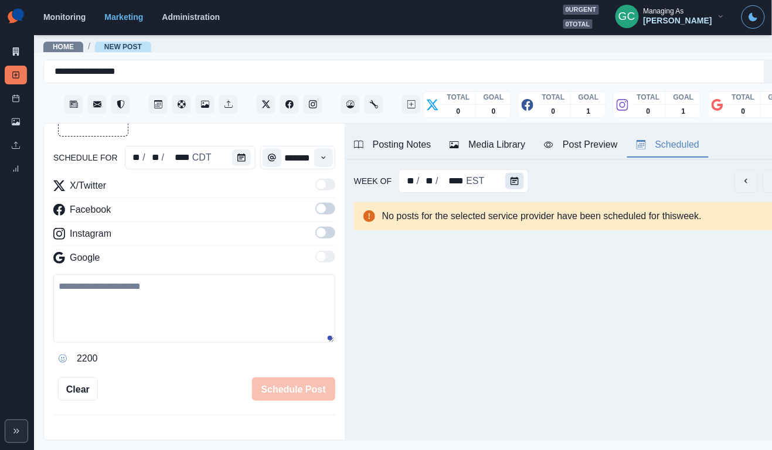
click at [505, 182] on button "Calendar" at bounding box center [514, 181] width 19 height 16
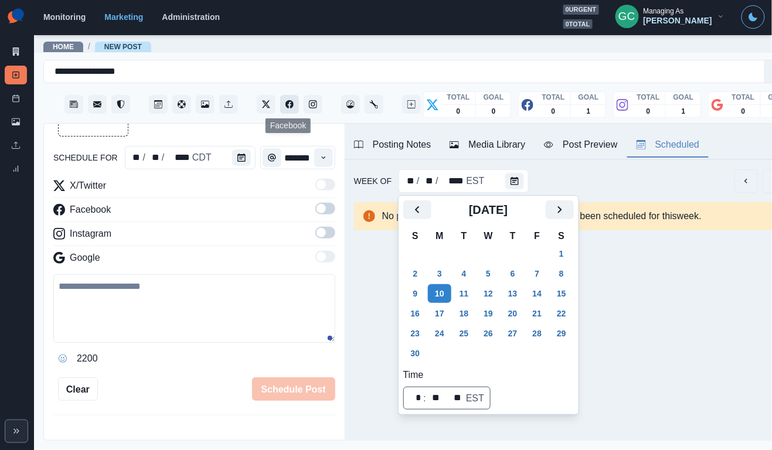
click at [291, 104] on icon "Facebook" at bounding box center [289, 104] width 8 height 8
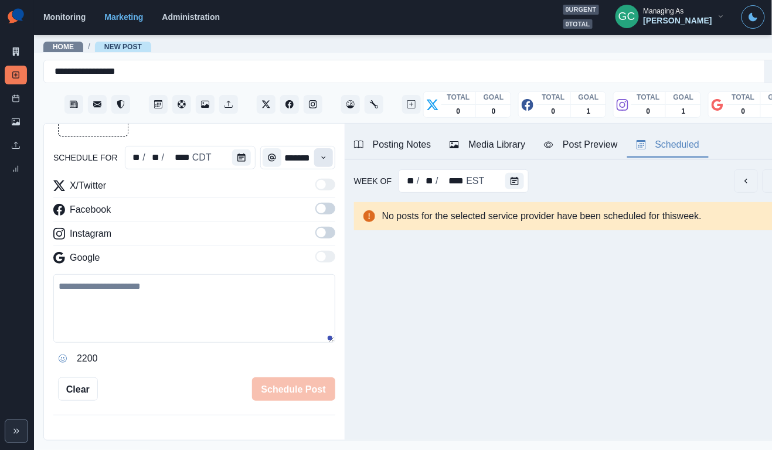
click at [323, 159] on icon "Time" at bounding box center [323, 158] width 8 height 8
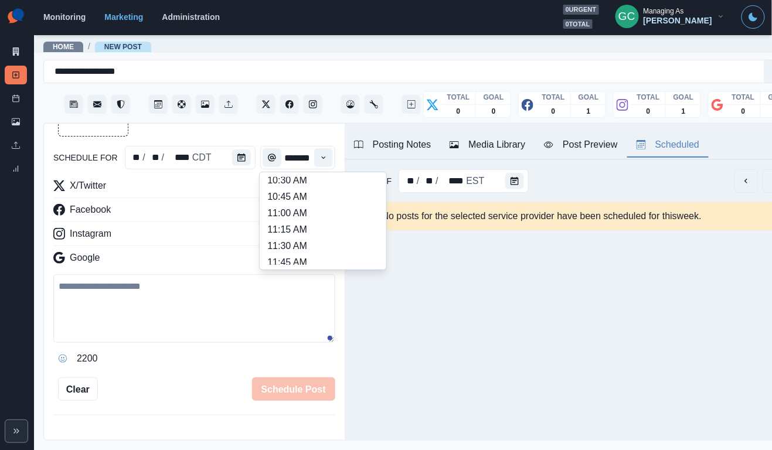
scroll to position [168, 0]
click at [311, 222] on li "11:00 AM" at bounding box center [322, 214] width 117 height 16
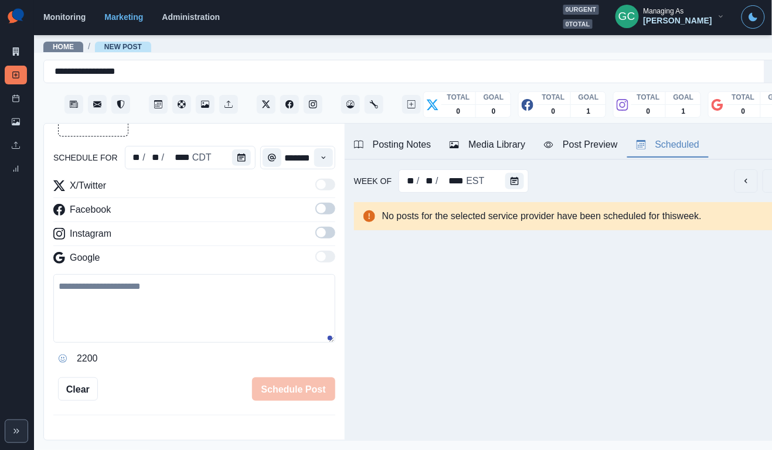
type input "********"
click at [240, 153] on button "Calendar" at bounding box center [241, 157] width 19 height 16
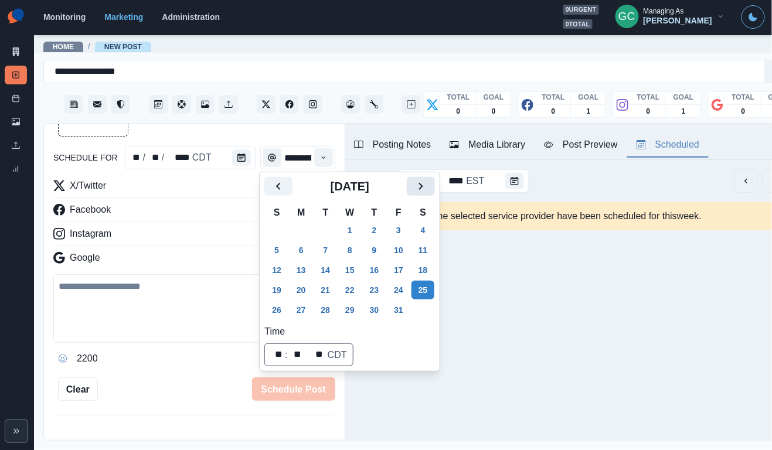
click at [428, 190] on icon "Next" at bounding box center [421, 186] width 14 height 14
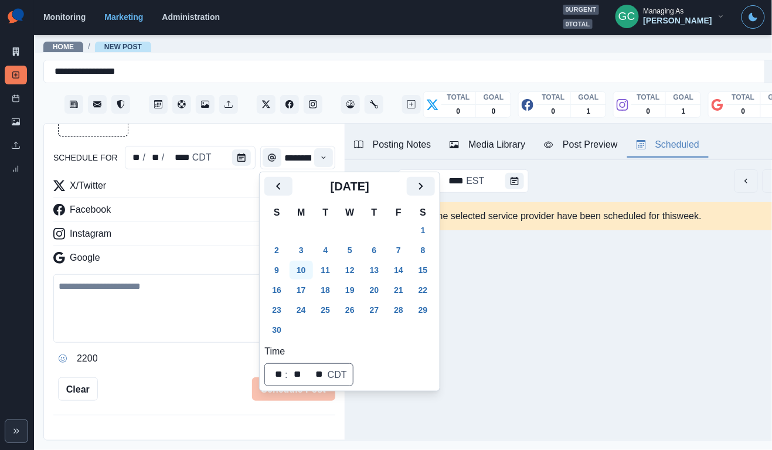
click at [304, 275] on button "10" at bounding box center [300, 270] width 23 height 19
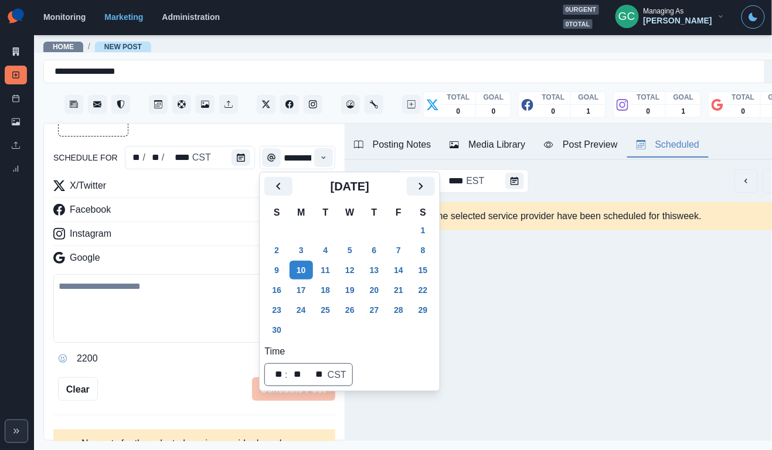
click at [524, 139] on div "Media Library" at bounding box center [487, 145] width 76 height 14
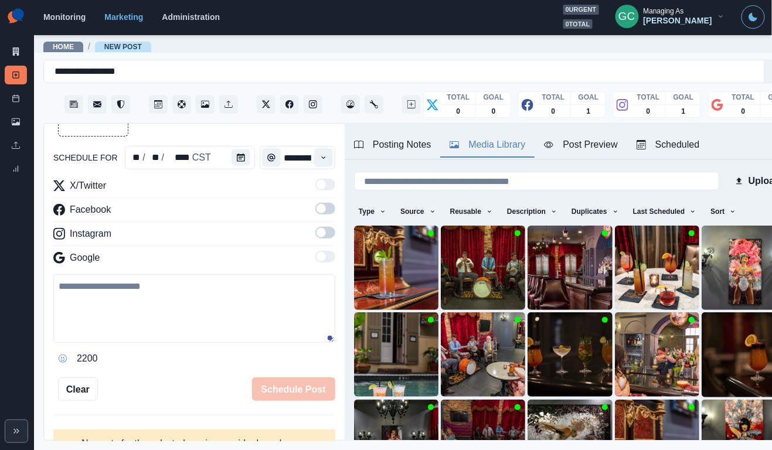
click at [690, 146] on div "Scheduled" at bounding box center [667, 145] width 63 height 14
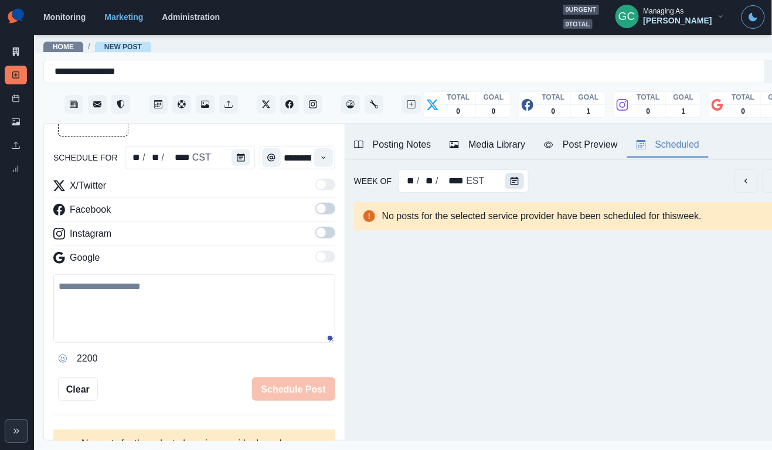
click at [510, 185] on icon "Calendar" at bounding box center [514, 181] width 8 height 8
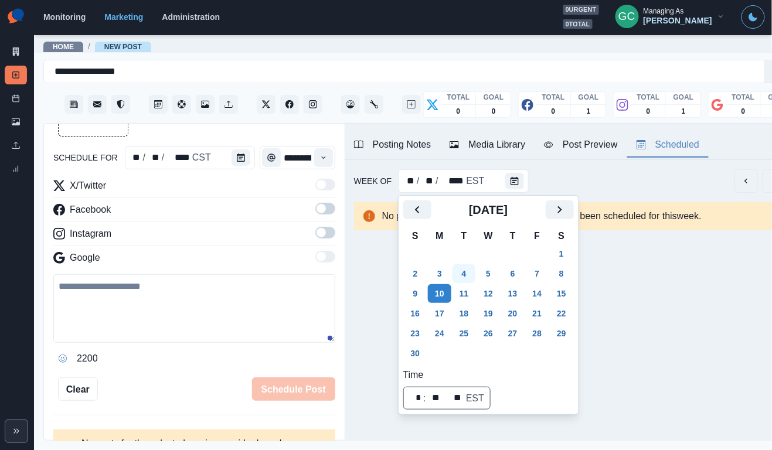
click at [463, 272] on button "4" at bounding box center [463, 273] width 23 height 19
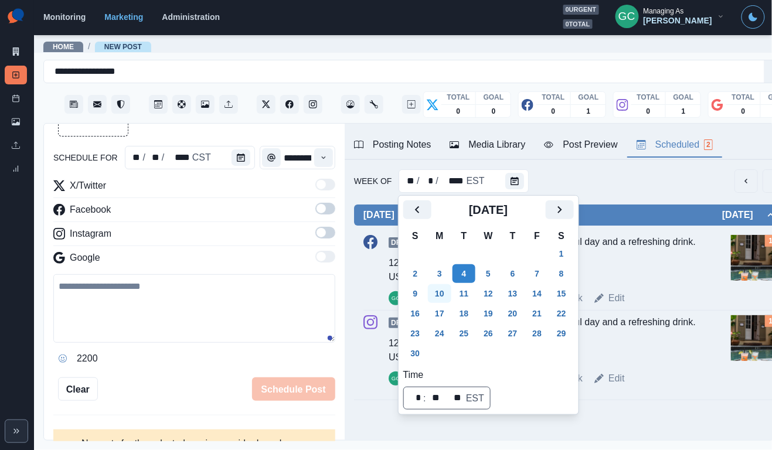
click at [441, 291] on button "10" at bounding box center [439, 293] width 23 height 19
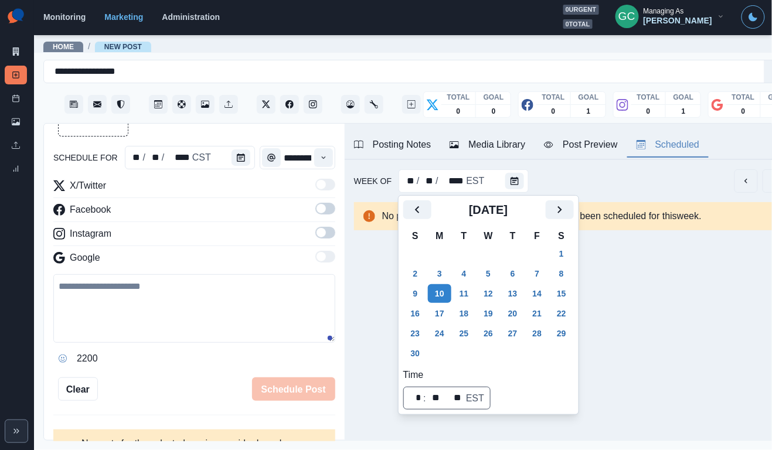
click at [487, 149] on div "Media Library" at bounding box center [487, 145] width 76 height 14
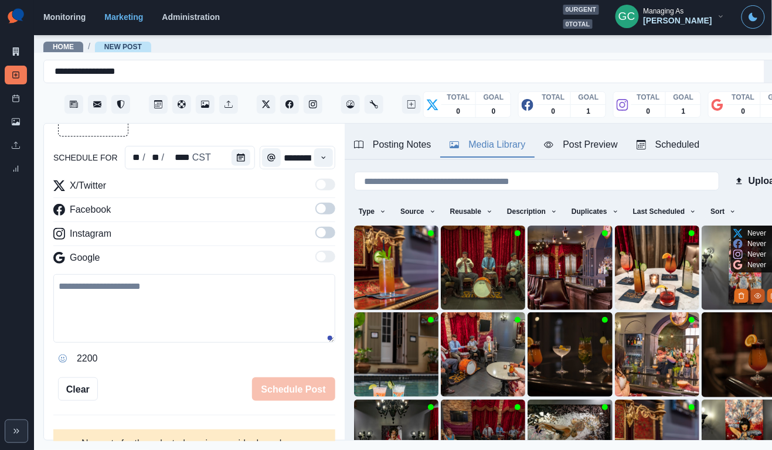
click at [755, 292] on icon "View Media" at bounding box center [757, 295] width 7 height 7
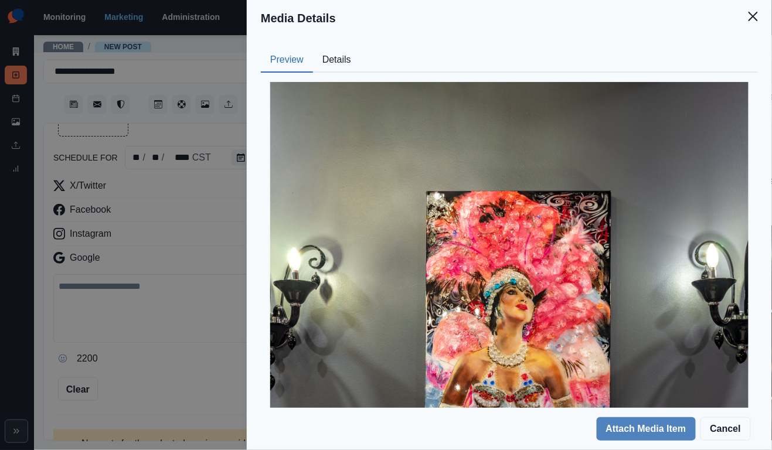
click at [354, 58] on button "Details" at bounding box center [336, 60] width 47 height 25
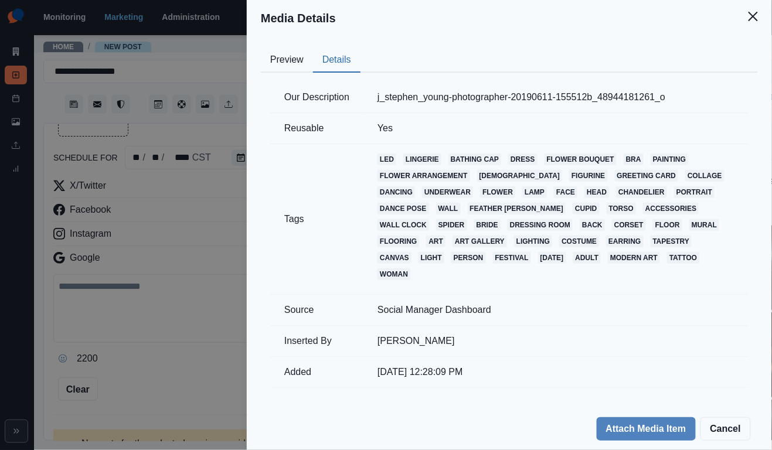
click at [292, 61] on button "Preview" at bounding box center [287, 60] width 52 height 25
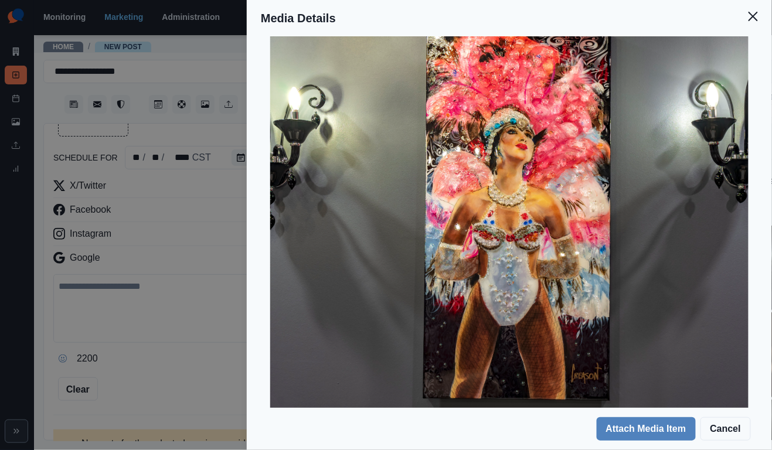
scroll to position [149, 0]
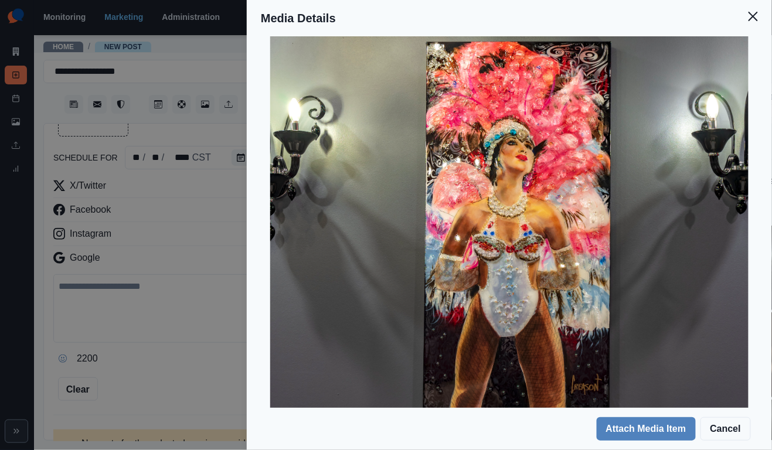
click at [145, 270] on div "Media Details Preview Details Our Description j_stephen_young-photographer-2019…" at bounding box center [386, 225] width 772 height 450
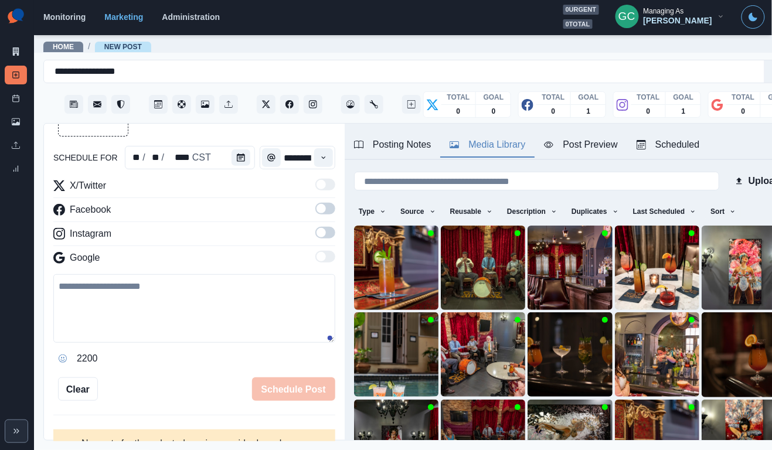
scroll to position [36, 0]
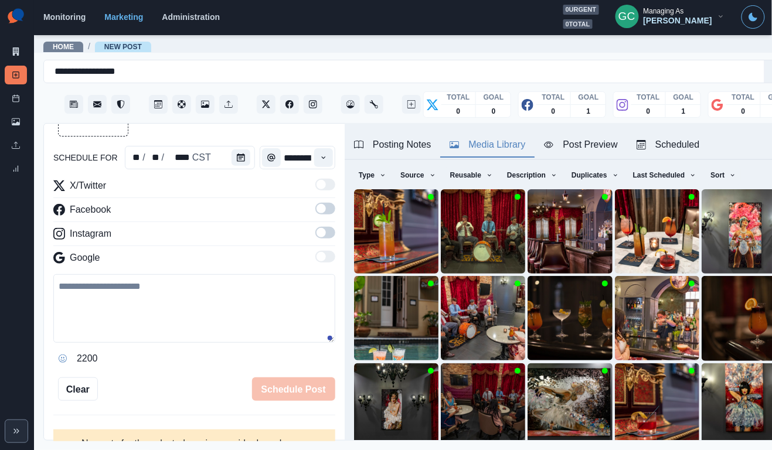
click at [128, 304] on textarea at bounding box center [194, 308] width 282 height 69
paste textarea "**********"
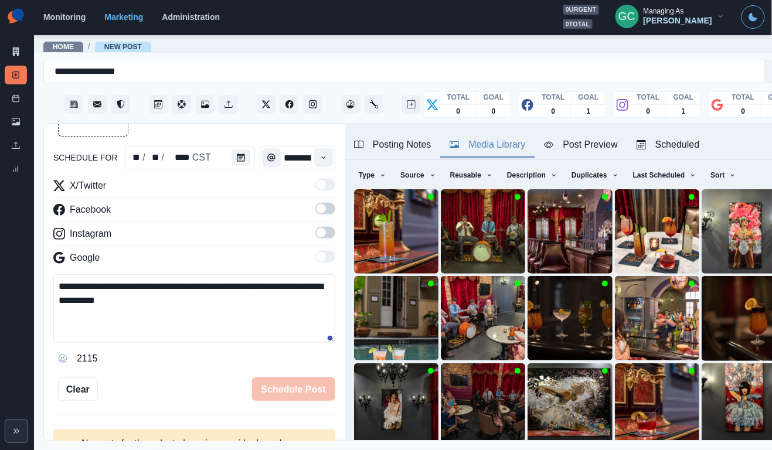
click at [201, 312] on textarea "**********" at bounding box center [194, 308] width 282 height 69
click at [187, 309] on textarea "**********" at bounding box center [194, 308] width 282 height 69
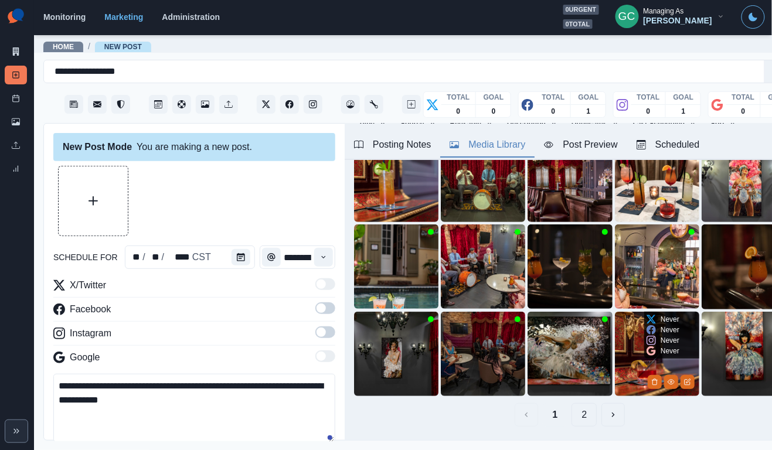
scroll to position [95, 0]
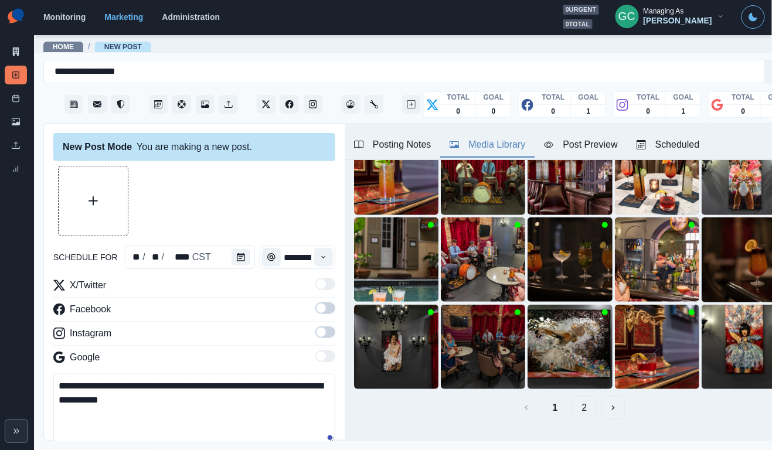
type textarea "**********"
click at [581, 401] on button "2" at bounding box center [583, 407] width 25 height 23
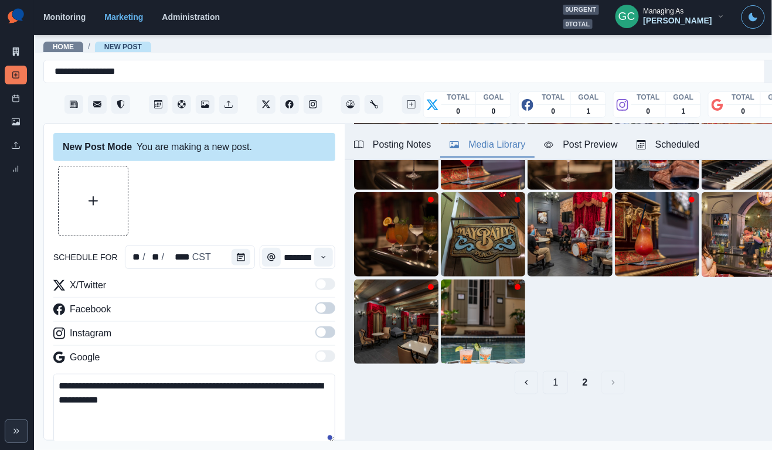
scroll to position [120, 0]
click at [554, 391] on button "1" at bounding box center [555, 382] width 25 height 23
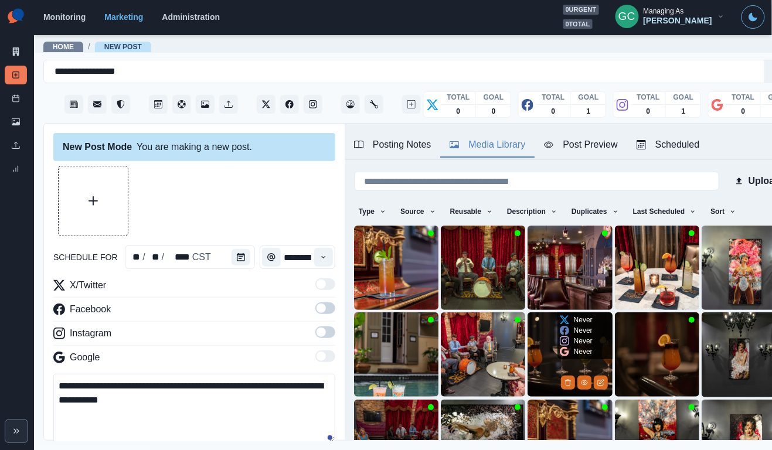
scroll to position [0, 0]
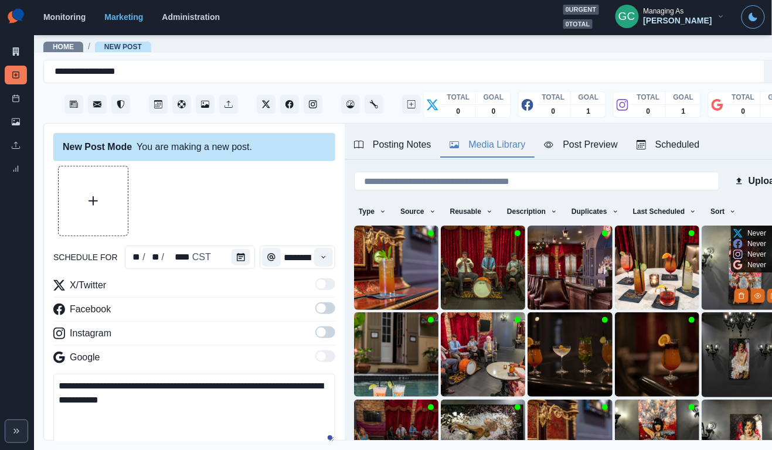
click at [713, 272] on img at bounding box center [743, 268] width 84 height 84
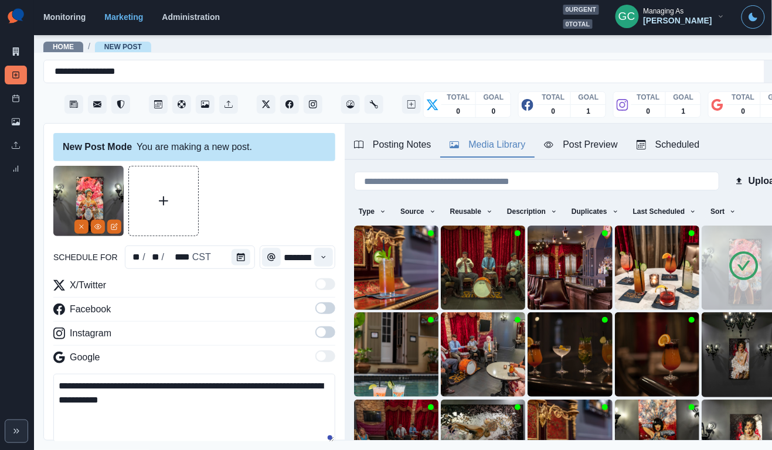
click at [323, 333] on span at bounding box center [320, 332] width 9 height 9
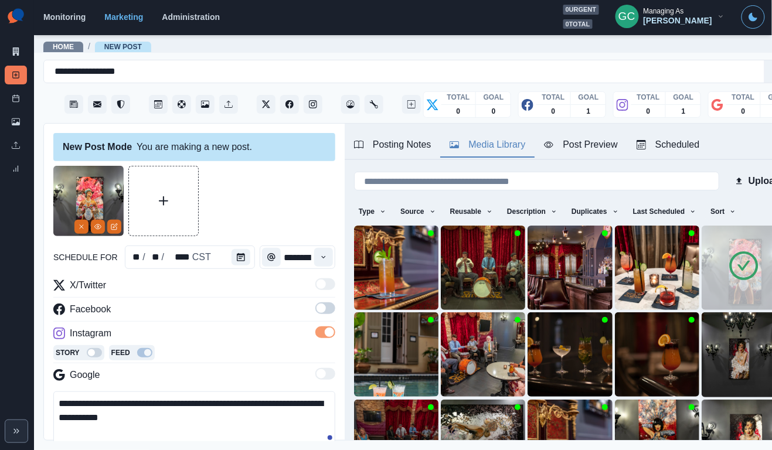
click at [329, 310] on span at bounding box center [325, 308] width 20 height 12
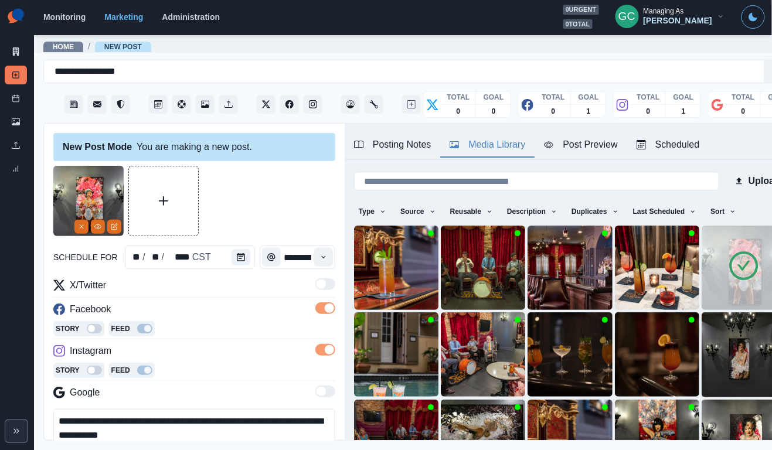
drag, startPoint x: 199, startPoint y: 439, endPoint x: 0, endPoint y: 401, distance: 202.2
click at [0, 401] on div "**********" at bounding box center [386, 225] width 772 height 450
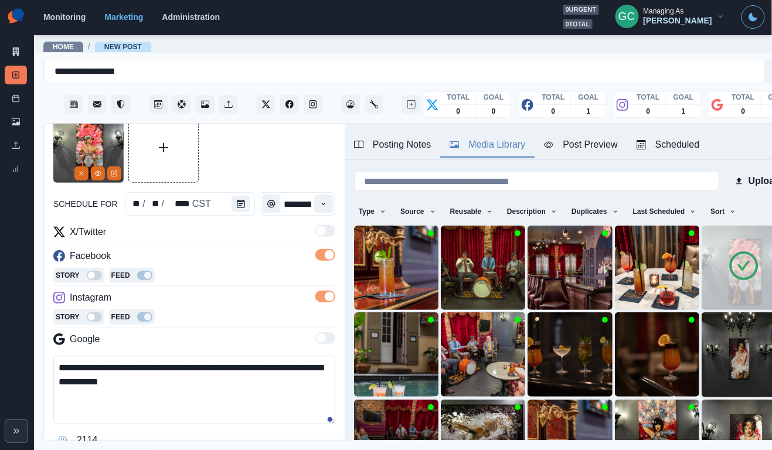
click at [221, 374] on textarea "**********" at bounding box center [194, 390] width 282 height 69
drag, startPoint x: 221, startPoint y: 389, endPoint x: 21, endPoint y: 354, distance: 202.8
click at [21, 354] on div "**********" at bounding box center [386, 225] width 772 height 450
click at [162, 282] on div "Story Feed" at bounding box center [194, 277] width 282 height 18
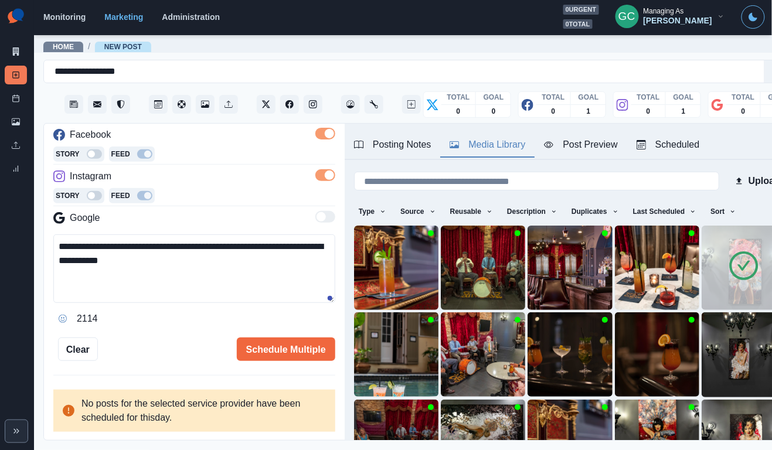
scroll to position [178, 0]
click at [284, 361] on div "**********" at bounding box center [194, 283] width 301 height 318
click at [307, 345] on button "Schedule Multiple" at bounding box center [286, 348] width 98 height 23
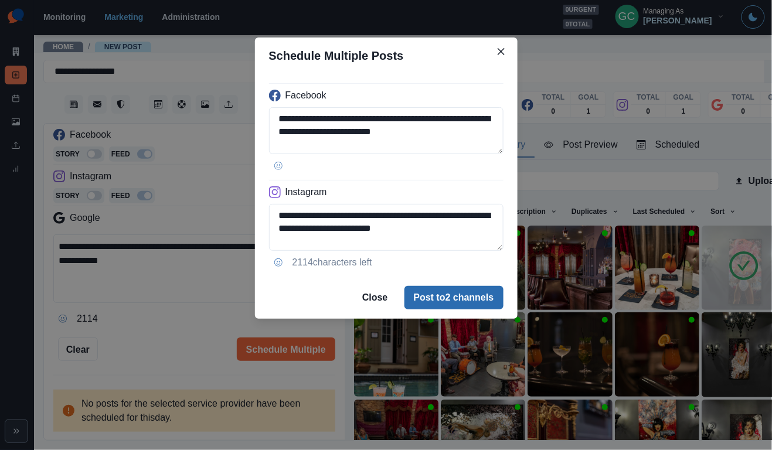
click at [455, 300] on button "Post to 2 channels" at bounding box center [453, 297] width 99 height 23
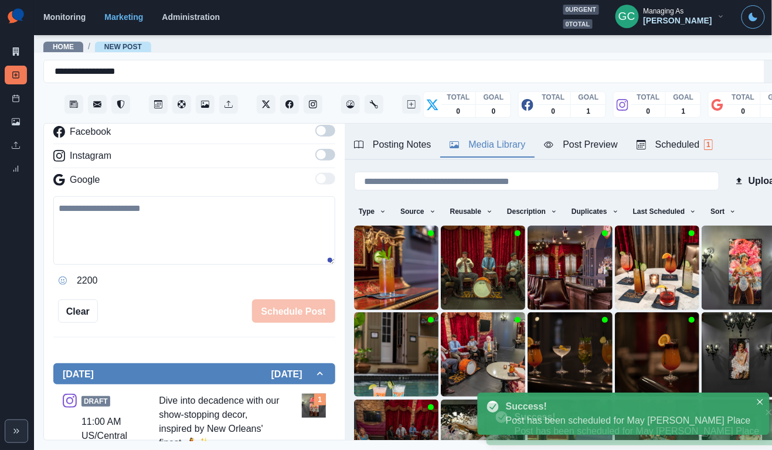
scroll to position [100, 0]
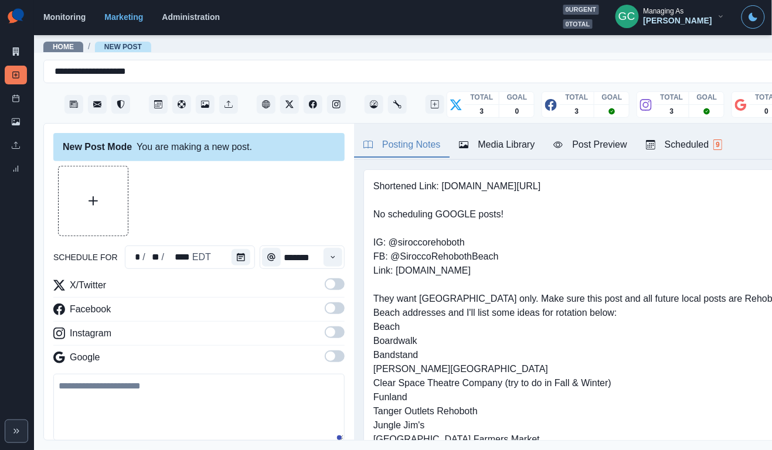
click at [731, 155] on button "Scheduled 9" at bounding box center [683, 145] width 95 height 25
